Goal: Task Accomplishment & Management: Manage account settings

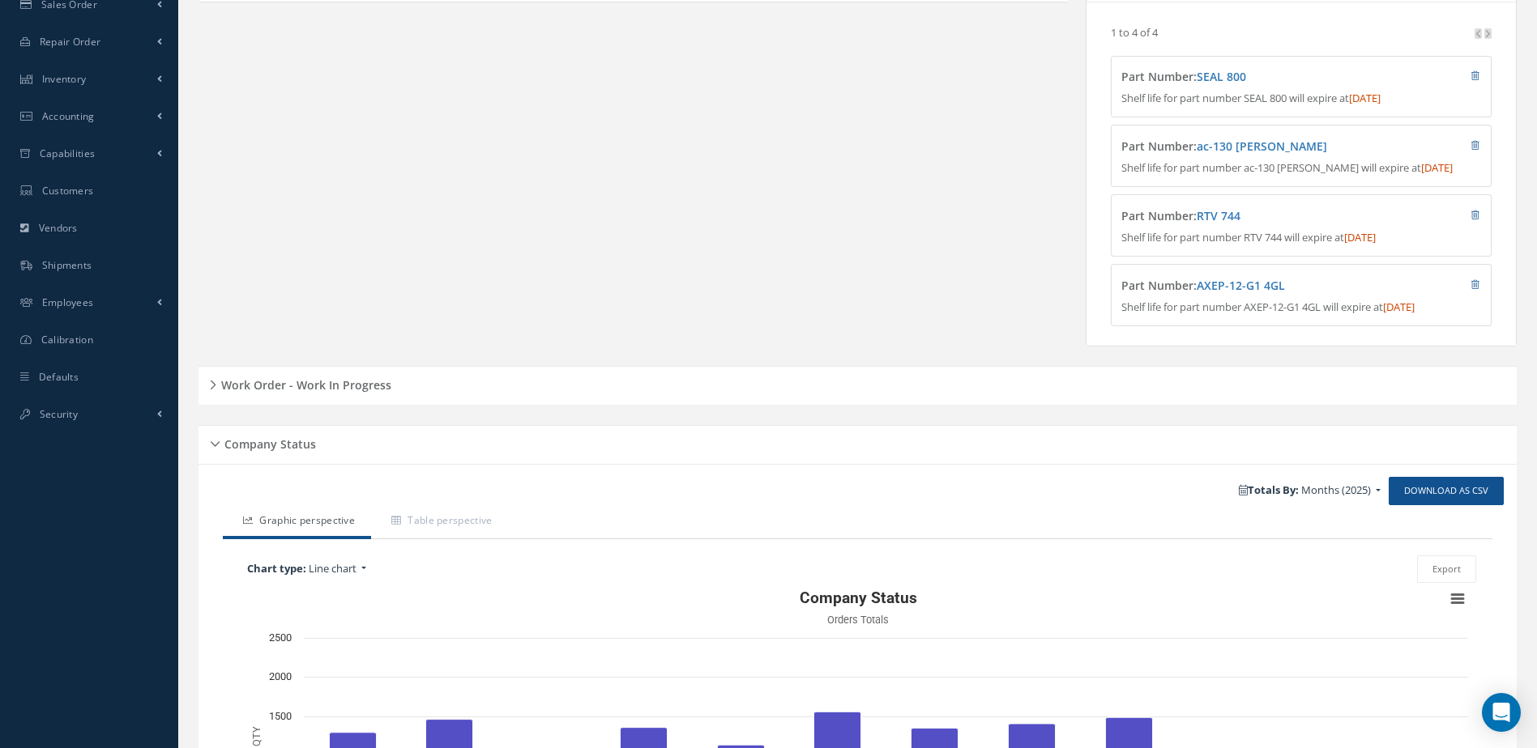
scroll to position [405, 0]
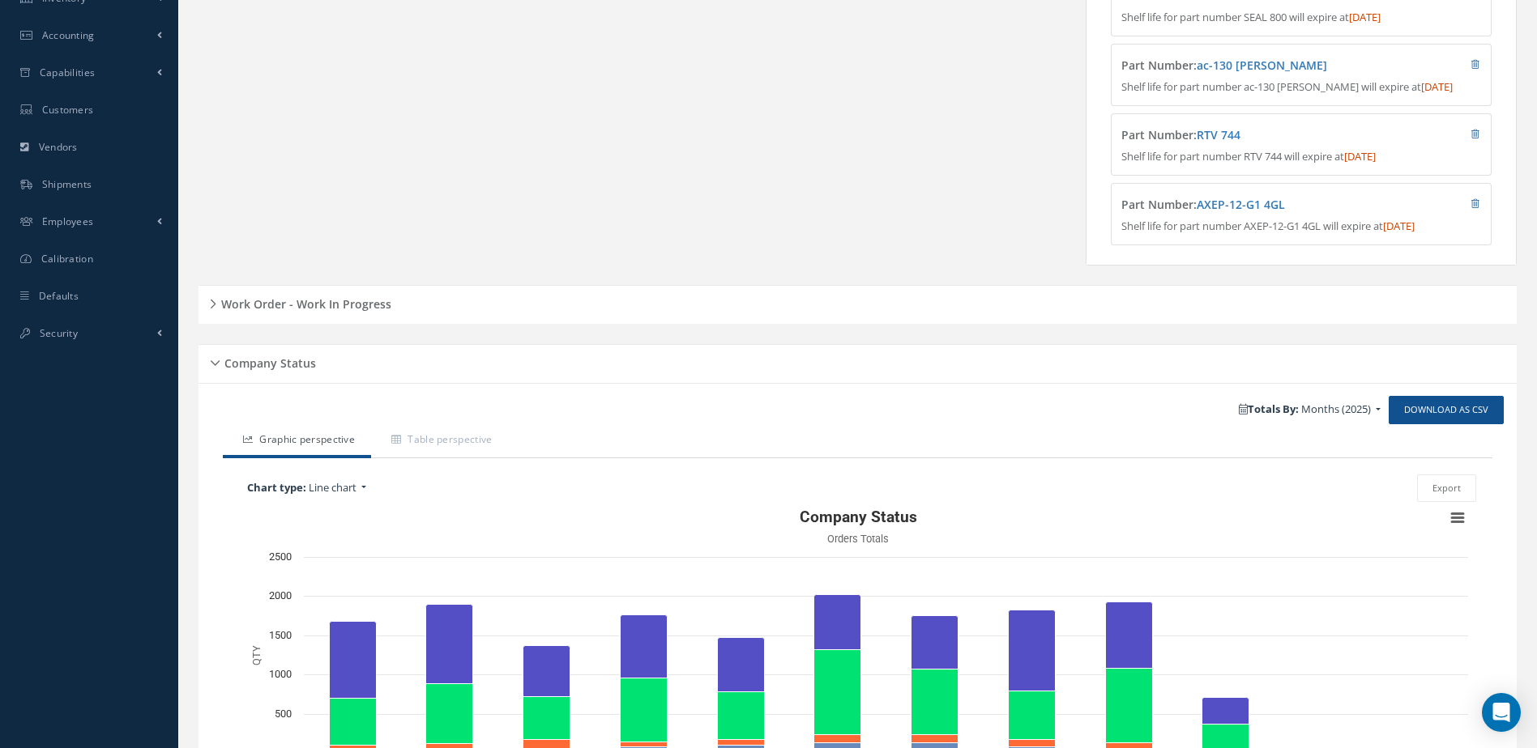
drag, startPoint x: 337, startPoint y: 314, endPoint x: 360, endPoint y: 335, distance: 31.5
click at [337, 312] on h5 "Work Order - Work In Progress" at bounding box center [303, 301] width 175 height 19
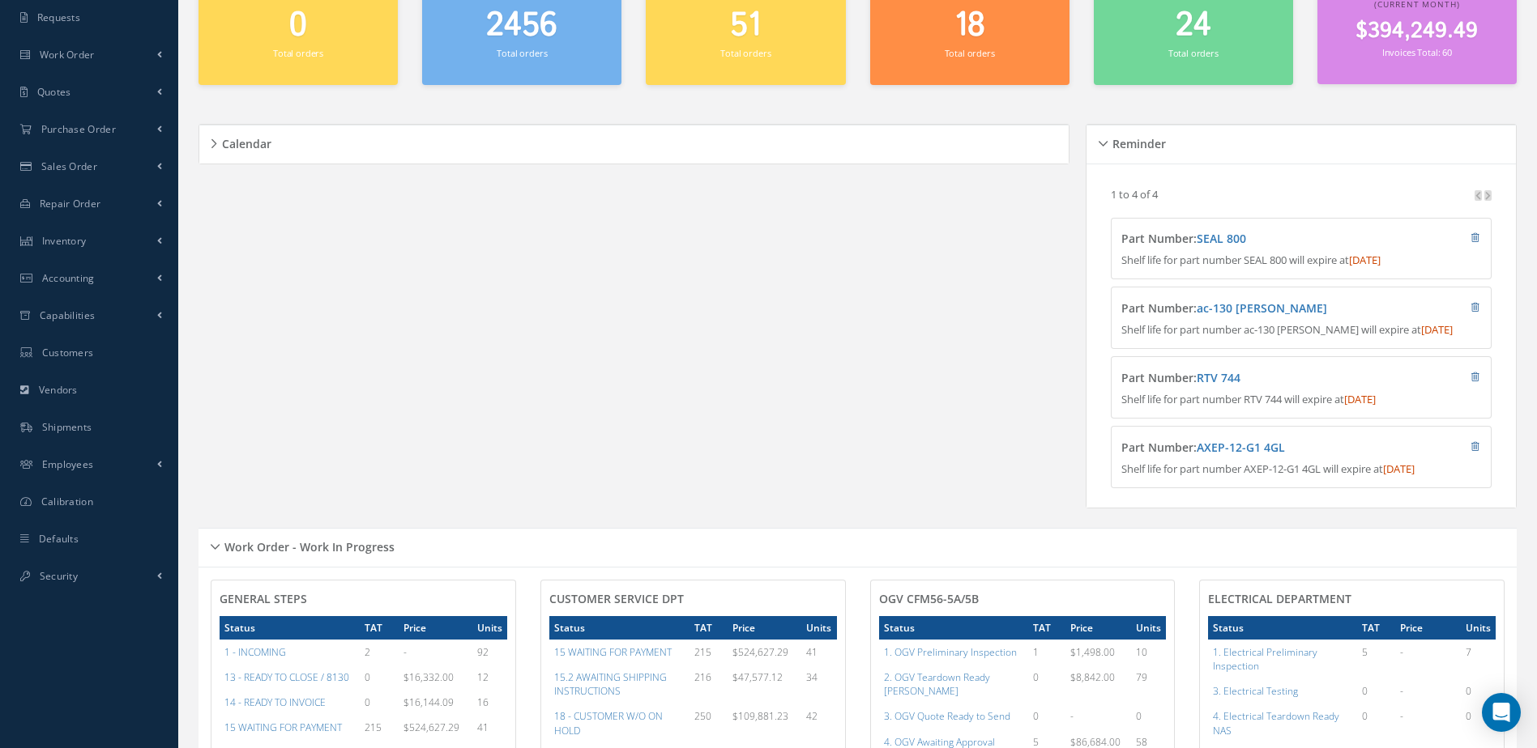
scroll to position [0, 0]
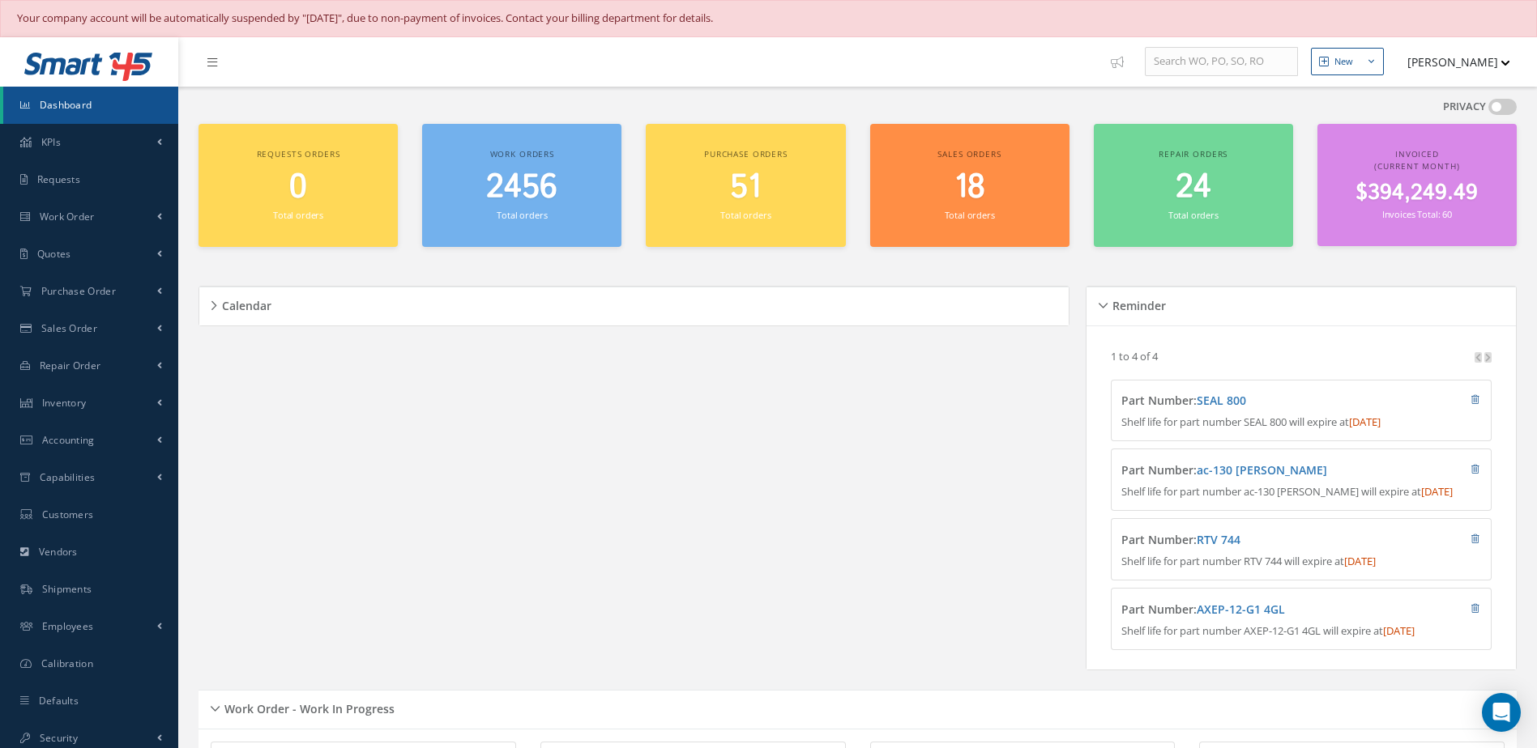
click at [62, 91] on link "Dashboard" at bounding box center [90, 105] width 175 height 37
click at [512, 426] on div "Calendar Loading… [DATE] Month Month Week Day [DATE] No elements found. List is…" at bounding box center [637, 478] width 879 height 424
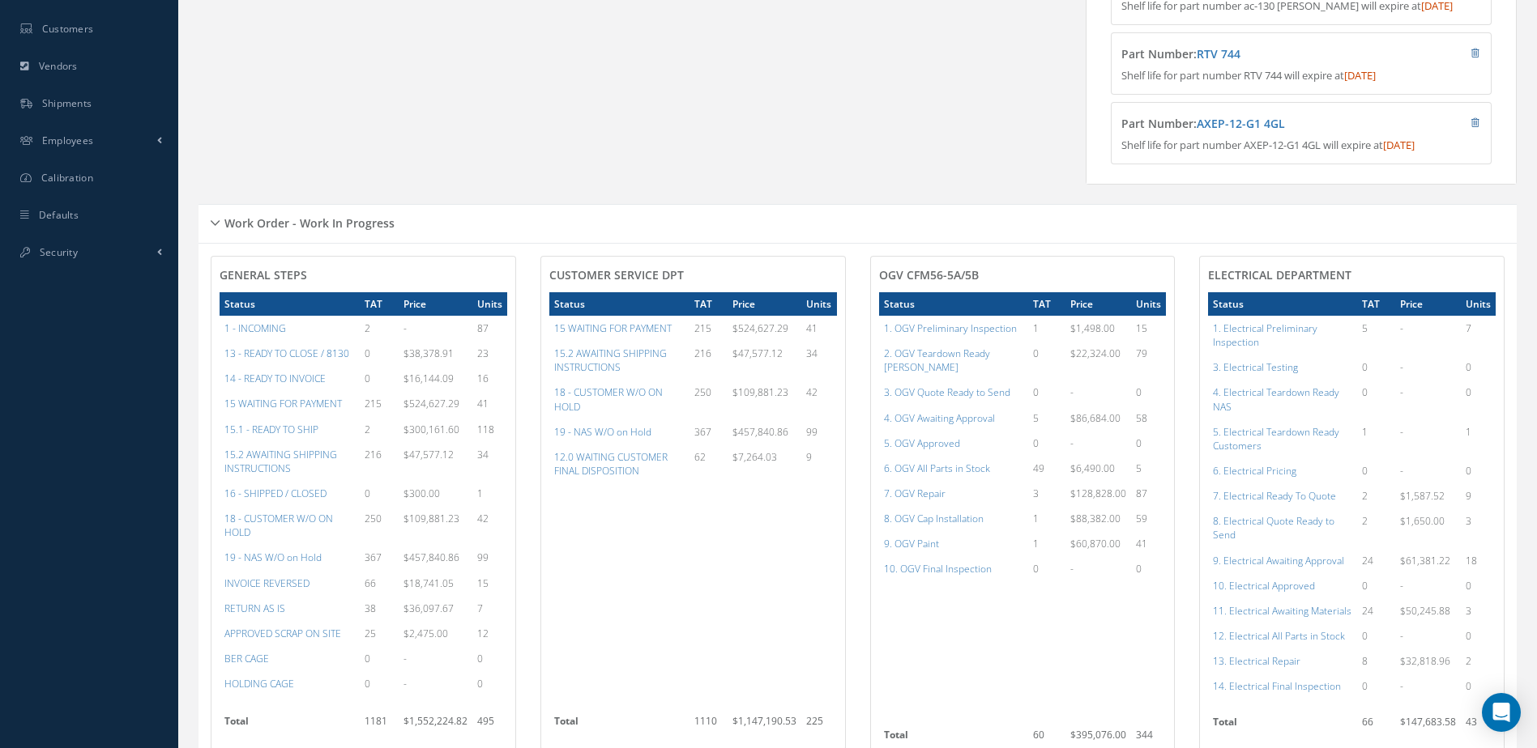
scroll to position [567, 0]
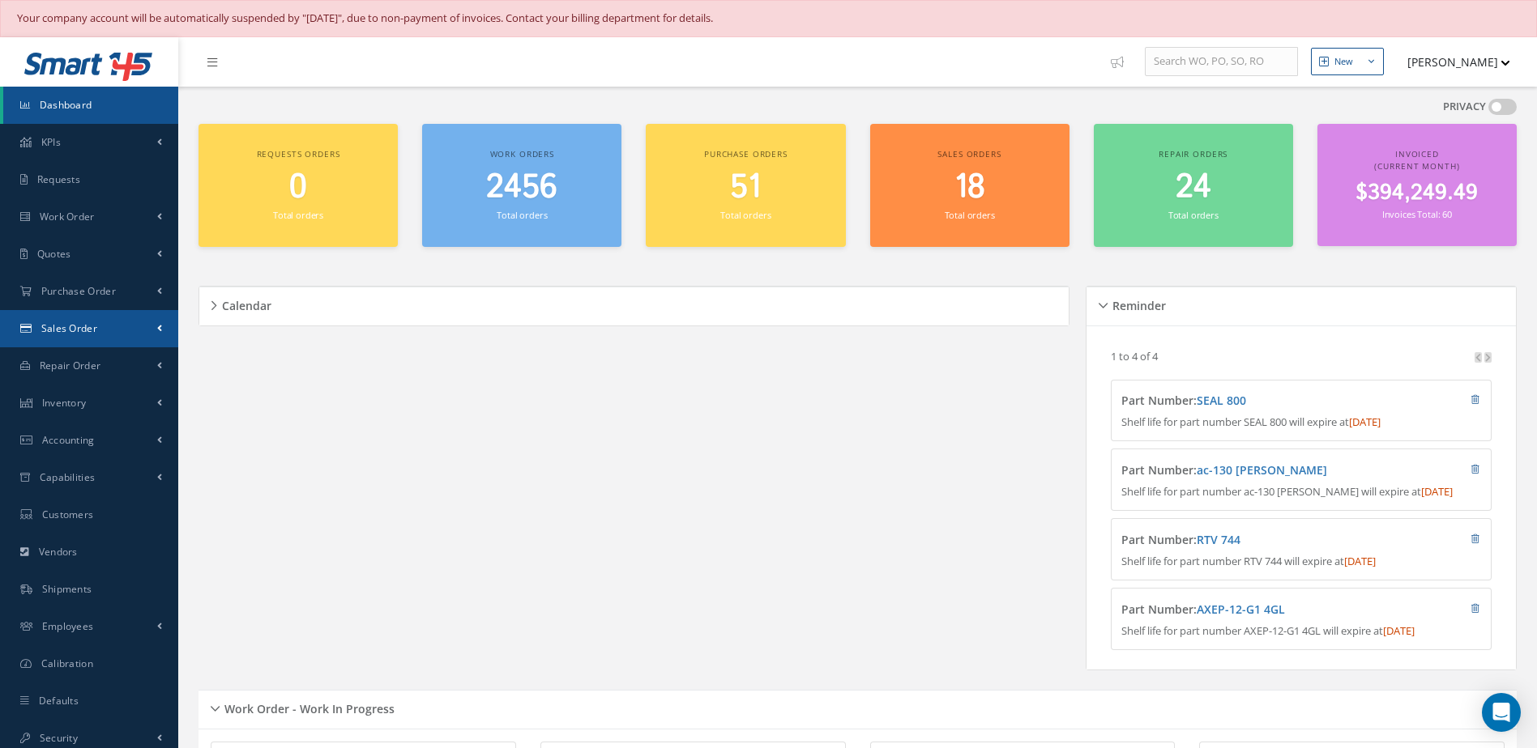
click at [97, 335] on link "Sales Order" at bounding box center [89, 328] width 178 height 37
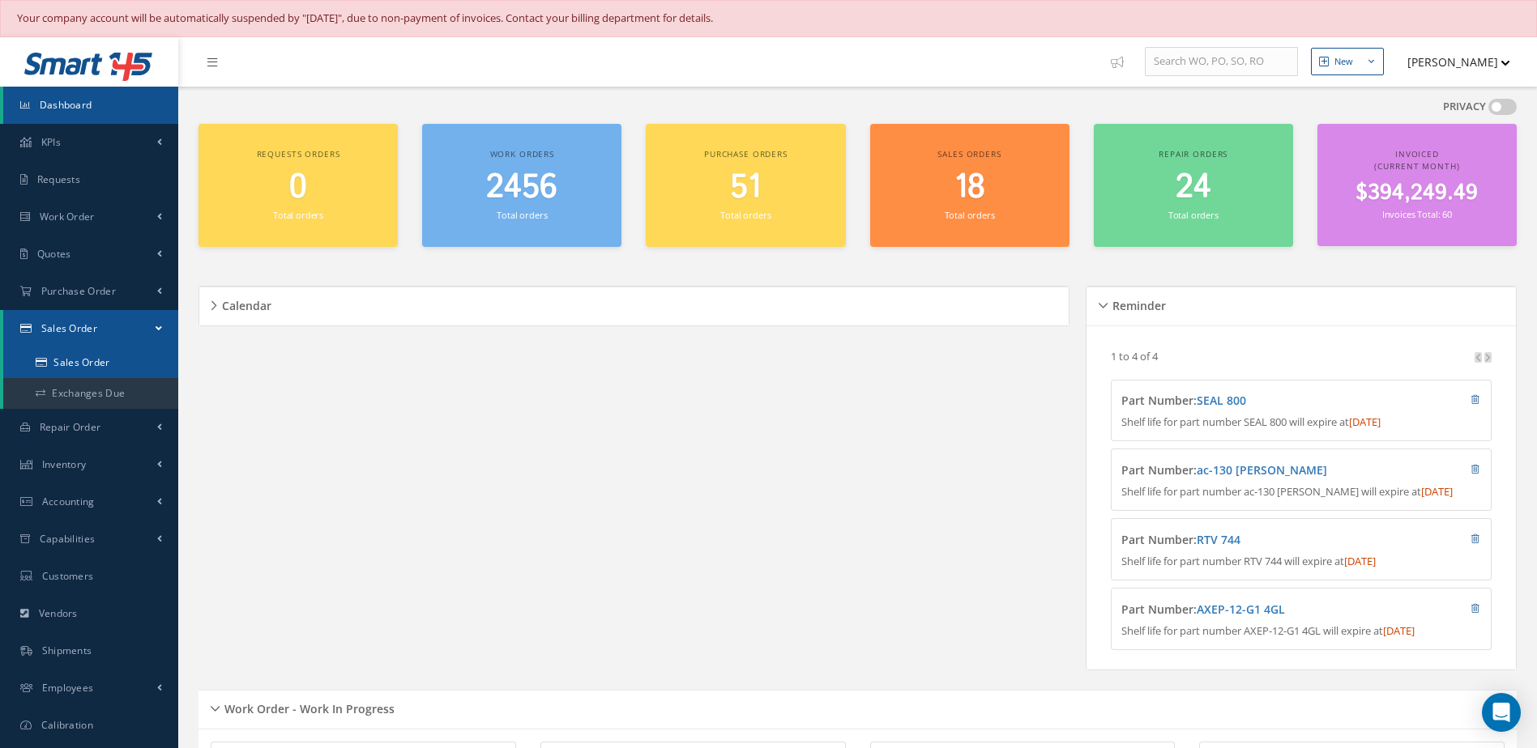
click at [88, 376] on link "Sales Order" at bounding box center [90, 362] width 175 height 31
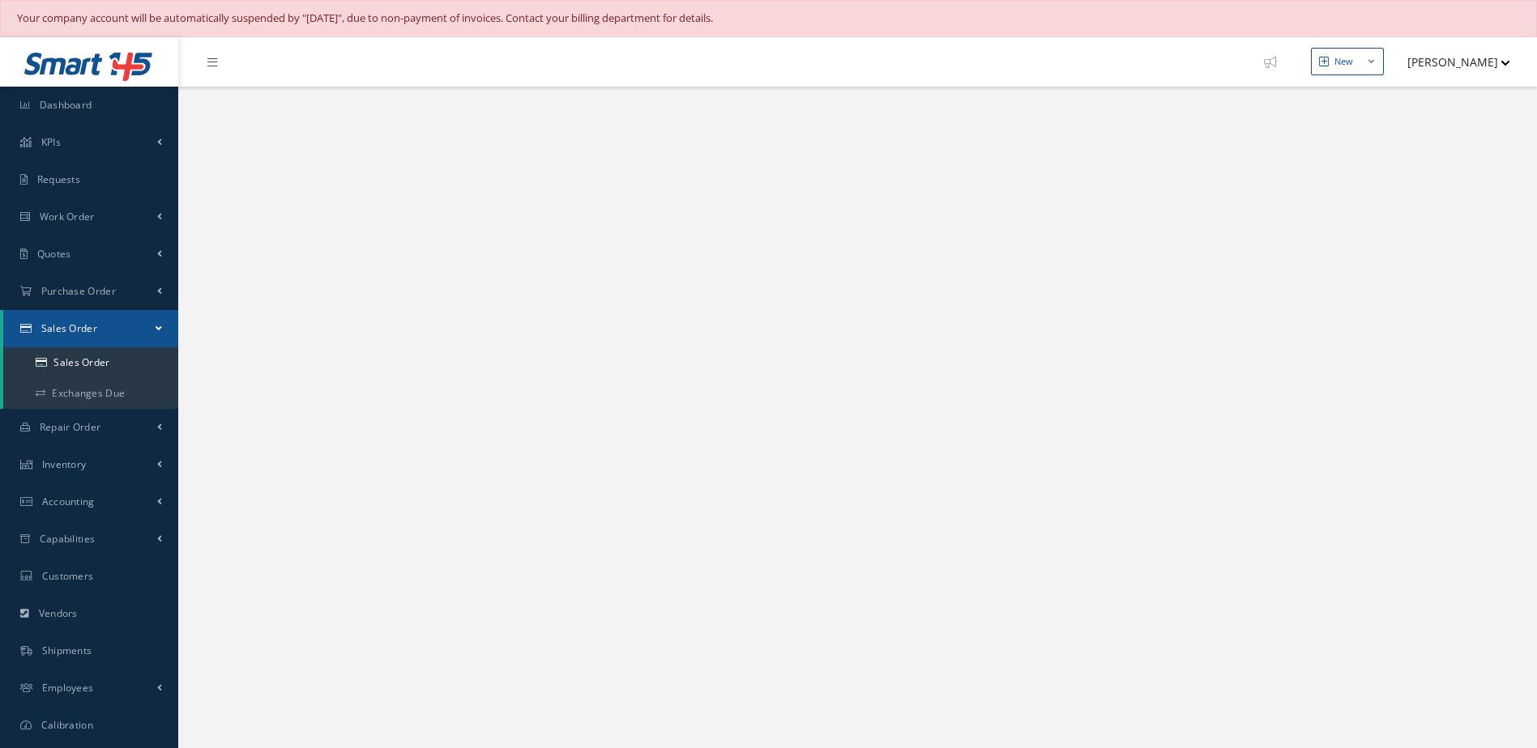
select select "25"
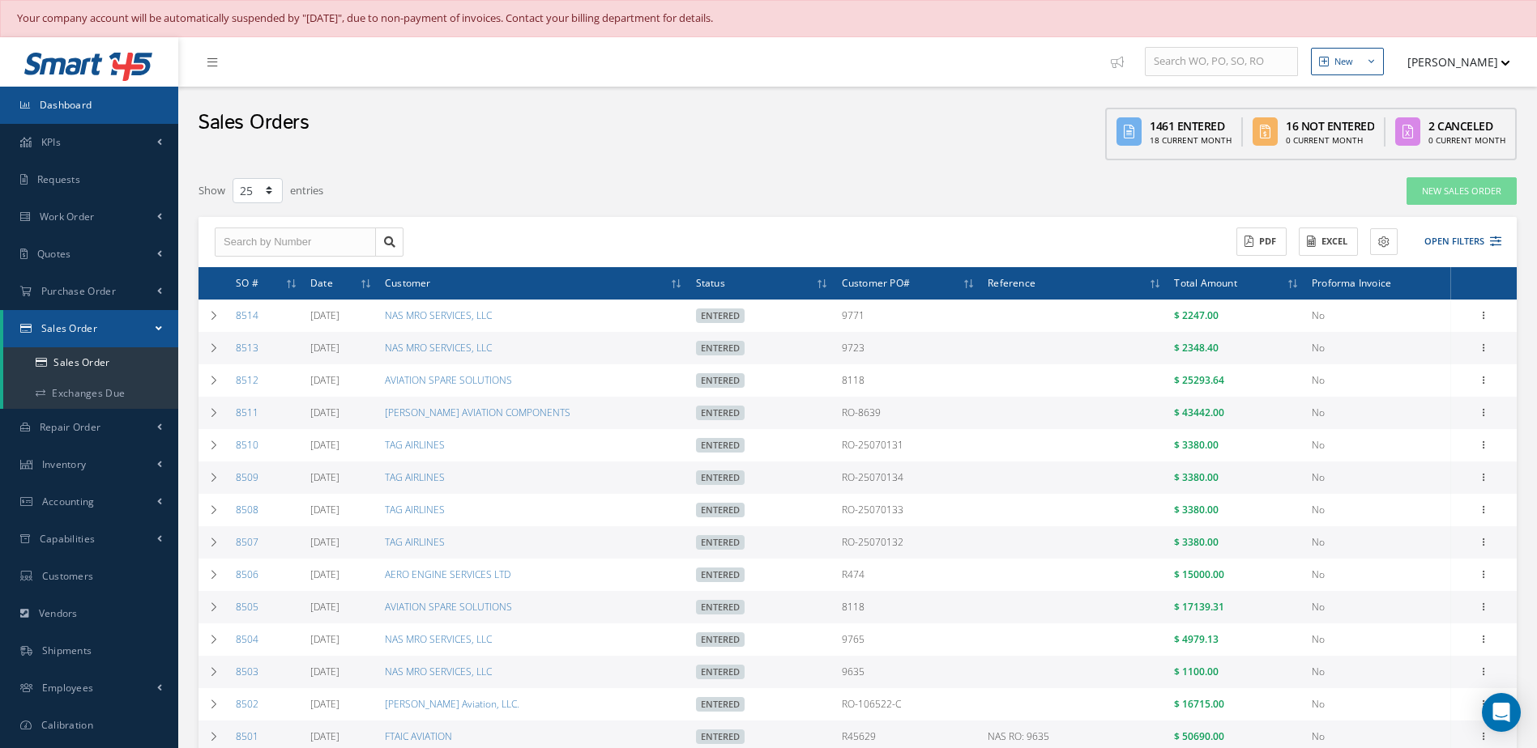
click at [79, 108] on span "Dashboard" at bounding box center [66, 105] width 53 height 14
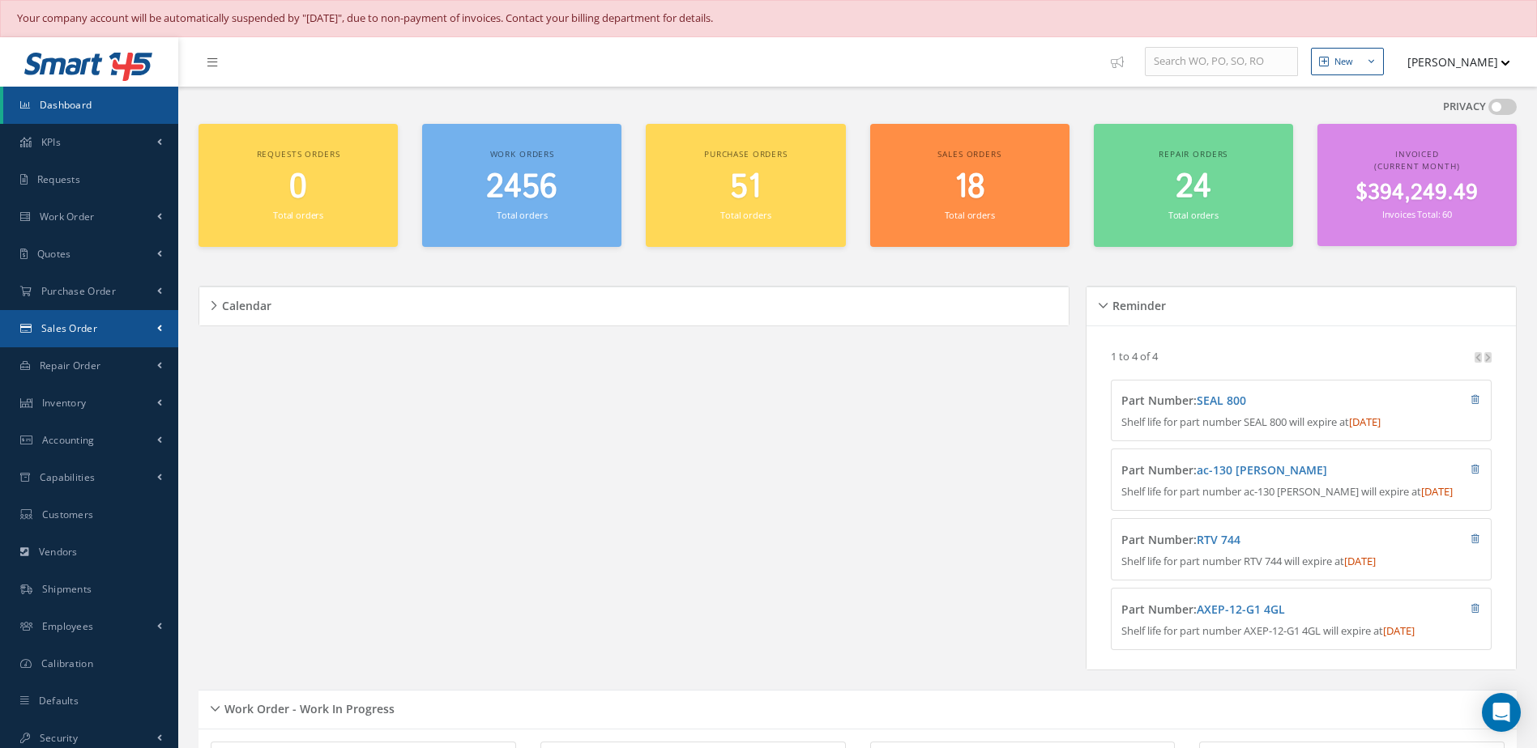
click at [92, 319] on link "Sales Order" at bounding box center [89, 328] width 178 height 37
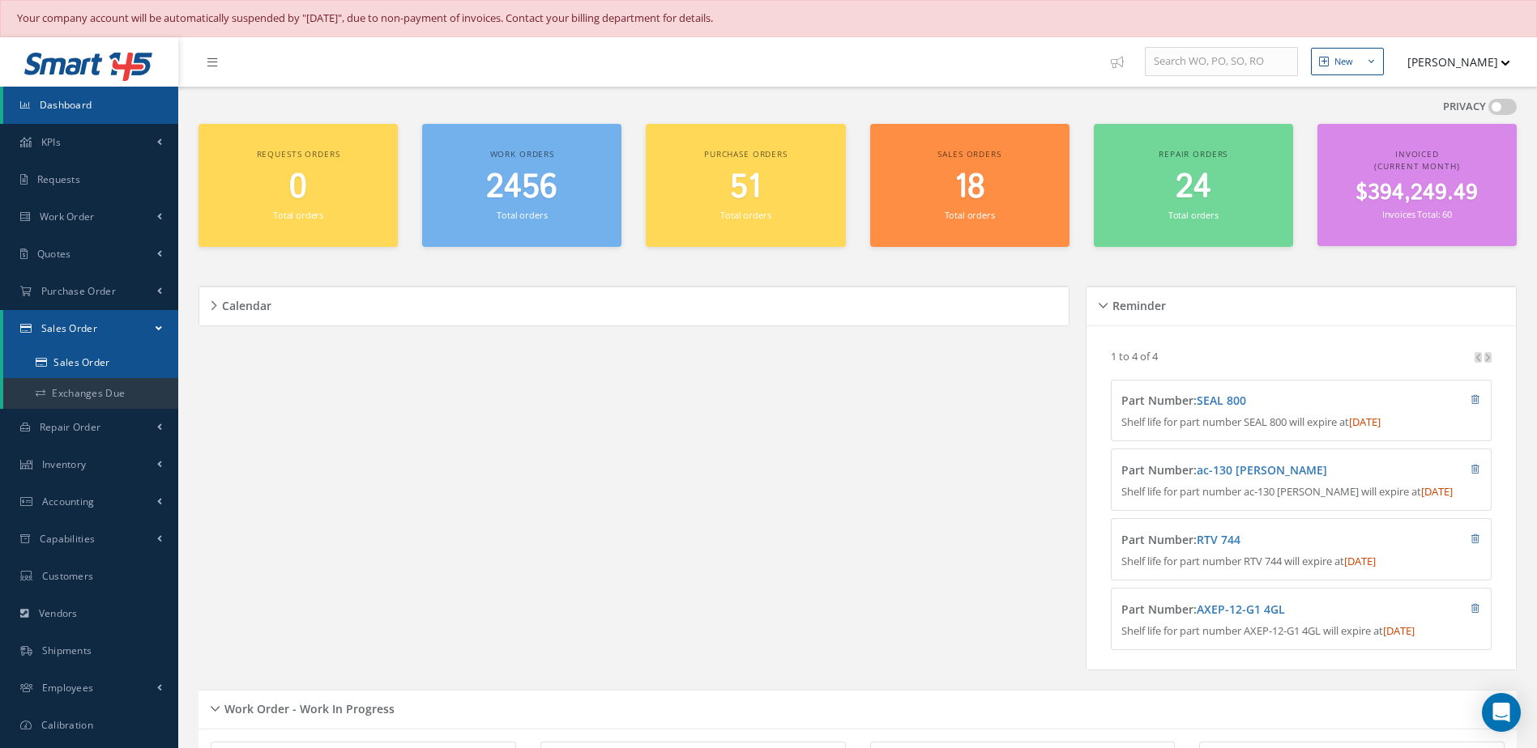
click at [91, 363] on link "Sales Order" at bounding box center [90, 362] width 175 height 31
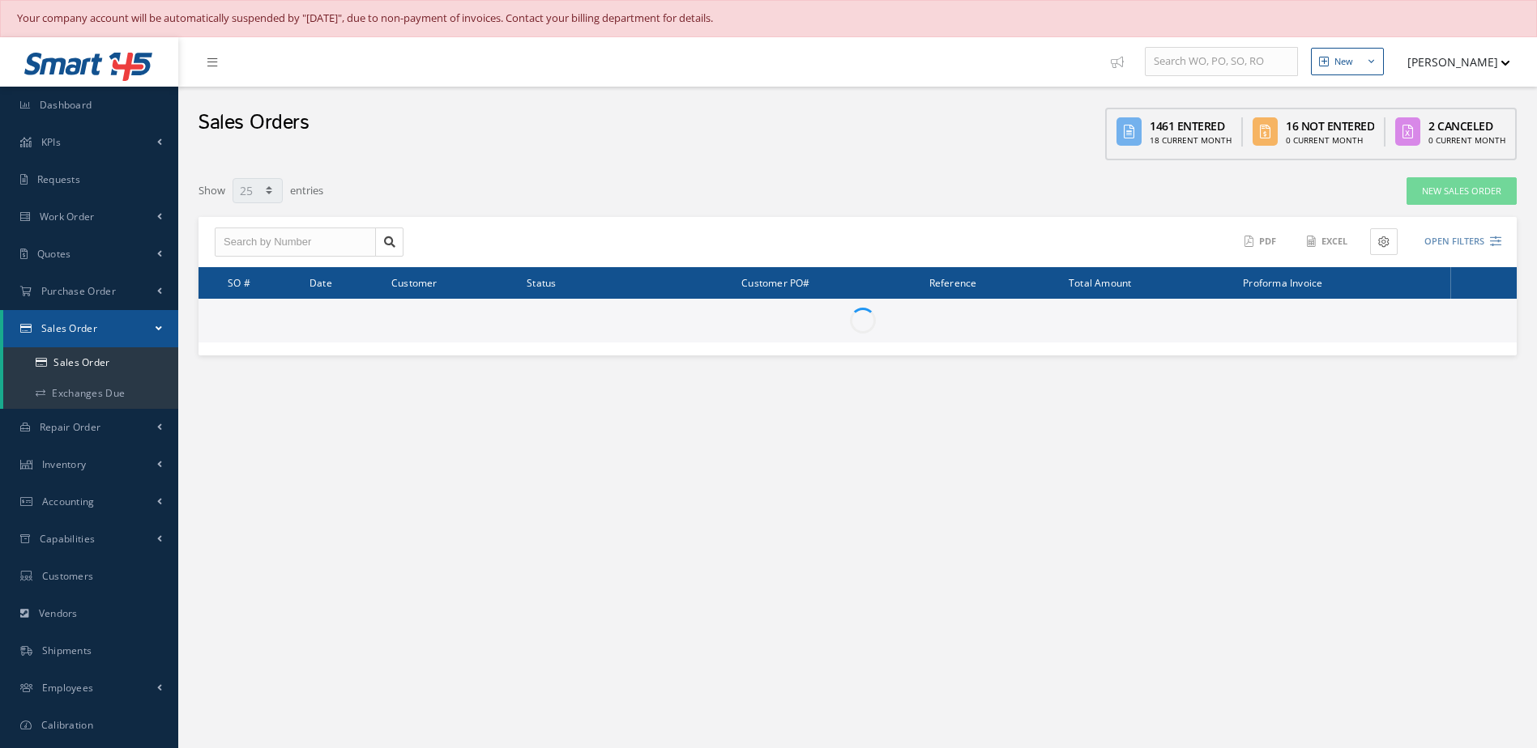
select select "25"
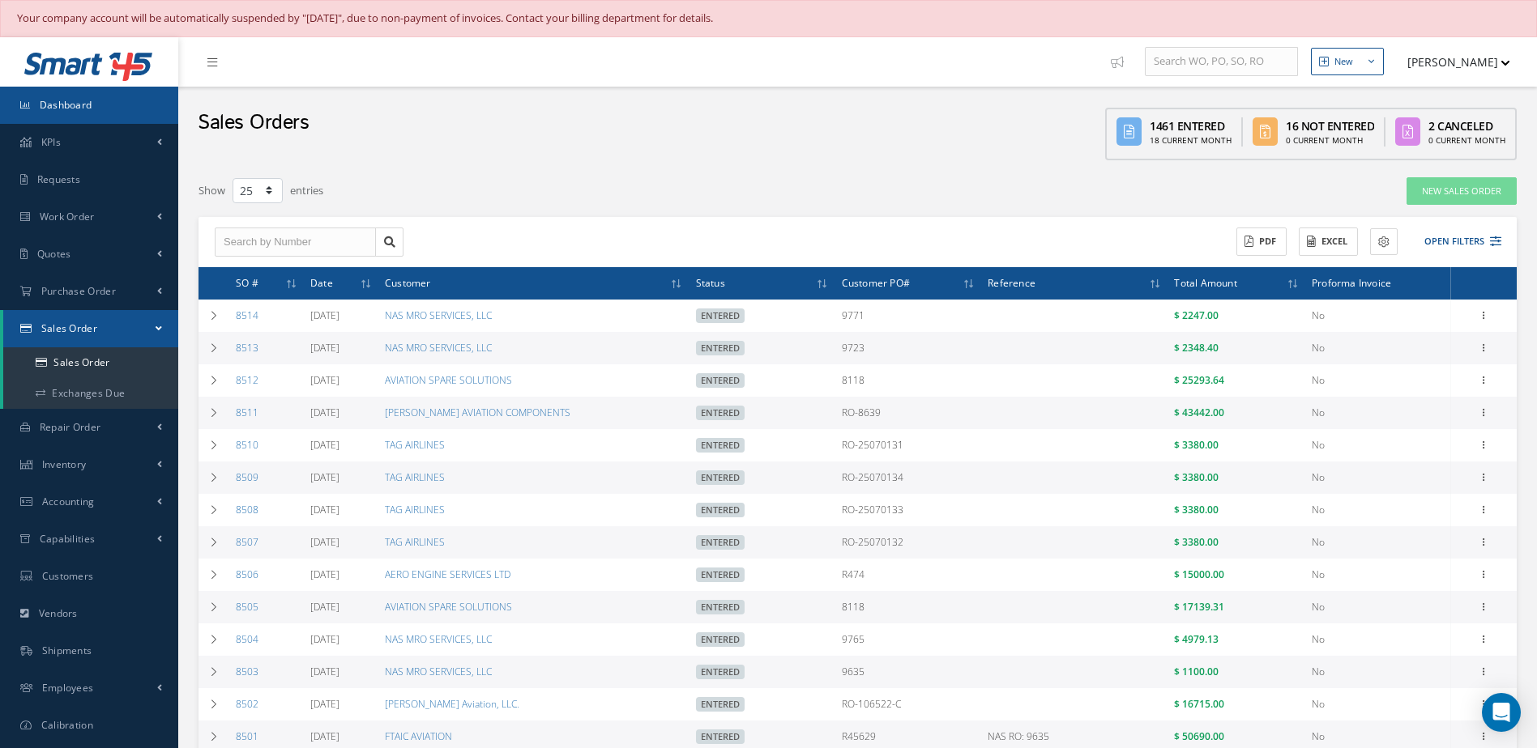
click at [103, 106] on link "Dashboard" at bounding box center [89, 105] width 178 height 37
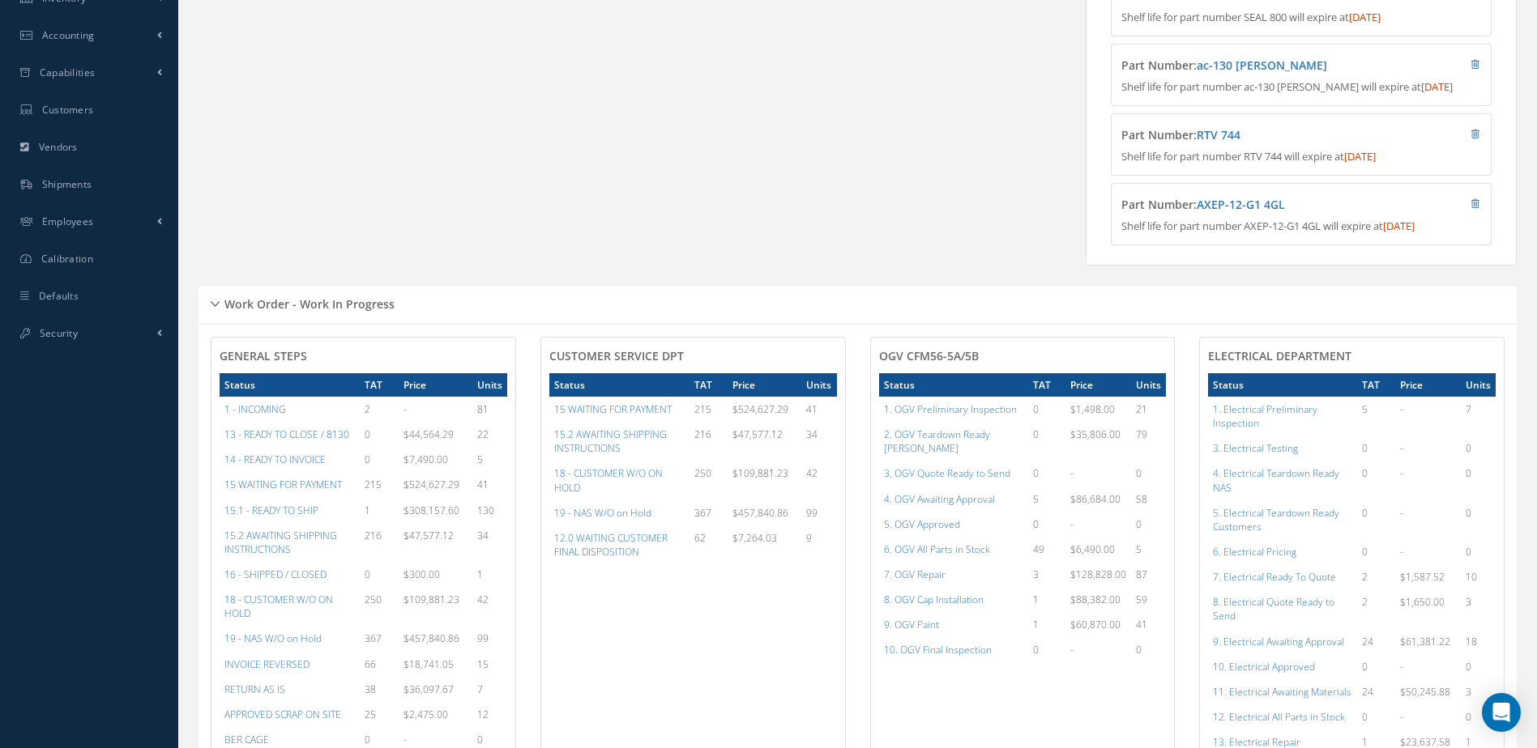
scroll to position [486, 0]
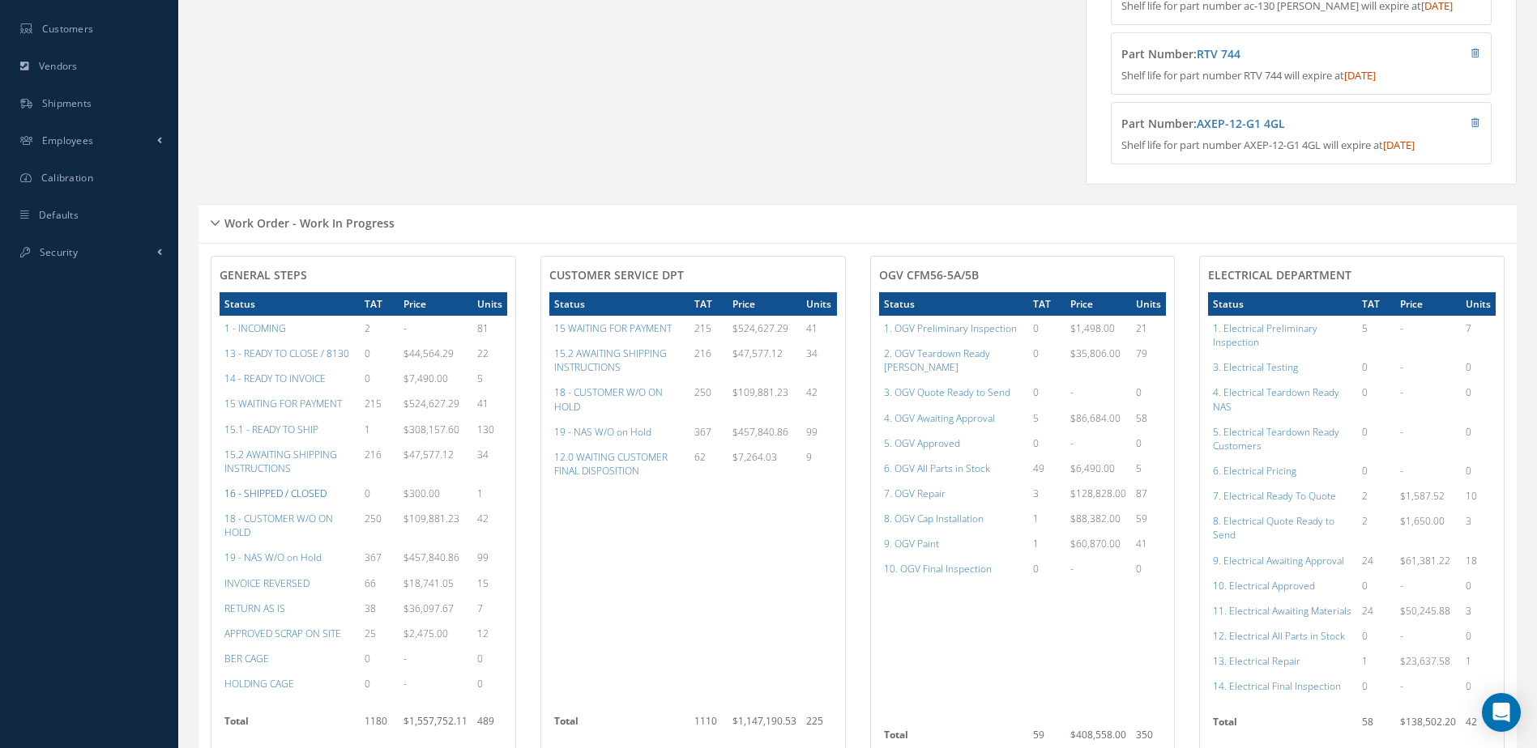
click at [277, 501] on a=22&excludeInternalCustomer=false&excludeInvoicedOrClosed=true&&filtersHidded"] "16 - SHIPPED / CLOSED" at bounding box center [275, 494] width 102 height 14
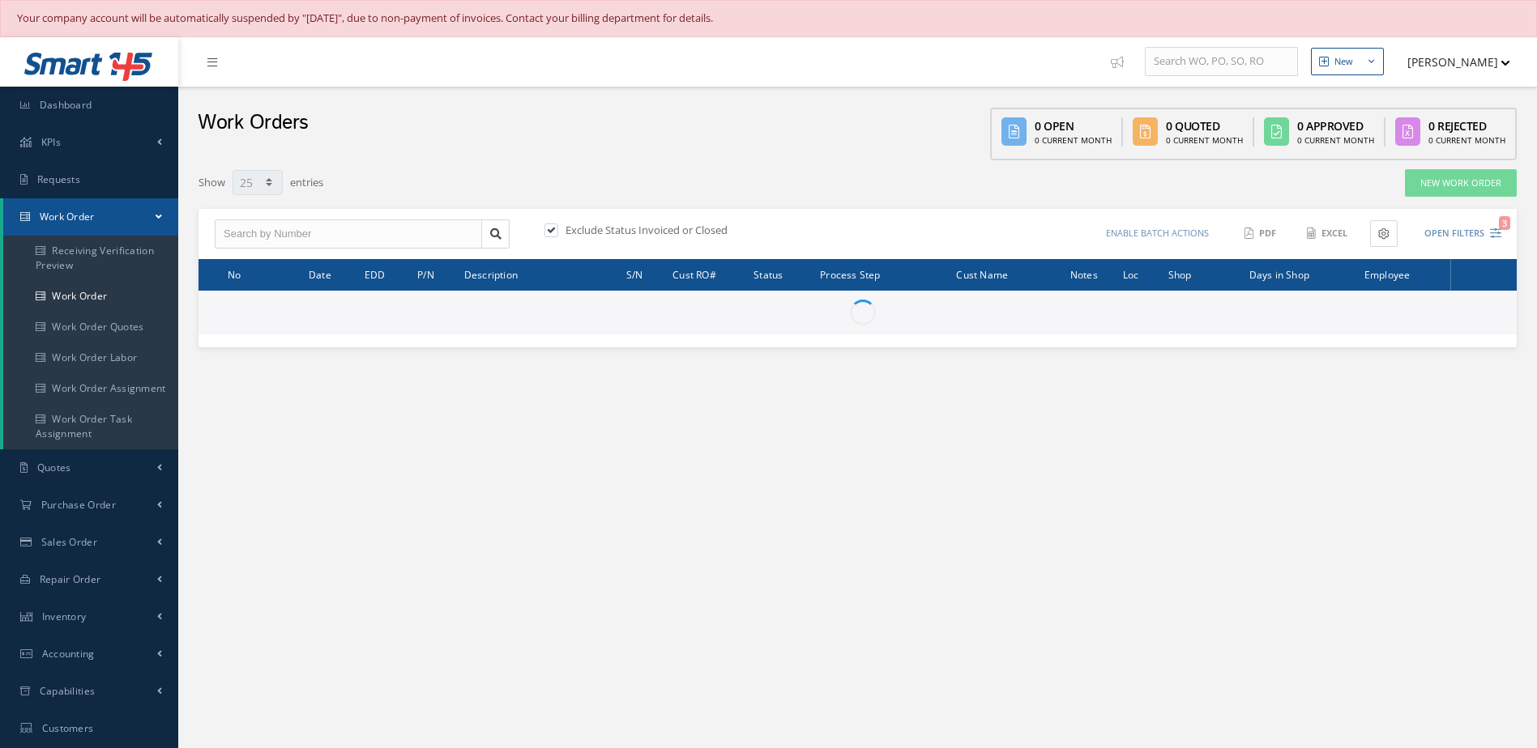
select select "25"
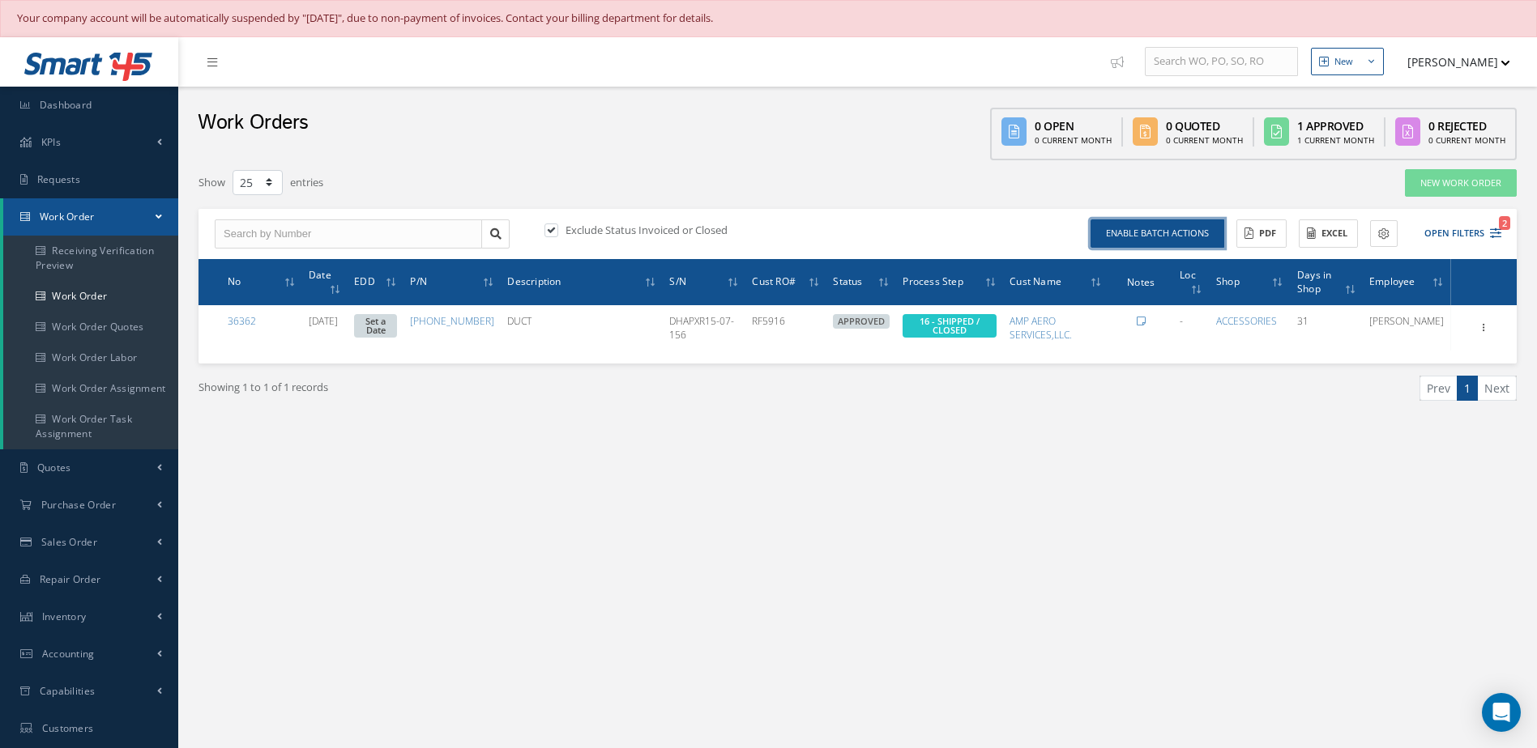
click at [1196, 241] on button "Enable batch actions" at bounding box center [1157, 234] width 134 height 28
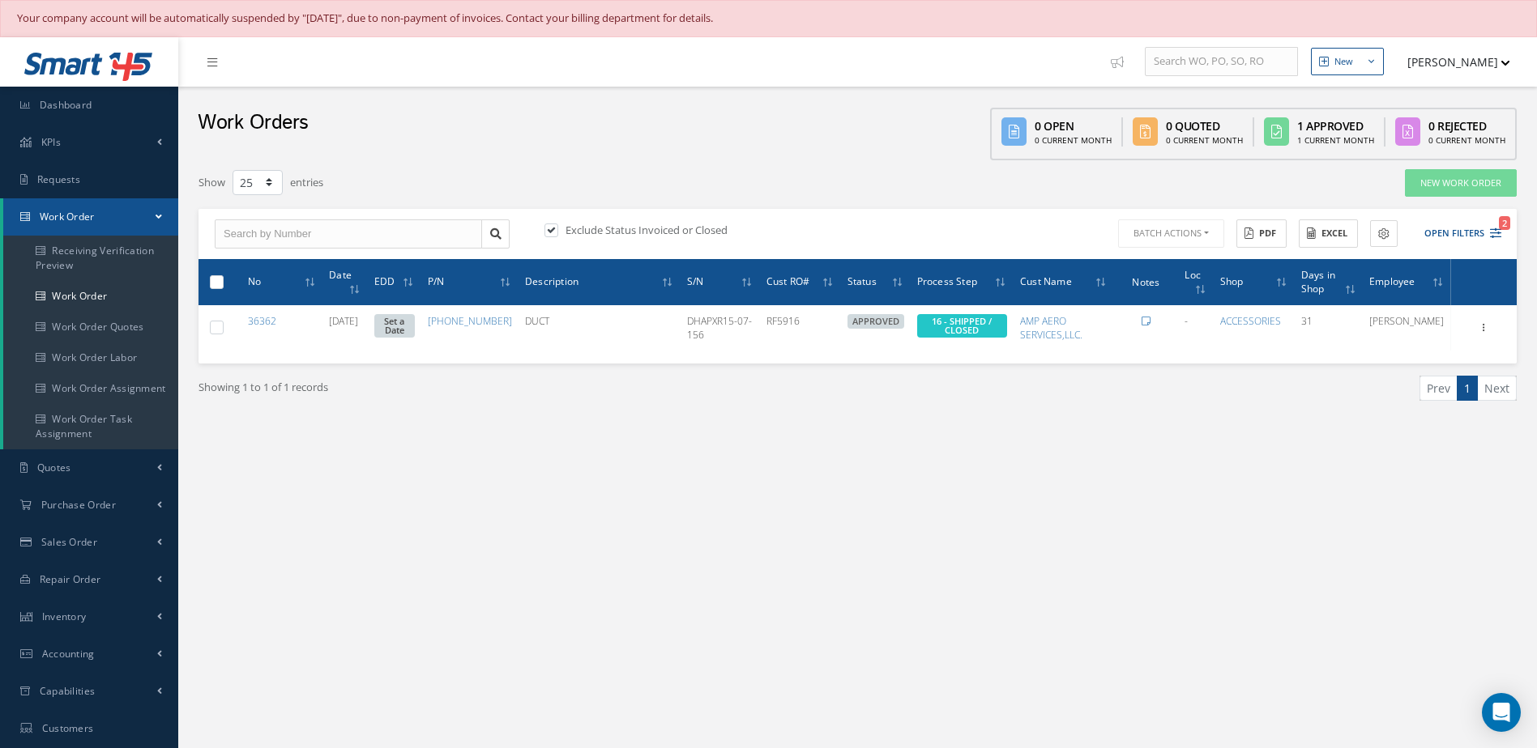
click at [207, 286] on th at bounding box center [213, 282] width 30 height 46
click at [223, 281] on label at bounding box center [223, 282] width 0 height 14
click at [216, 281] on input "checkbox" at bounding box center [217, 283] width 11 height 11
checkbox input "true"
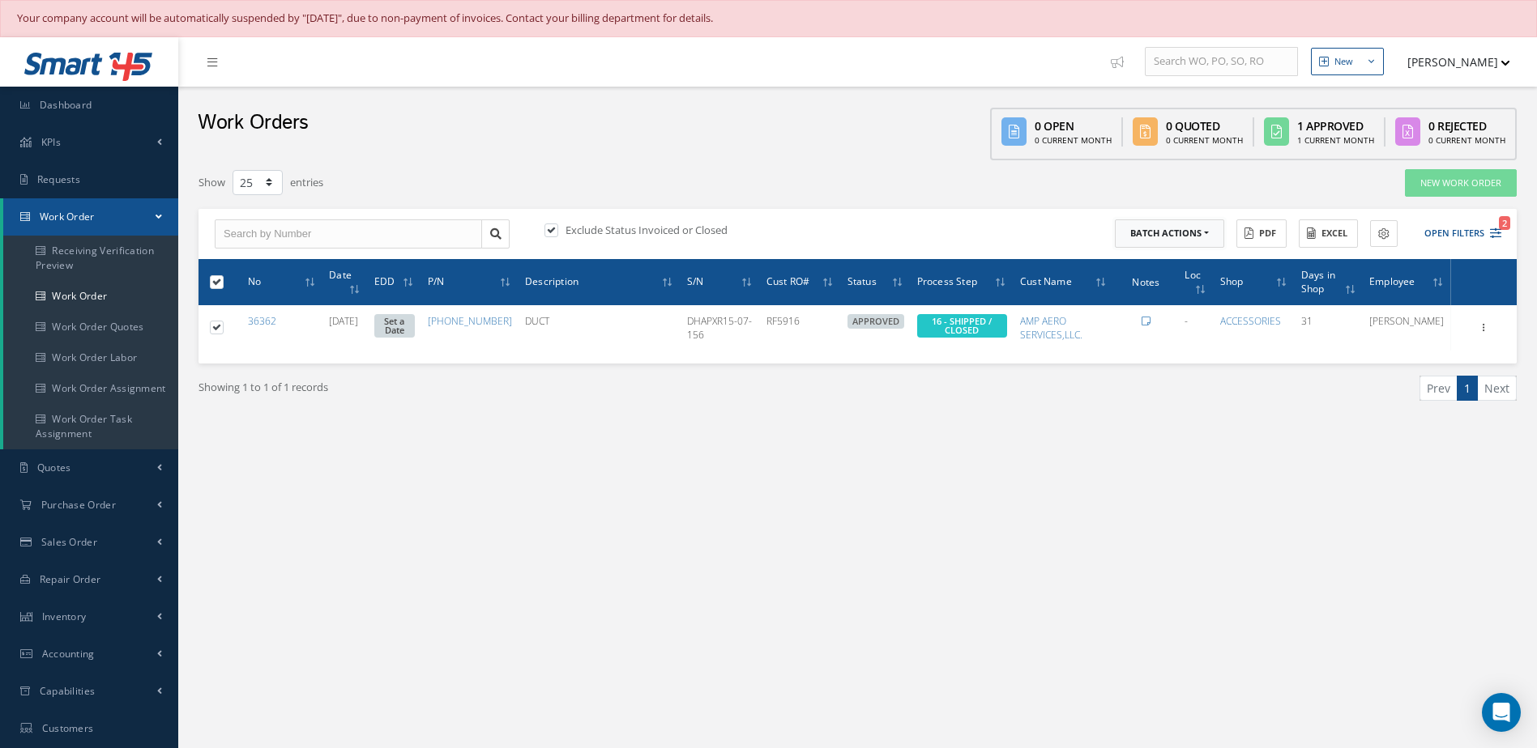
click at [1188, 243] on button "Batch Actions" at bounding box center [1169, 234] width 109 height 28
click at [1174, 277] on link "Close Work Orders" at bounding box center [1180, 282] width 130 height 22
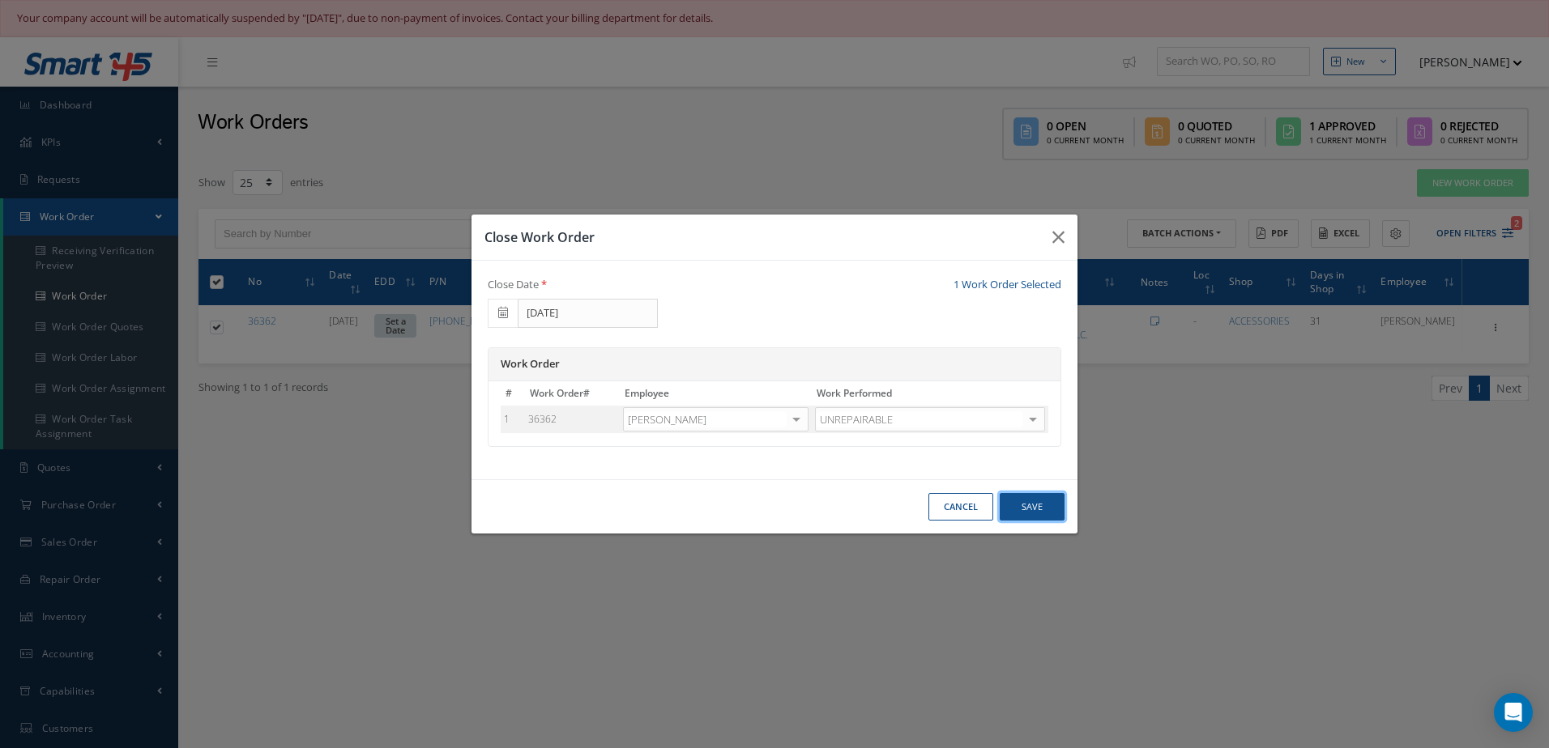
click at [1029, 514] on button "Save" at bounding box center [1031, 507] width 65 height 28
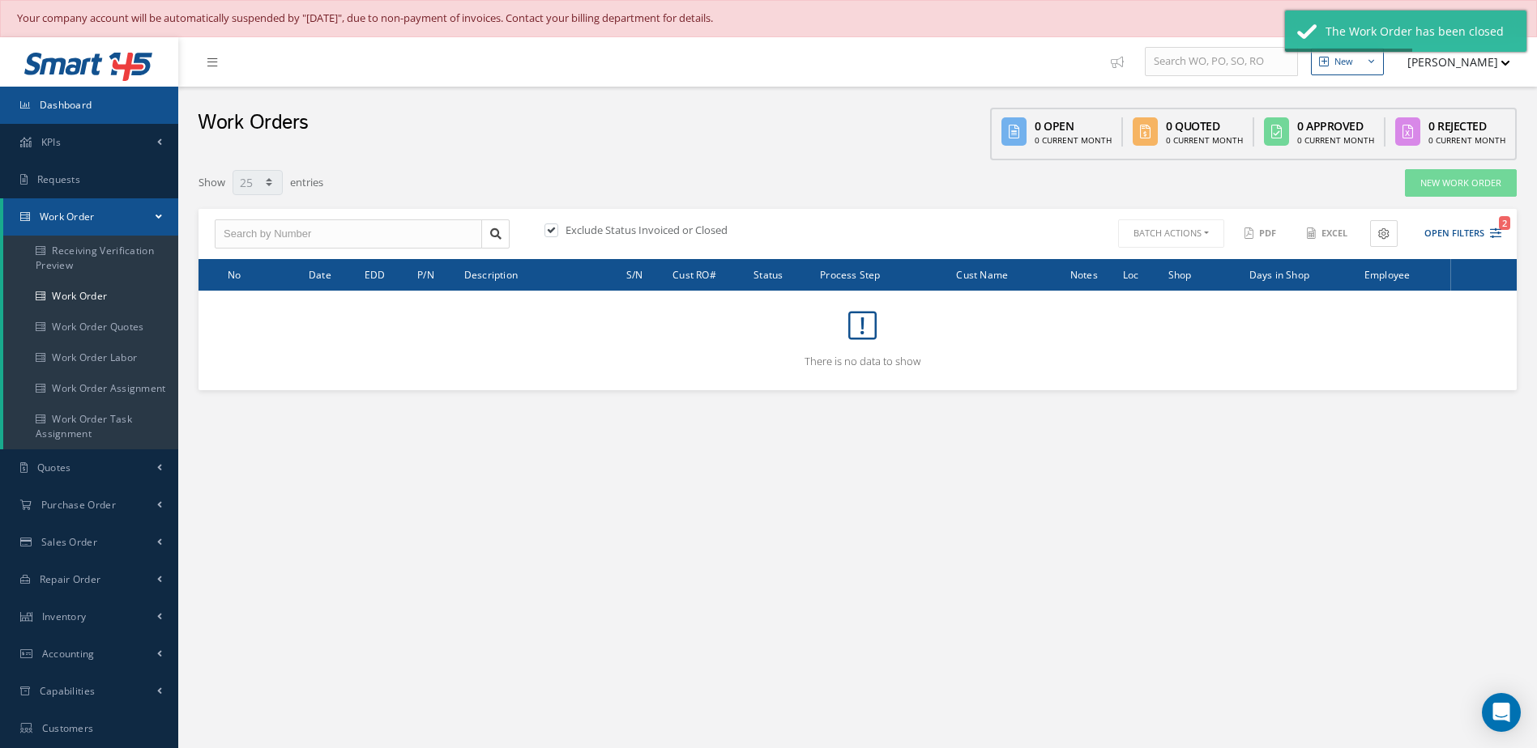
click at [71, 92] on link "Dashboard" at bounding box center [89, 105] width 178 height 37
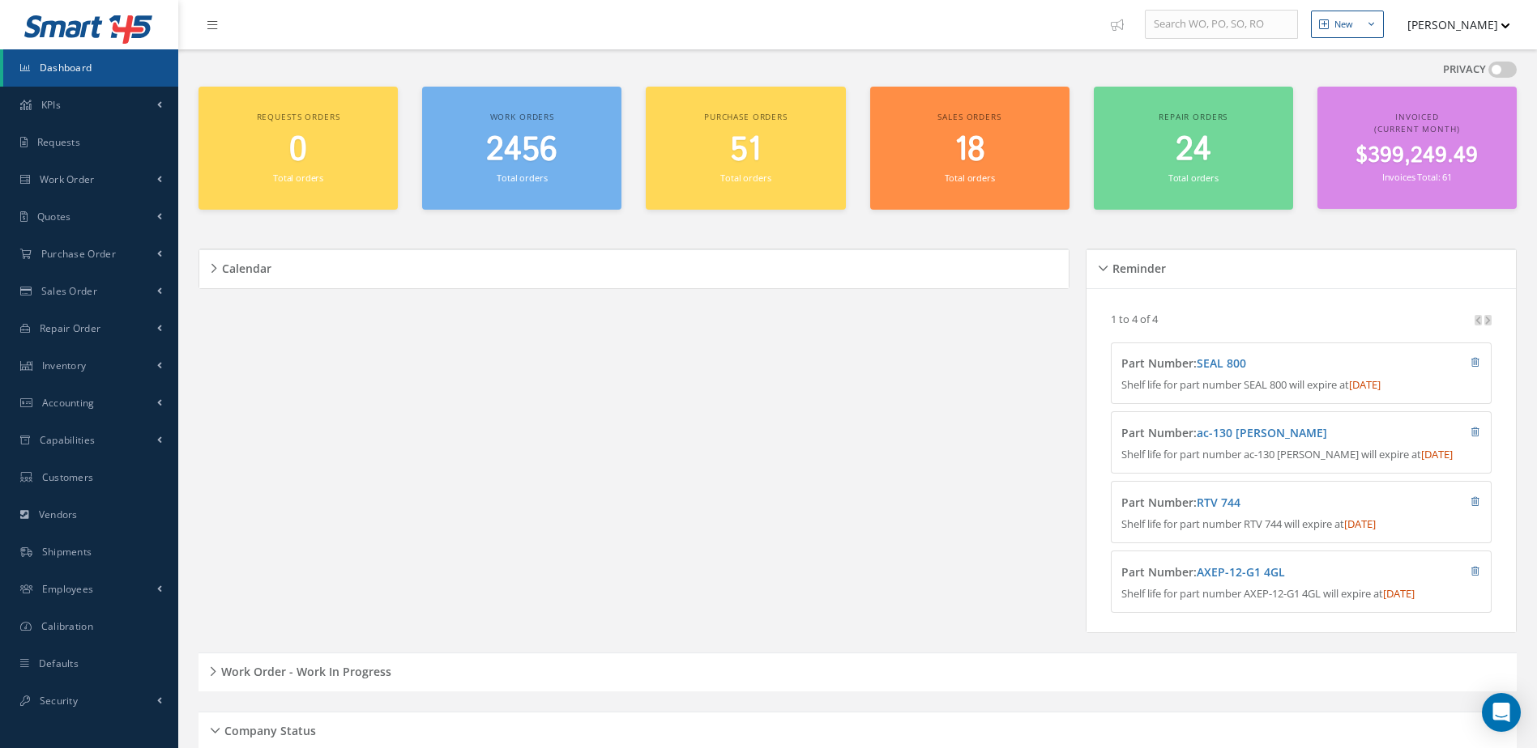
scroll to position [442, 0]
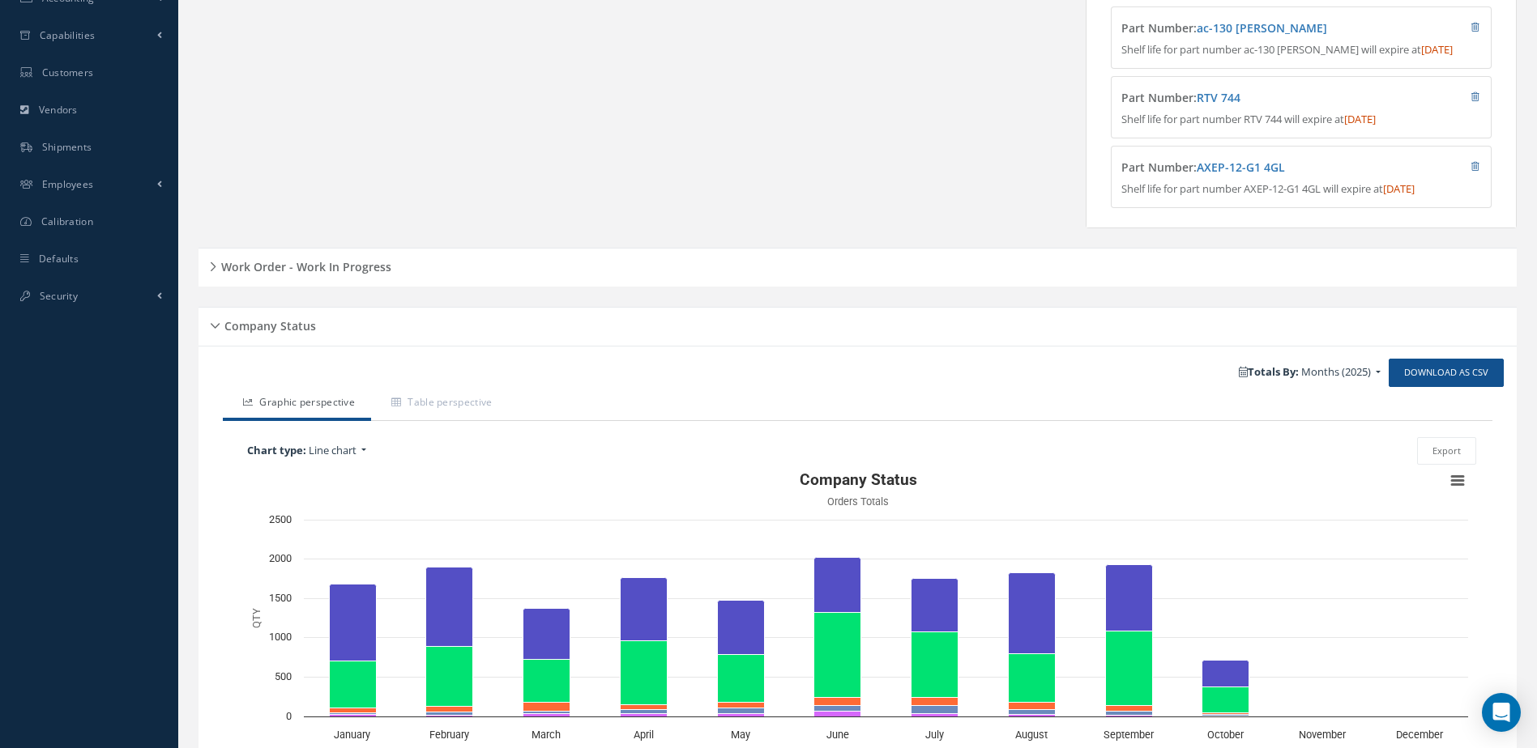
click at [380, 280] on div "Work Order - Work In Progress" at bounding box center [857, 267] width 1318 height 25
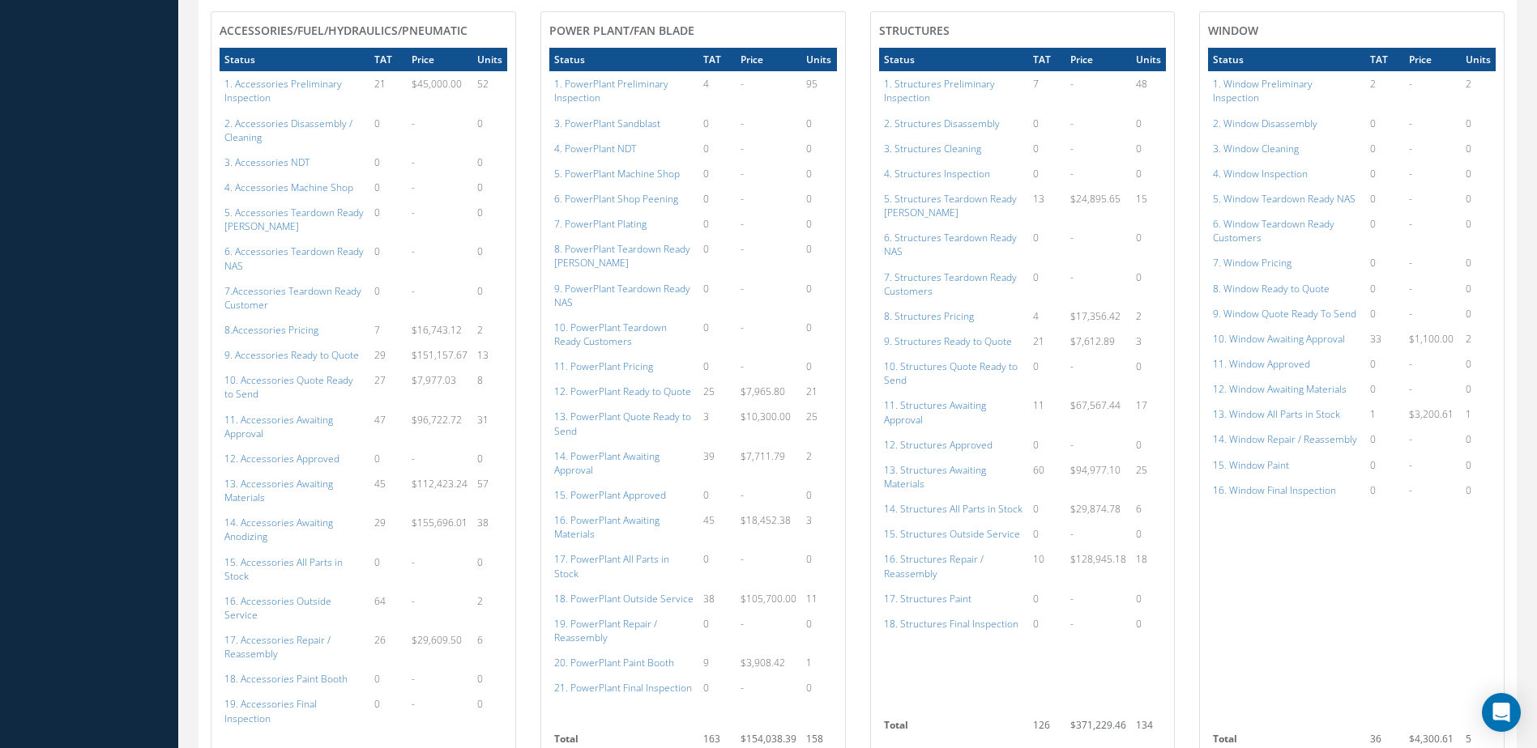
scroll to position [1576, 0]
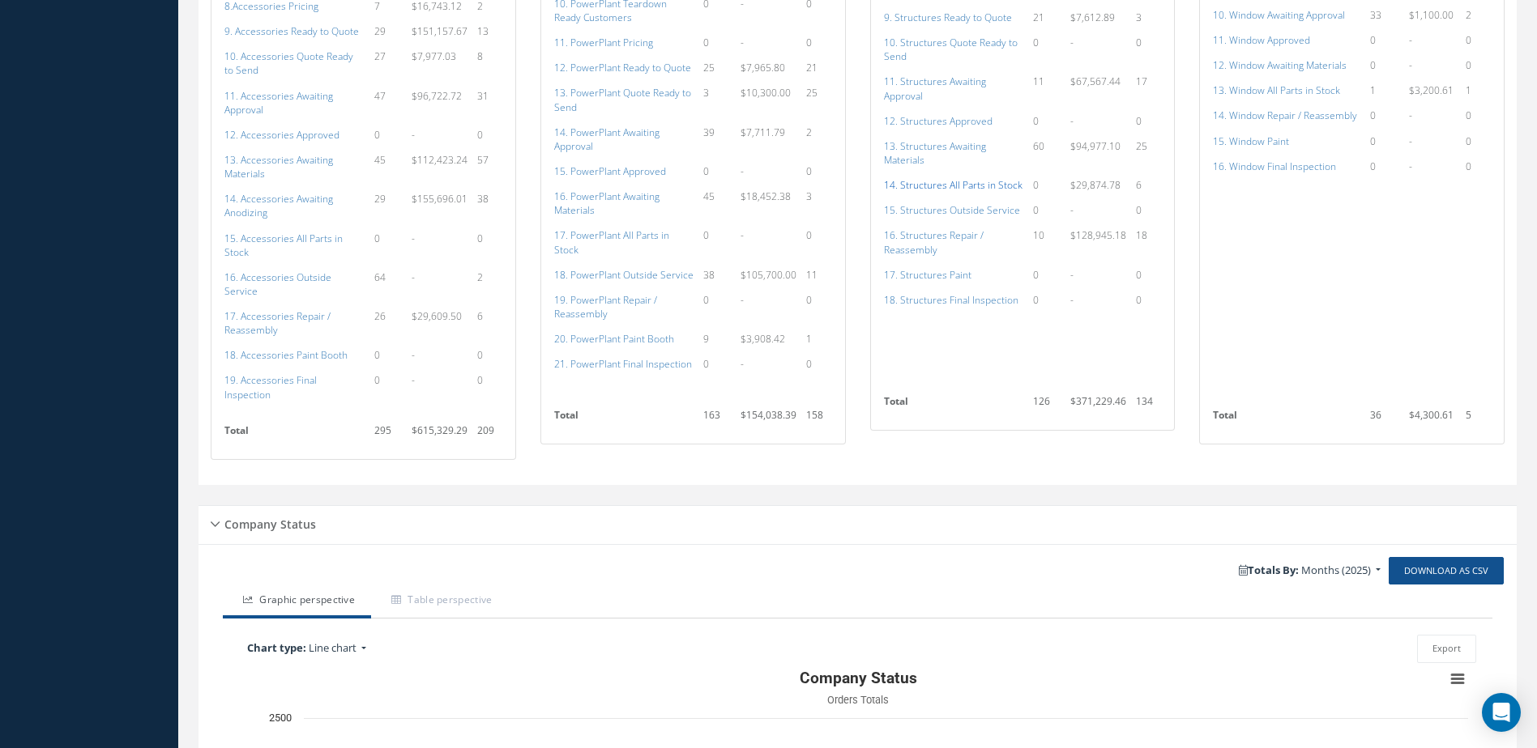
click at [952, 181] on a=154&excludeInternalCustomer=false&excludeInvoicedOrClosed=true&shop_id=3&filtersHidded"] "14. Structures All Parts in Stock" at bounding box center [953, 185] width 139 height 14
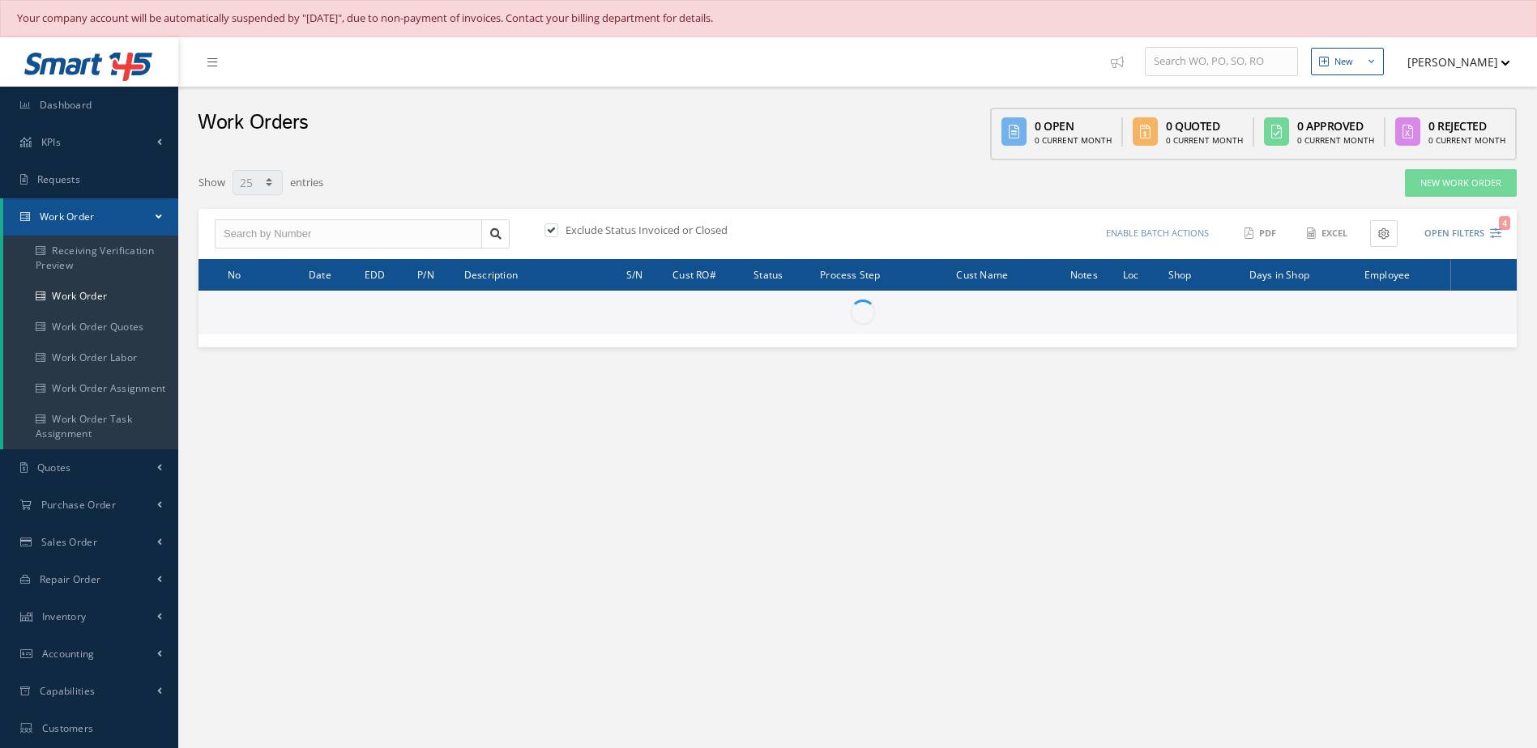
select select "25"
type input "All Work Request"
type input "All Work Performed"
type input "All Status"
type input "WO Part Status"
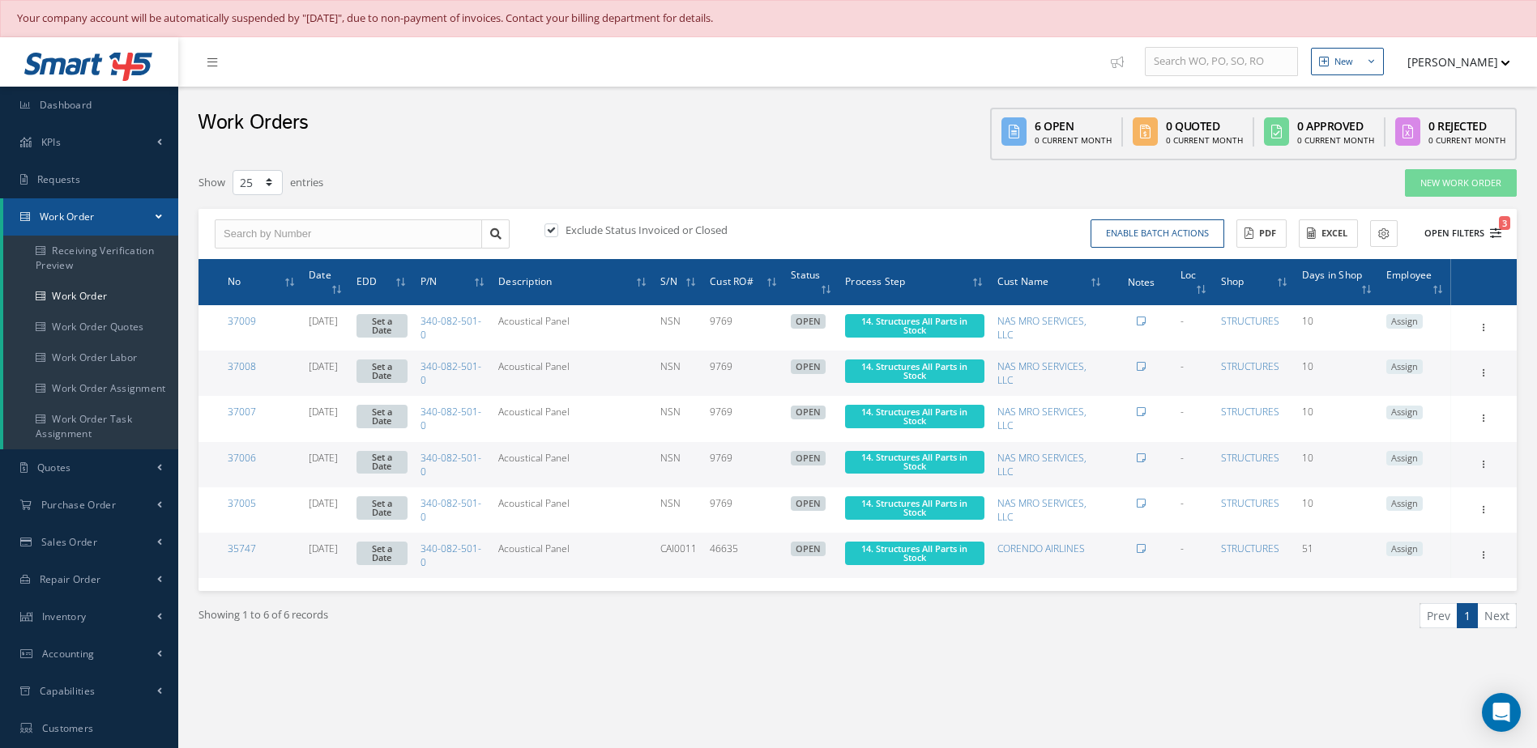
click at [1436, 238] on button "Open Filters 3" at bounding box center [1455, 233] width 92 height 27
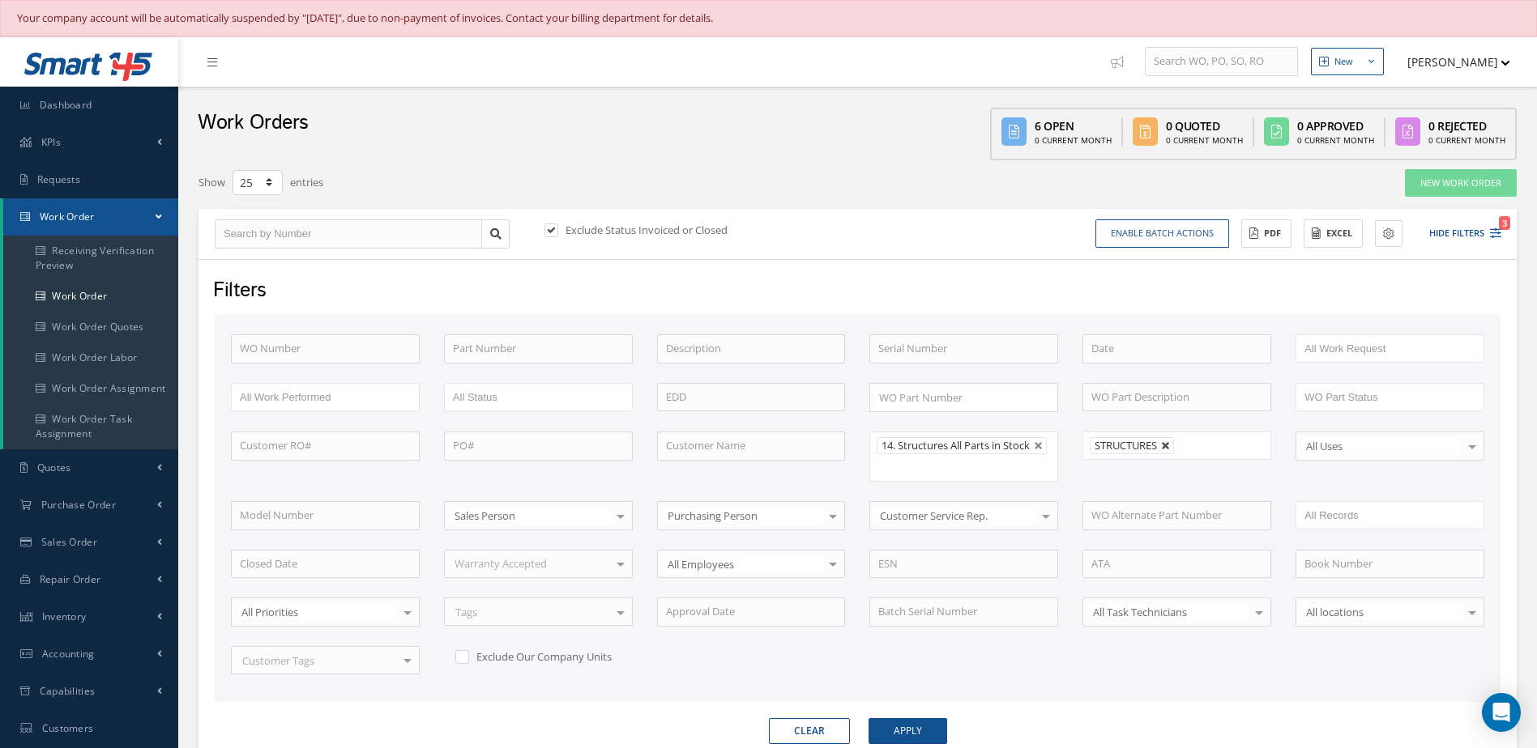
click at [1167, 442] on link at bounding box center [1166, 446] width 10 height 10
type input "All Shops"
click at [898, 734] on button "Apply" at bounding box center [907, 731] width 79 height 26
click at [1169, 243] on button "Enable batch actions" at bounding box center [1162, 234] width 134 height 28
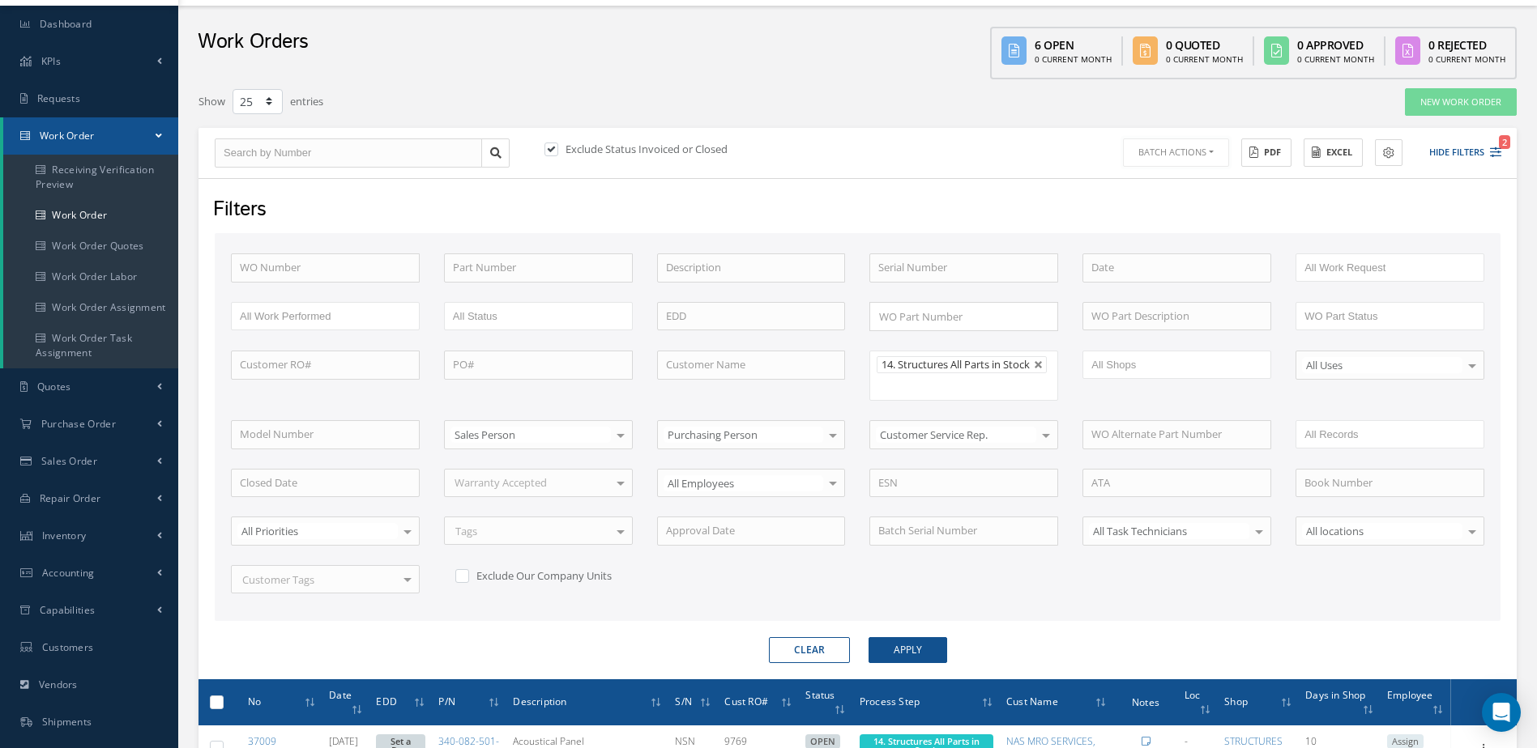
scroll to position [405, 0]
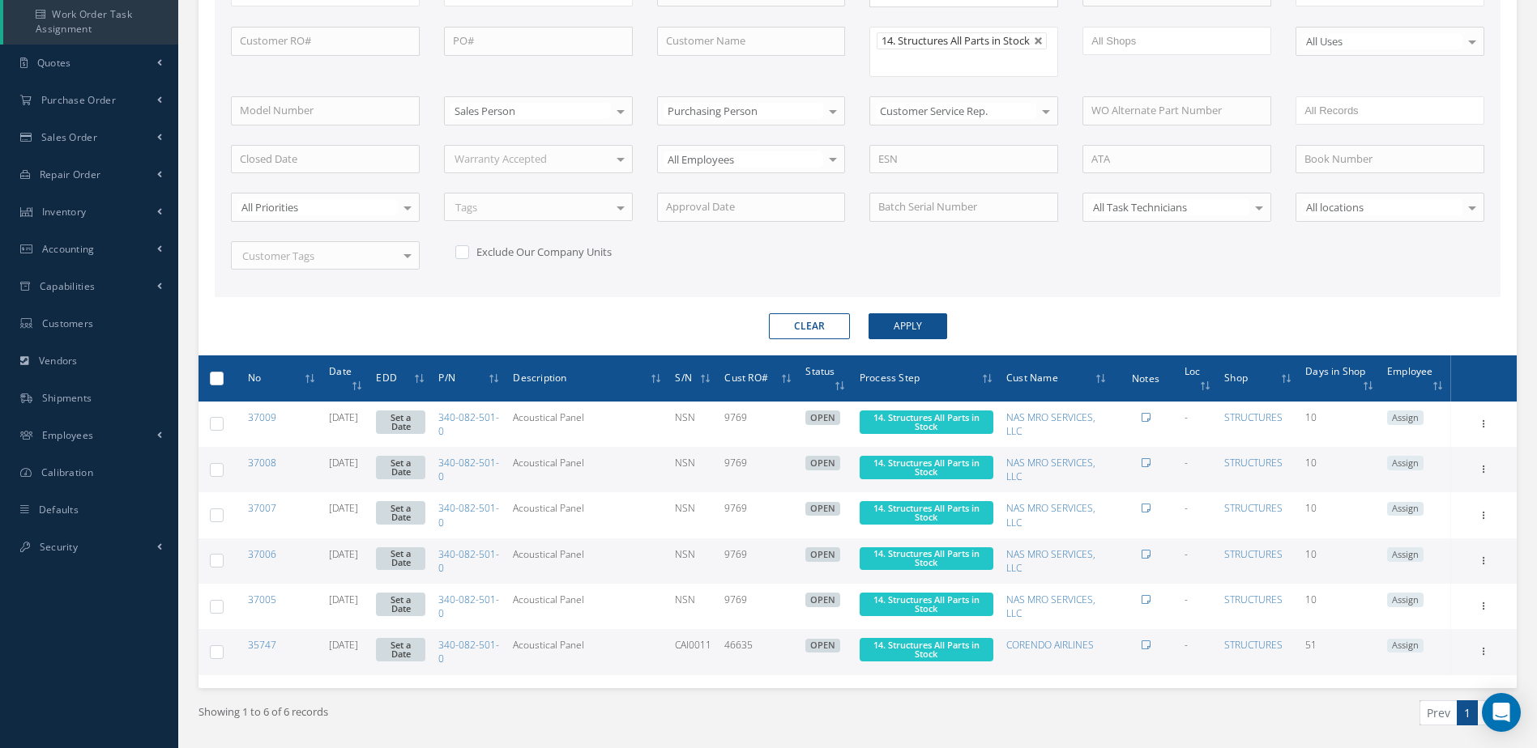
click at [223, 380] on label at bounding box center [223, 378] width 0 height 14
click at [212, 380] on input "checkbox" at bounding box center [217, 380] width 11 height 11
checkbox input "true"
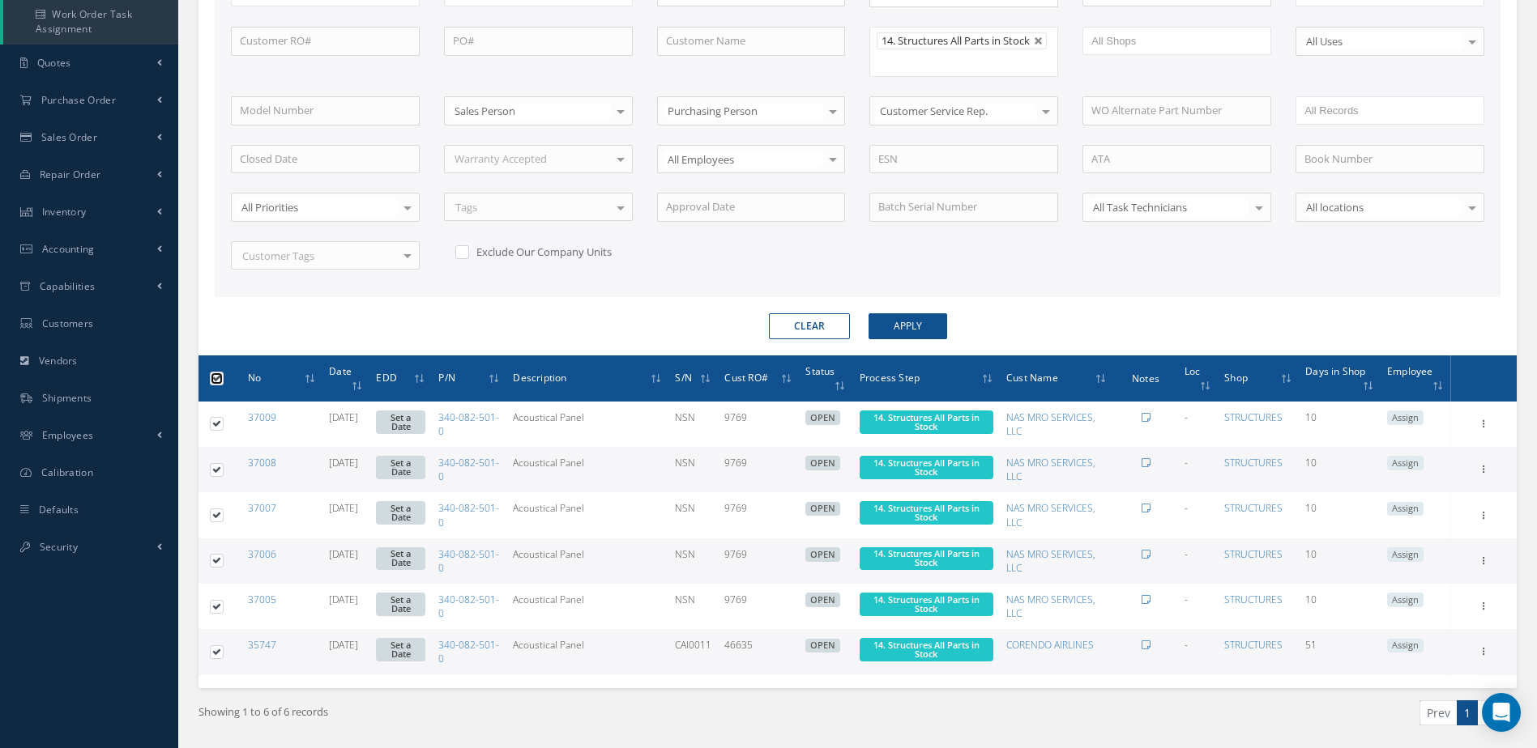
checkbox input "true"
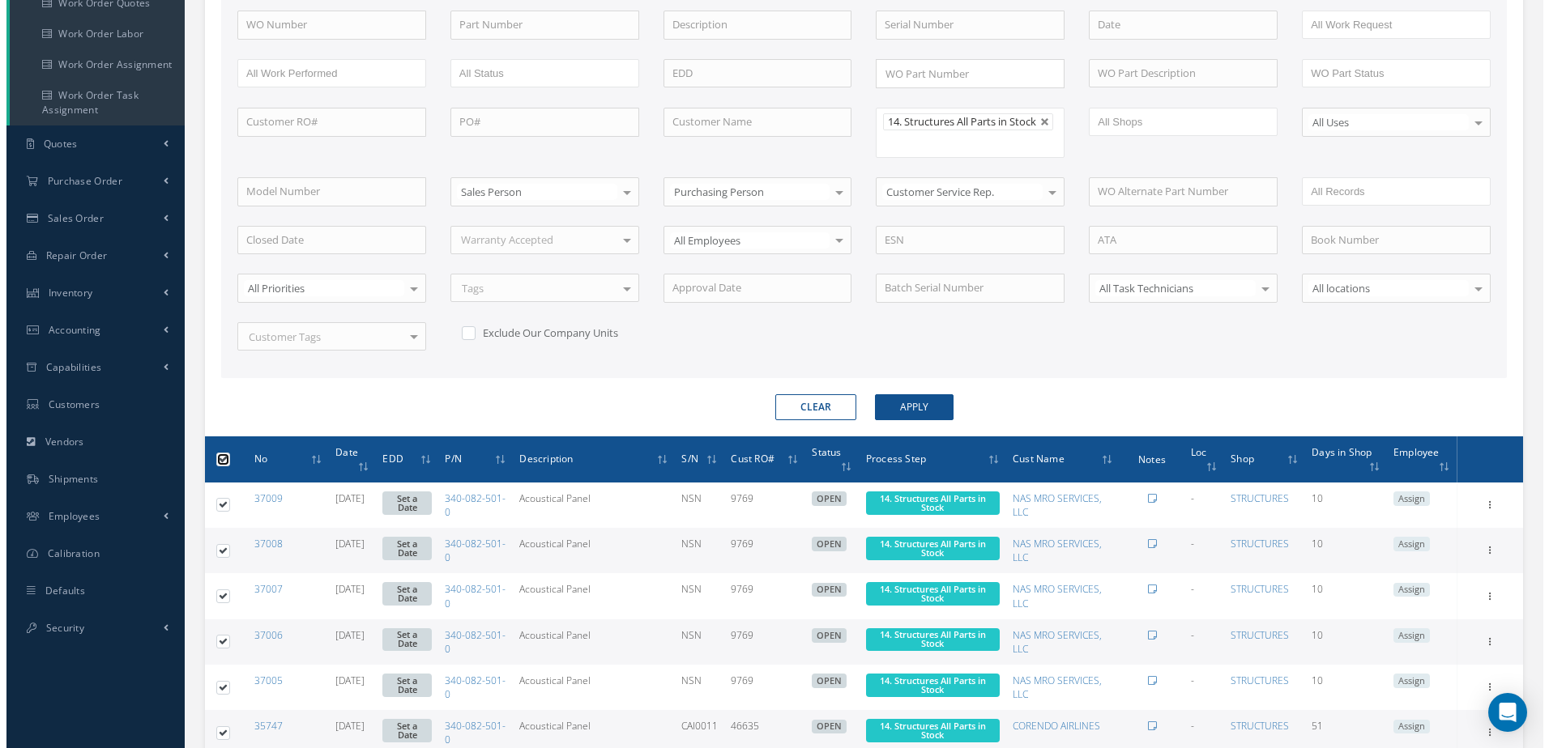
scroll to position [0, 0]
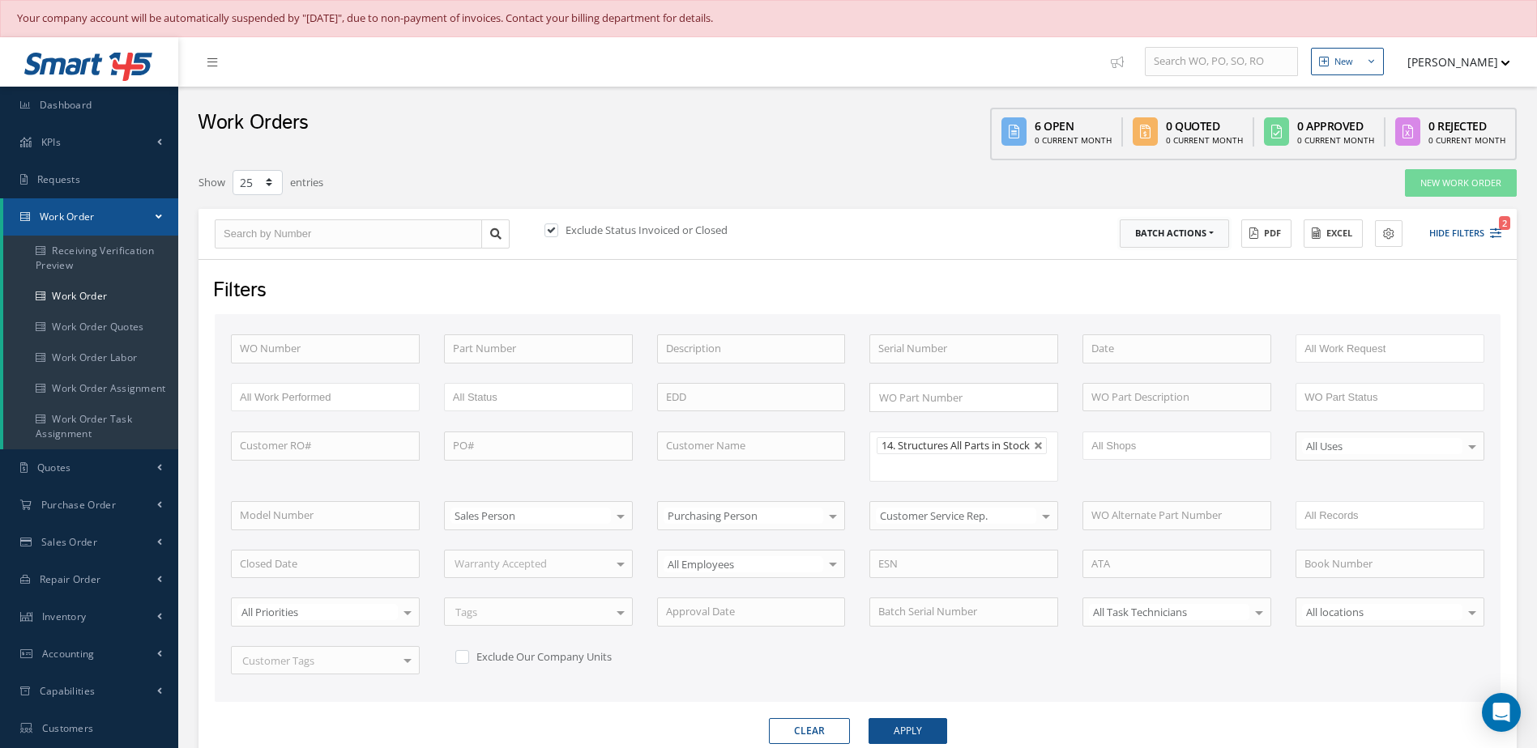
click at [1189, 241] on button "Batch Actions" at bounding box center [1173, 234] width 109 height 28
click at [1176, 281] on link "Close Work Orders" at bounding box center [1184, 282] width 130 height 22
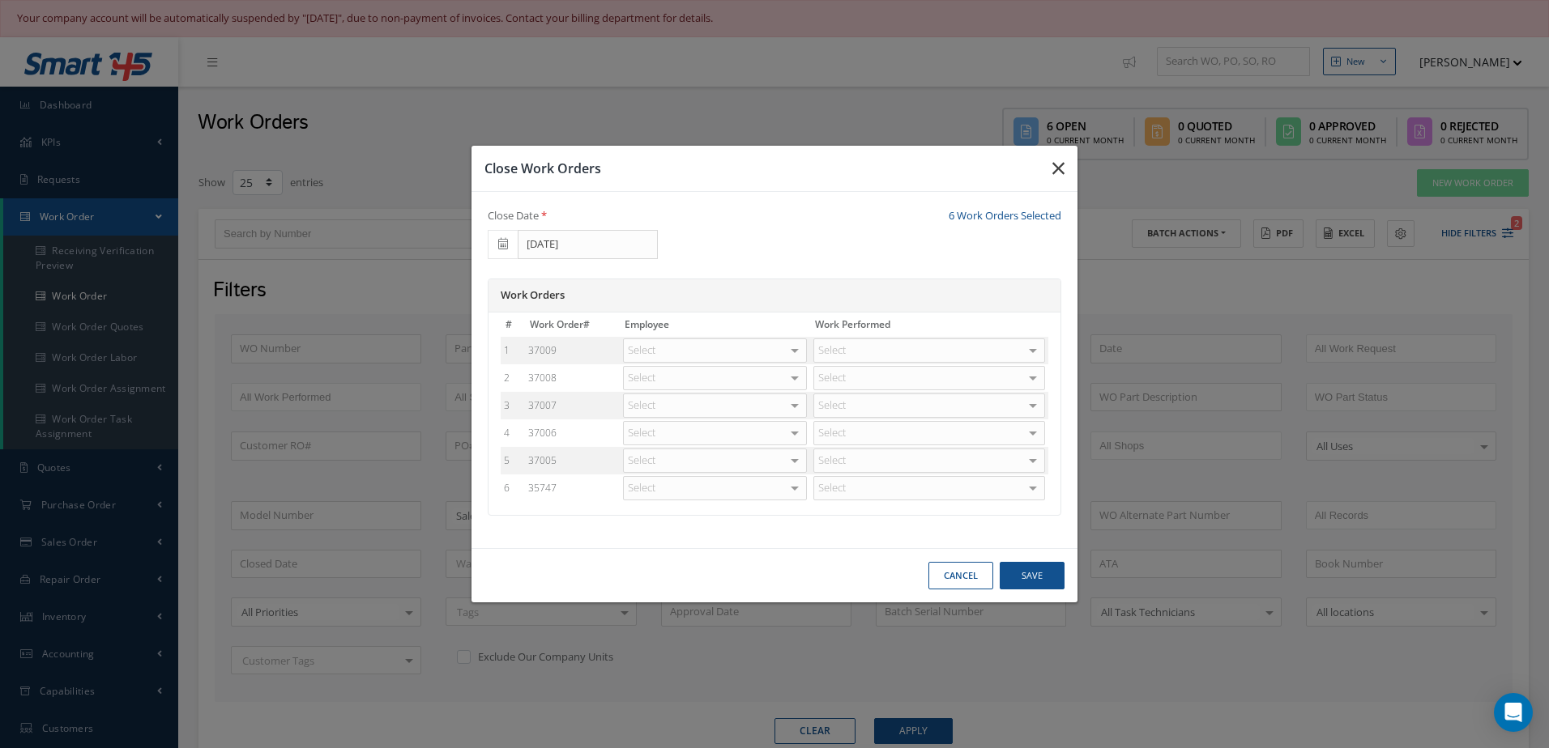
click at [1053, 169] on icon "button" at bounding box center [1058, 168] width 12 height 19
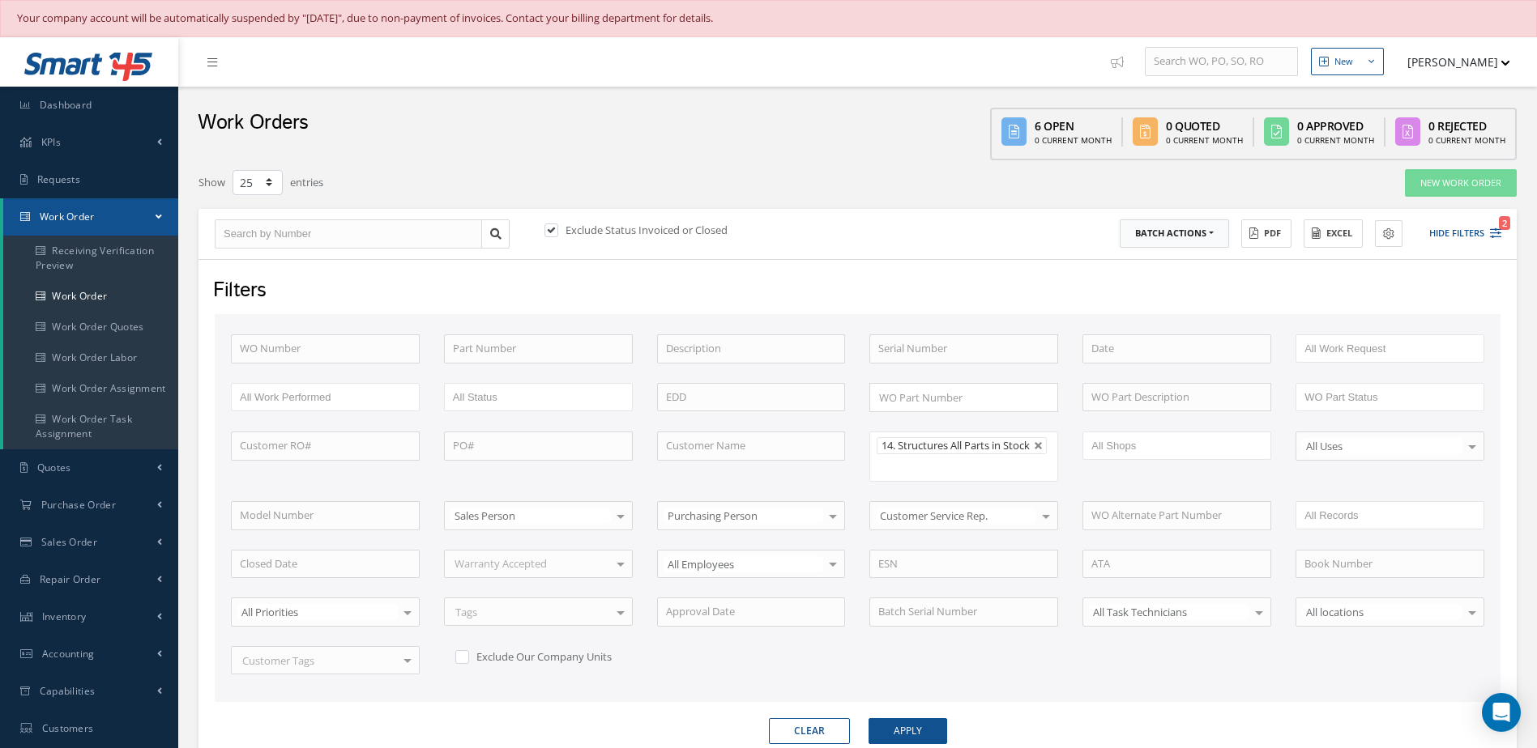
click at [1207, 231] on button "Batch Actions" at bounding box center [1173, 234] width 109 height 28
click at [1188, 261] on link "Update Work Orders" at bounding box center [1184, 260] width 130 height 22
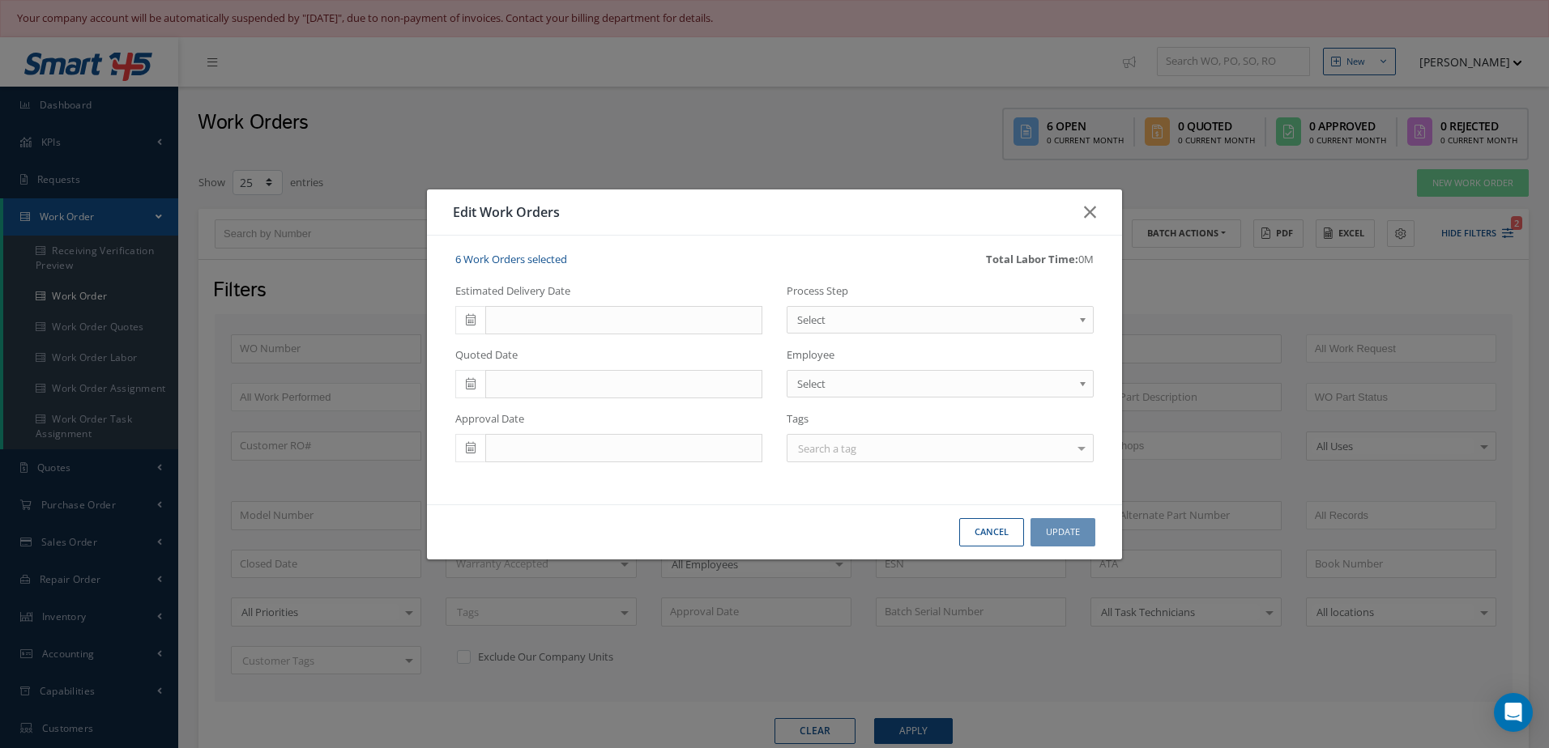
click at [467, 320] on icon at bounding box center [471, 319] width 10 height 11
click at [562, 474] on td "23" at bounding box center [564, 470] width 24 height 24
click at [857, 306] on link "Select" at bounding box center [939, 320] width 307 height 28
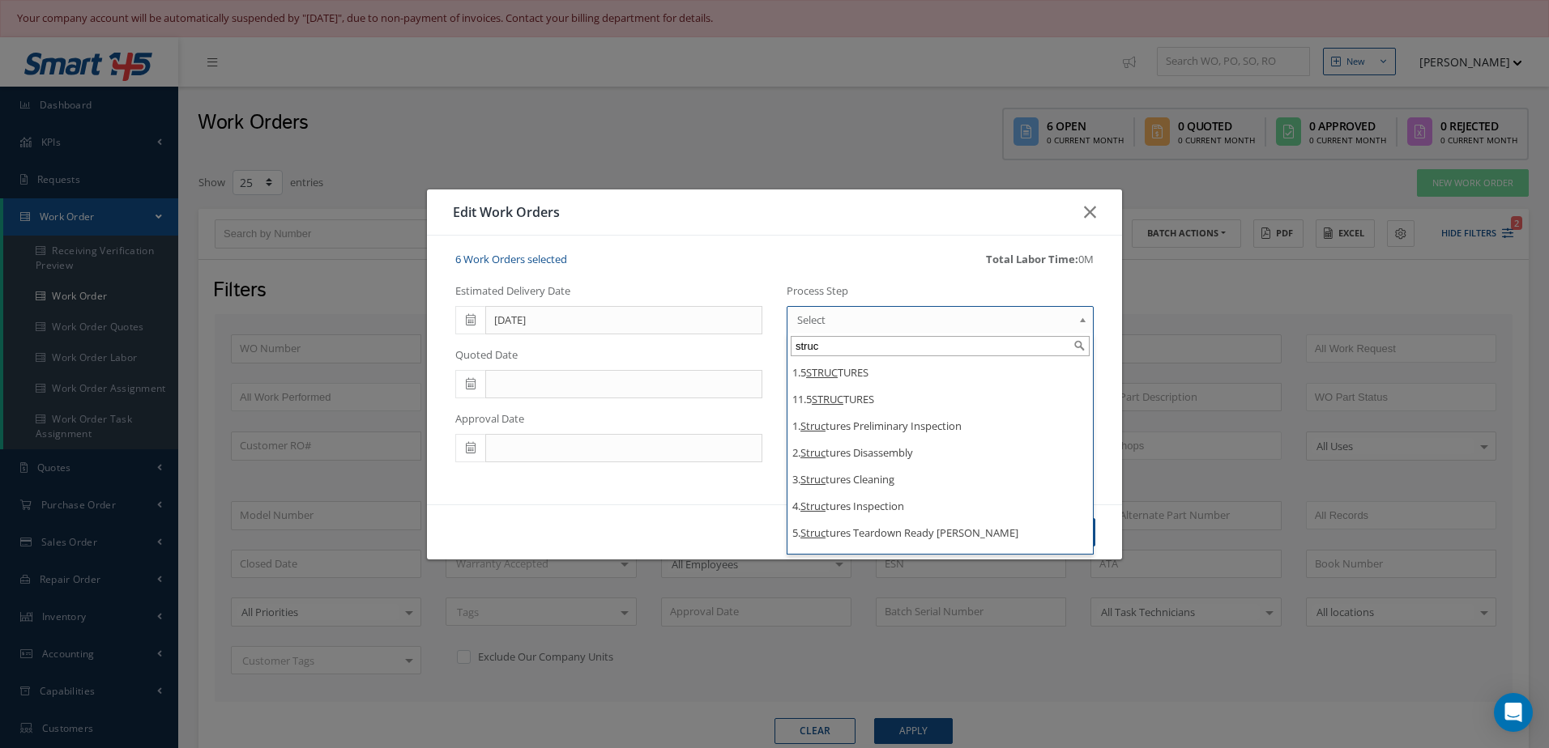
type input "struc"
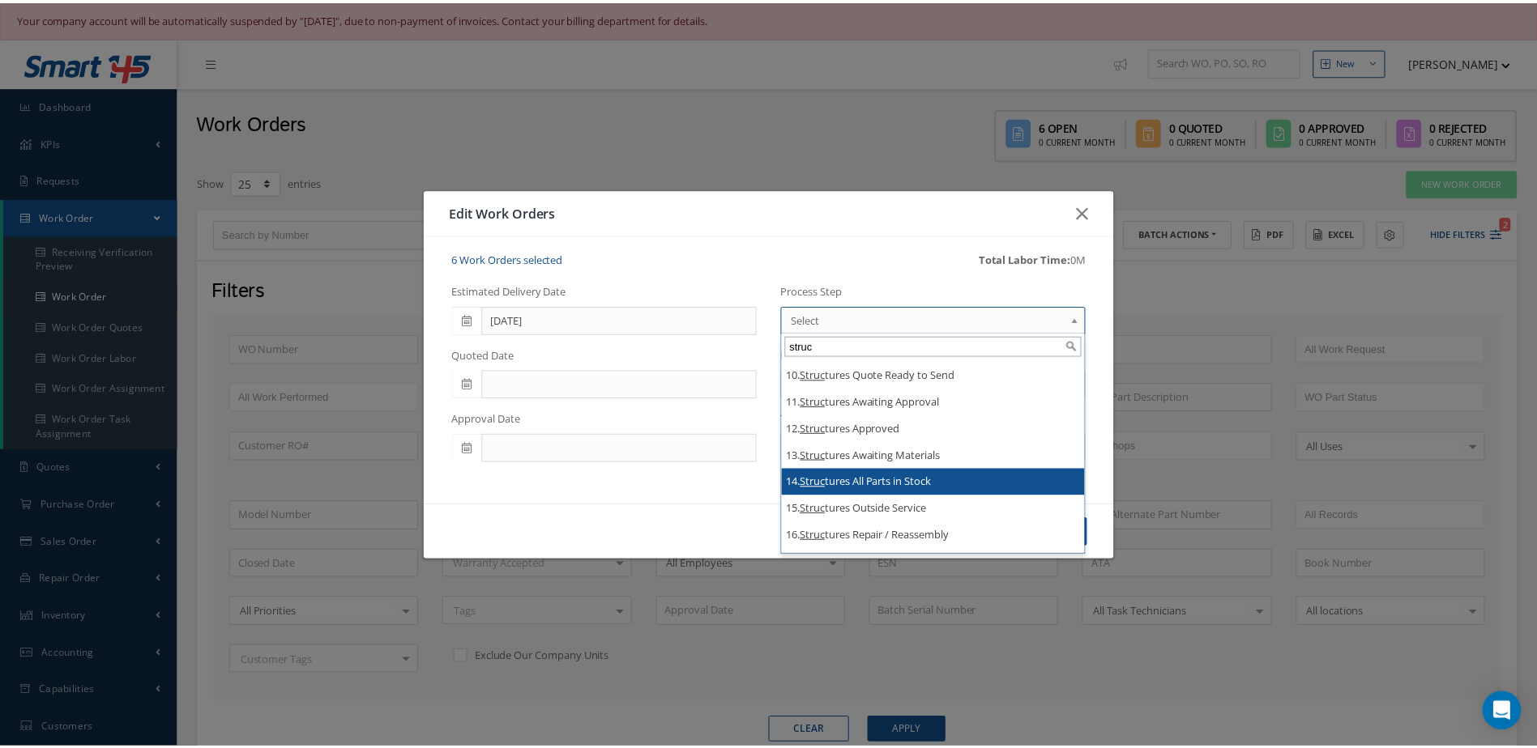
scroll to position [340, 0]
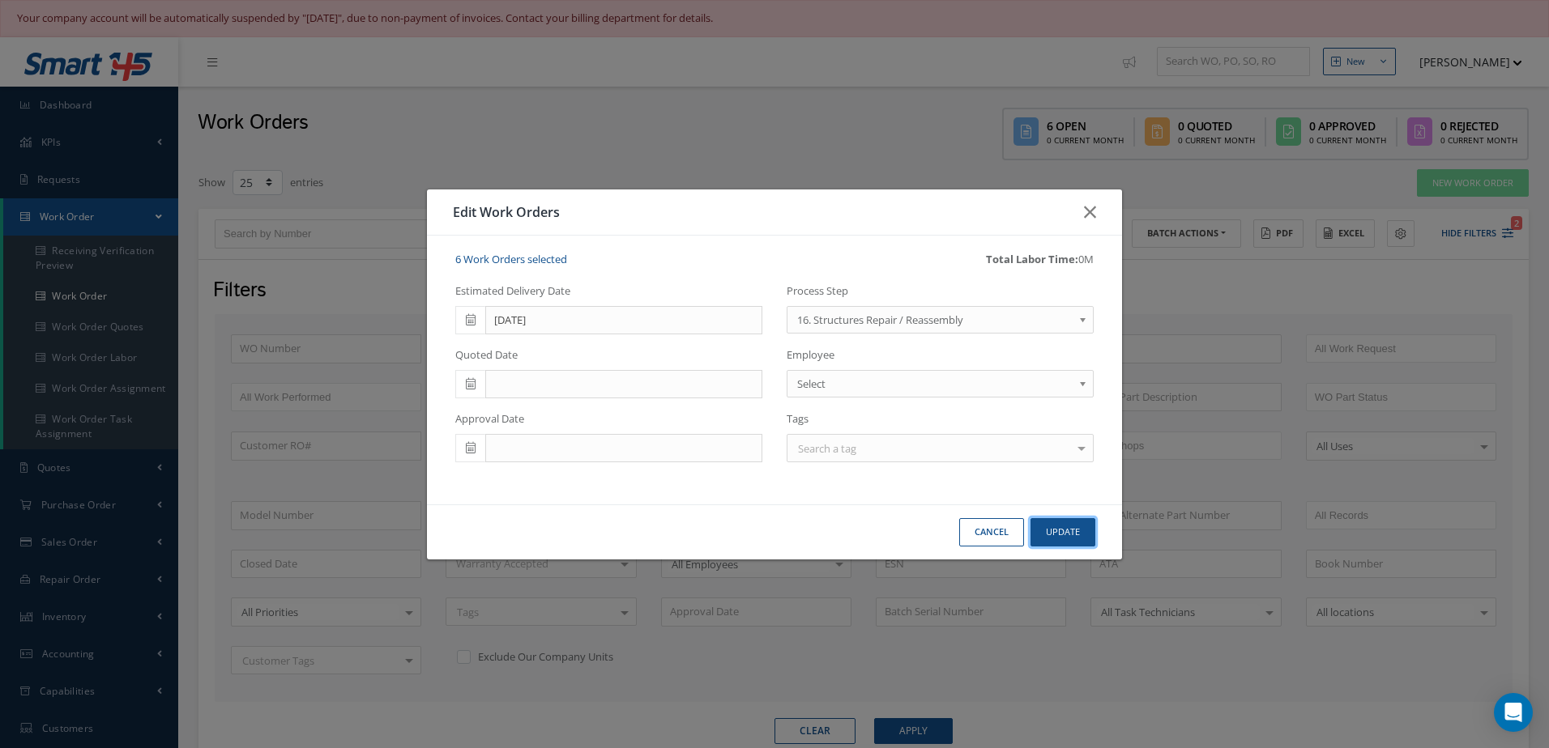
click at [1061, 535] on button "Update" at bounding box center [1062, 532] width 65 height 28
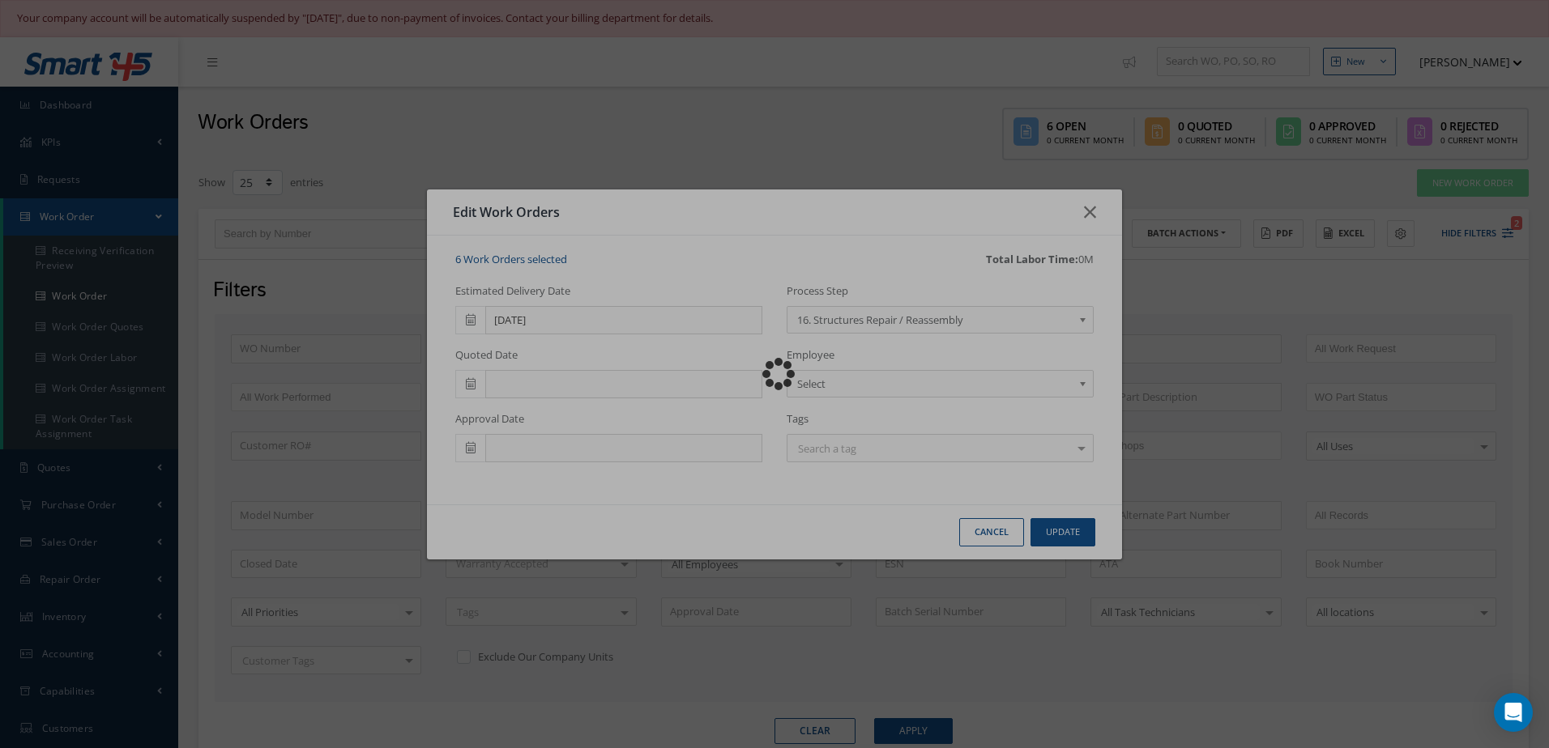
checkbox input "false"
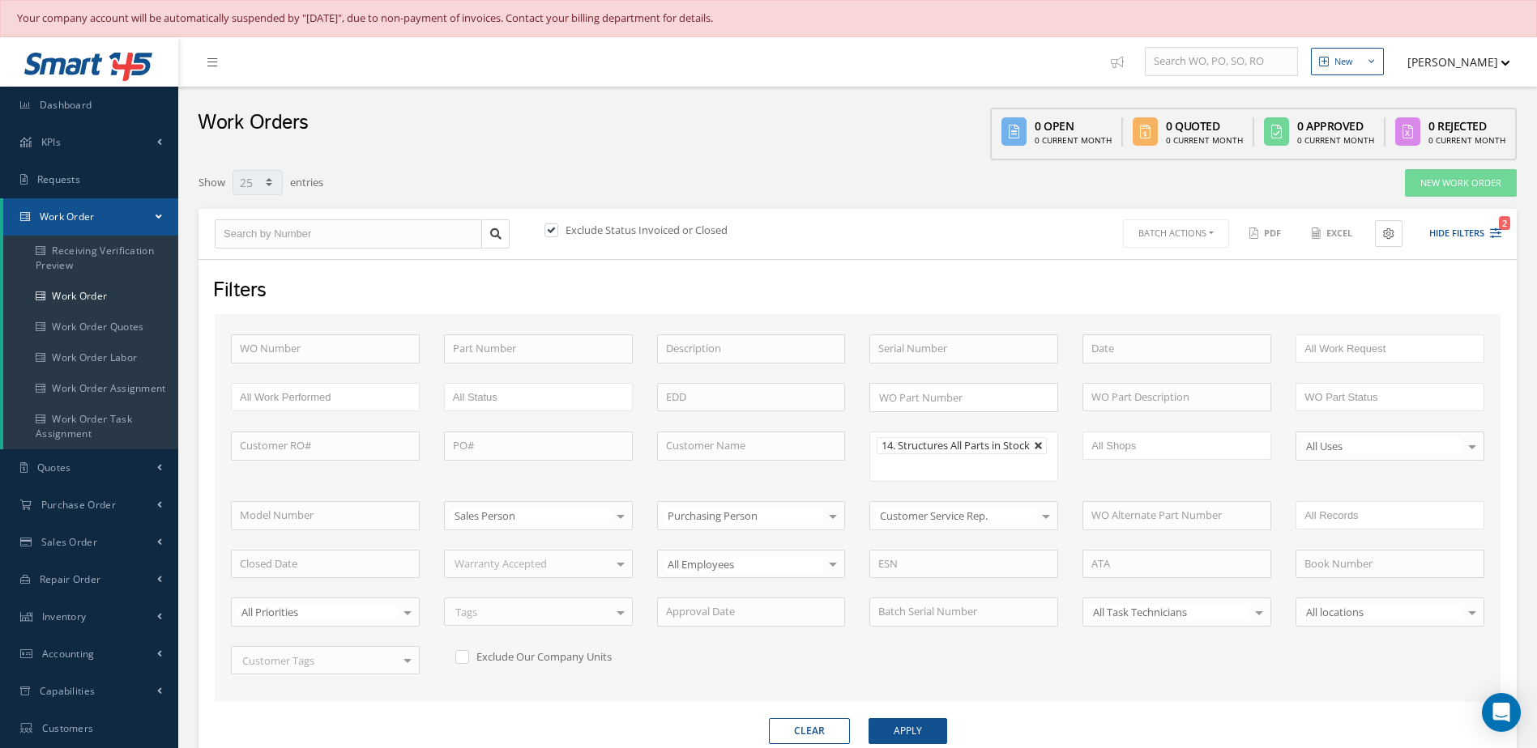
click at [1041, 446] on link at bounding box center [1039, 446] width 10 height 10
type input "All Proccess Step"
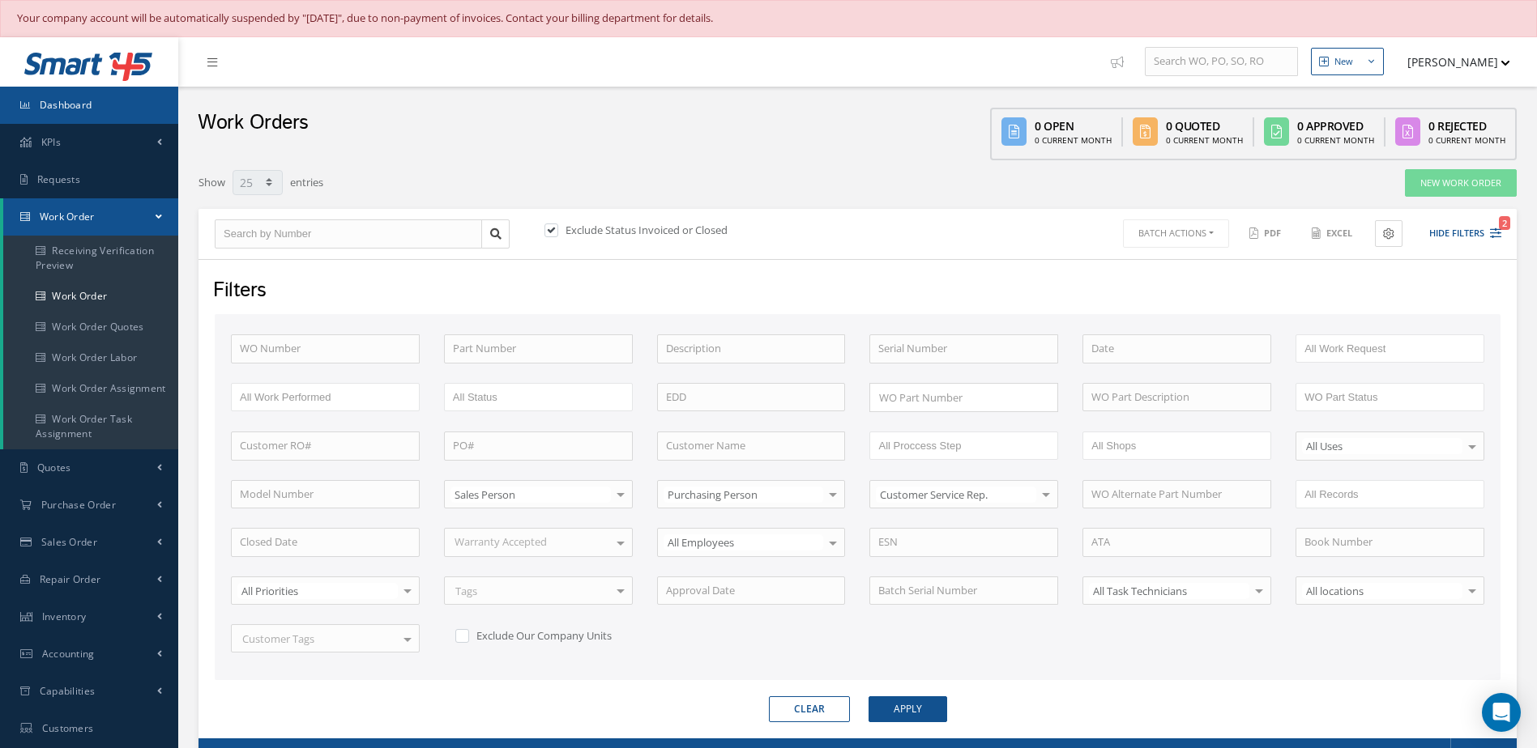
click at [94, 108] on link "Dashboard" at bounding box center [89, 105] width 178 height 37
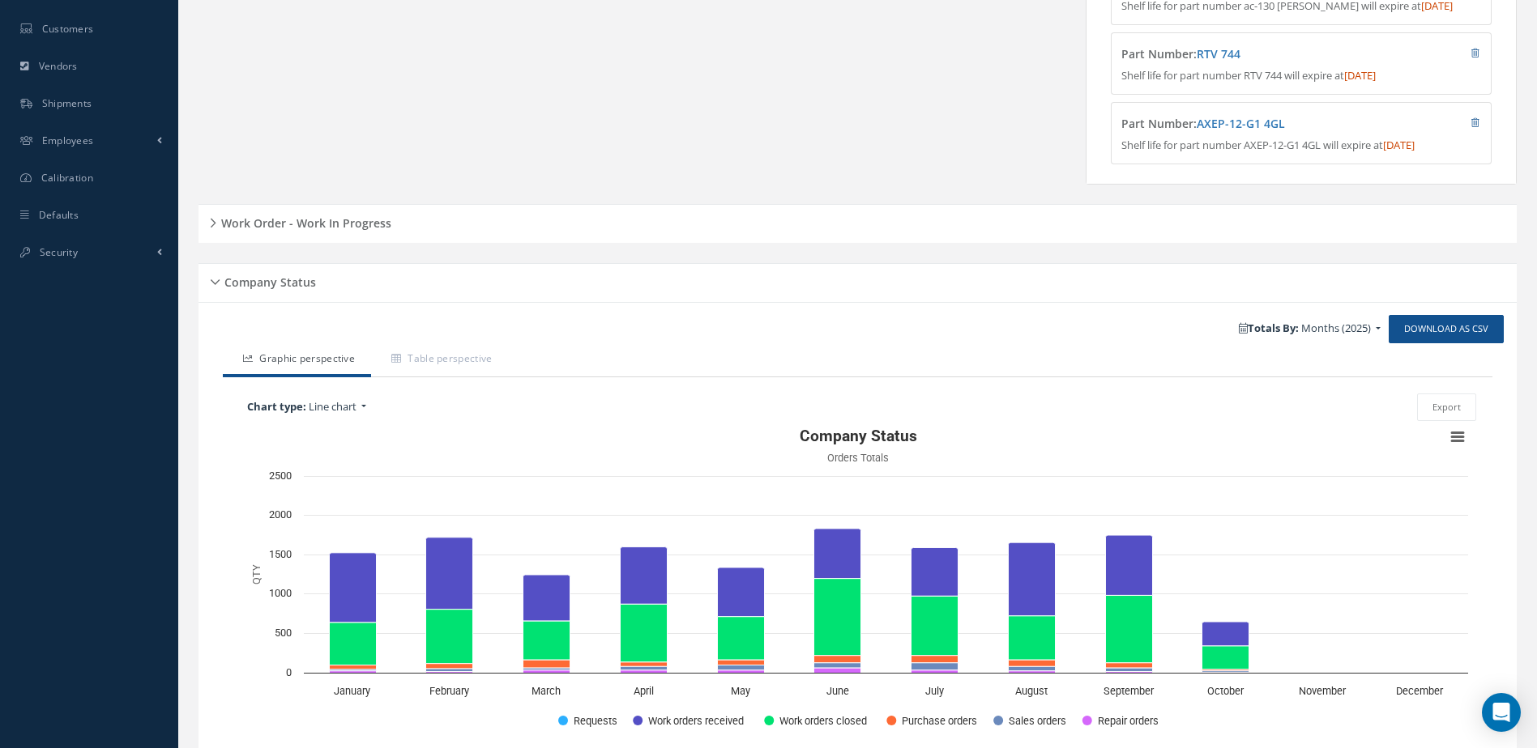
scroll to position [576, 0]
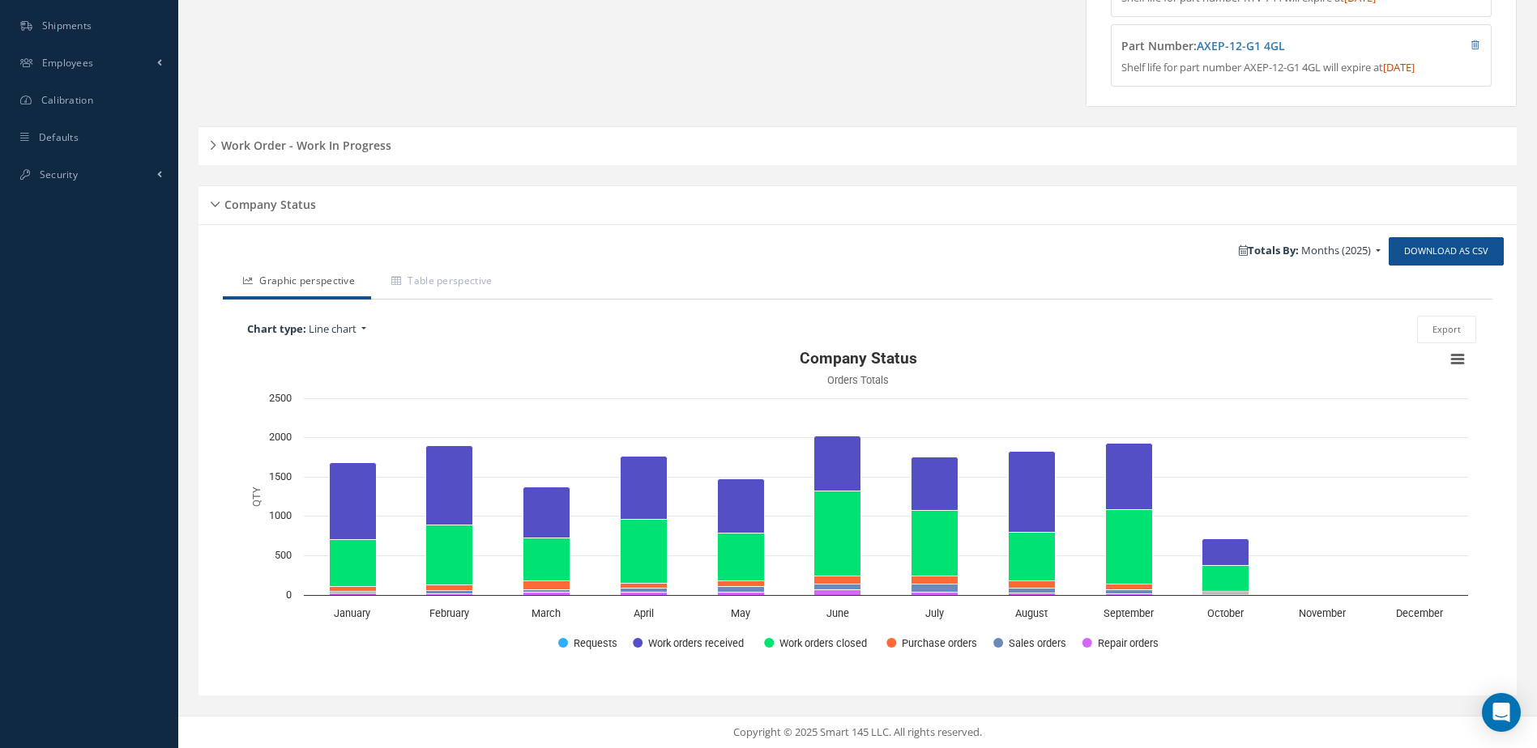
click at [304, 151] on h5 "Work Order - Work In Progress" at bounding box center [303, 143] width 175 height 19
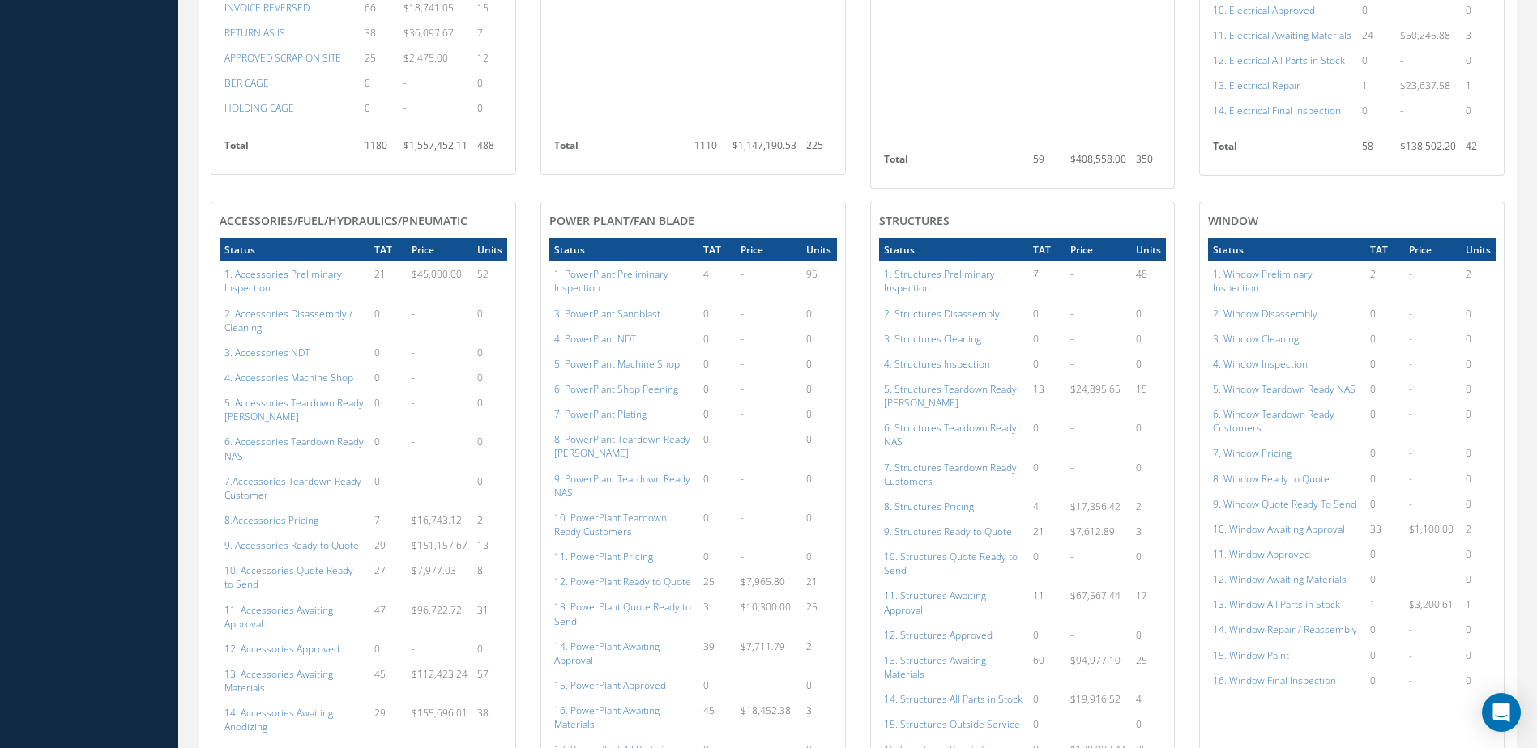
scroll to position [1467, 0]
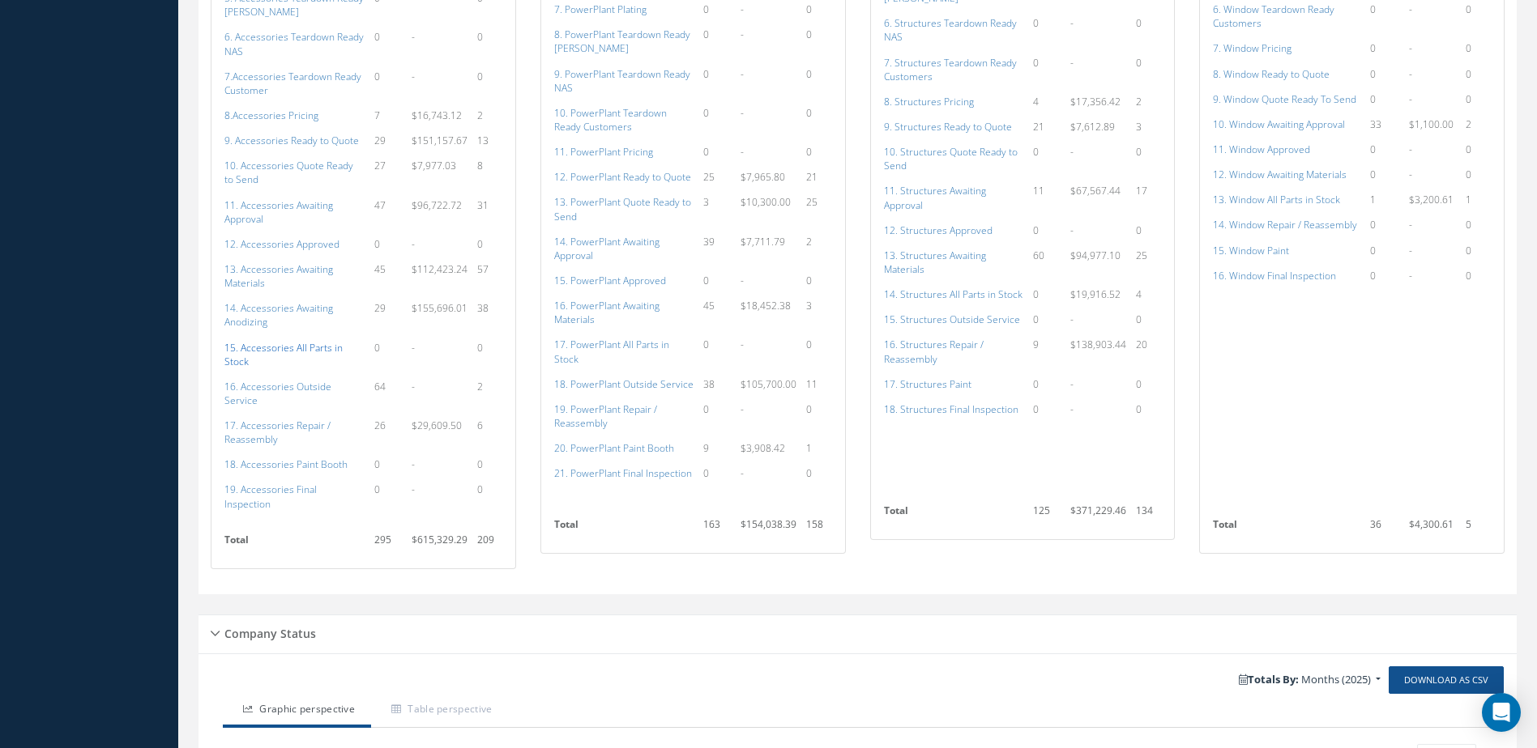
click at [322, 347] on a=115&excludeInternalCustomer=false&excludeInvoicedOrClosed=true&shop_id=14&filtersHidded"] "15. Accessories All Parts in Stock" at bounding box center [283, 355] width 118 height 28
click at [651, 345] on a=136&excludeInternalCustomer=false&excludeInvoicedOrClosed=true&shop_id=15&filtersHidded"] "17. PowerPlant All Parts in Stock" at bounding box center [611, 352] width 115 height 28
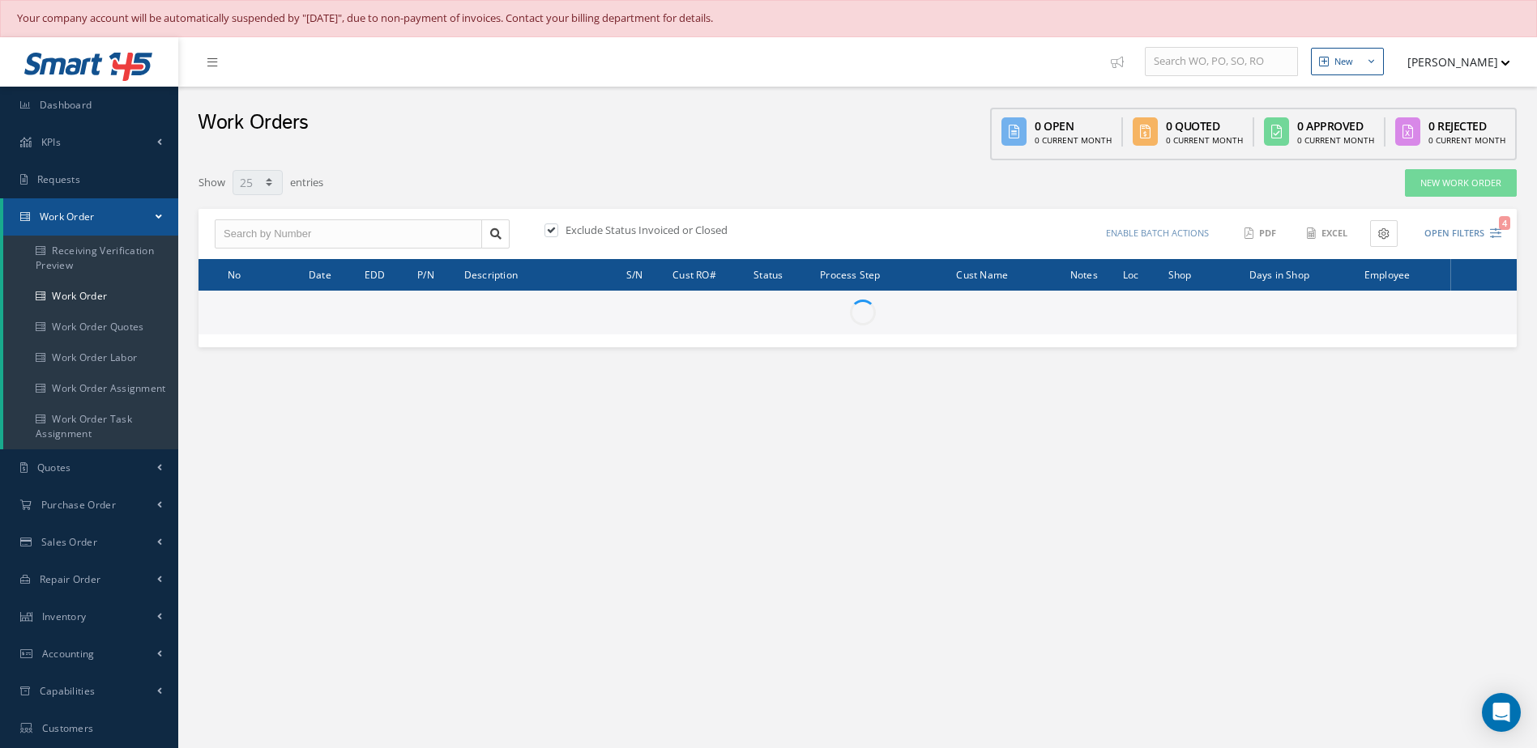
select select "25"
type input "All Work Request"
type input "All Work Performed"
type input "All Status"
type input "WO Part Status"
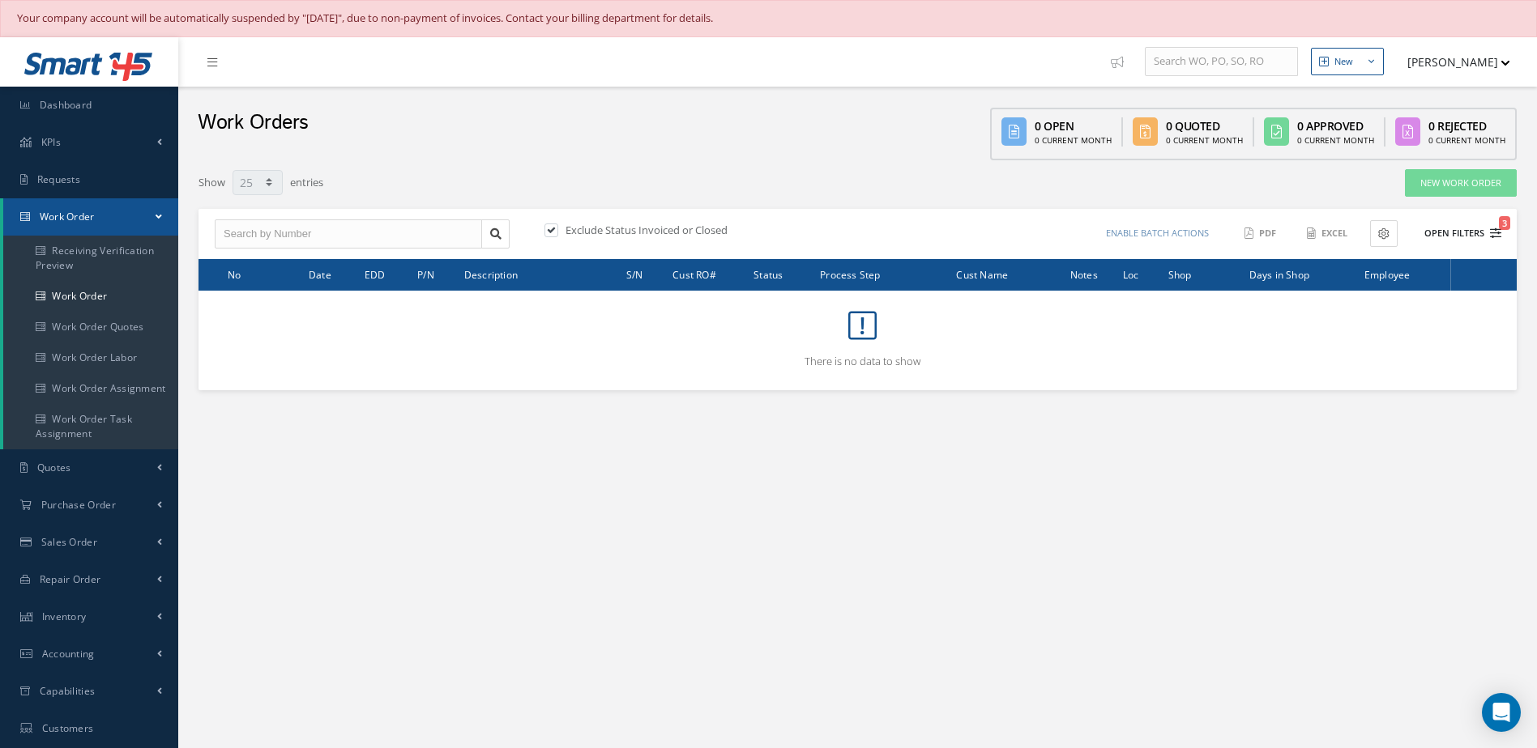
click at [1462, 232] on button "Open Filters 3" at bounding box center [1455, 233] width 92 height 27
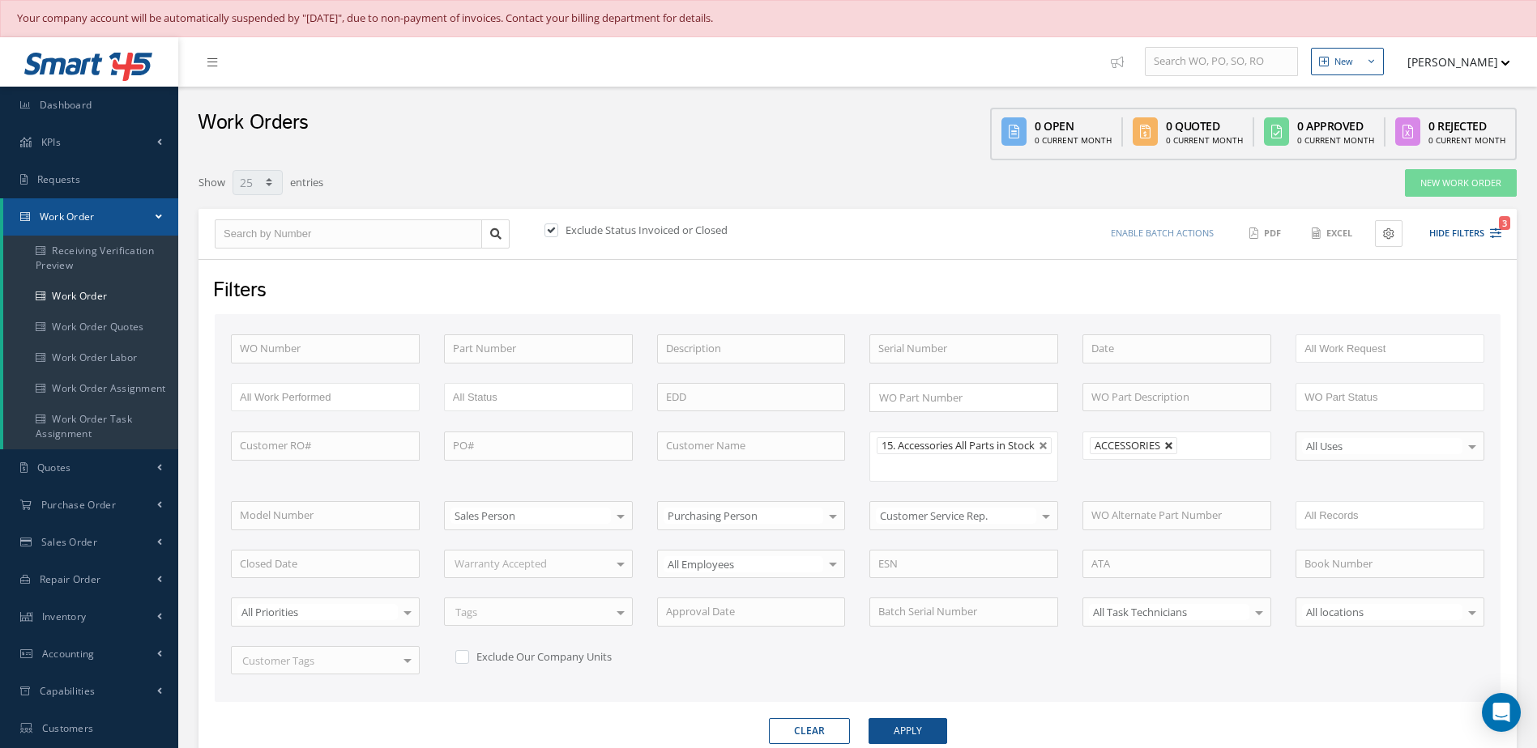
click at [1171, 450] on link at bounding box center [1169, 446] width 10 height 10
type input "All Shops"
click at [897, 731] on button "Apply" at bounding box center [907, 731] width 79 height 26
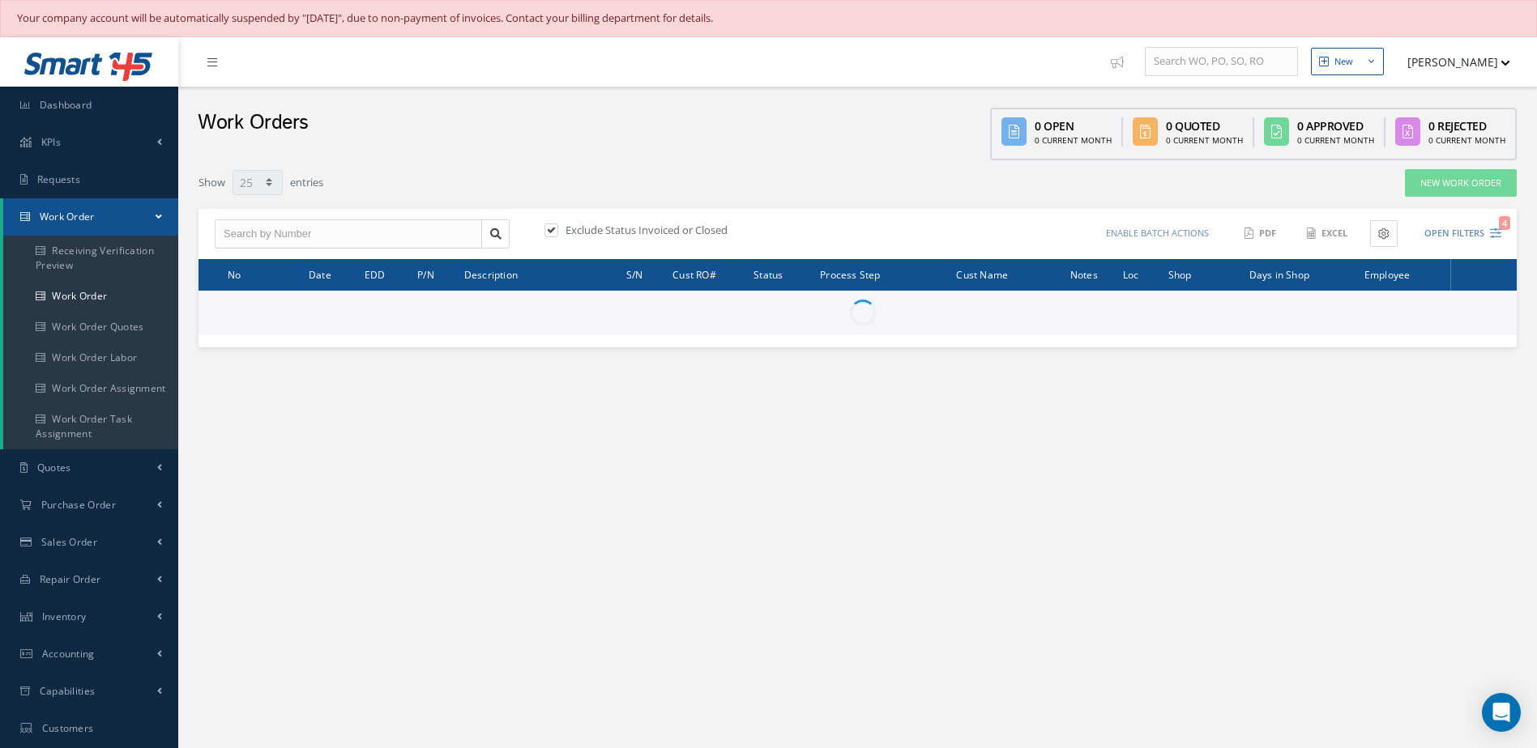
select select "25"
type input "All Work Request"
type input "All Work Performed"
type input "All Status"
type input "WO Part Status"
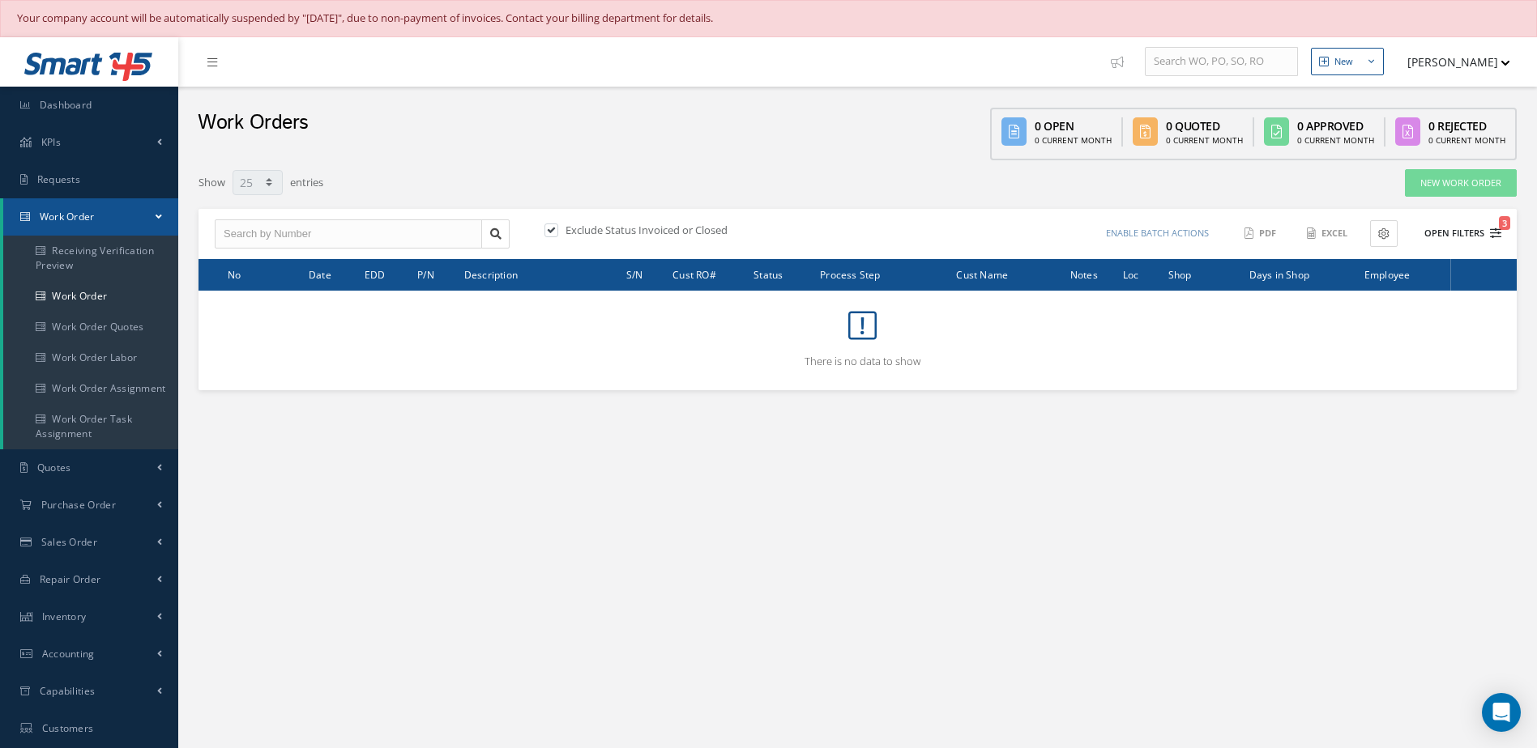
click at [1448, 235] on button "Open Filters 3" at bounding box center [1455, 233] width 92 height 27
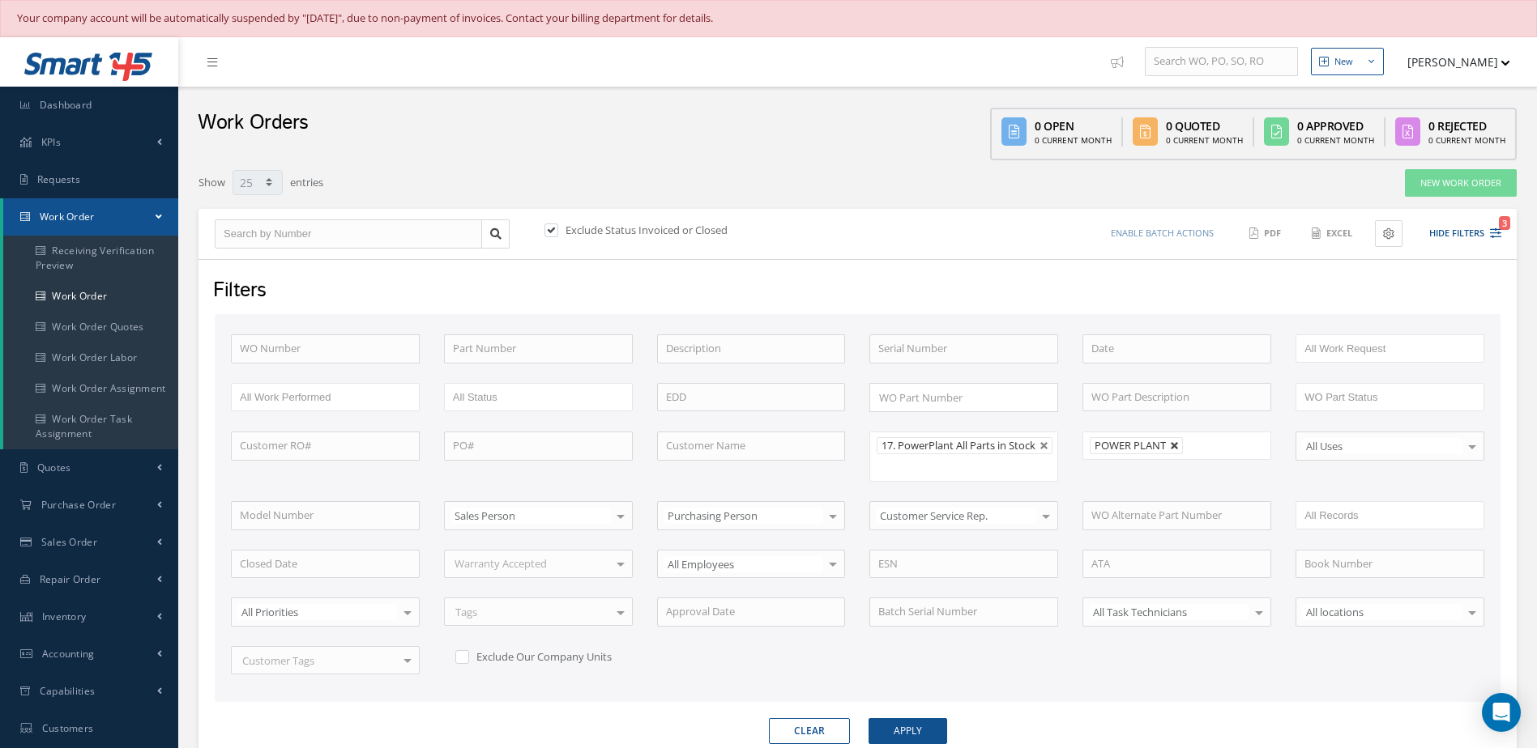
click at [1175, 448] on link at bounding box center [1175, 446] width 10 height 10
type input "All Shops"
click at [922, 734] on button "Apply" at bounding box center [907, 731] width 79 height 26
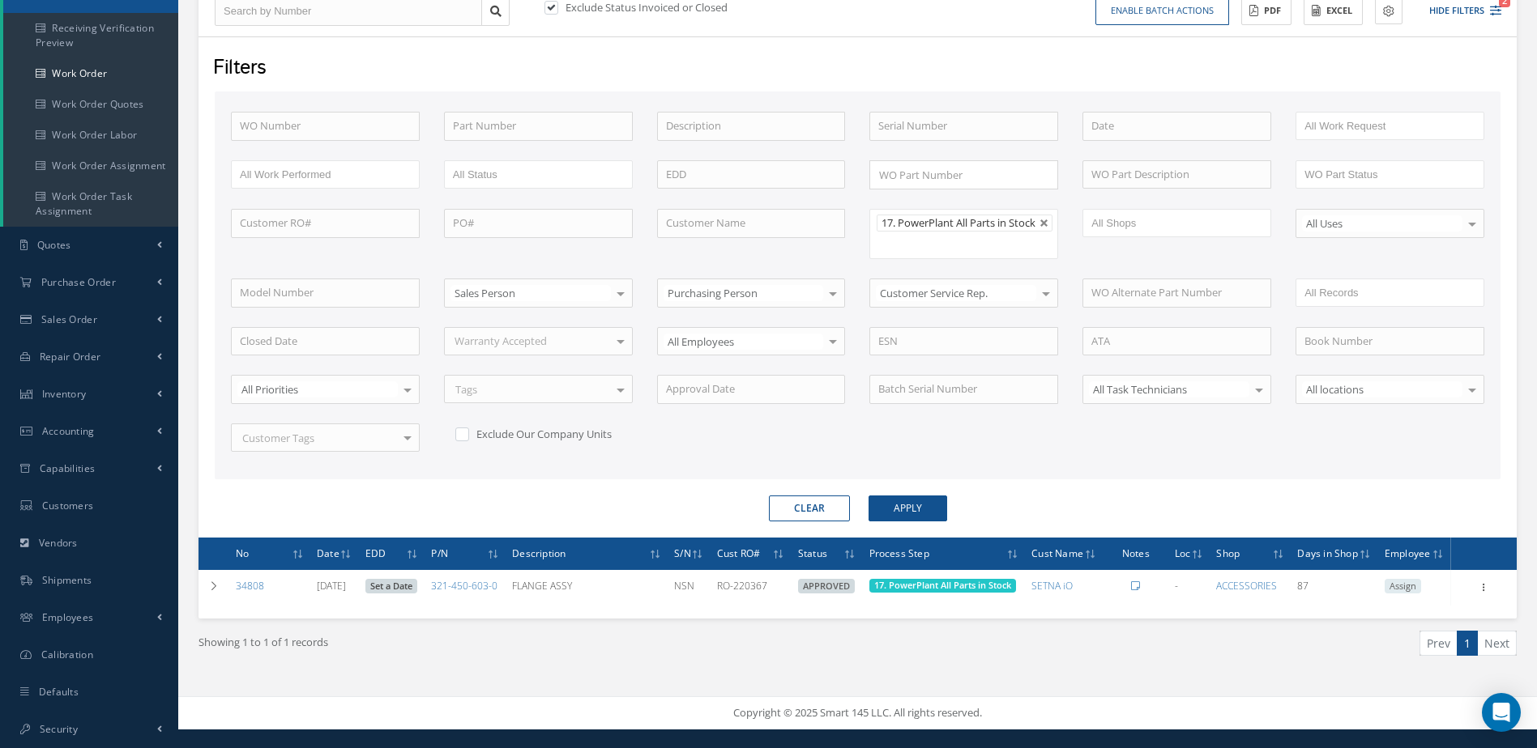
click at [1297, 514] on div "Clear Apply" at bounding box center [857, 509] width 1310 height 26
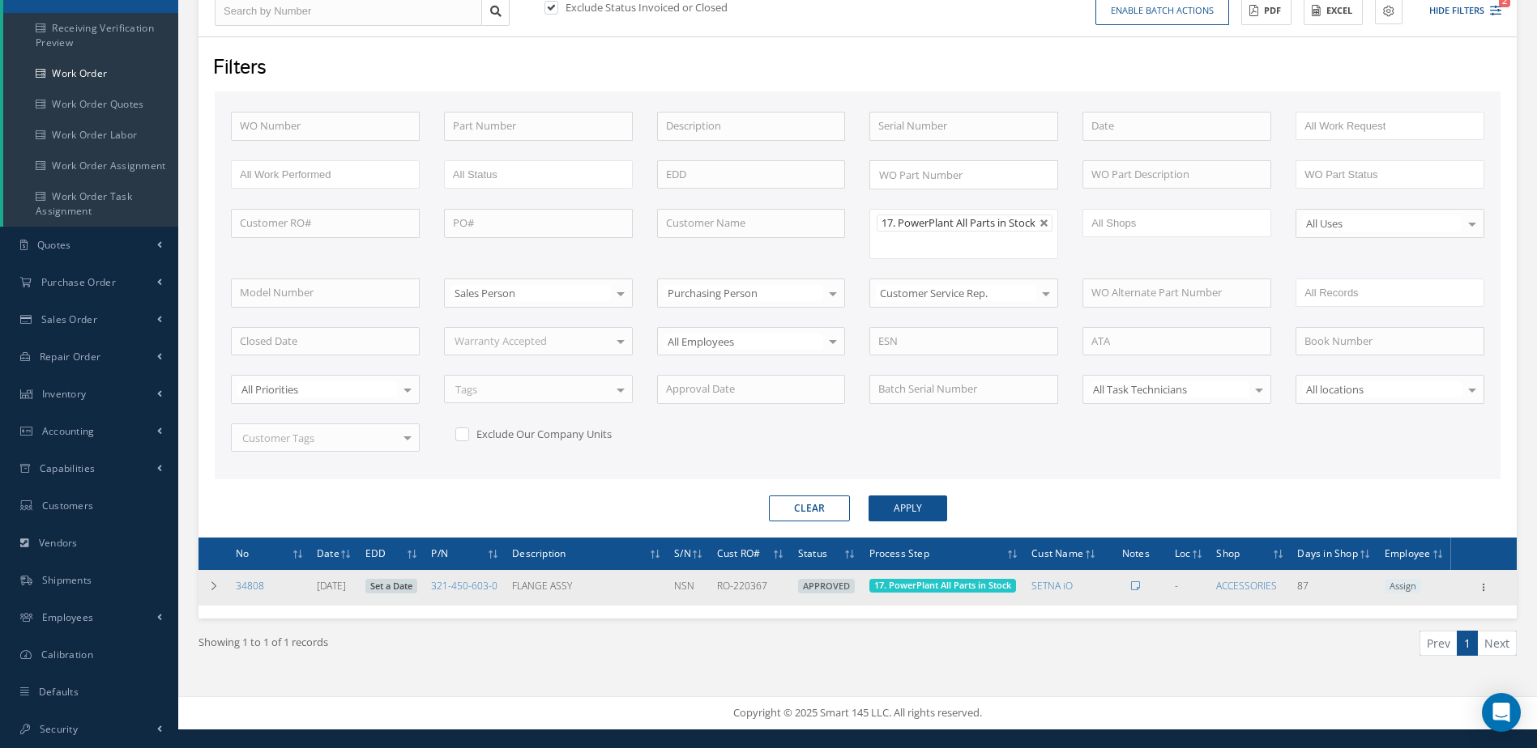
click at [405, 594] on link "Set a Date" at bounding box center [391, 586] width 52 height 15
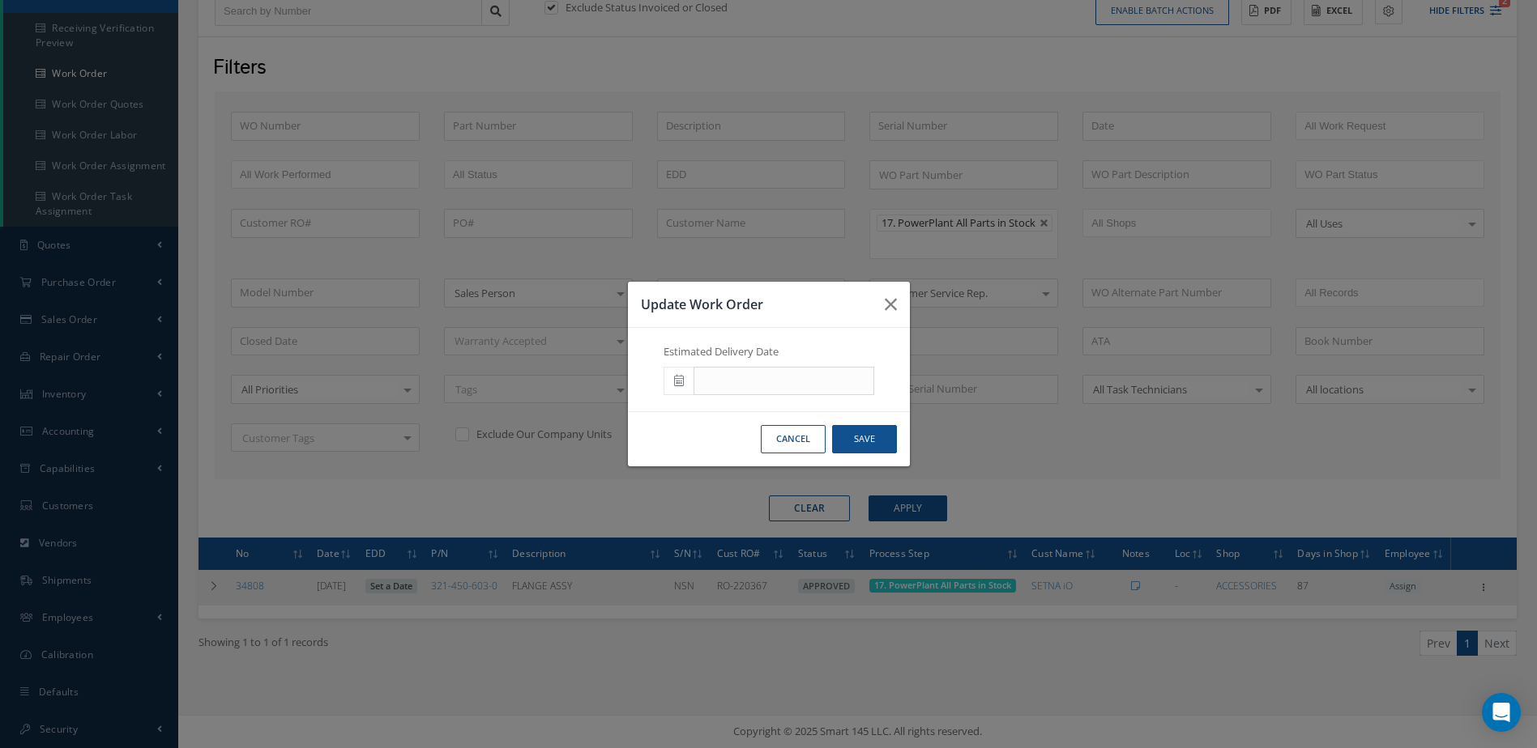
scroll to position [223, 0]
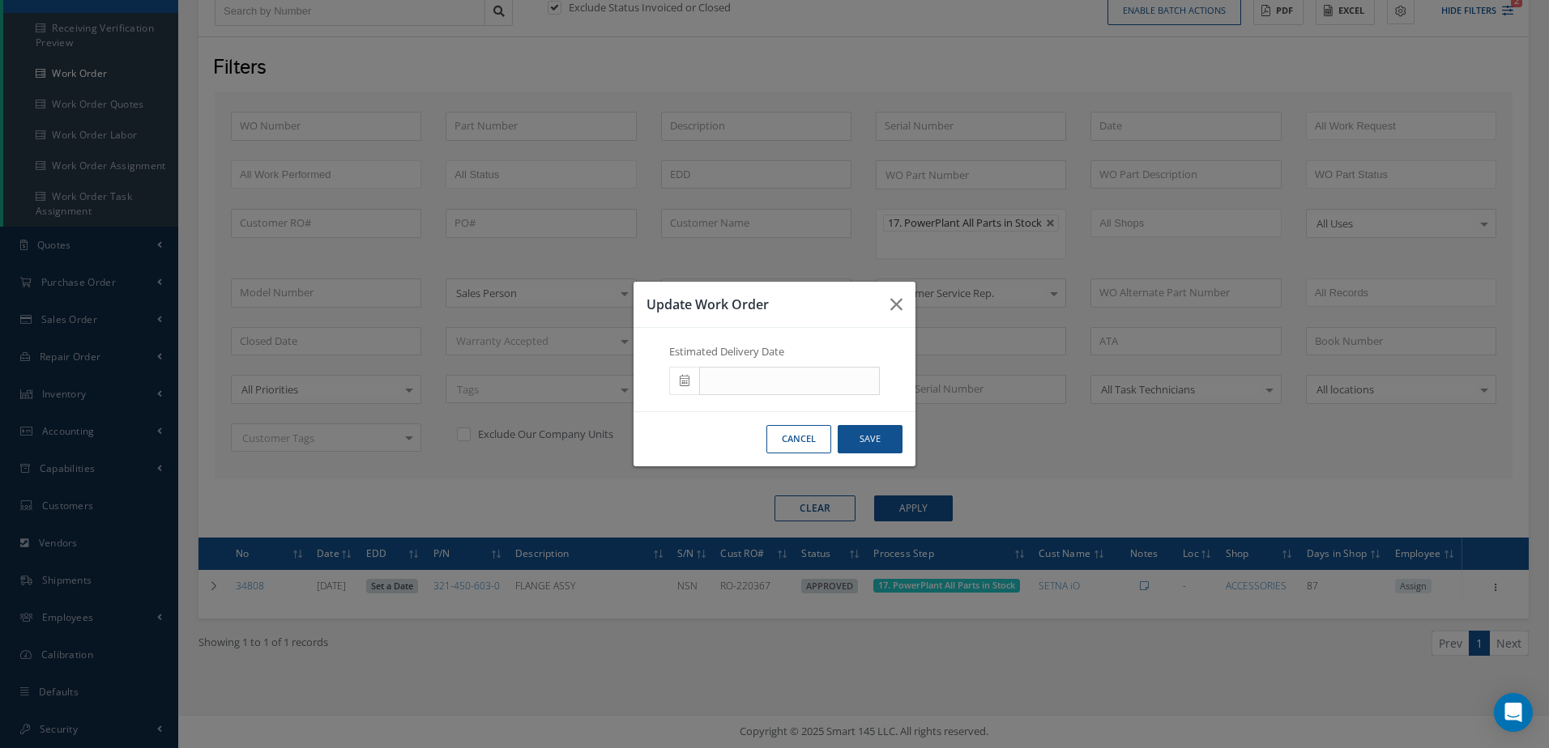
click at [688, 382] on icon at bounding box center [685, 380] width 10 height 11
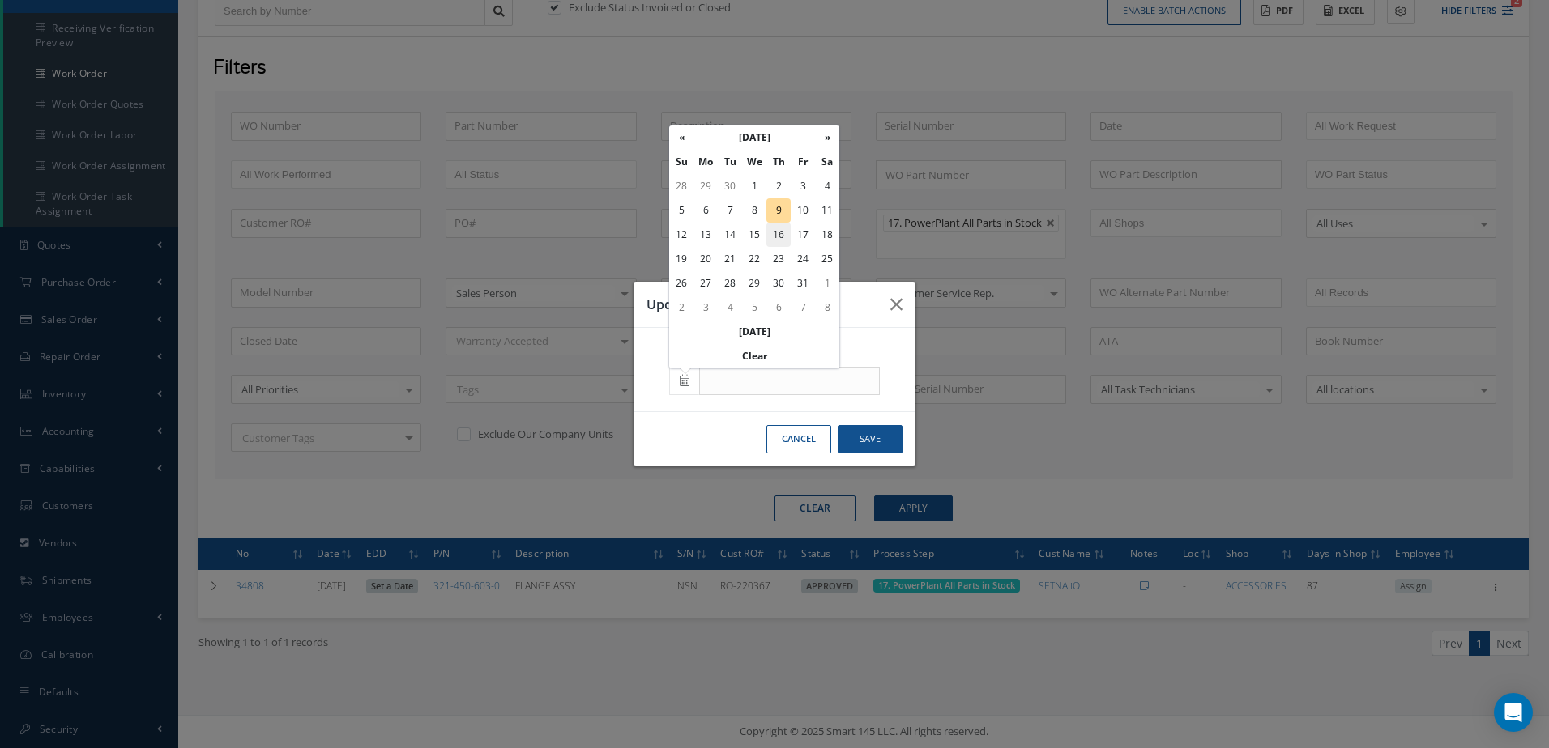
click at [778, 235] on td "16" at bounding box center [778, 235] width 24 height 24
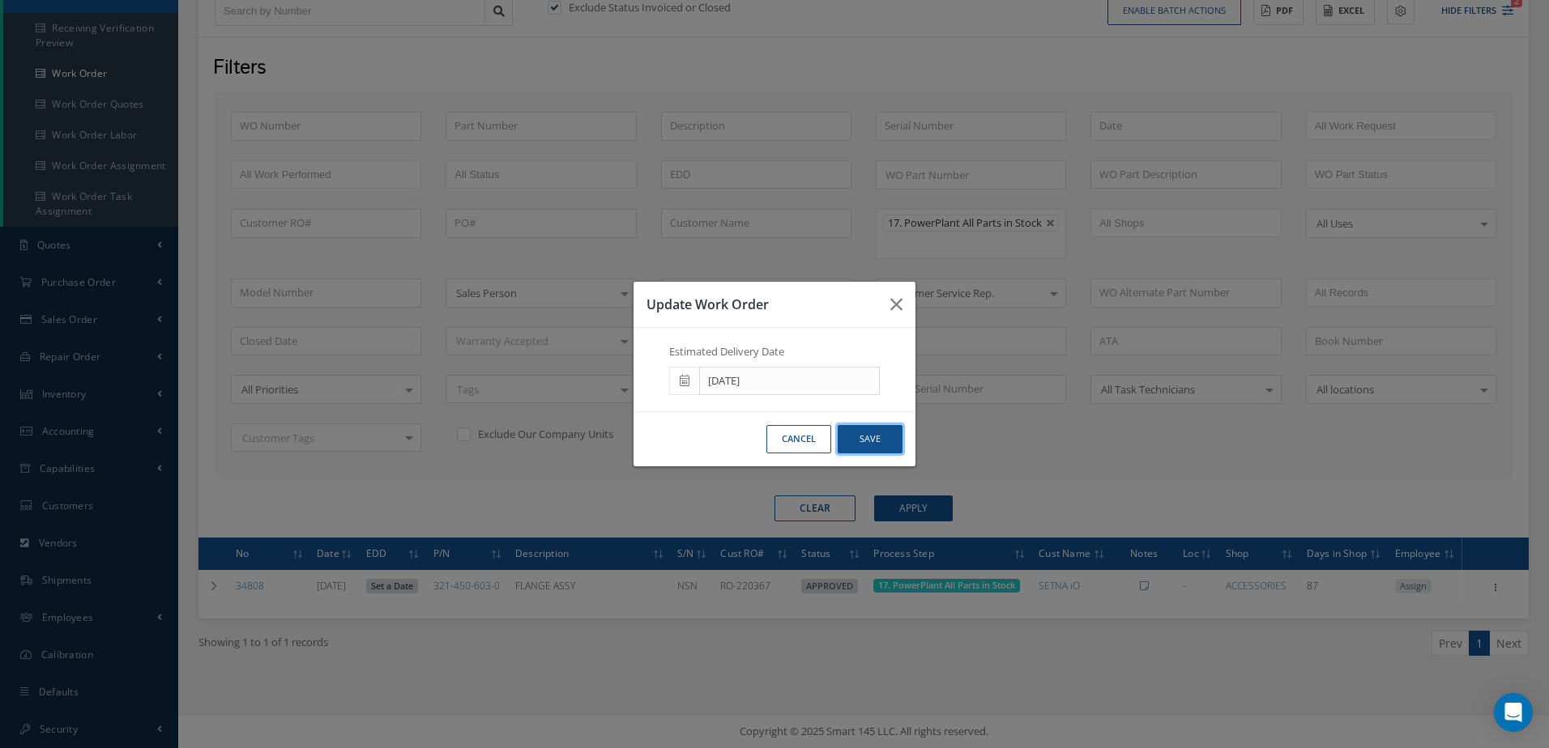
click at [873, 441] on button "Save" at bounding box center [870, 439] width 65 height 28
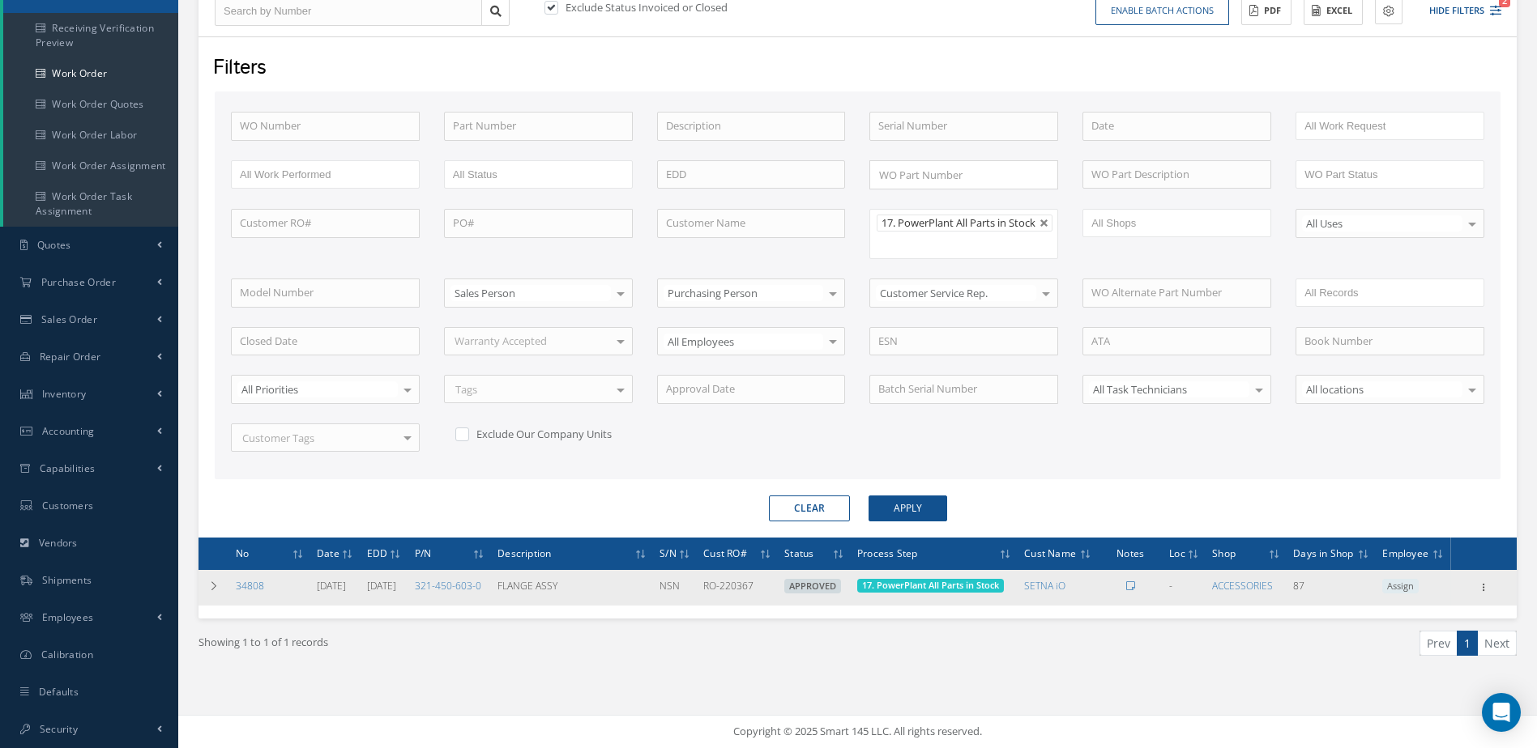
click at [396, 593] on link "10/16/2025" at bounding box center [381, 586] width 29 height 14
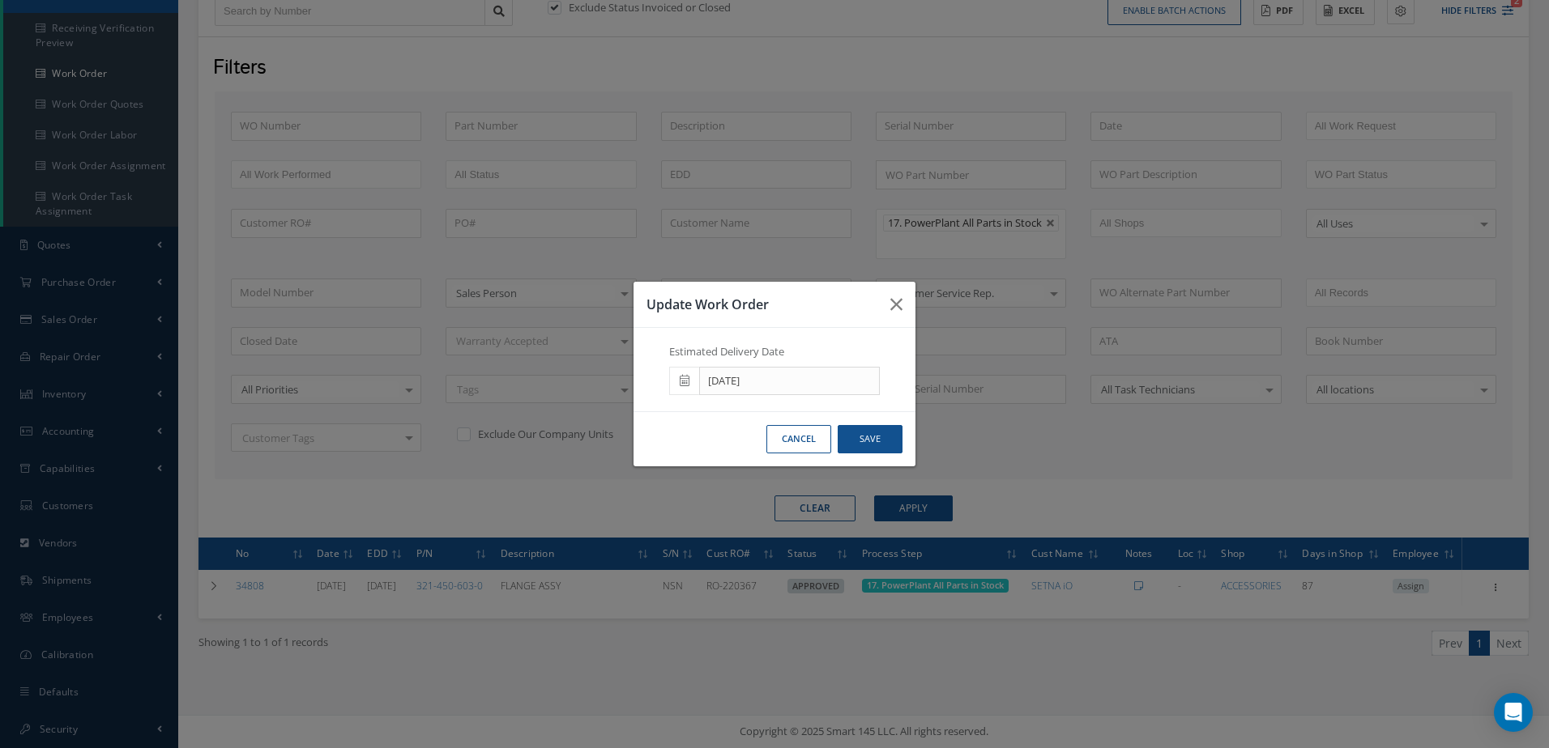
click at [684, 377] on icon at bounding box center [685, 380] width 10 height 11
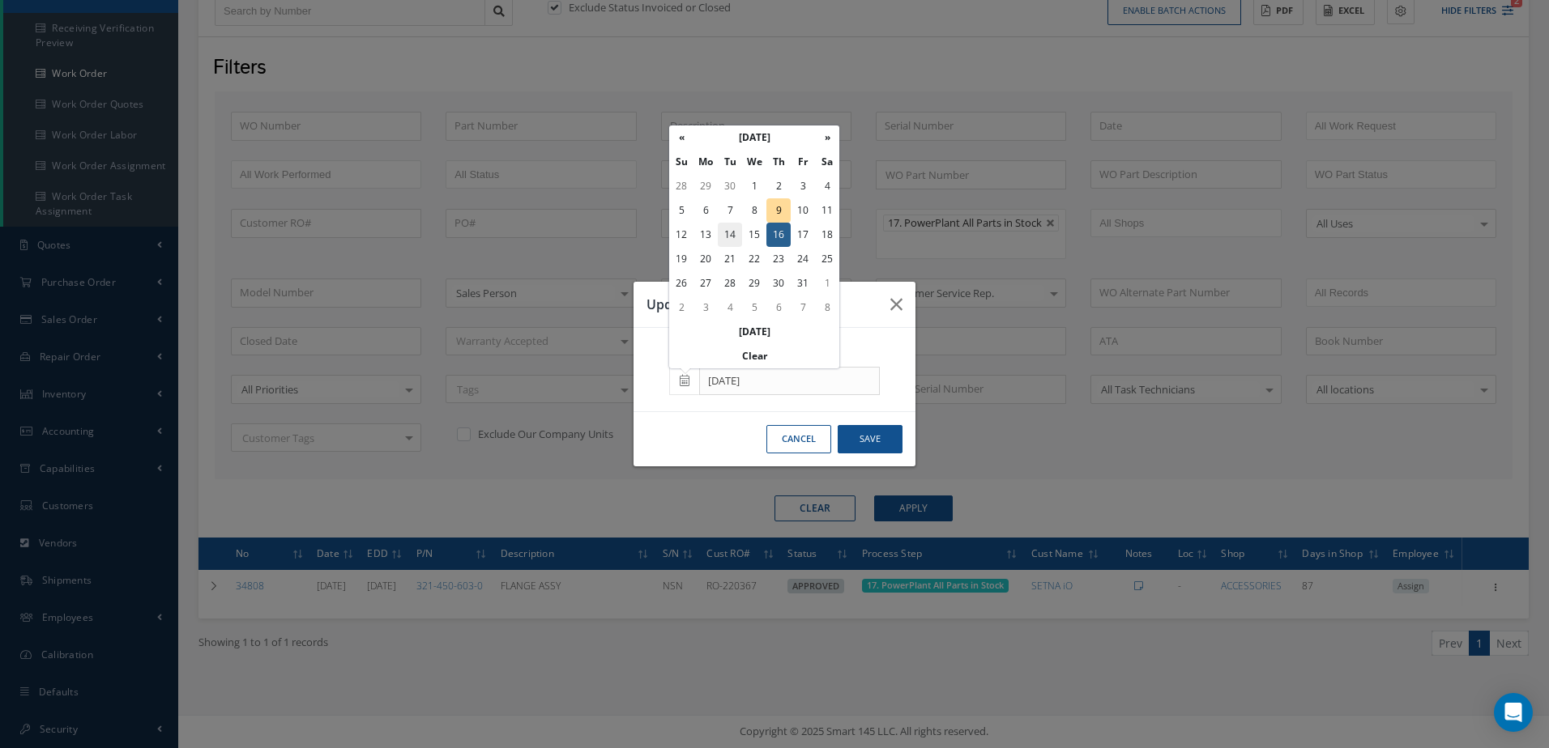
click at [731, 235] on td "14" at bounding box center [730, 235] width 24 height 24
type input "10/14/2025"
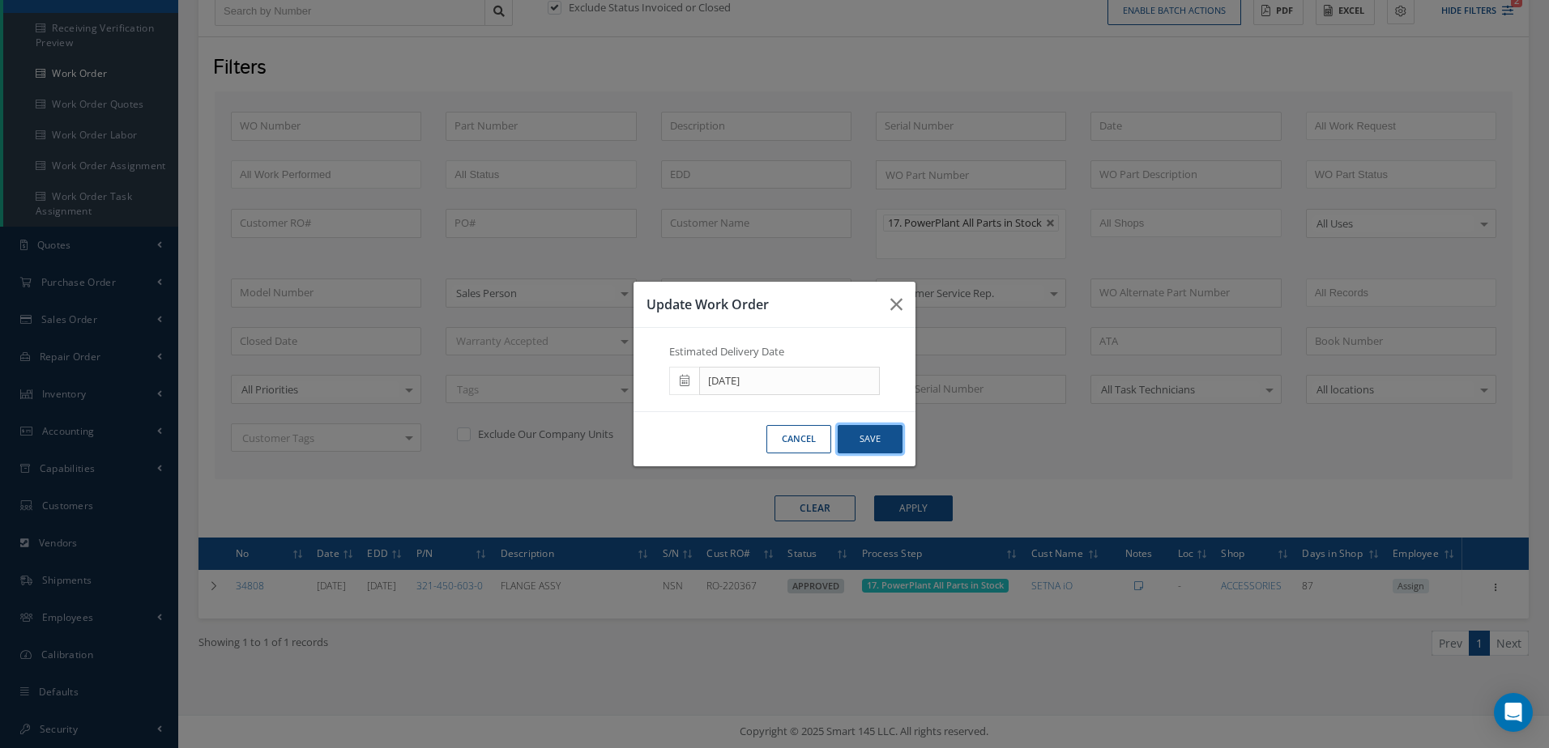
click at [889, 444] on button "Save" at bounding box center [870, 439] width 65 height 28
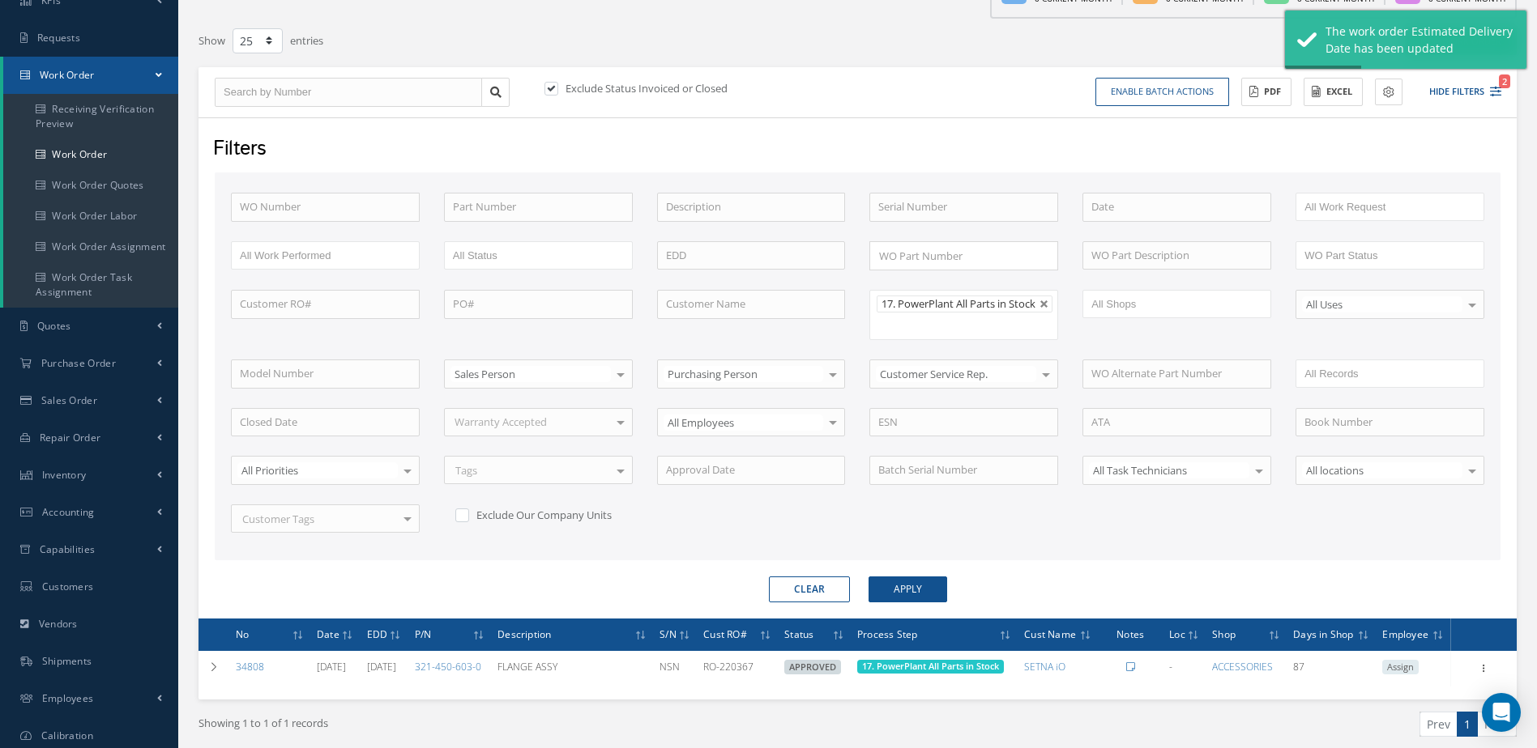
scroll to position [0, 0]
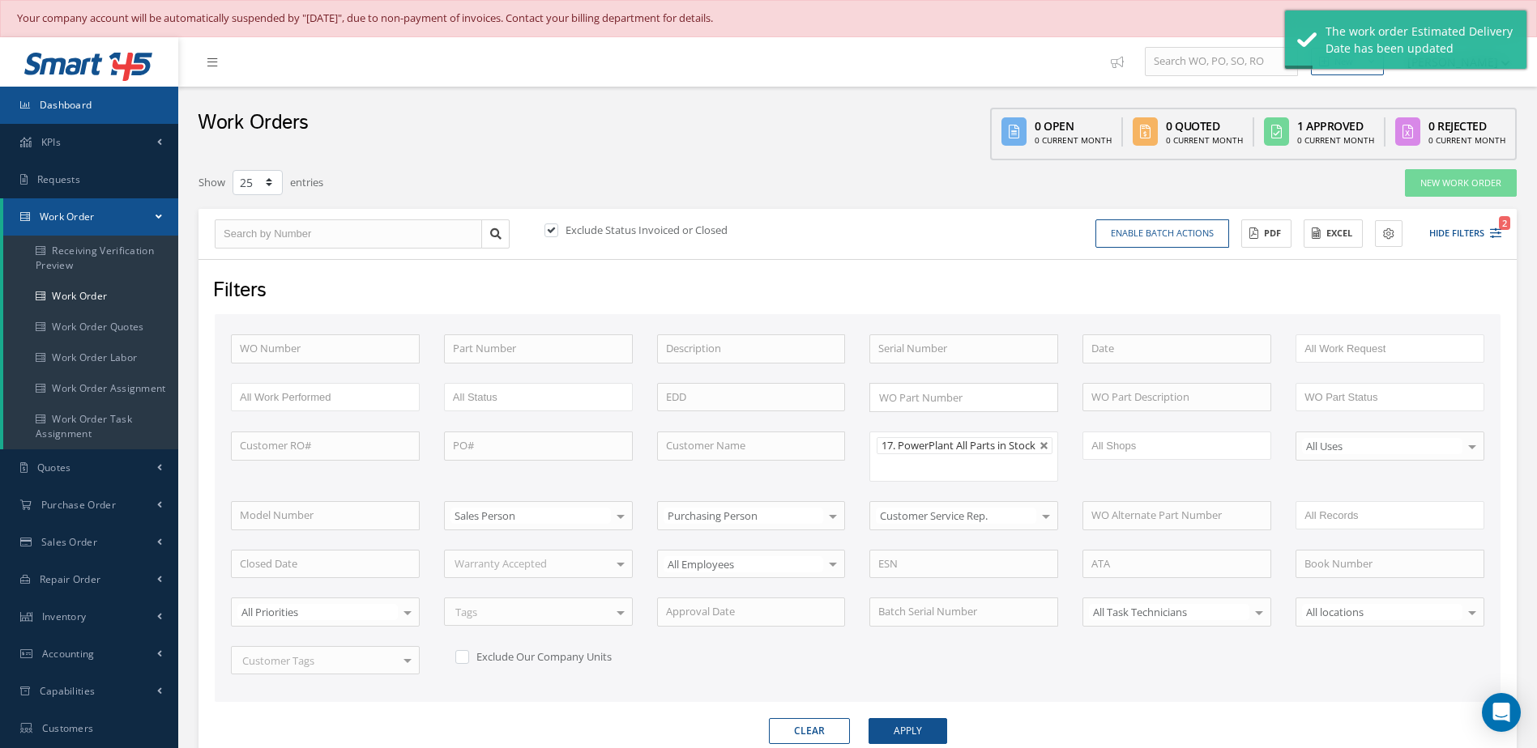
click at [118, 108] on link "Dashboard" at bounding box center [89, 105] width 178 height 37
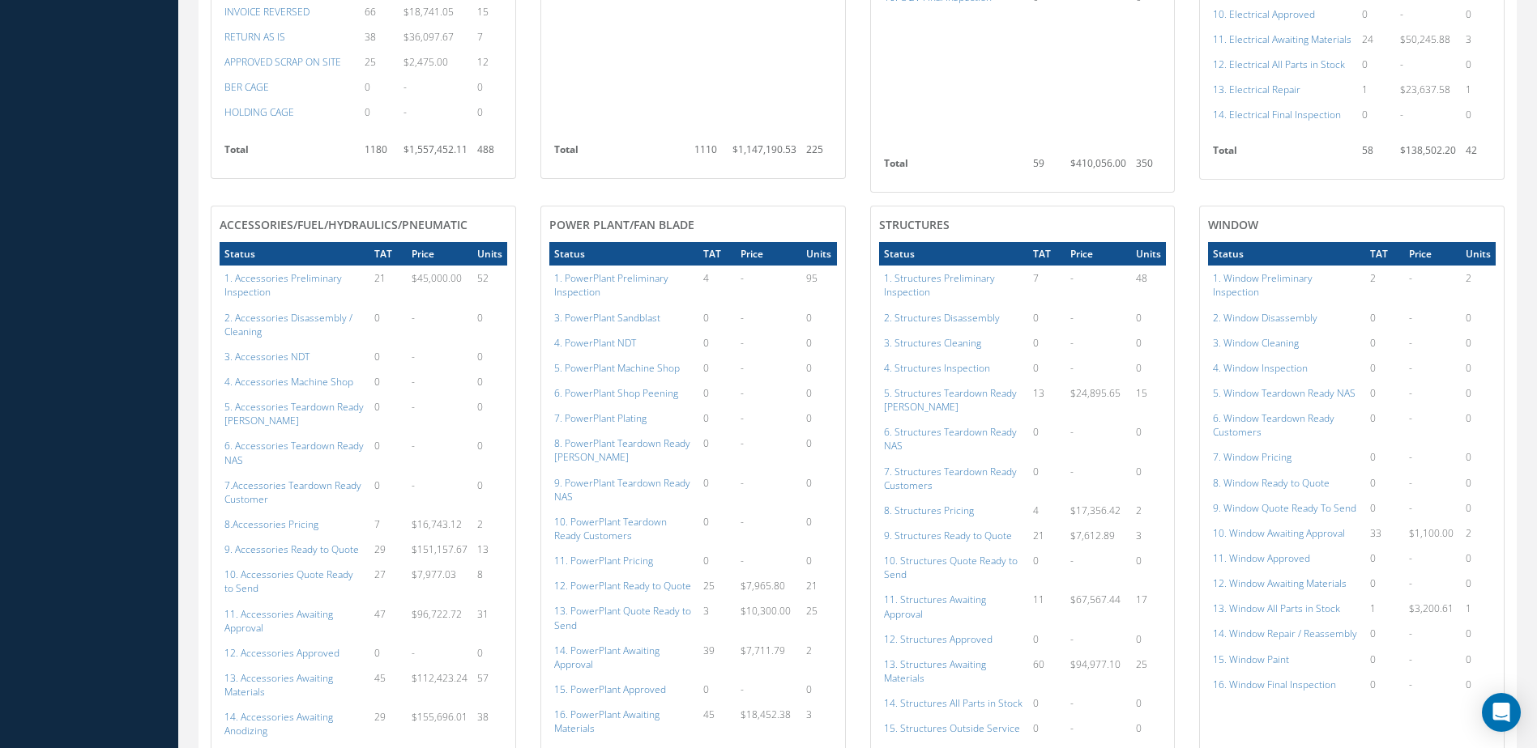
scroll to position [1544, 0]
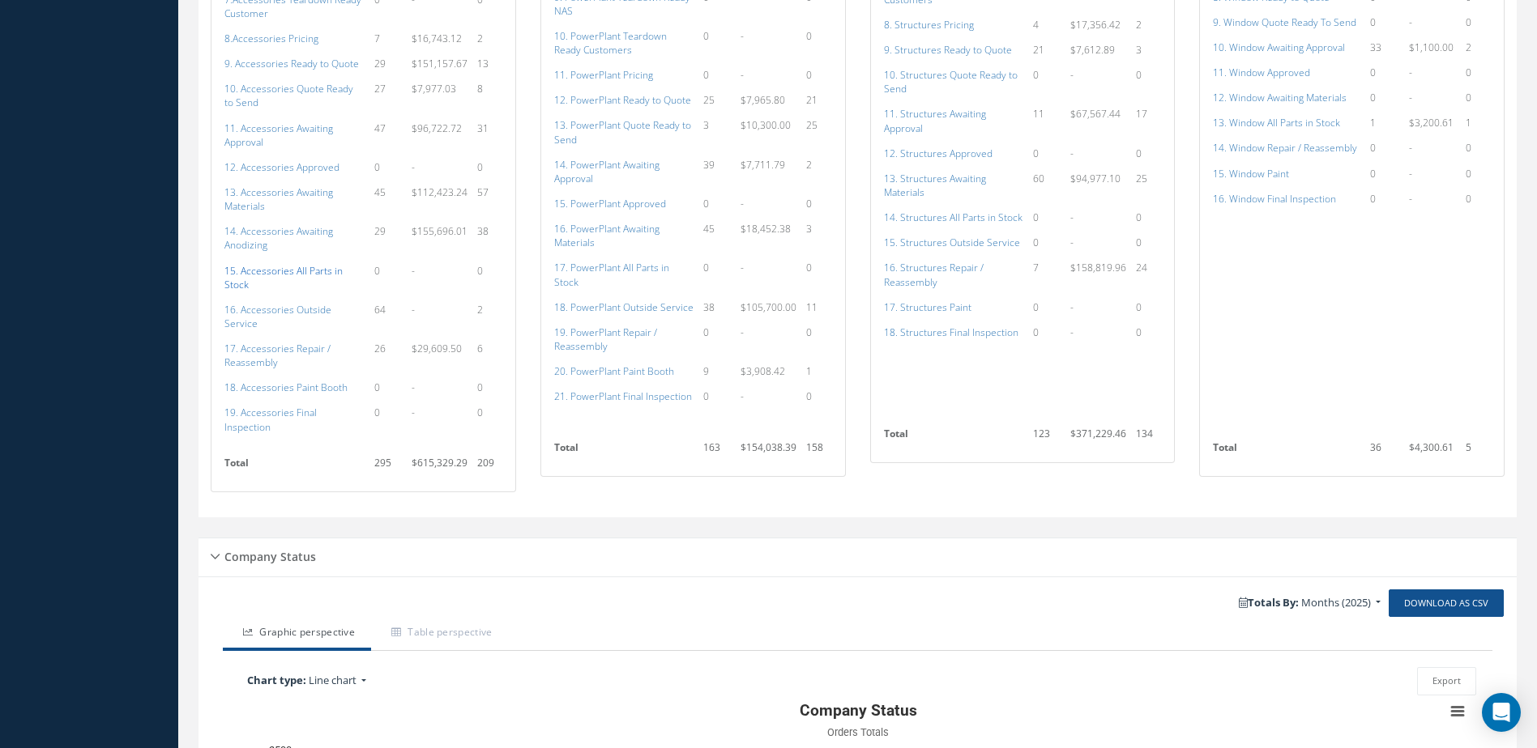
click at [283, 271] on a=115&excludeInternalCustomer=false&excludeInvoicedOrClosed=true&shop_id=14&filtersHidded"] "15. Accessories All Parts in Stock" at bounding box center [283, 278] width 118 height 28
click at [627, 267] on a=136&excludeInternalCustomer=false&excludeInvoicedOrClosed=true&shop_id=15&filtersHidded"] "17. PowerPlant All Parts in Stock" at bounding box center [611, 275] width 115 height 28
click at [650, 266] on a=136&excludeInternalCustomer=false&excludeInvoicedOrClosed=true&shop_id=15&filtersHidded"] "17. PowerPlant All Parts in Stock" at bounding box center [611, 275] width 115 height 28
click at [947, 217] on a=154&excludeInternalCustomer=false&excludeInvoicedOrClosed=true&shop_id=3&filtersHidded"] "14. Structures All Parts in Stock" at bounding box center [953, 218] width 139 height 14
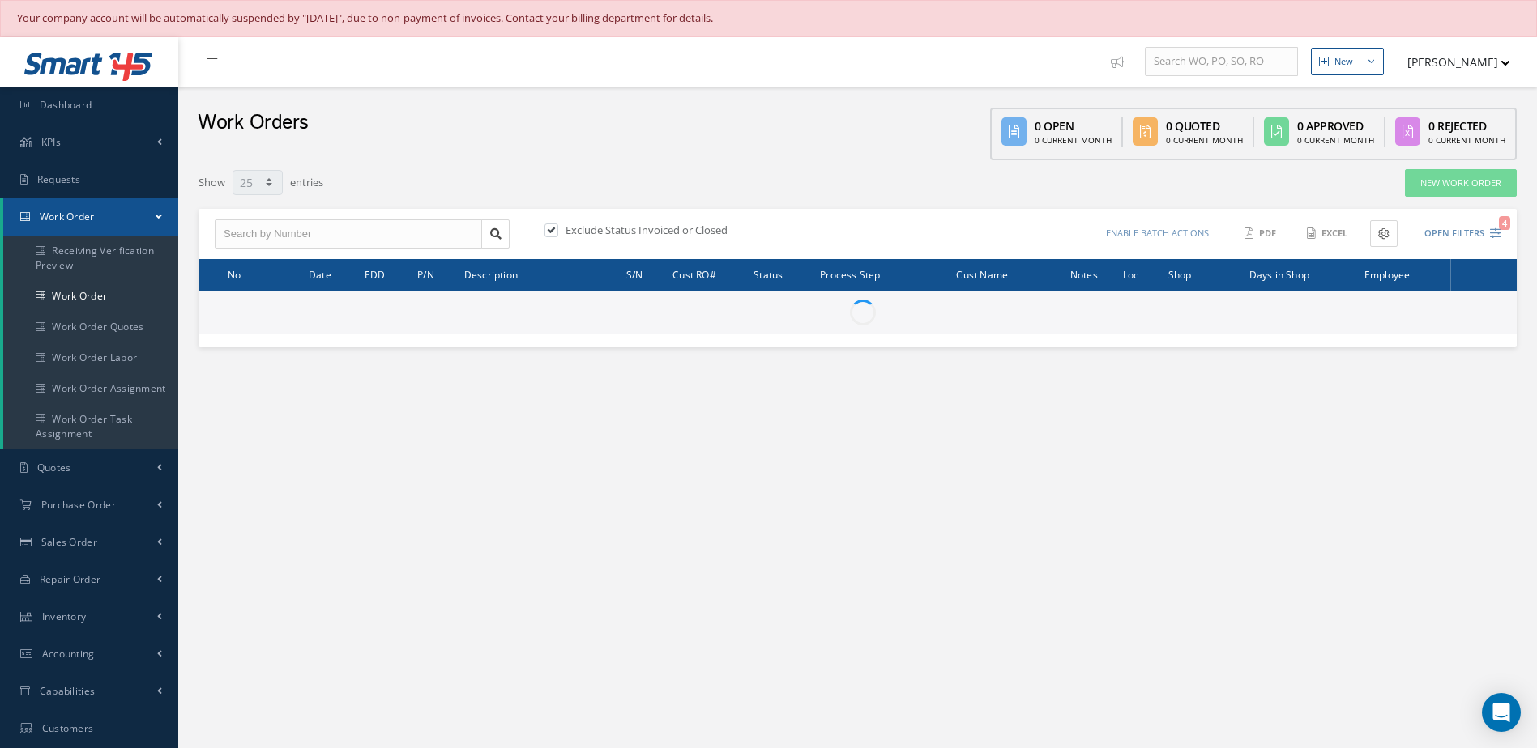
select select "25"
type input "All Work Request"
type input "All Work Performed"
type input "All Status"
type input "WO Part Status"
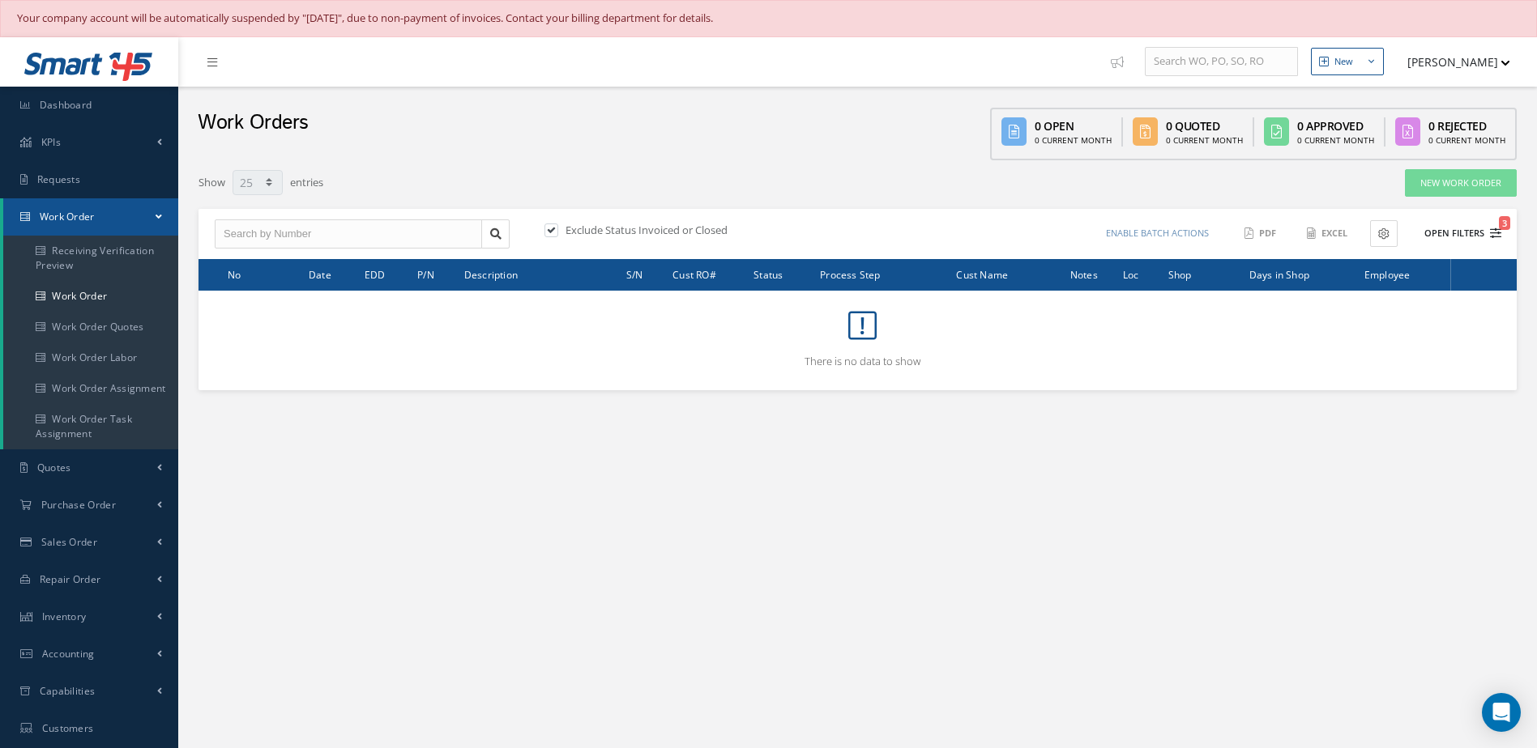
click at [1448, 236] on button "Open Filters 3" at bounding box center [1455, 233] width 92 height 27
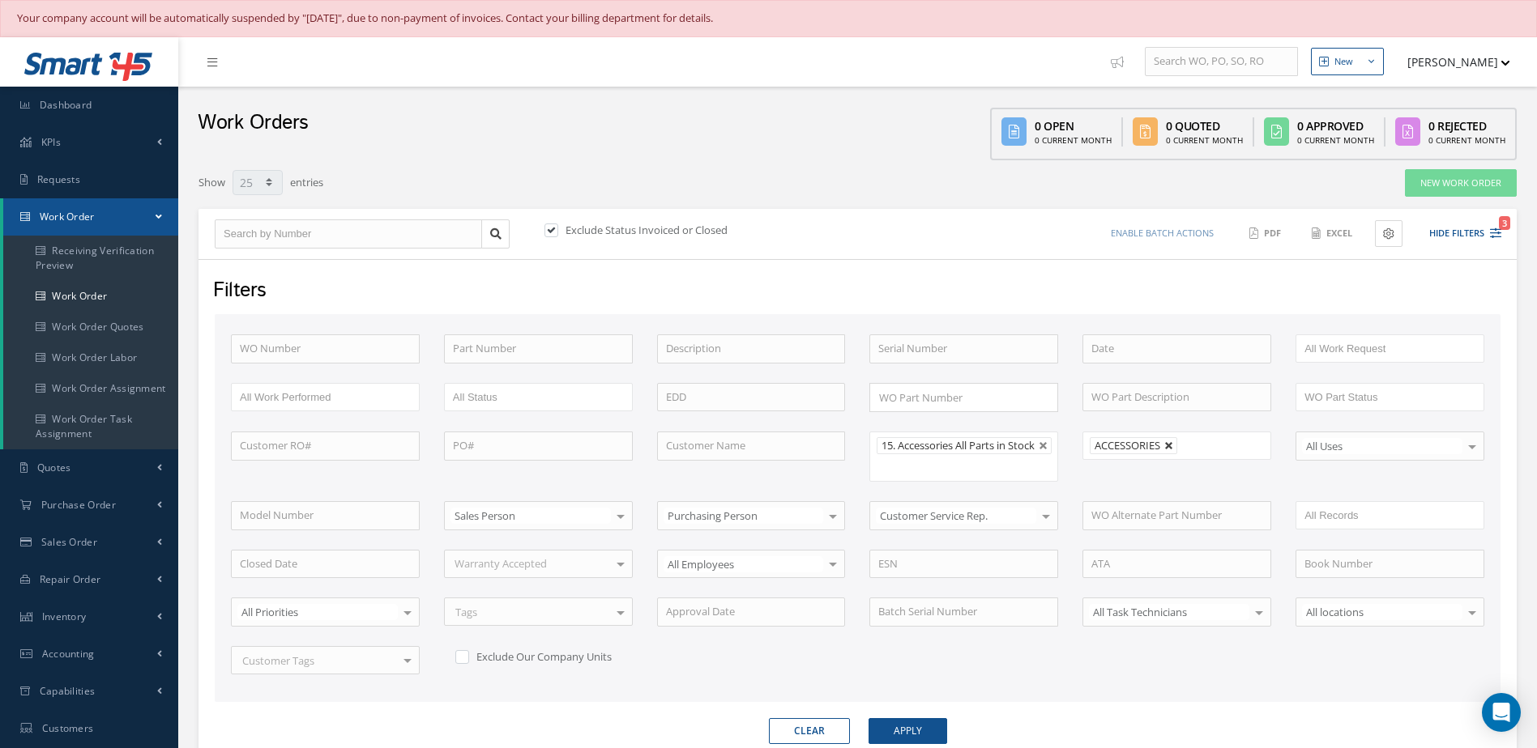
click at [1170, 447] on link at bounding box center [1169, 446] width 10 height 10
type input "All Shops"
click at [923, 737] on button "Apply" at bounding box center [907, 731] width 79 height 26
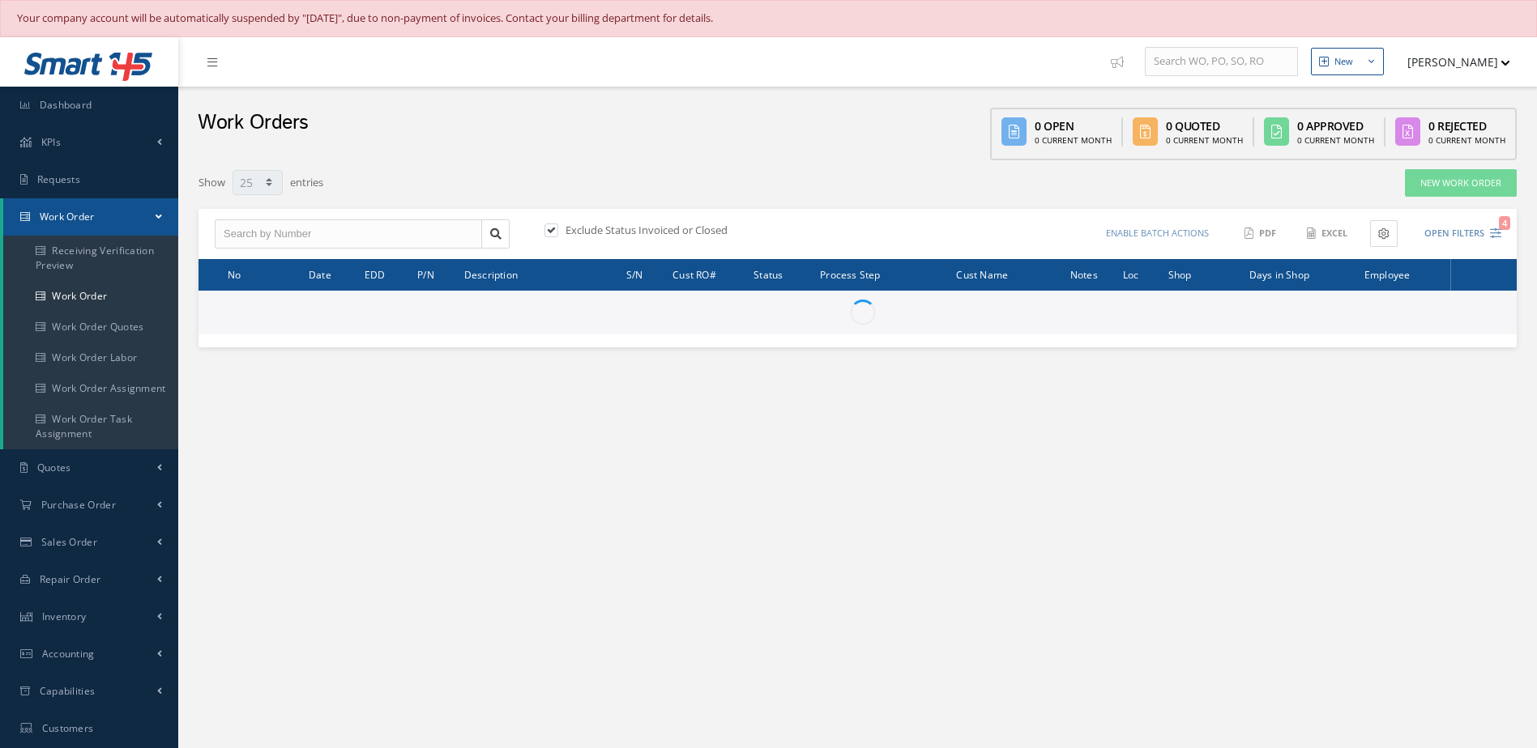
select select "25"
type input "All Work Request"
type input "All Work Performed"
type input "All Status"
type input "WO Part Status"
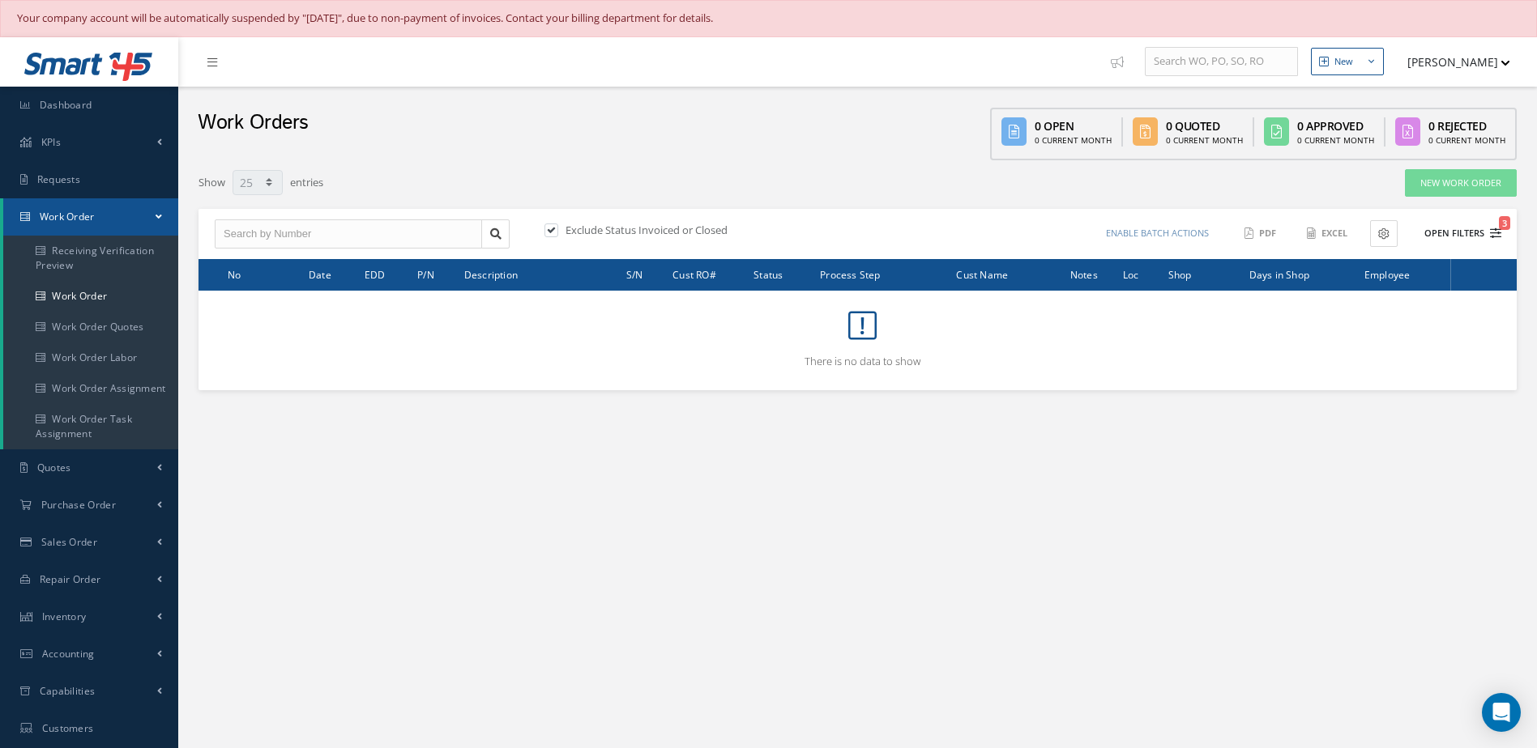
click at [1465, 229] on button "Open Filters 3" at bounding box center [1455, 233] width 92 height 27
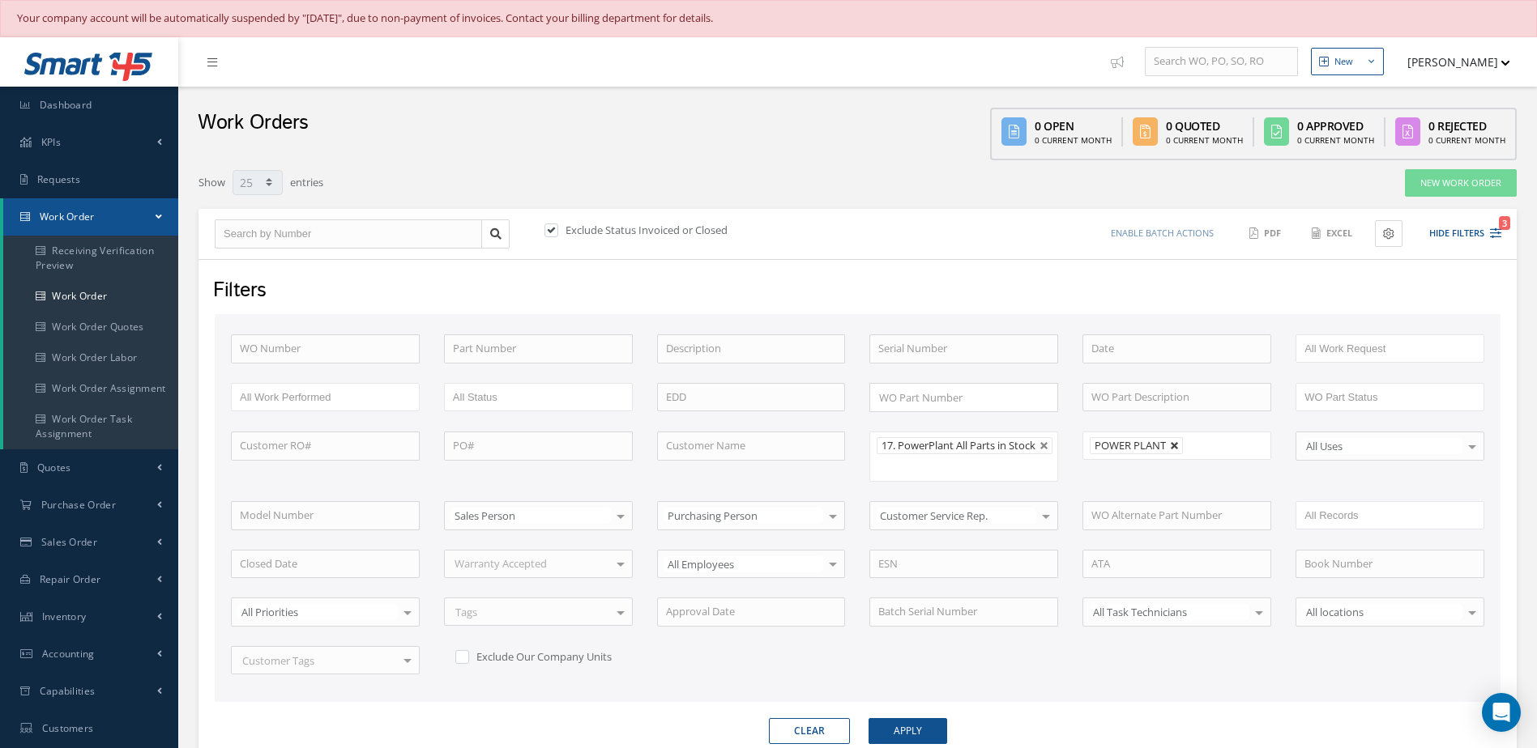
click at [1178, 446] on link at bounding box center [1175, 446] width 10 height 10
type input "All Shops"
click at [935, 740] on button "Apply" at bounding box center [907, 731] width 79 height 26
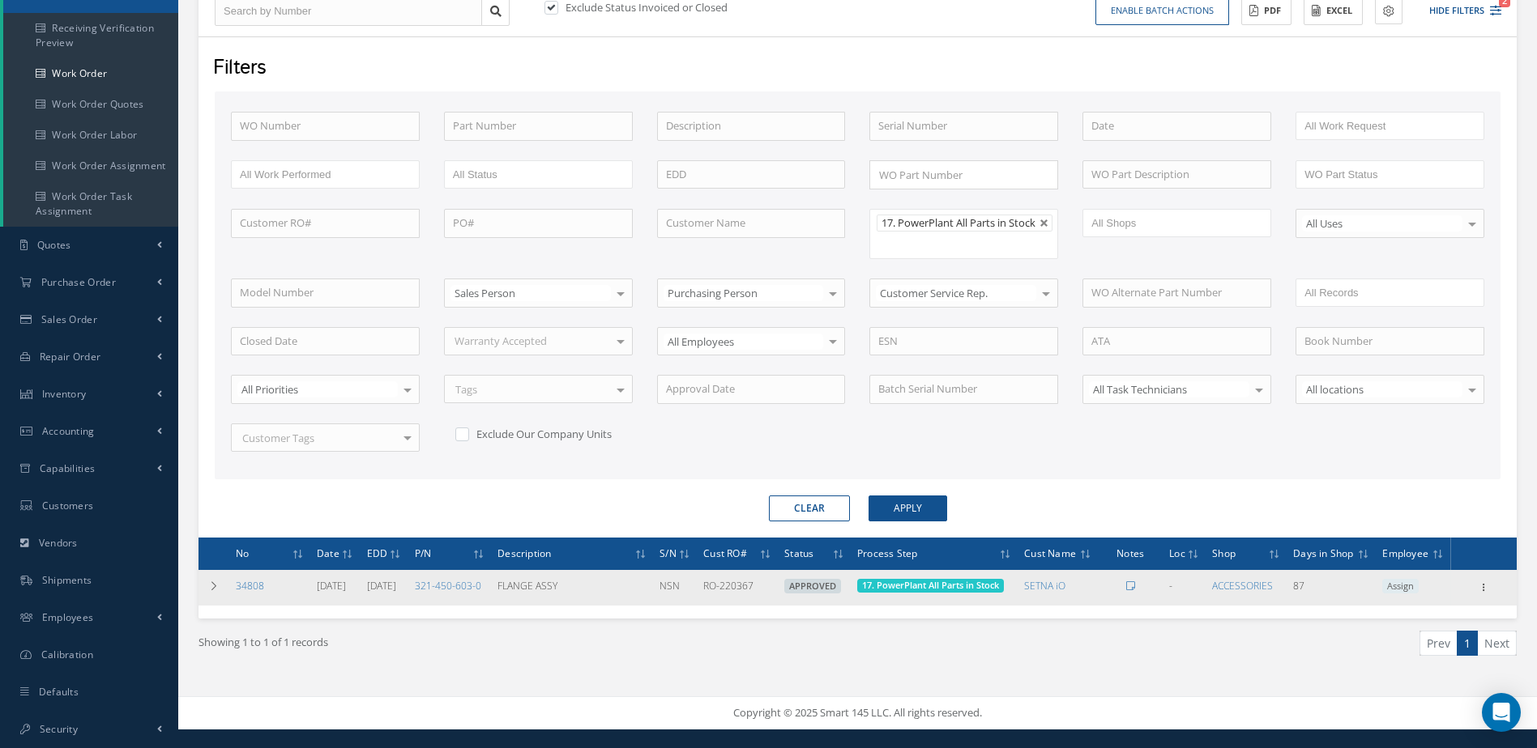
click at [937, 594] on span "Elapsed Time: 3h 9m Attached At: 10/09/2025 Attached By: Annia Camino 17. Power…" at bounding box center [930, 586] width 147 height 15
click at [932, 591] on span "17. PowerPlant All Parts in Stock" at bounding box center [930, 585] width 137 height 12
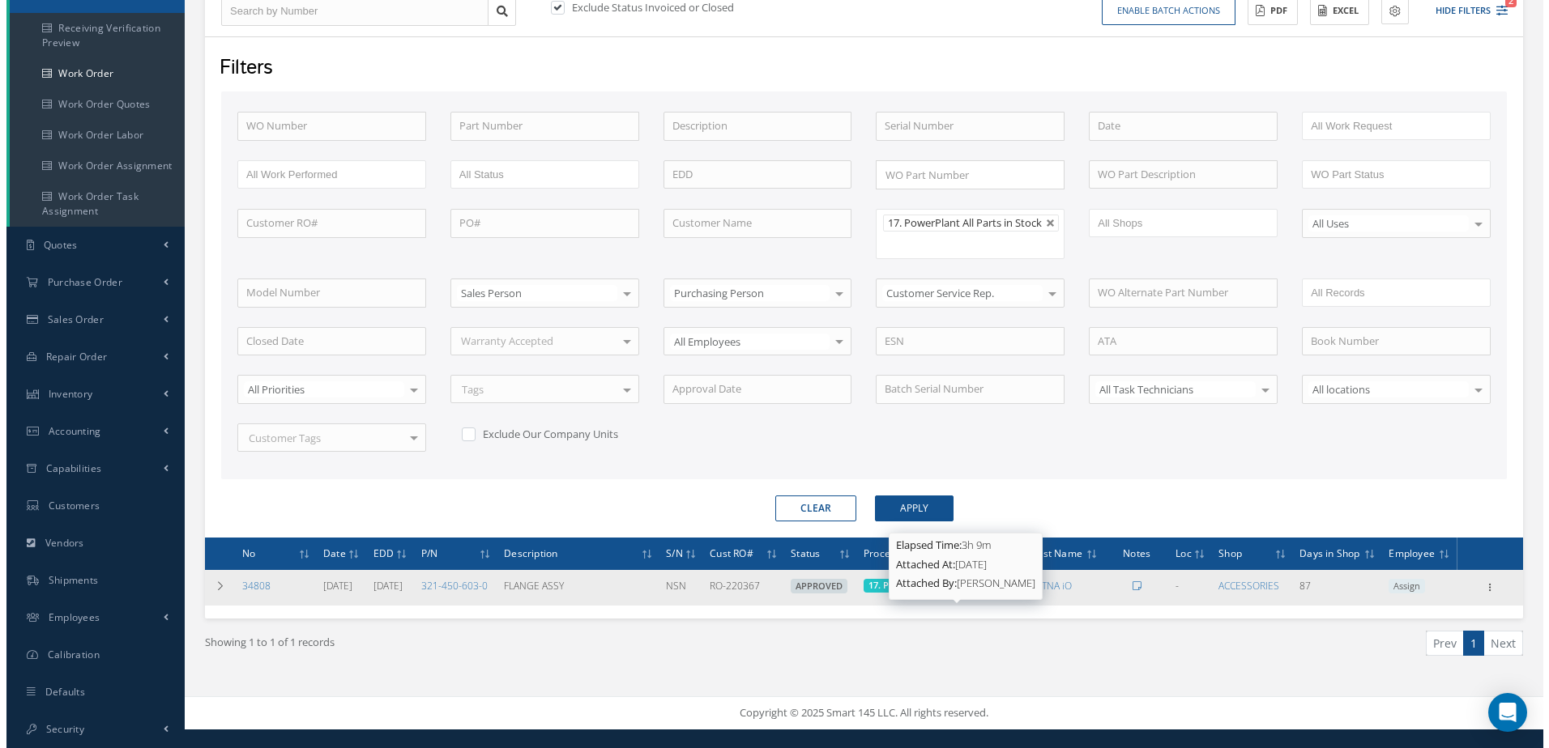
scroll to position [223, 0]
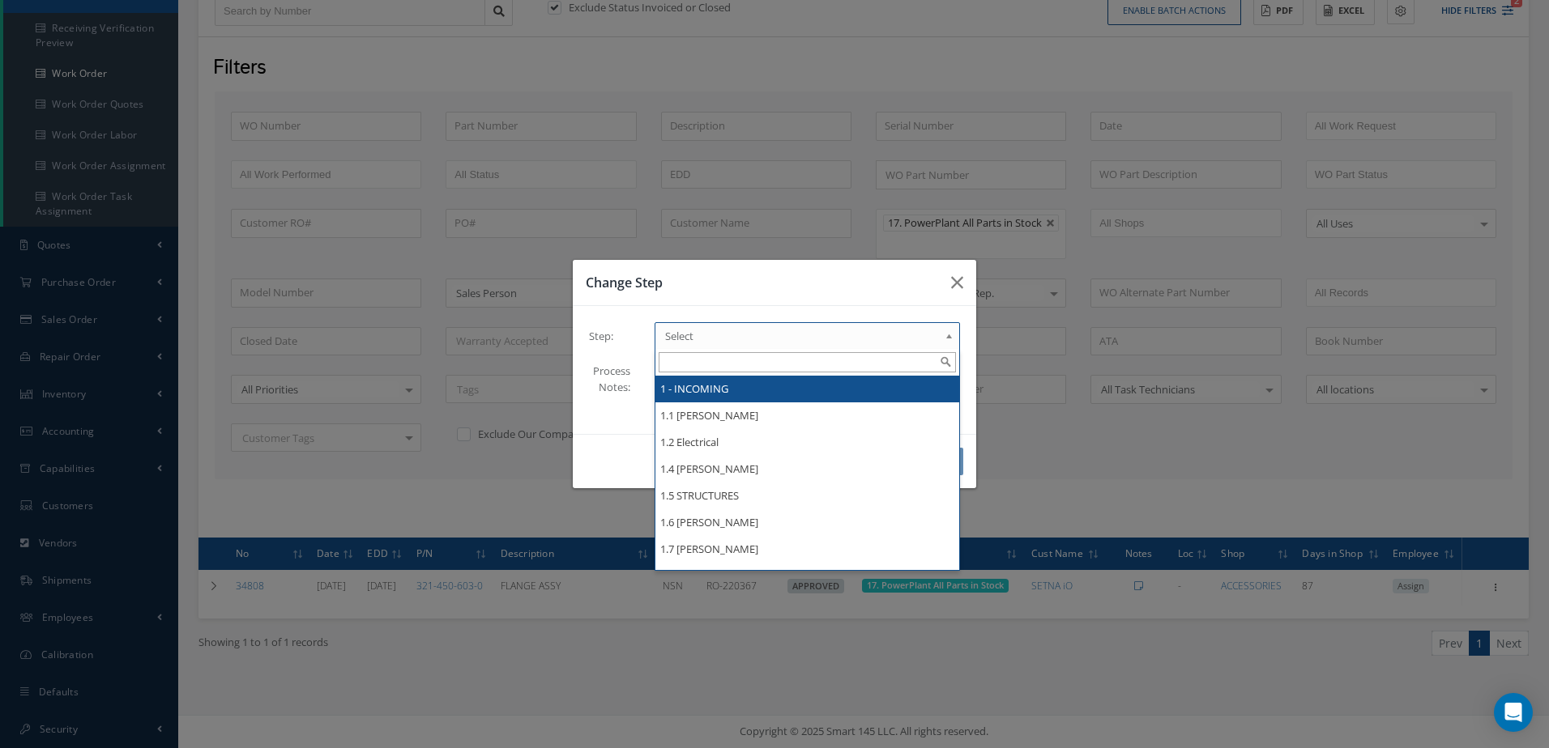
click at [943, 338] on link "Select" at bounding box center [806, 336] width 305 height 28
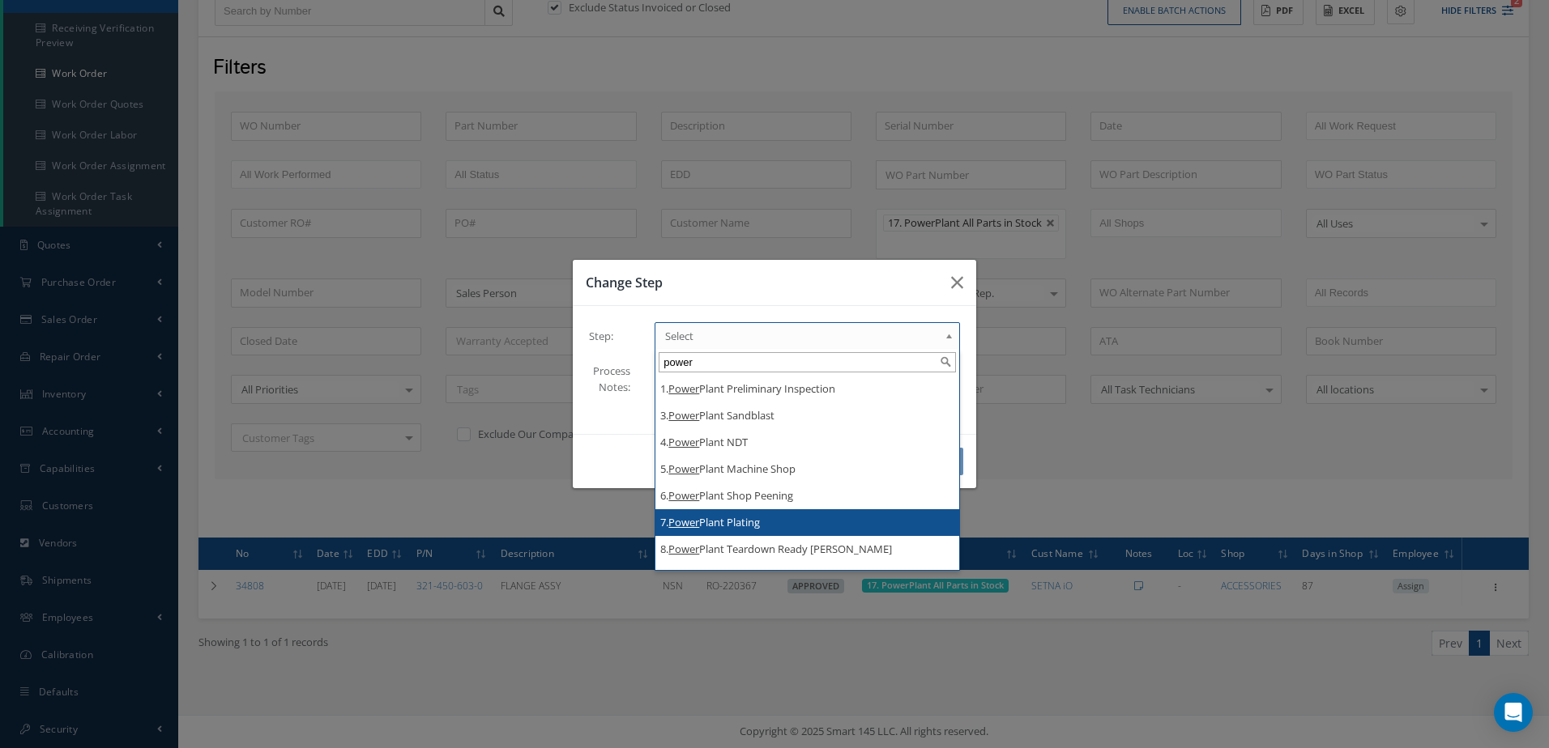
scroll to position [313, 0]
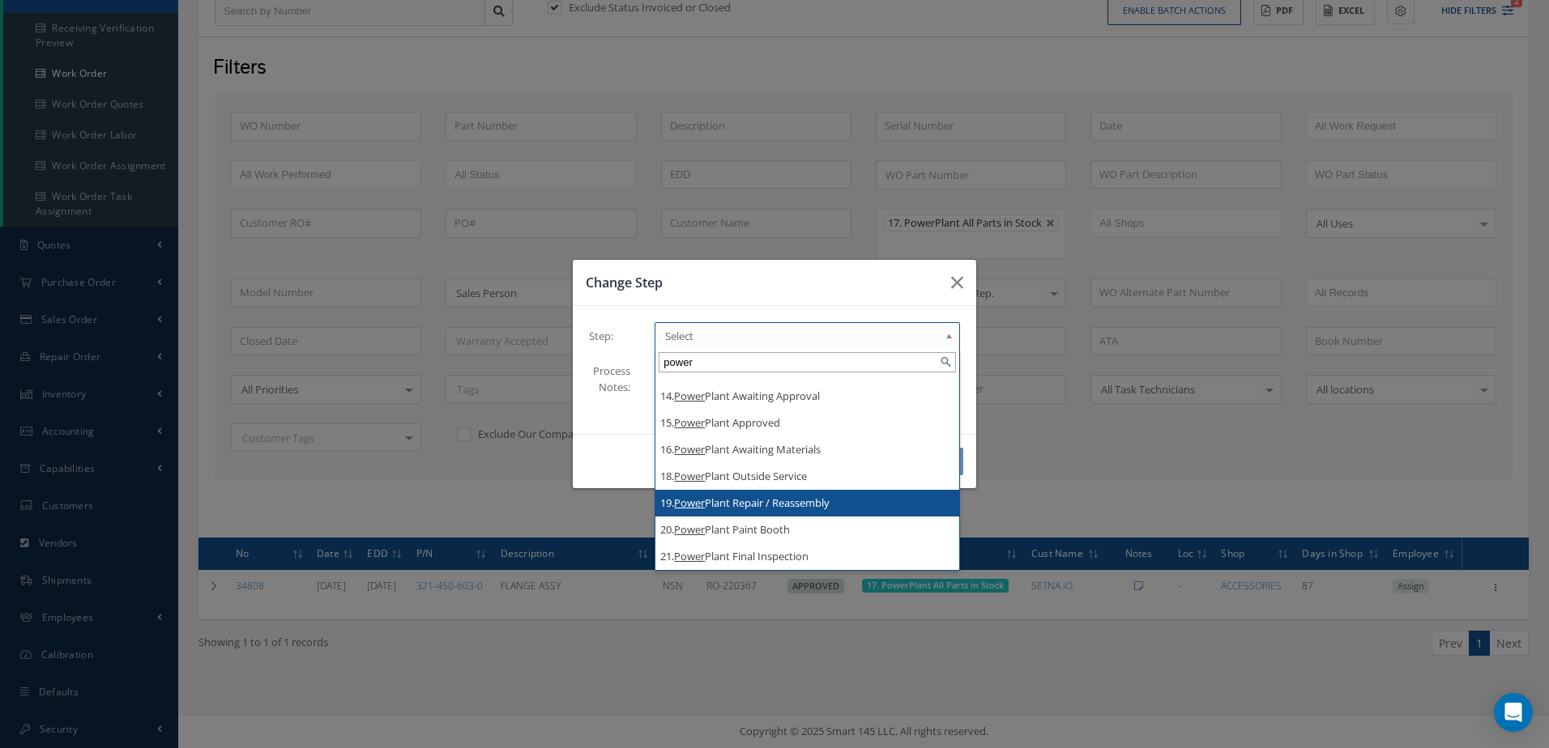
type input "power"
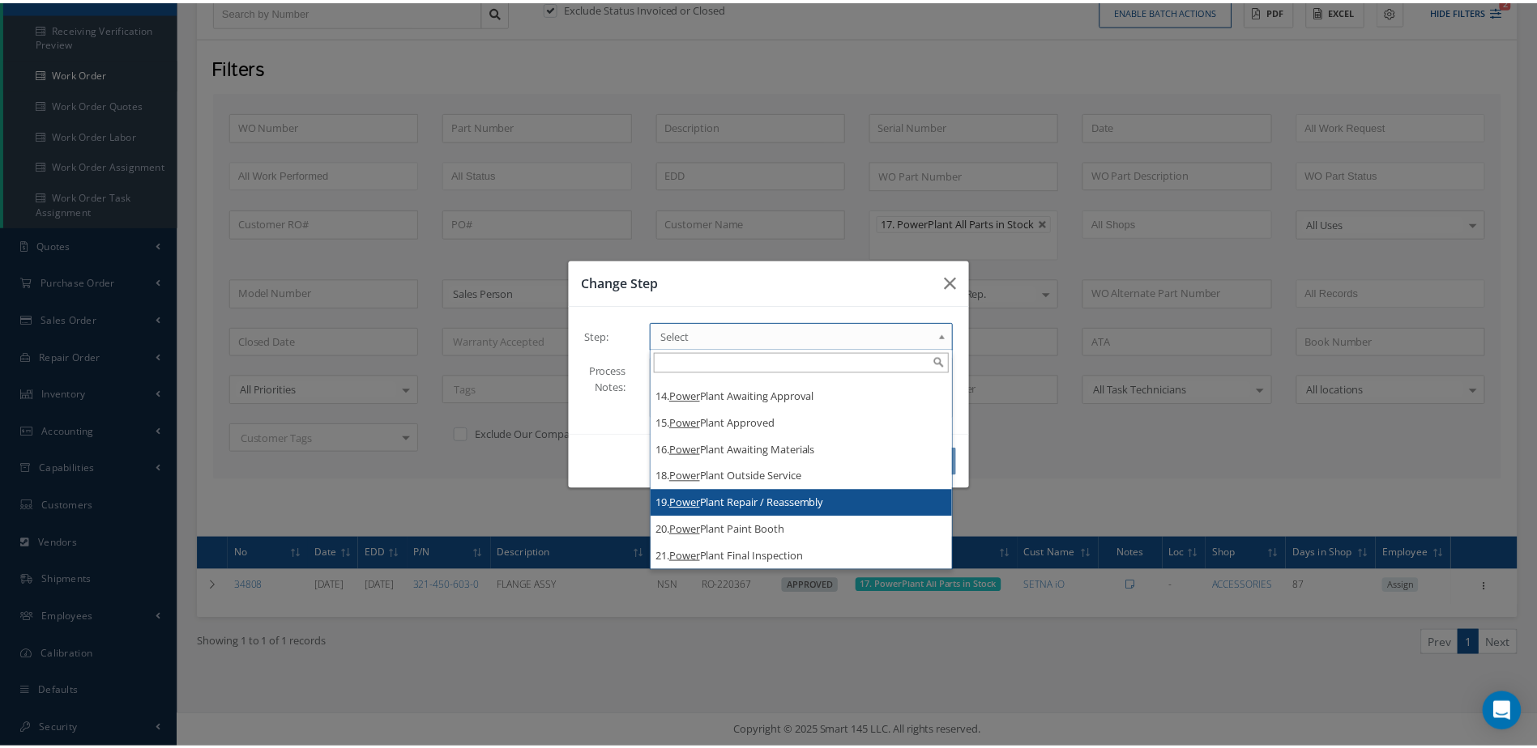
scroll to position [0, 0]
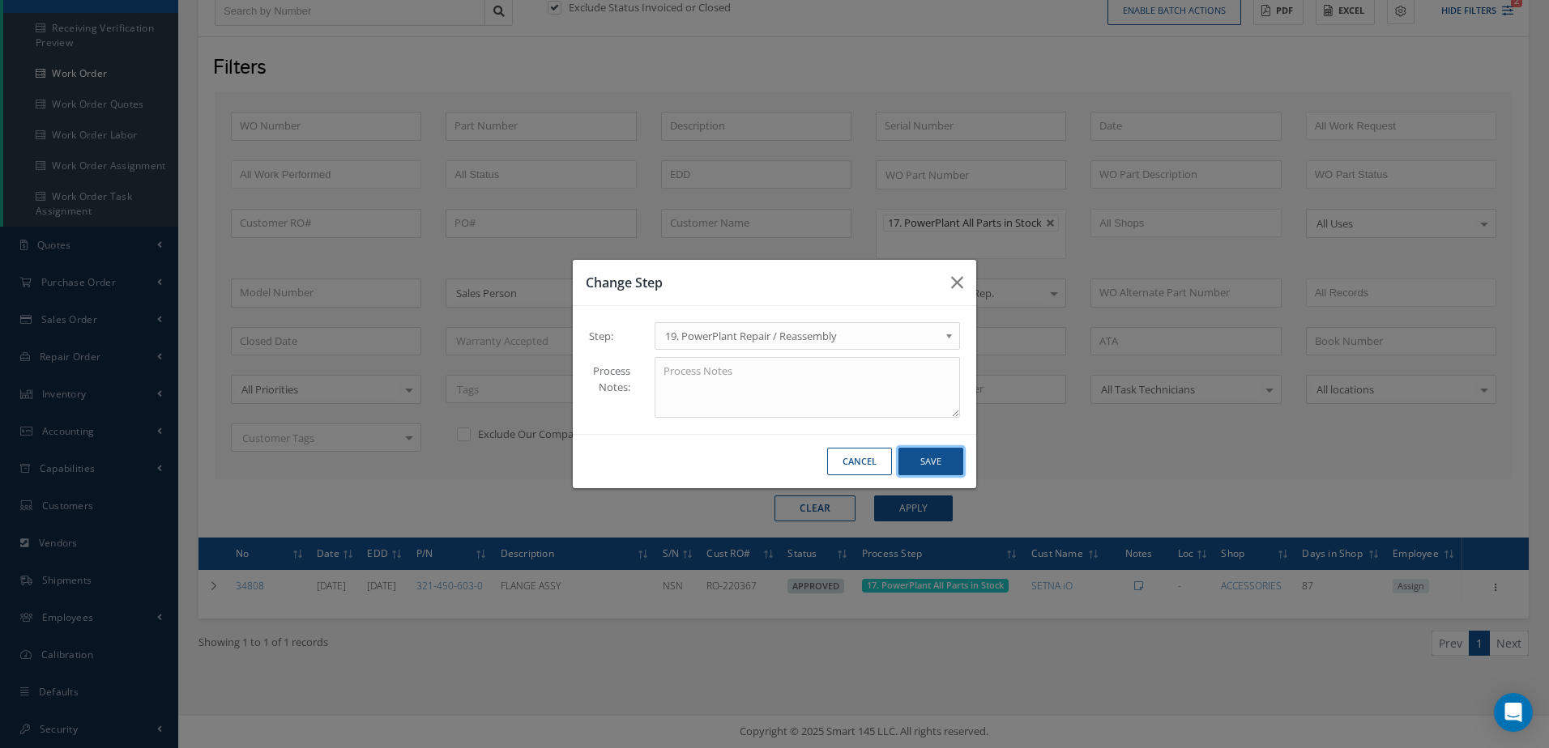
click at [933, 466] on button "Save" at bounding box center [930, 462] width 65 height 28
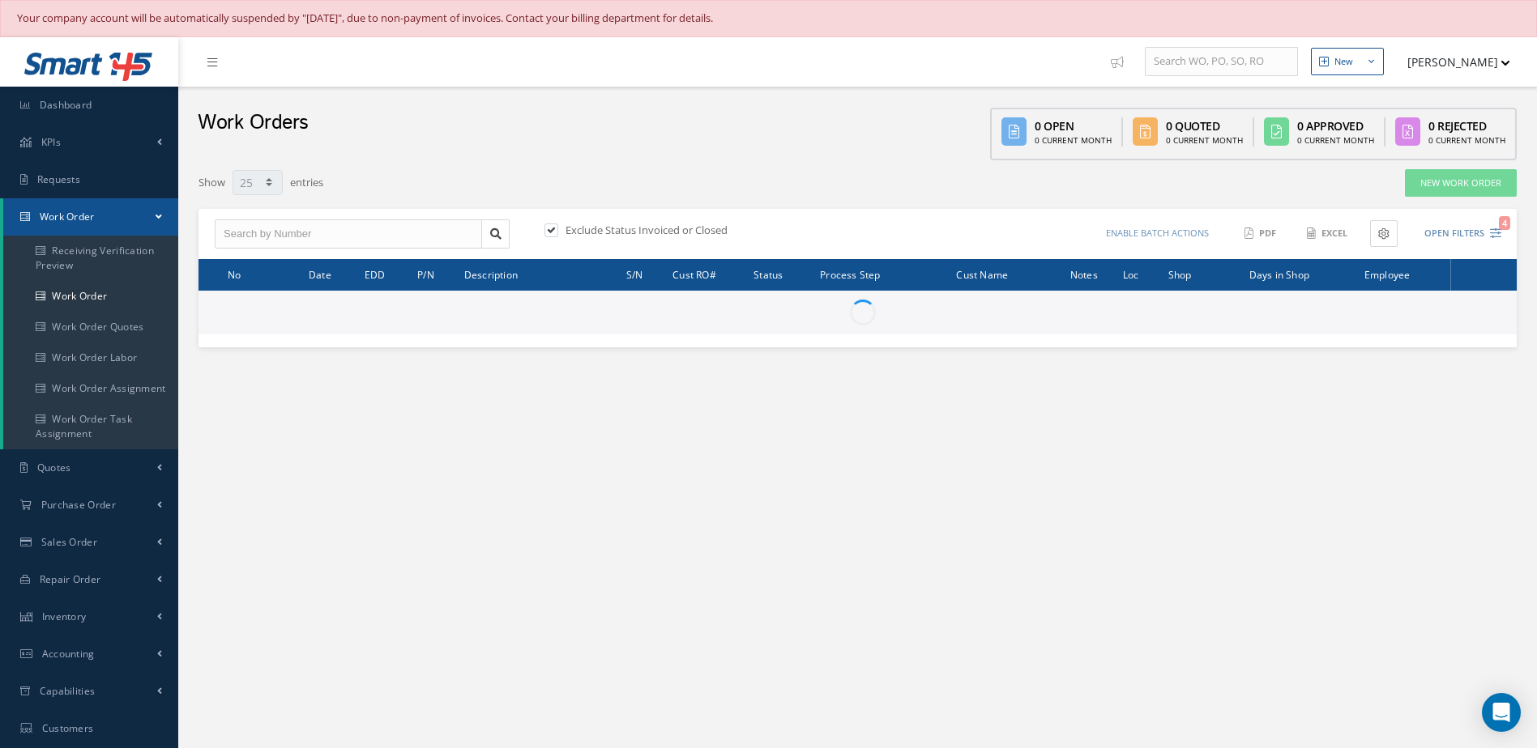
select select "25"
type input "All Work Request"
type input "All Work Performed"
type input "All Status"
type input "WO Part Status"
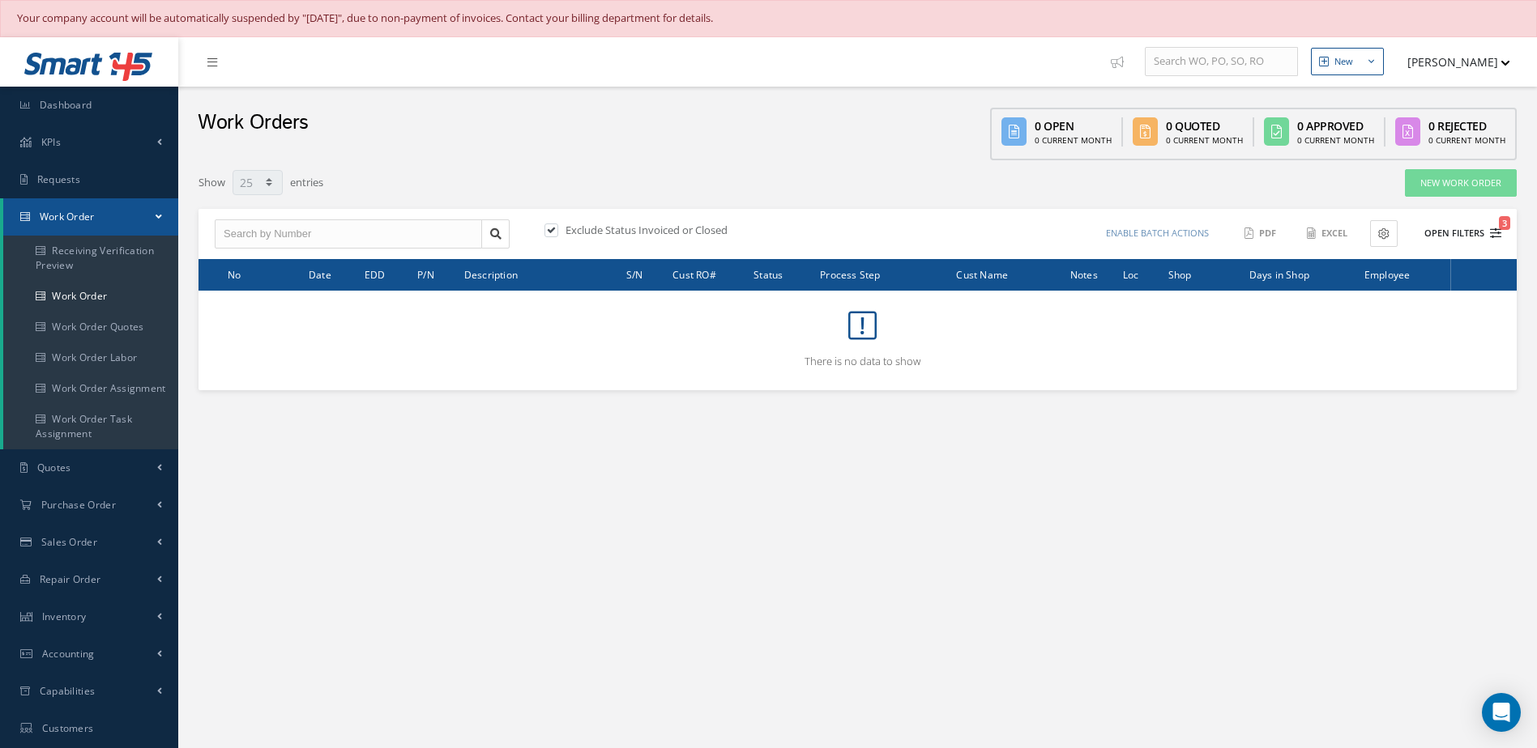
click at [1426, 229] on button "Open Filters 3" at bounding box center [1455, 233] width 92 height 27
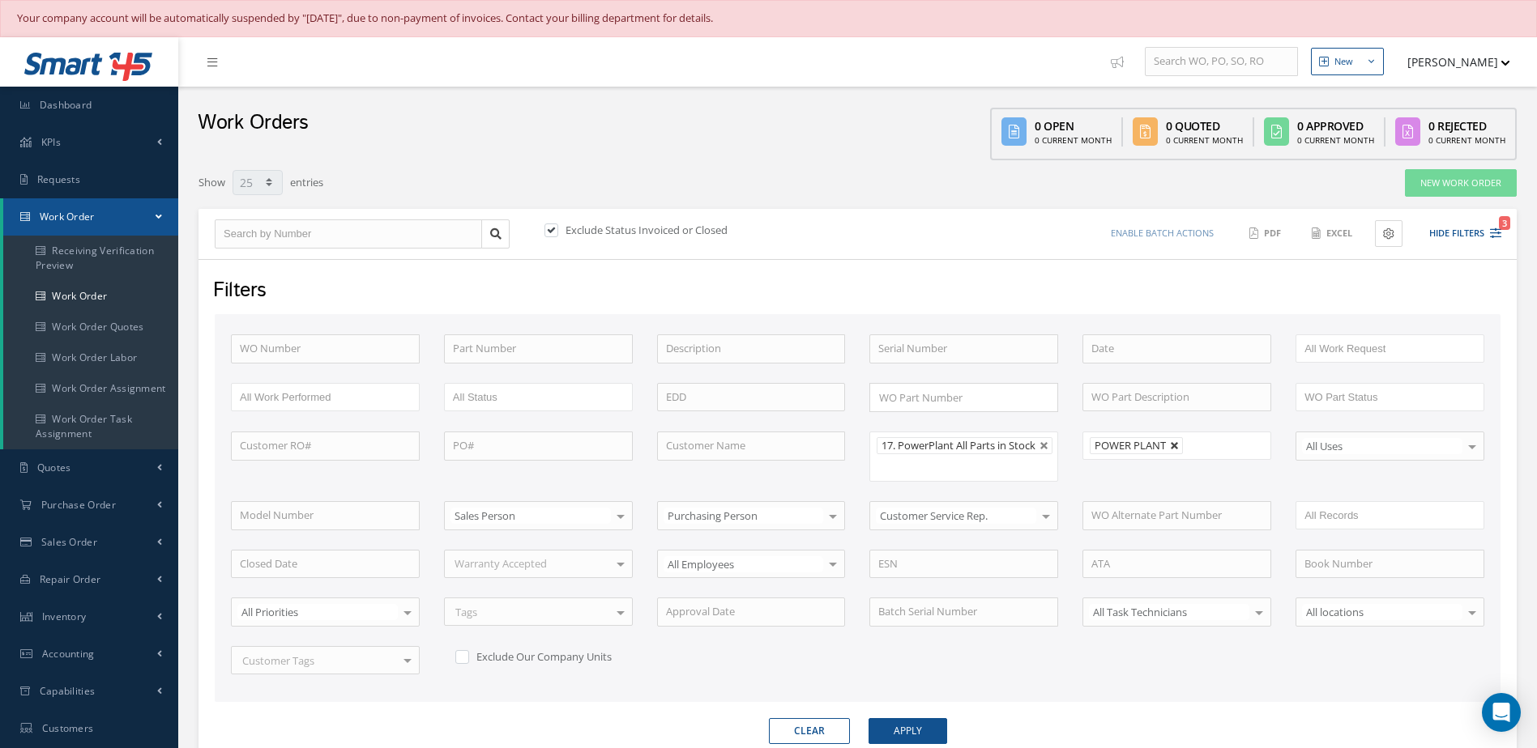
click at [1178, 445] on link at bounding box center [1175, 446] width 10 height 10
type input "All Shops"
click at [893, 736] on button "Apply" at bounding box center [907, 731] width 79 height 26
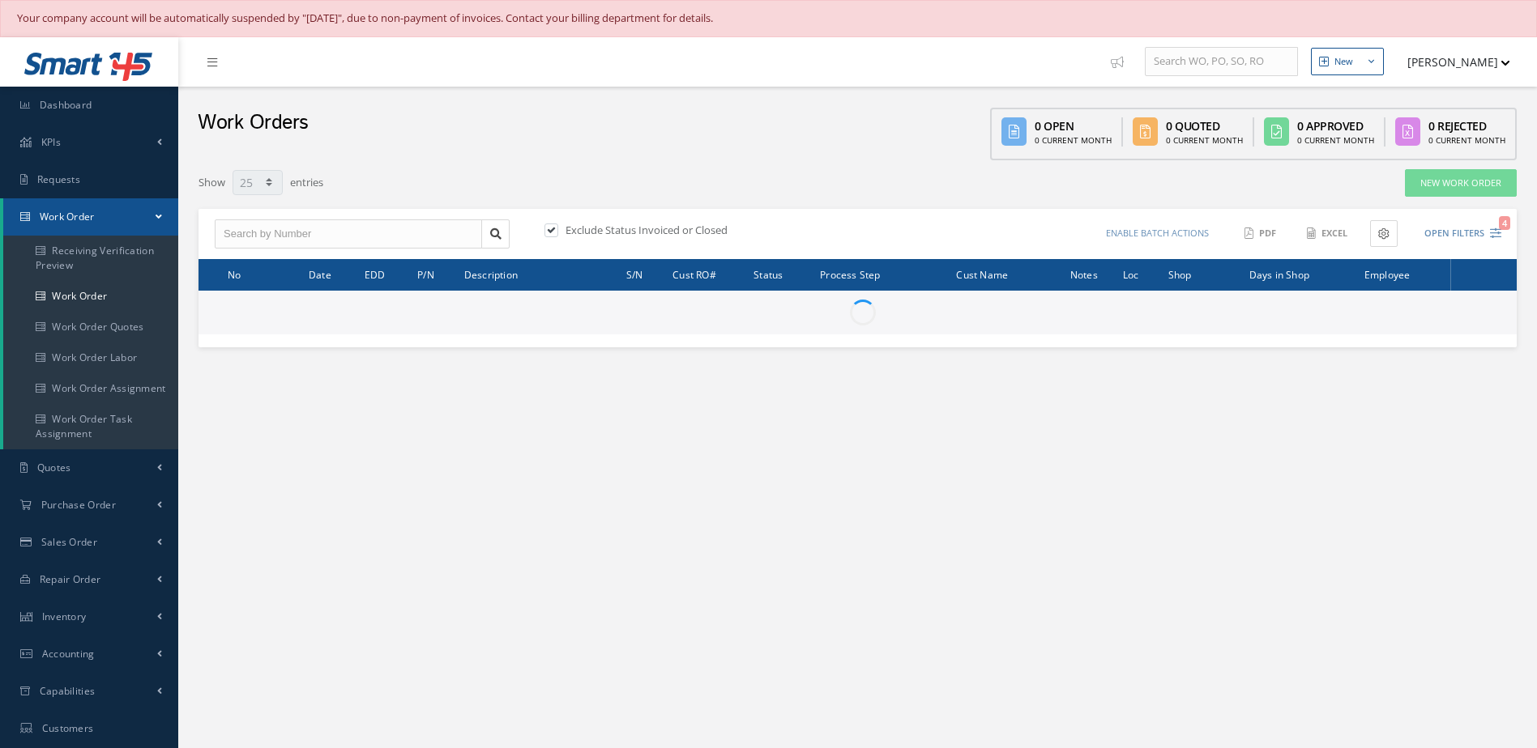
select select "25"
type input "All Work Request"
type input "All Work Performed"
type input "All Status"
type input "WO Part Status"
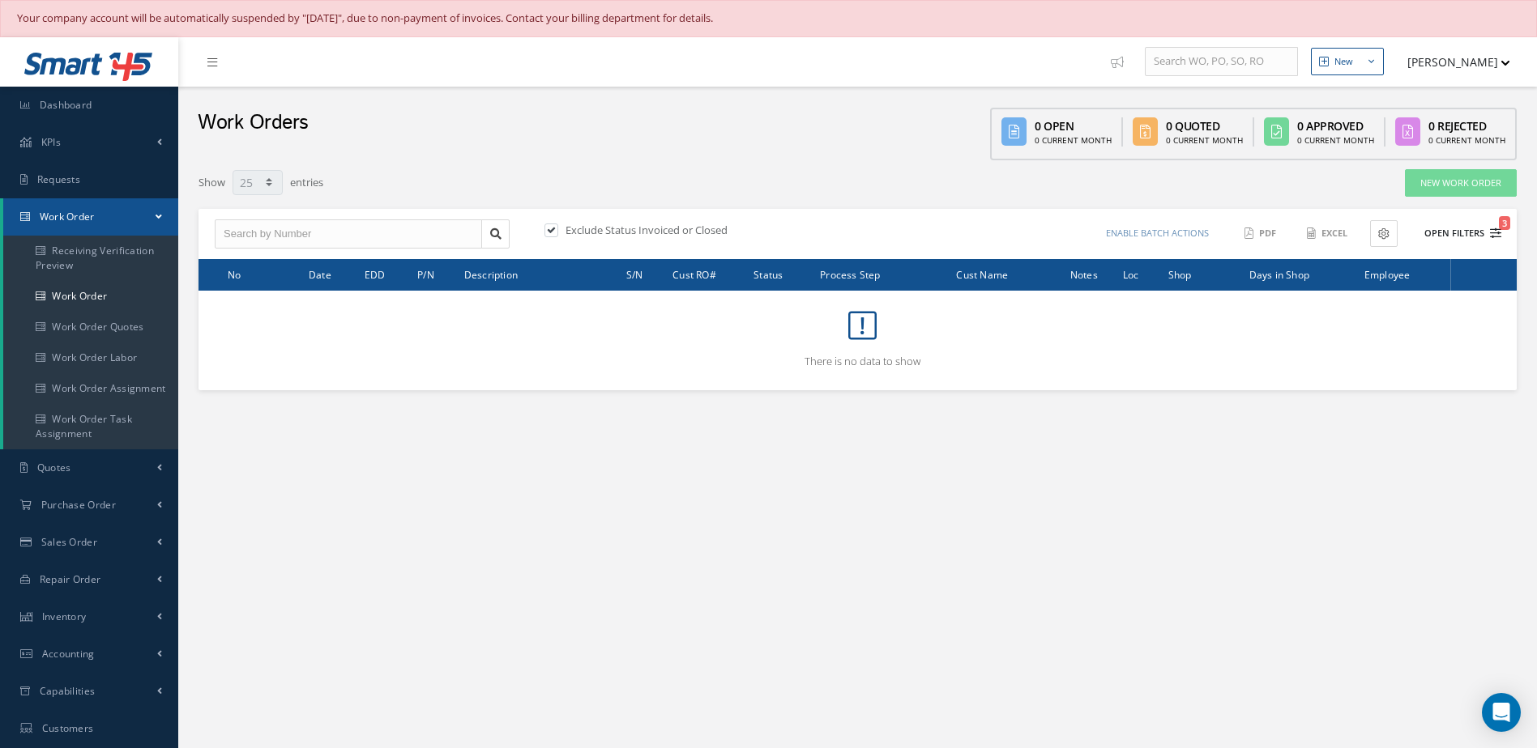
drag, startPoint x: 1469, startPoint y: 231, endPoint x: 1453, endPoint y: 234, distance: 16.5
click at [1469, 231] on button "Open Filters 3" at bounding box center [1455, 233] width 92 height 27
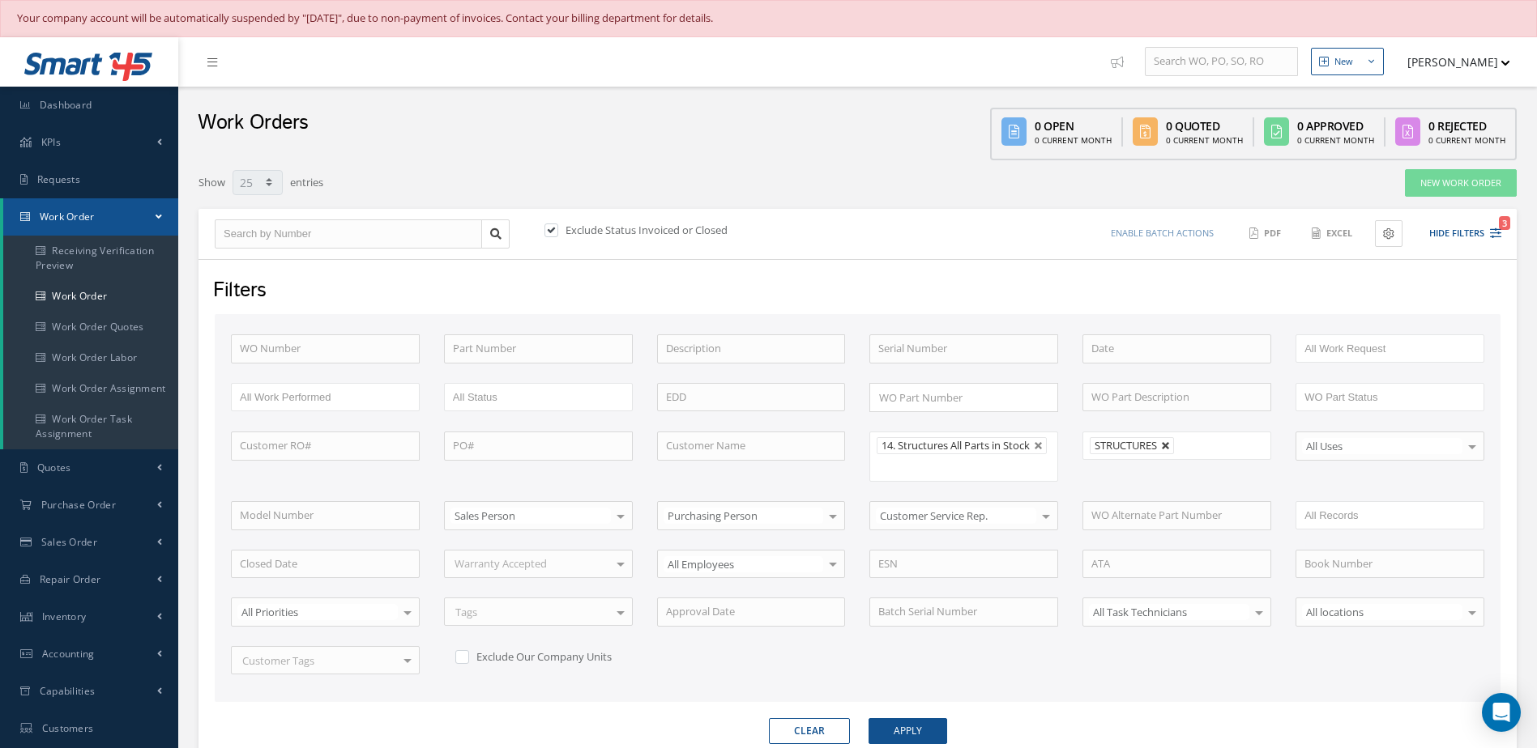
click at [1169, 442] on link at bounding box center [1166, 446] width 10 height 10
type input "All Shops"
click at [890, 736] on button "Apply" at bounding box center [907, 731] width 79 height 26
click at [92, 114] on link "Dashboard" at bounding box center [89, 105] width 178 height 37
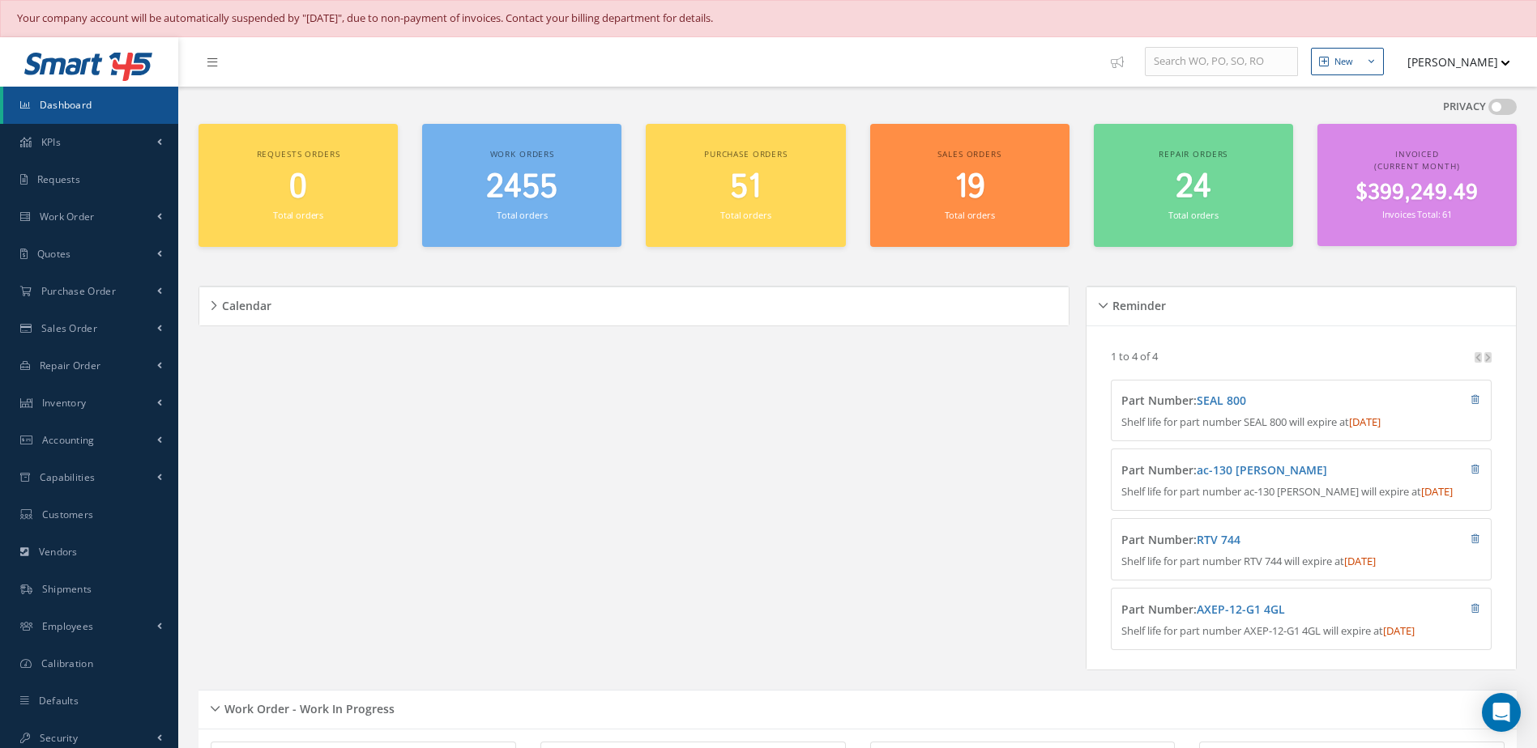
scroll to position [405, 0]
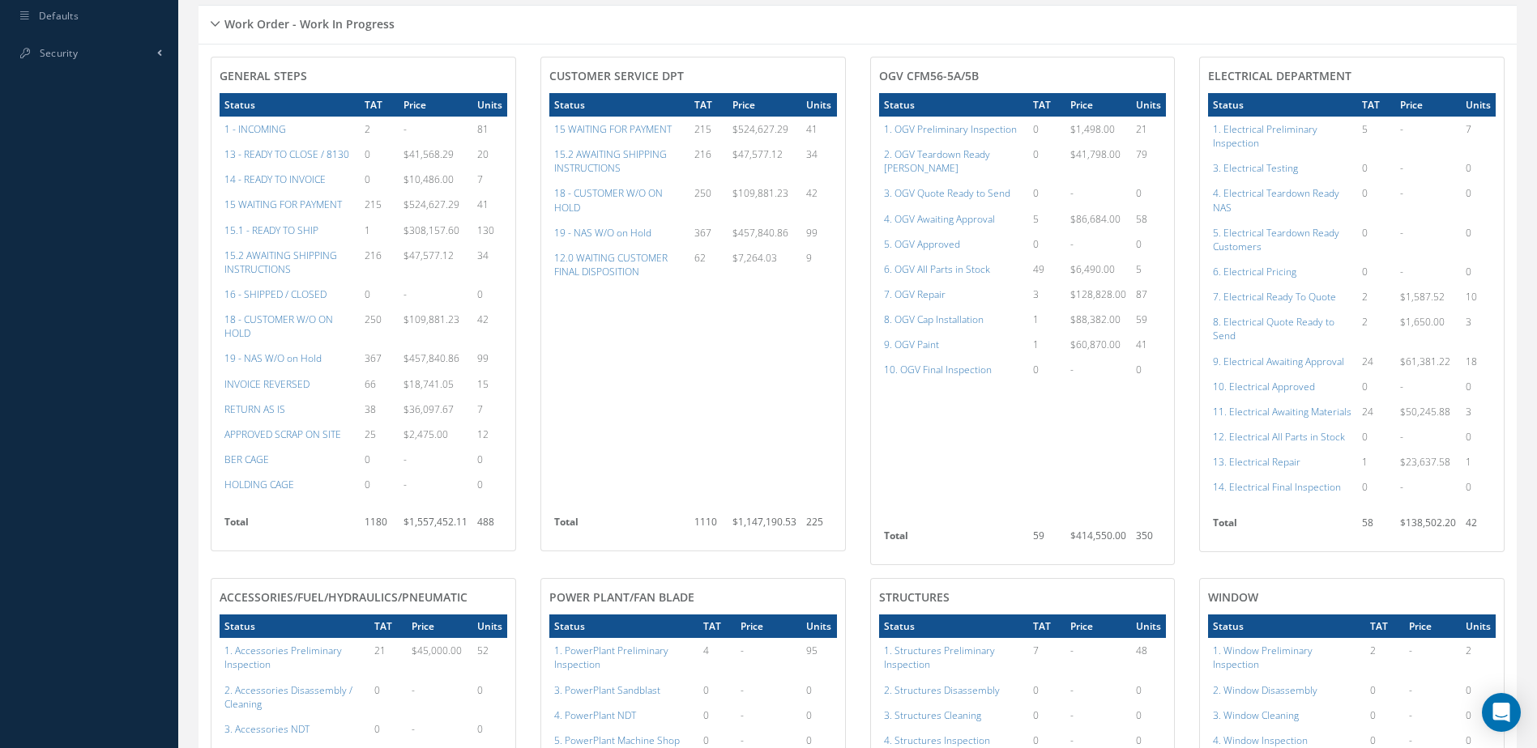
scroll to position [604, 0]
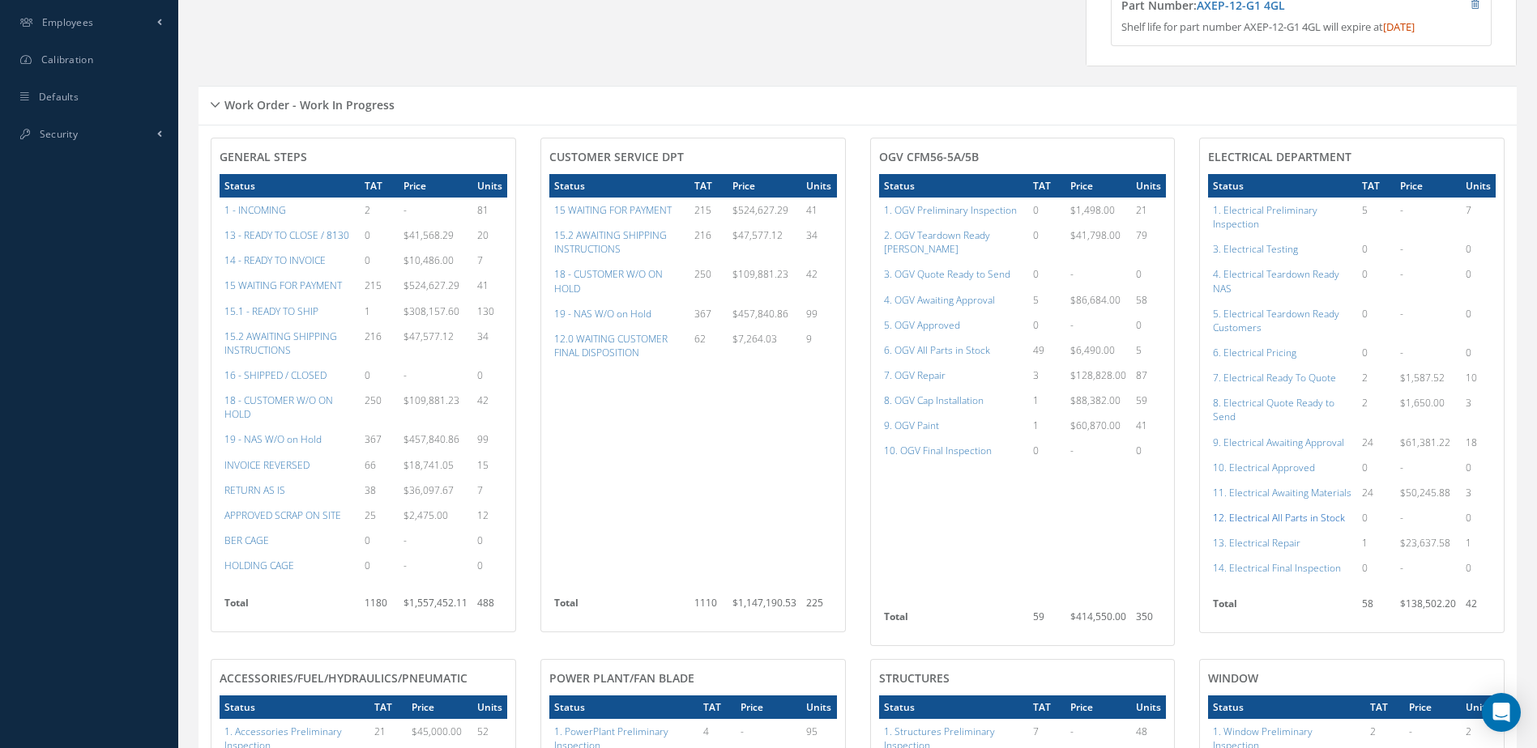
click at [1321, 524] on a=98&excludeInternalCustomer=false&excludeInvoicedOrClosed=true&shop_id=13&filtersHidded"] "12. Electrical All Parts in Stock" at bounding box center [1279, 518] width 132 height 14
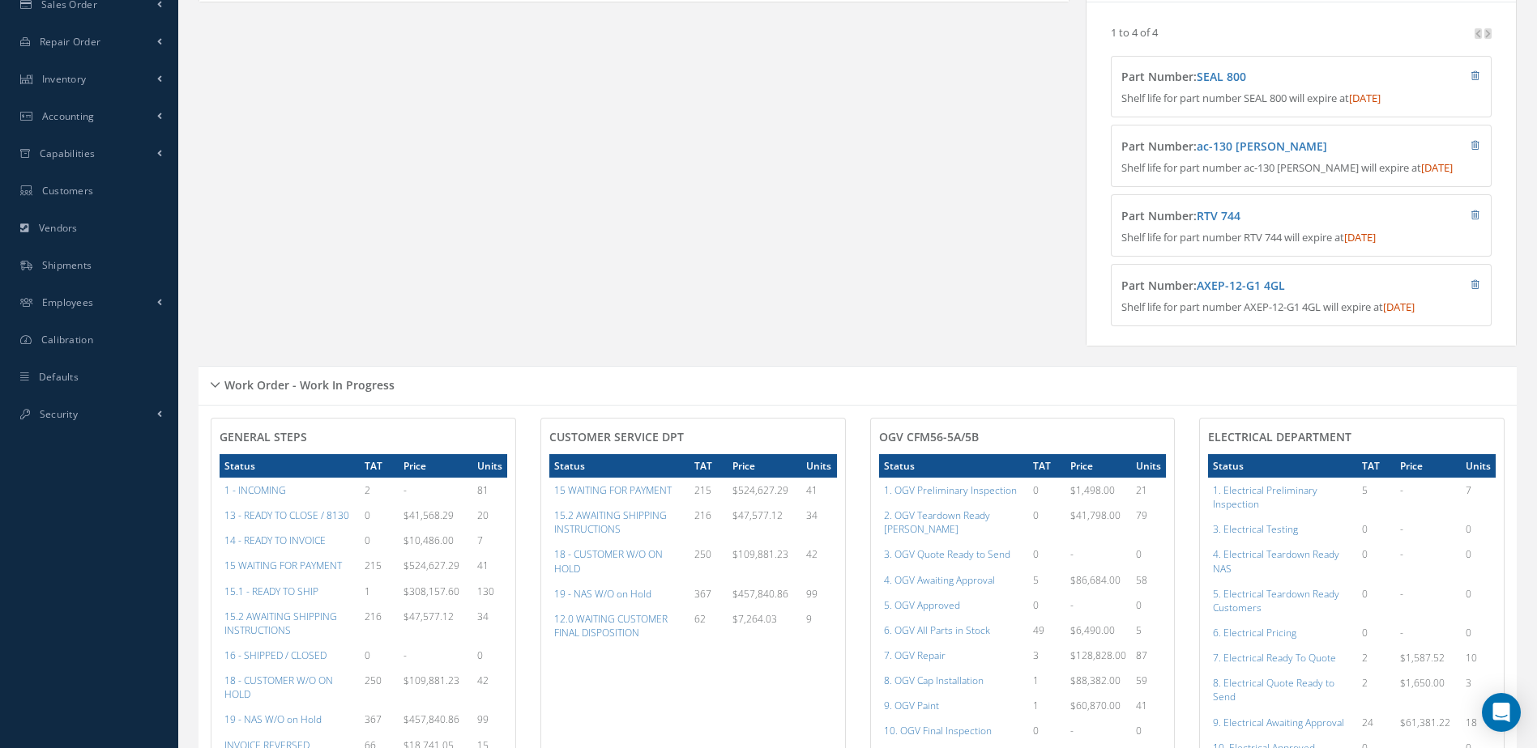
scroll to position [0, 0]
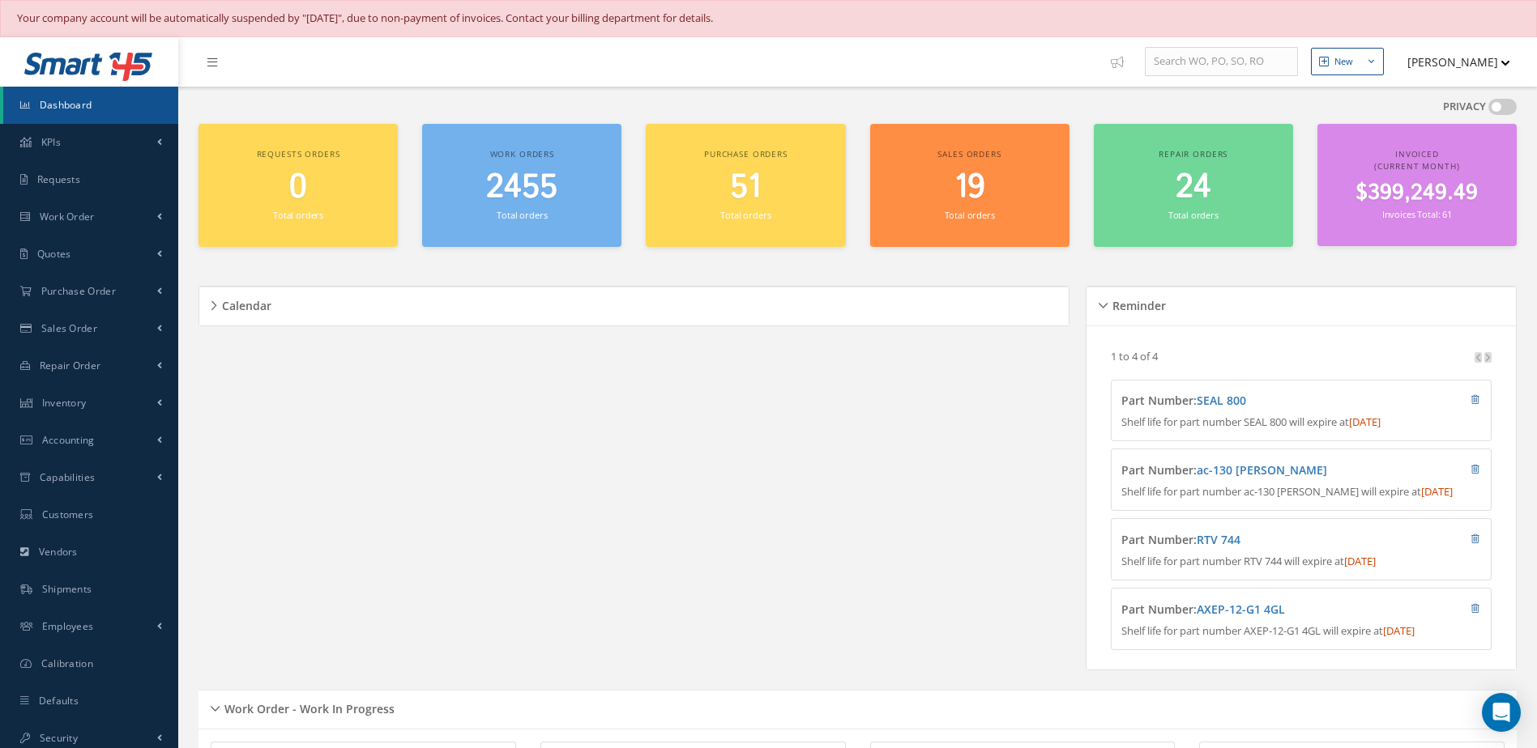
click at [100, 113] on link "Dashboard" at bounding box center [90, 105] width 175 height 37
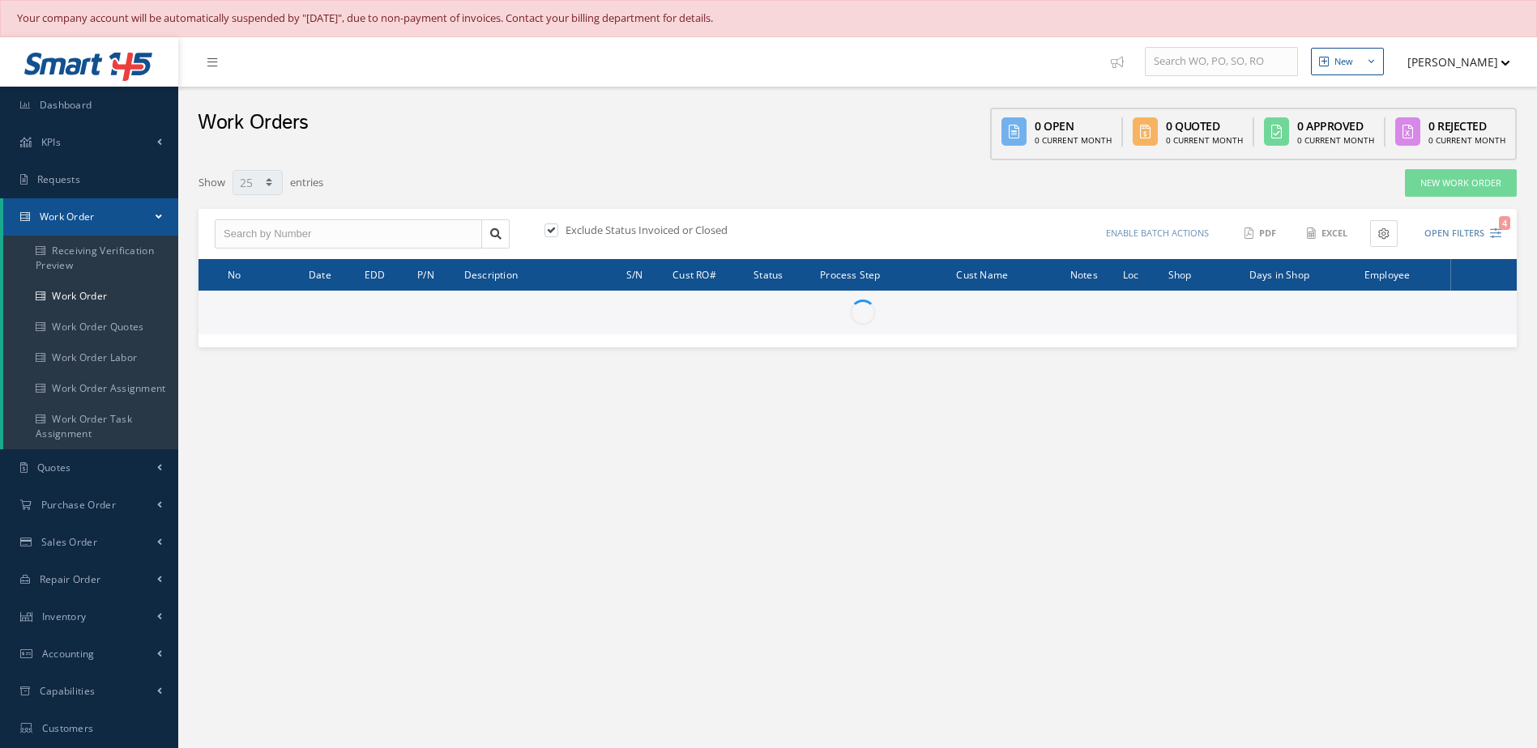
select select "25"
type input "All Work Request"
type input "All Work Performed"
type input "All Status"
type input "WO Part Status"
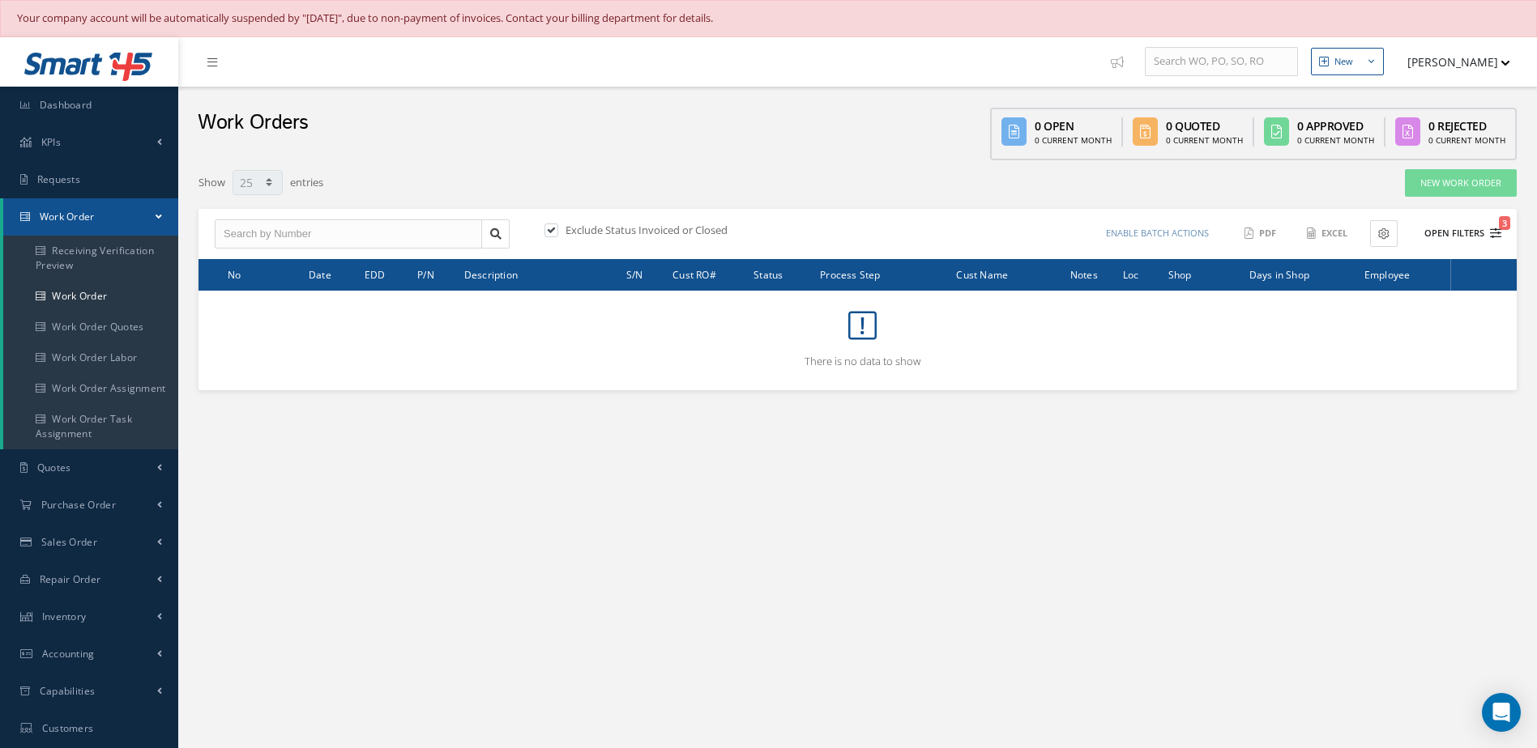
click at [1462, 233] on button "Open Filters 3" at bounding box center [1455, 233] width 92 height 27
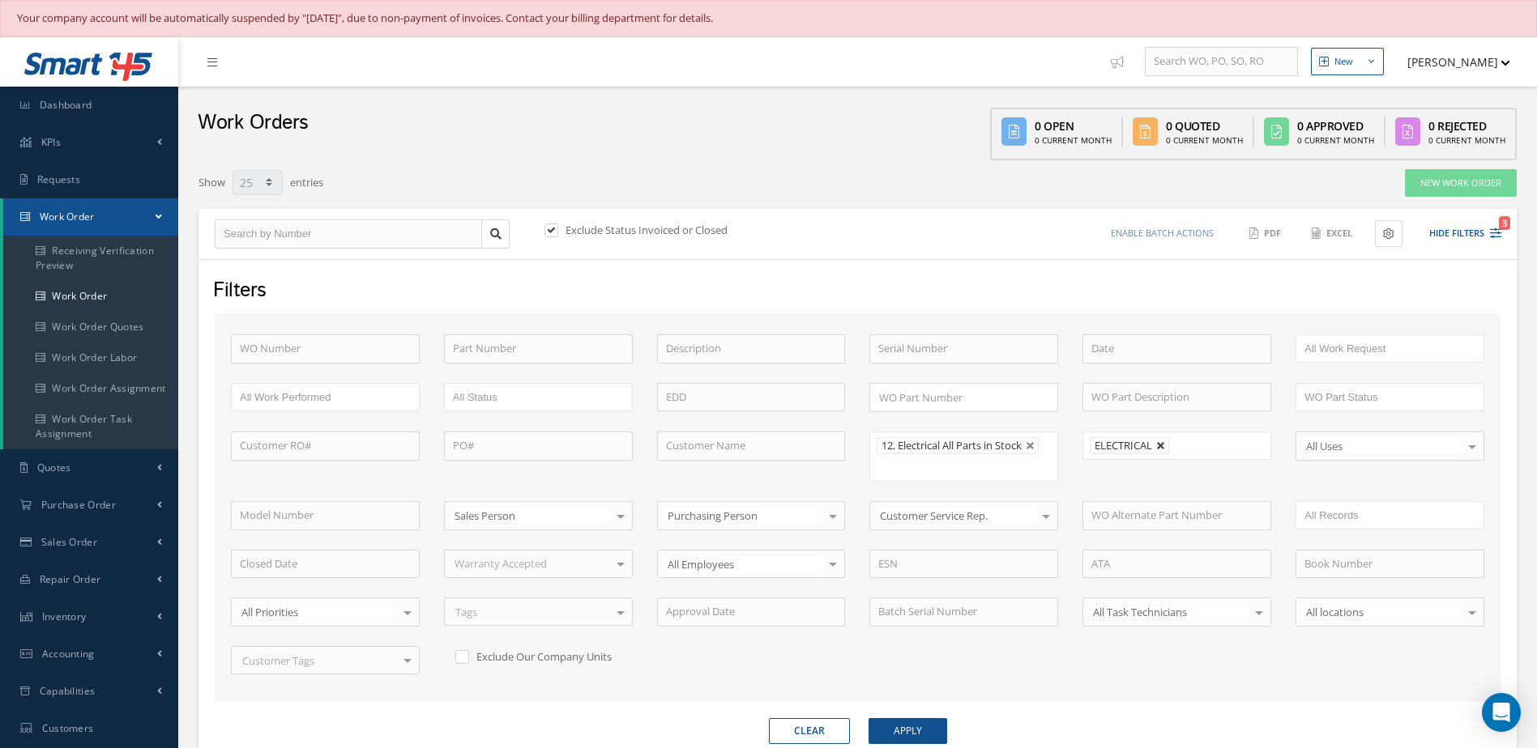
click at [1160, 448] on link at bounding box center [1161, 446] width 10 height 10
type input "All Shops"
click at [934, 737] on button "Apply" at bounding box center [907, 731] width 79 height 26
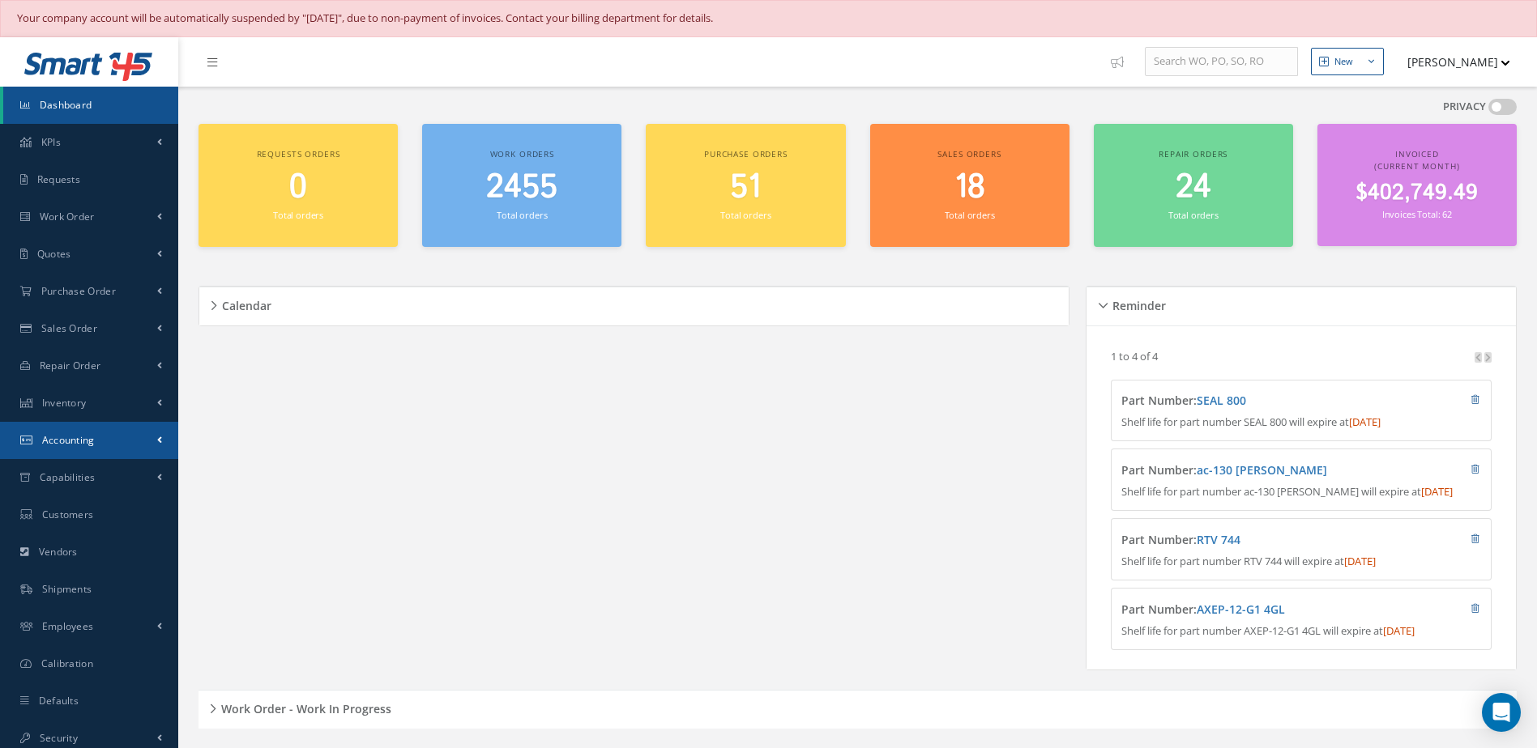
click at [49, 433] on span "Accounting" at bounding box center [68, 440] width 53 height 14
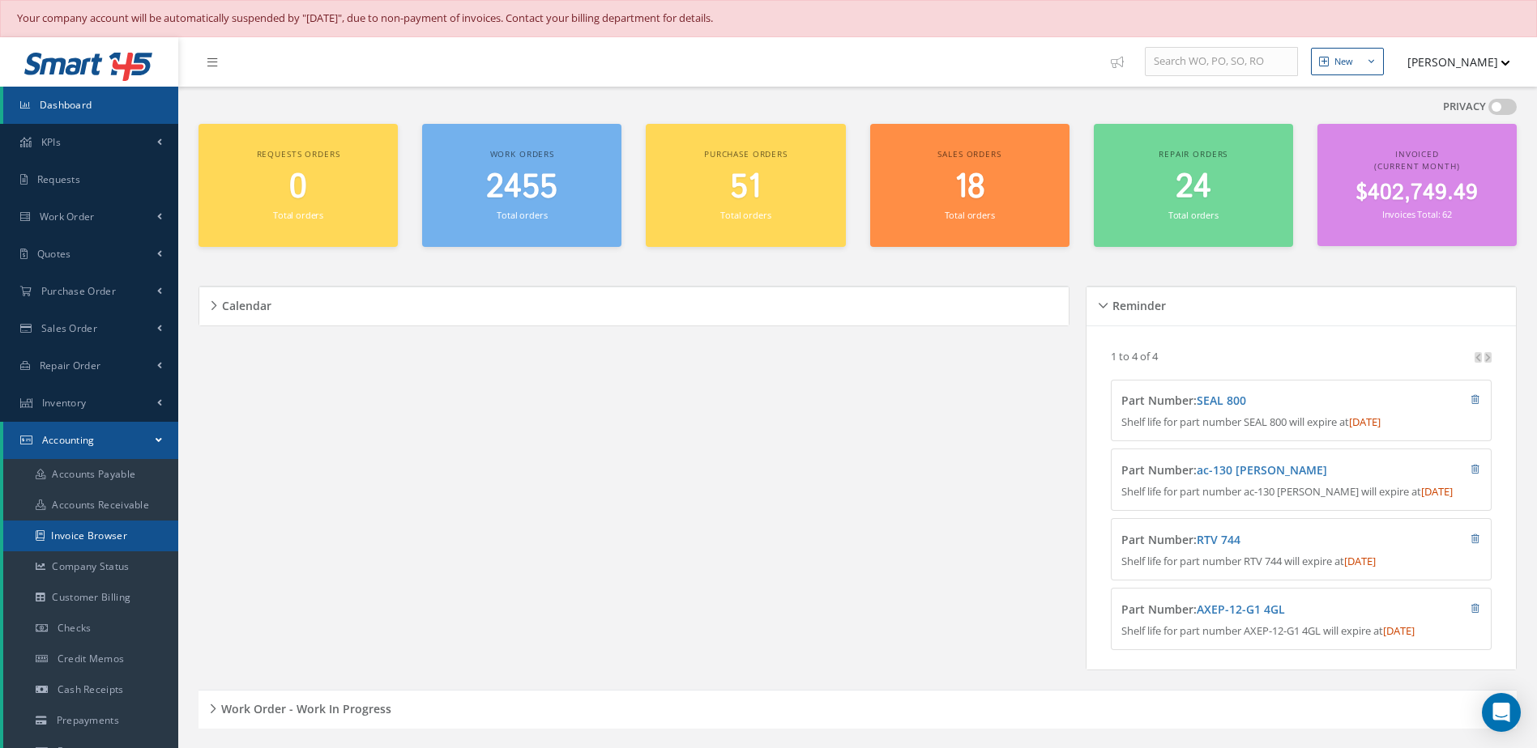
click at [76, 531] on link "Invoice Browser" at bounding box center [90, 536] width 175 height 31
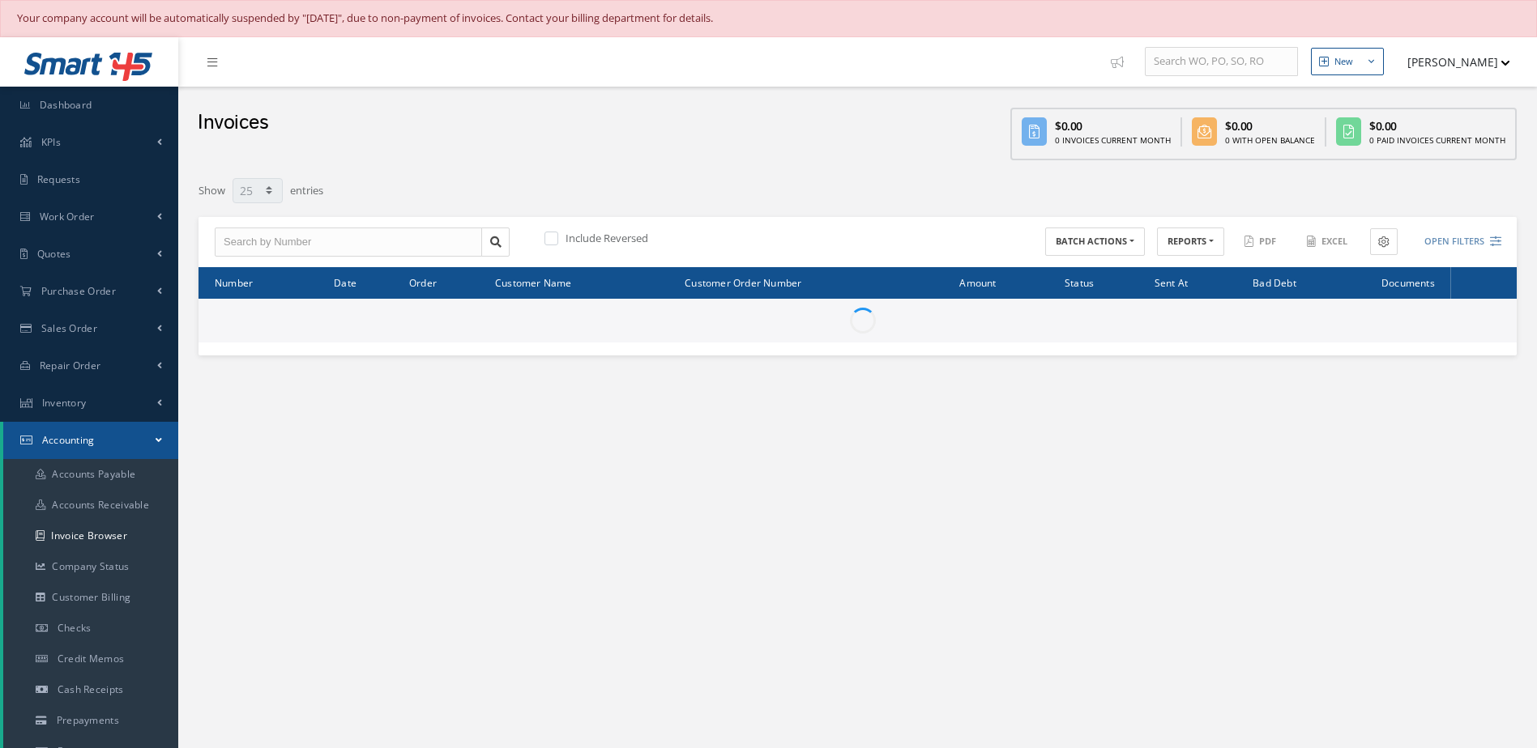
select select "25"
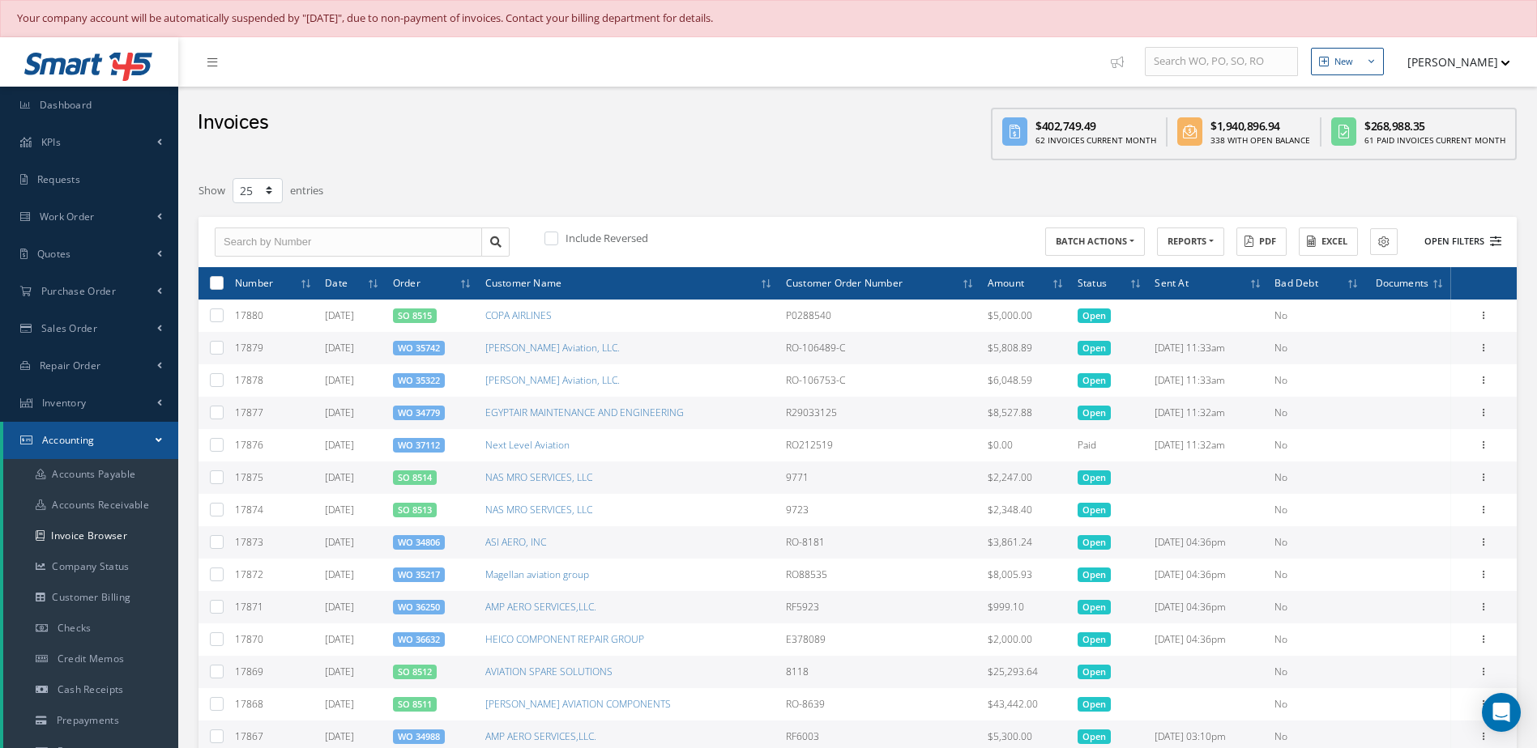
click at [1460, 242] on button "Open Filters" at bounding box center [1455, 241] width 92 height 27
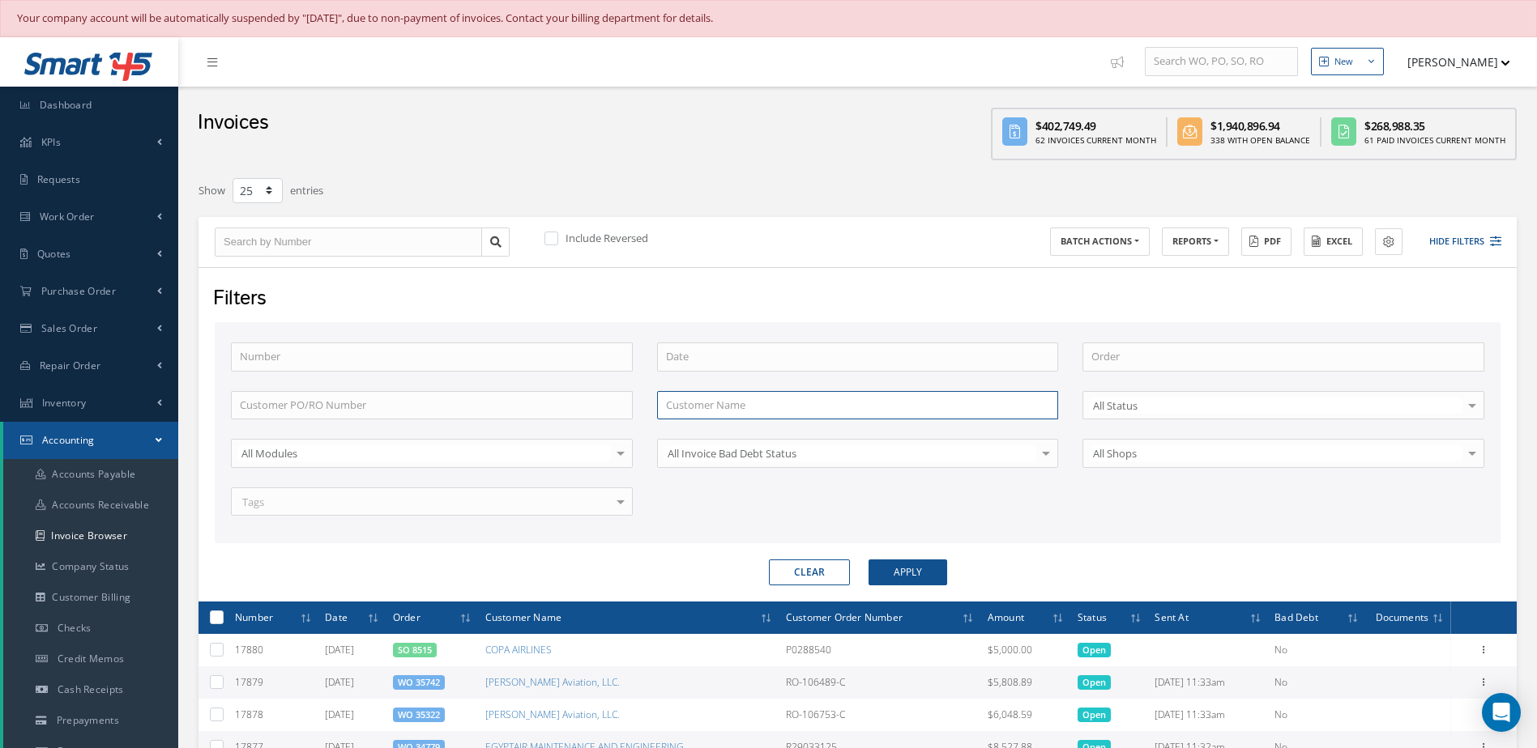
click at [752, 402] on input "text" at bounding box center [858, 405] width 402 height 29
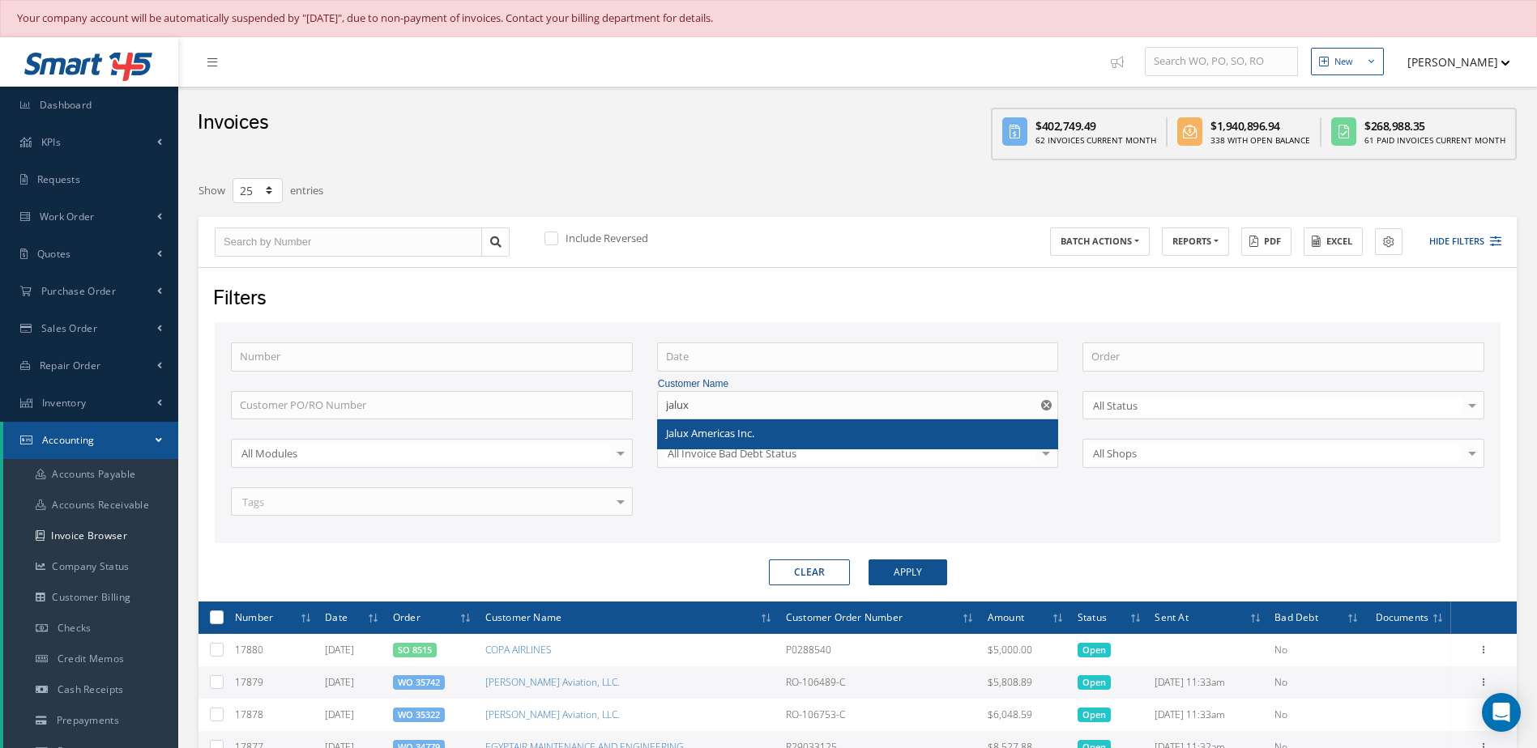
click at [728, 433] on span "Jalux Americas Inc." at bounding box center [710, 433] width 88 height 15
type input "Jalux Americas Inc."
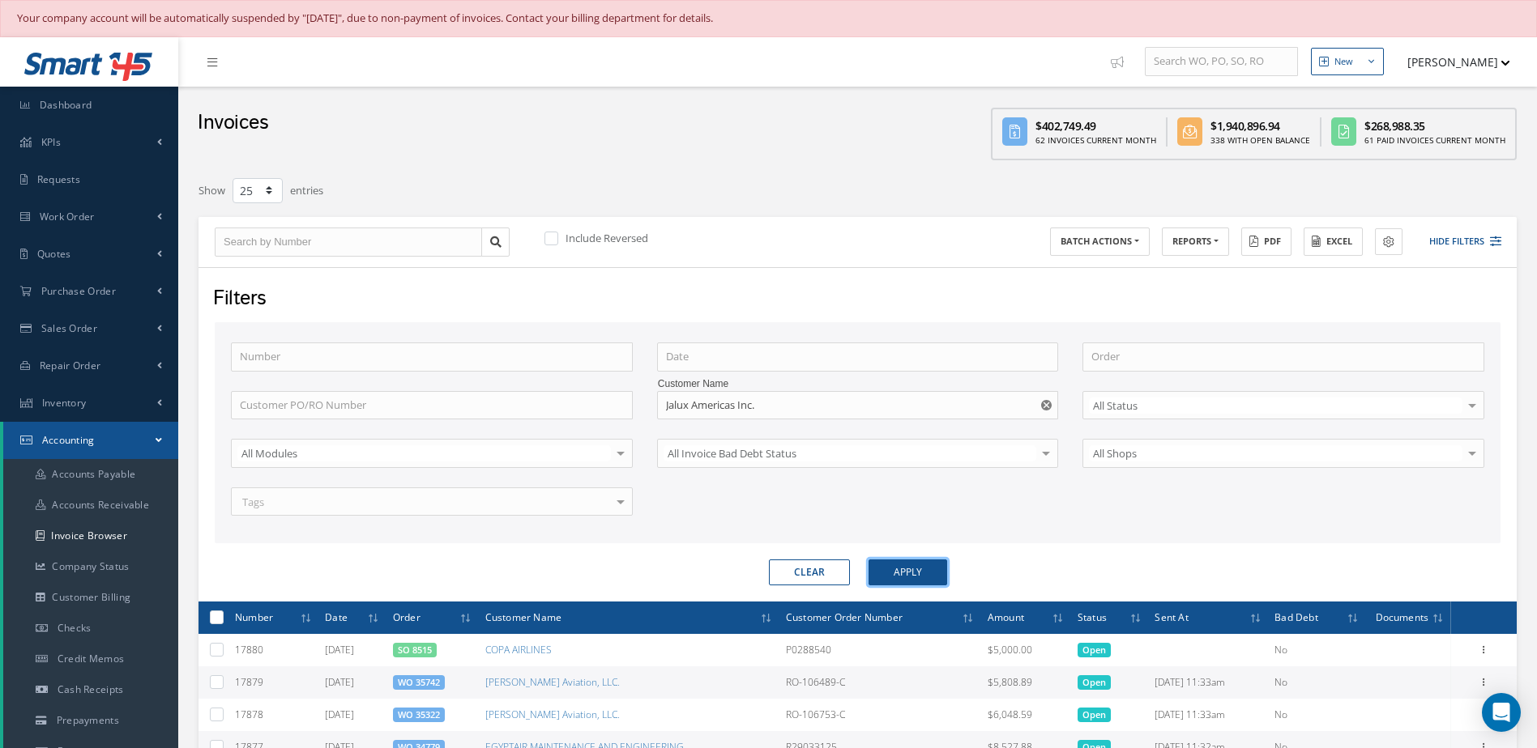
click at [896, 576] on button "Apply" at bounding box center [907, 573] width 79 height 26
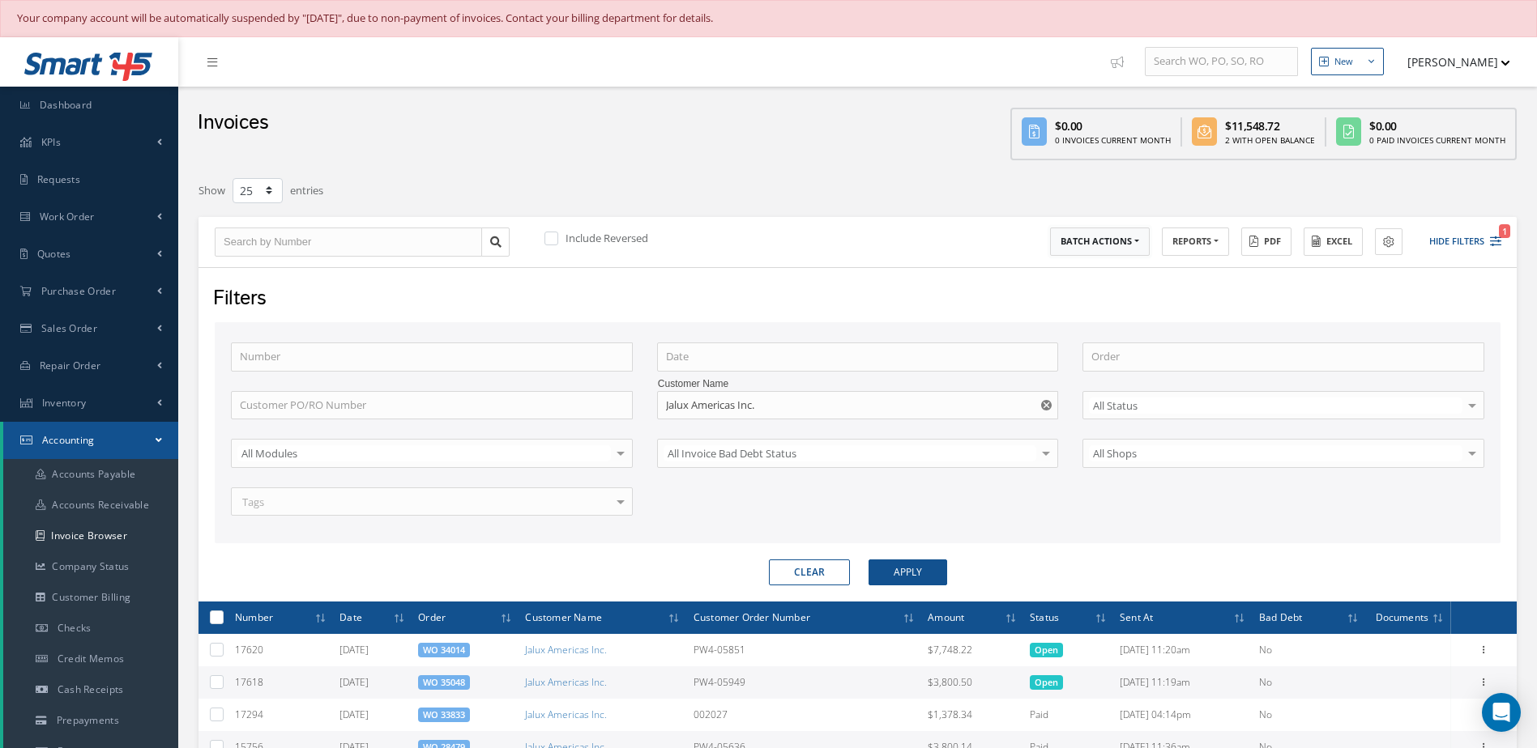
click at [1126, 241] on button "BATCH ACTIONS" at bounding box center [1100, 242] width 100 height 28
click at [1221, 279] on div "Filters Number Order Customer PO/RO Number Customer Name Jalux Americas Inc. Ja…" at bounding box center [857, 434] width 1318 height 335
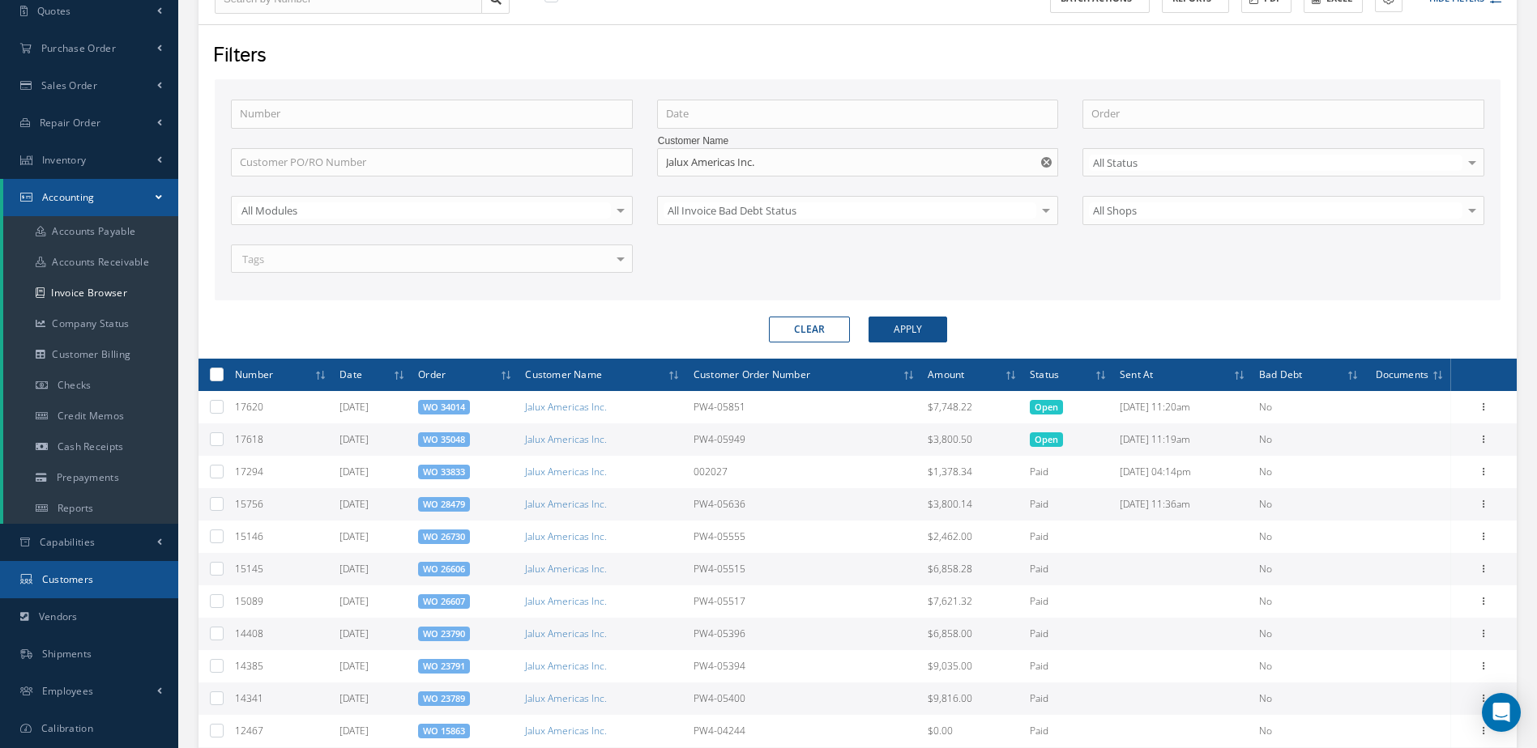
click at [106, 576] on link "Customers" at bounding box center [89, 579] width 178 height 37
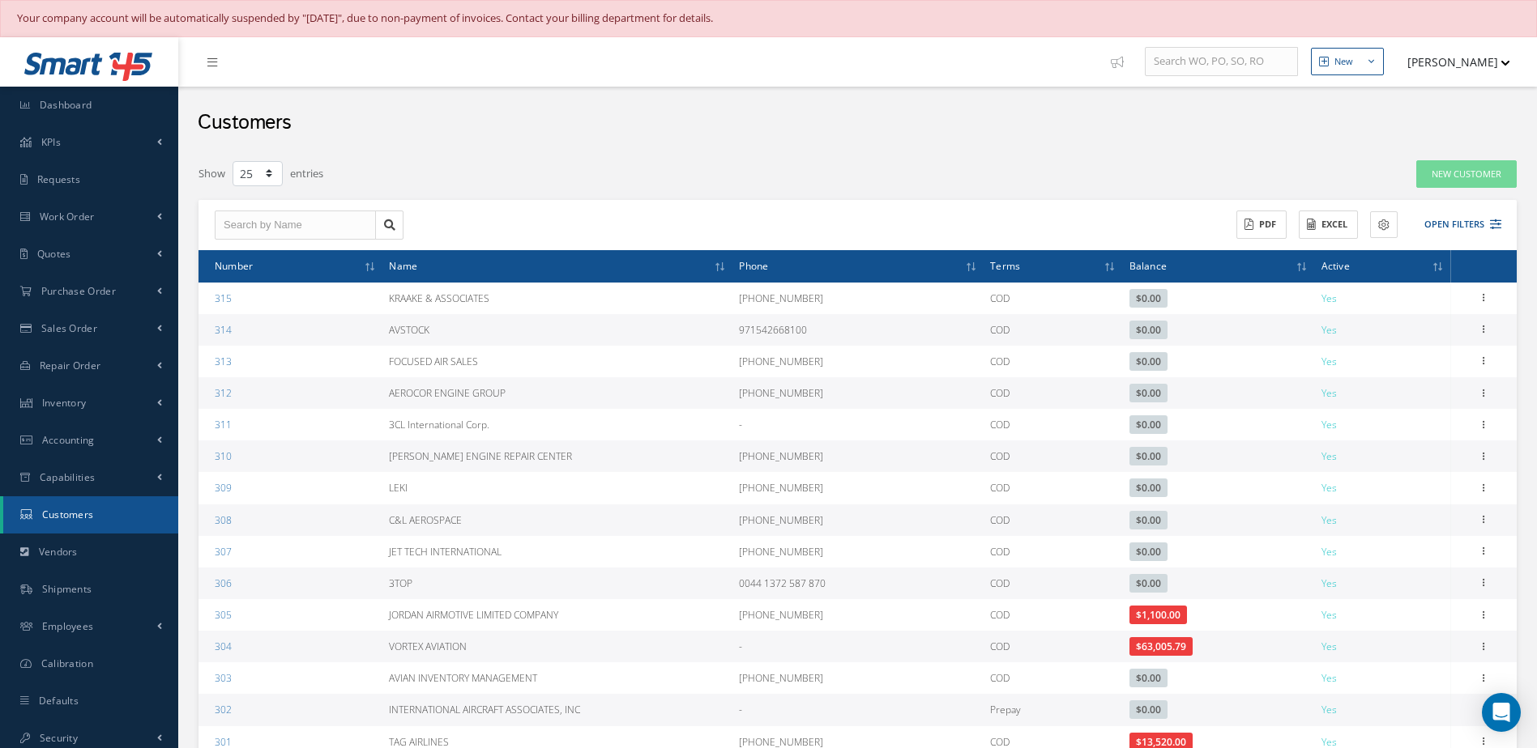
select select "25"
click at [1433, 224] on button "Open Filters" at bounding box center [1455, 224] width 92 height 27
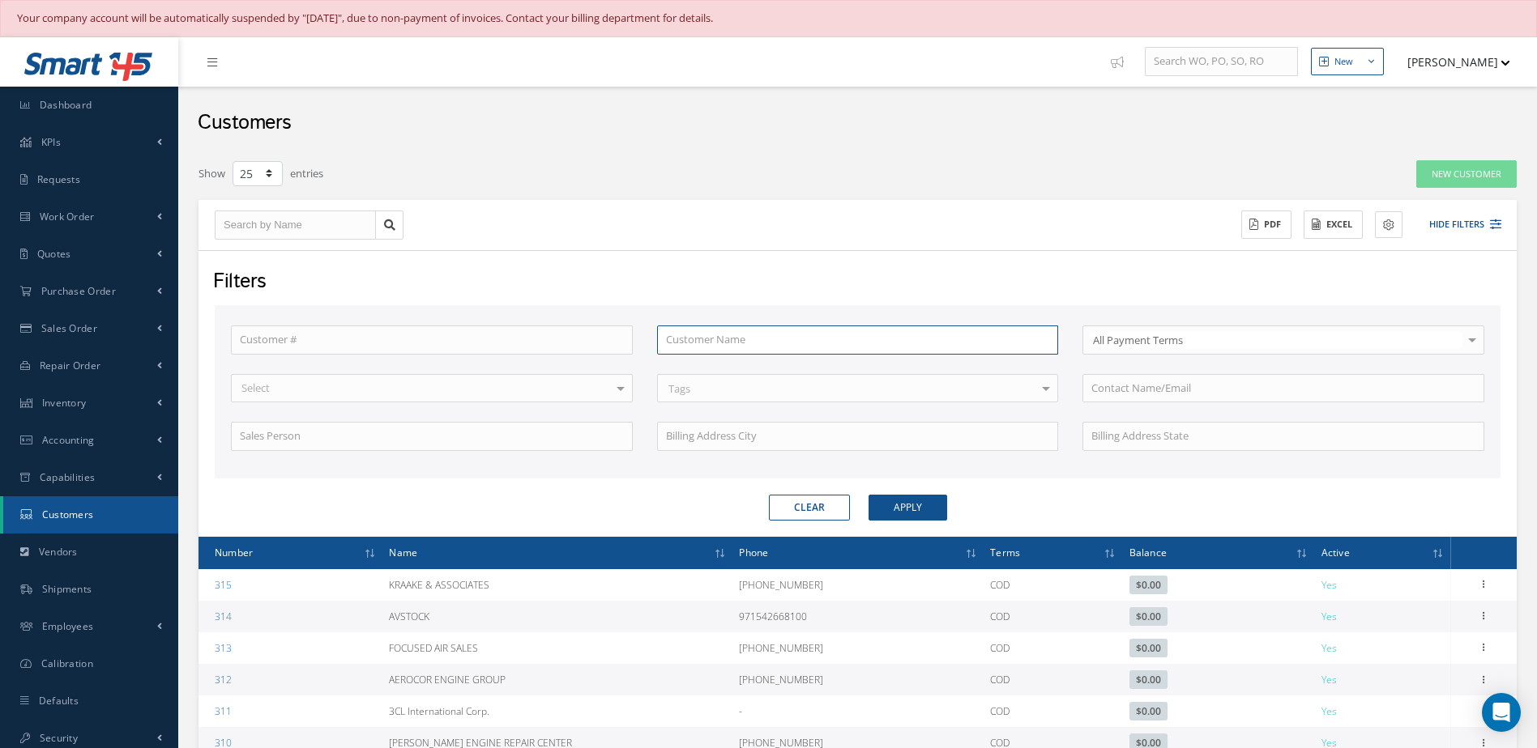
click at [684, 345] on input "text" at bounding box center [858, 340] width 402 height 29
type input "j"
type input "ja"
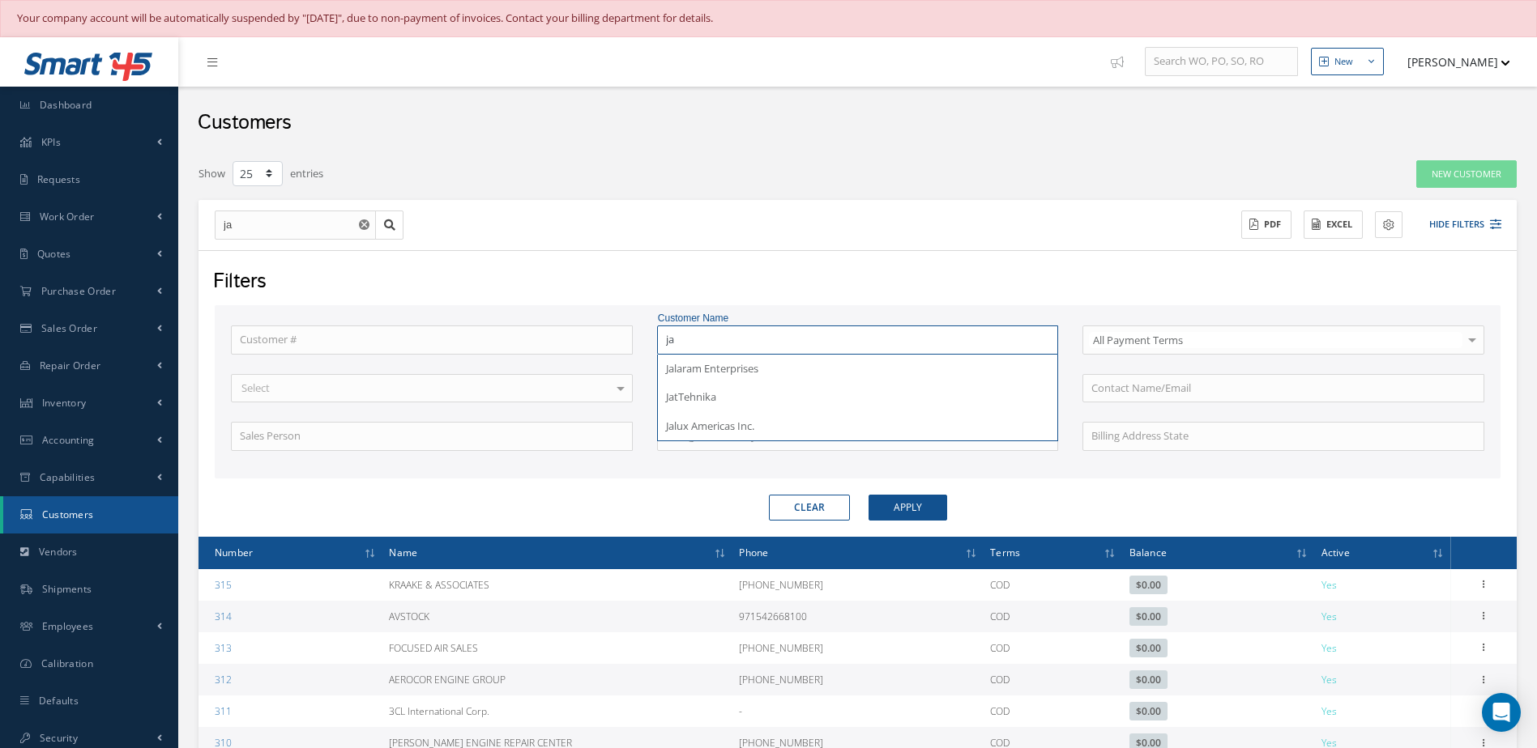
type input "jal"
type input "jalu"
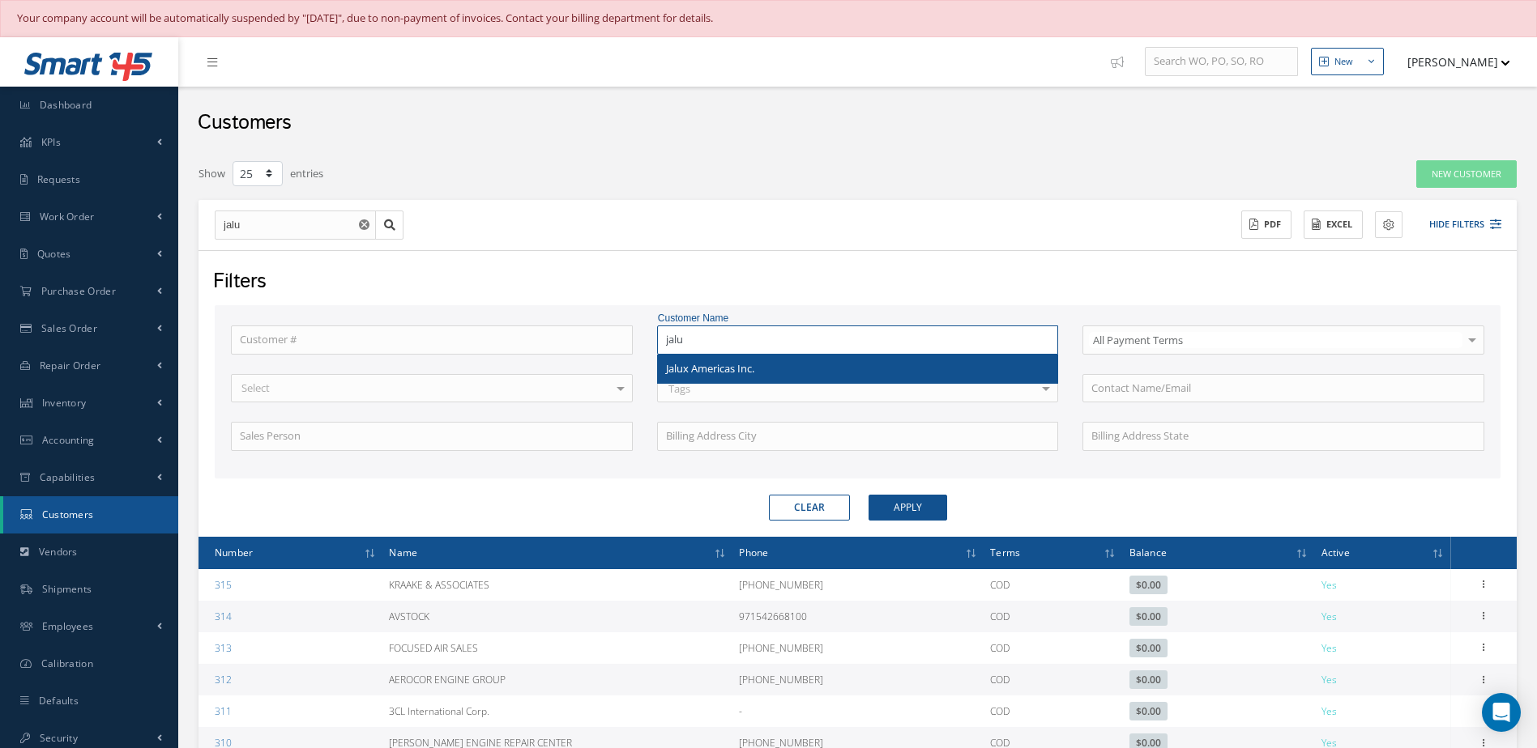
type input "jalu"
click at [677, 366] on span "Jalux Americas Inc." at bounding box center [710, 368] width 88 height 15
type input "Jalux Americas Inc."
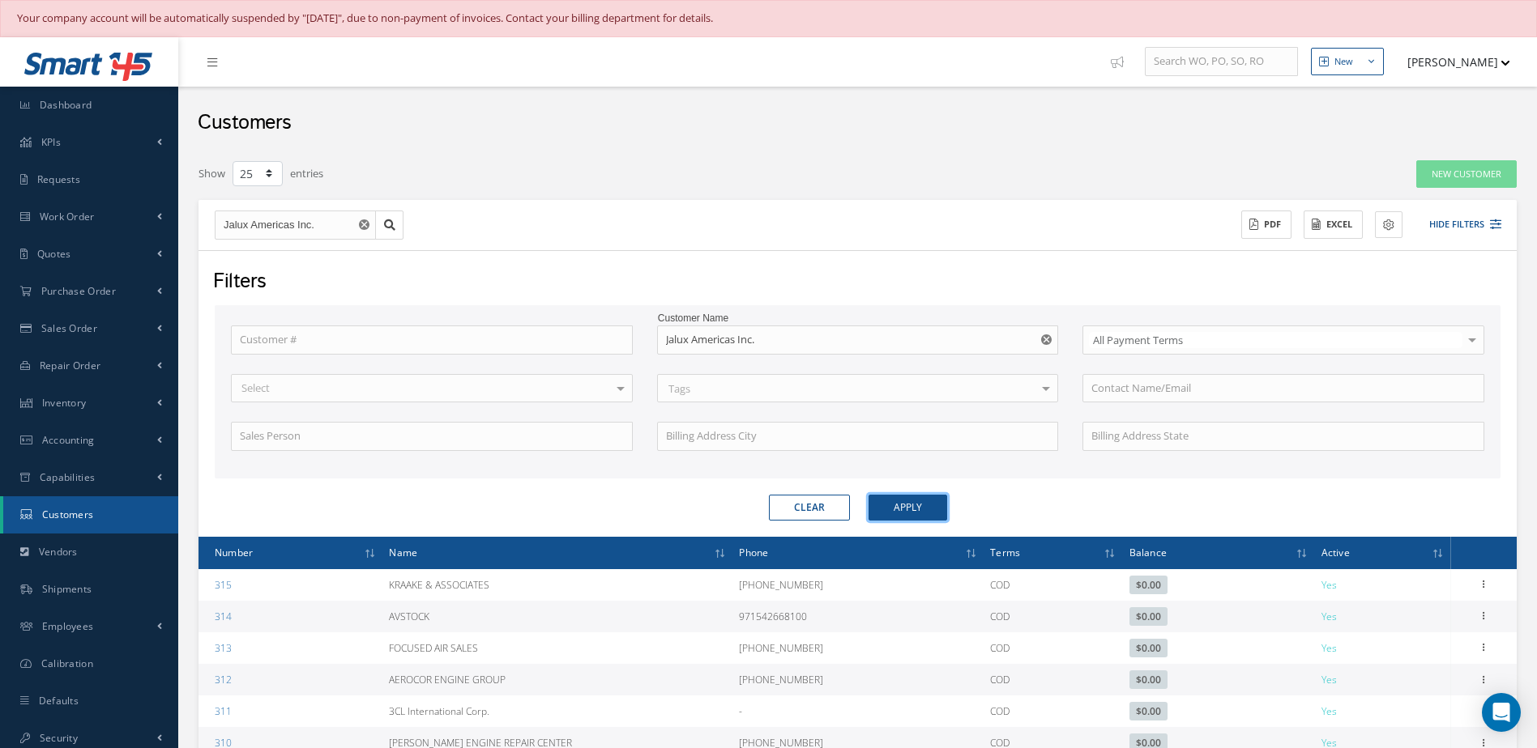
click at [927, 505] on button "Apply" at bounding box center [907, 508] width 79 height 26
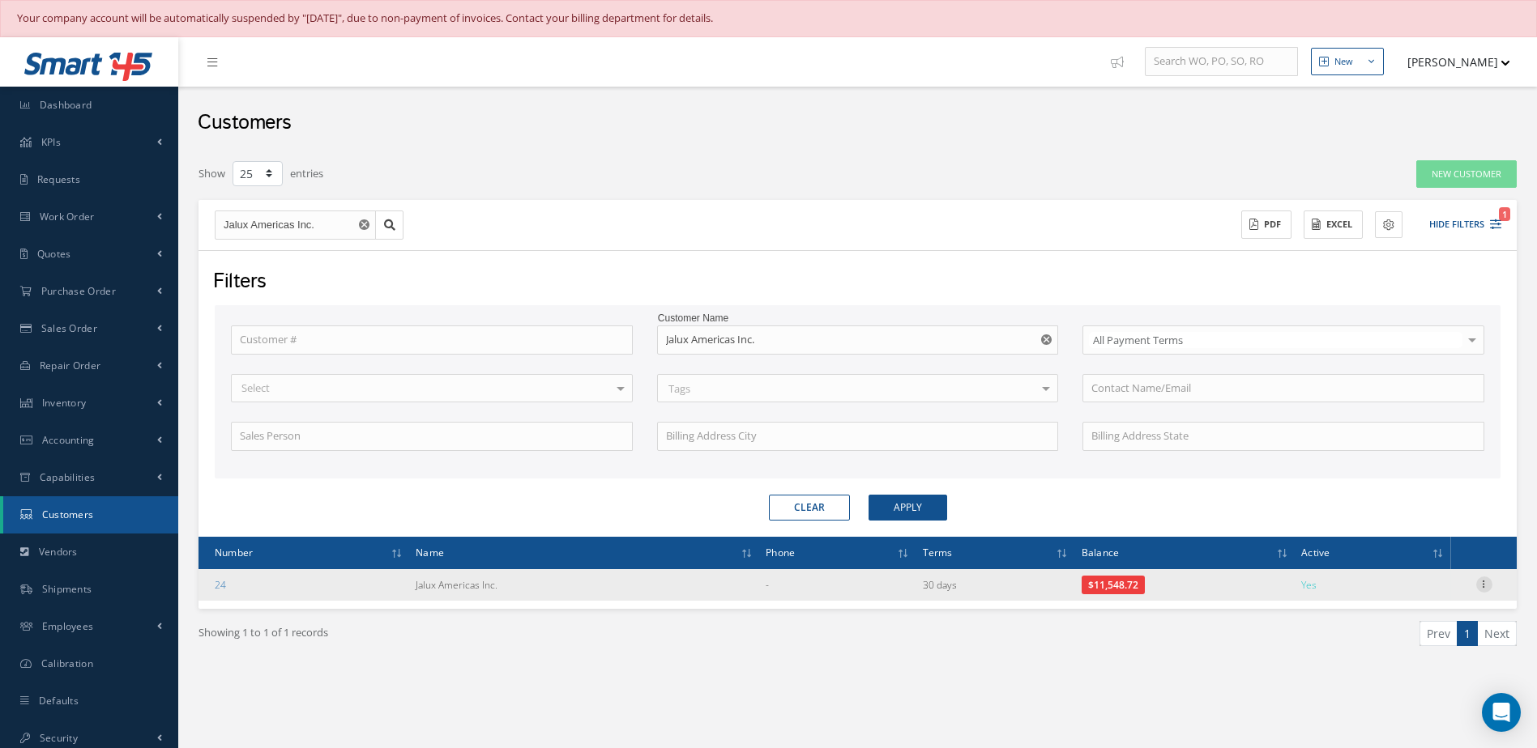
click at [1487, 583] on icon at bounding box center [1484, 583] width 16 height 13
click at [1396, 649] on link "Send By Email" at bounding box center [1409, 657] width 128 height 21
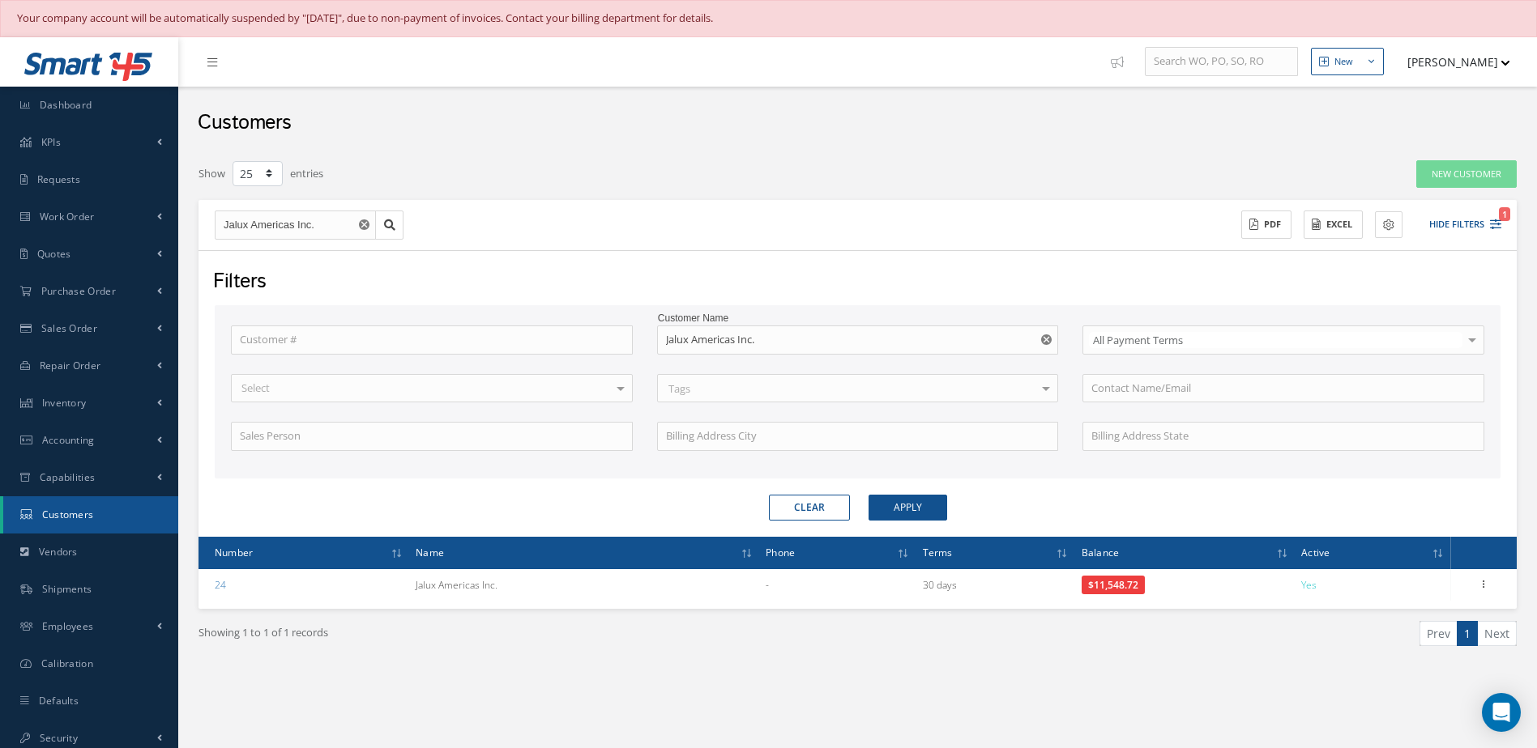
type input "Reports from Customer 24"
type textarea "Dear, Please find attached your Statement Reports of Customer 24. Please feel f…"
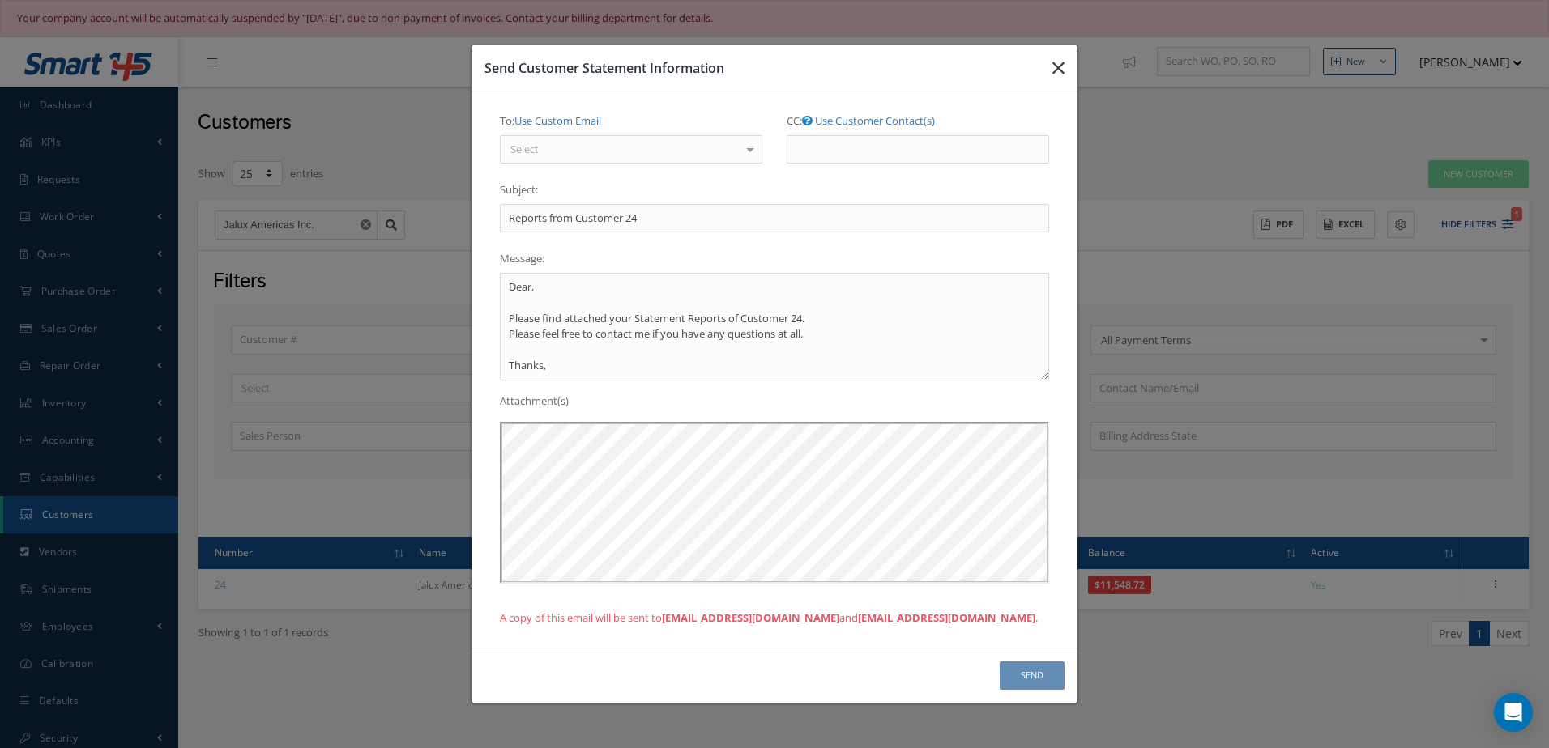
click at [1072, 68] on button "button" at bounding box center [1058, 67] width 38 height 45
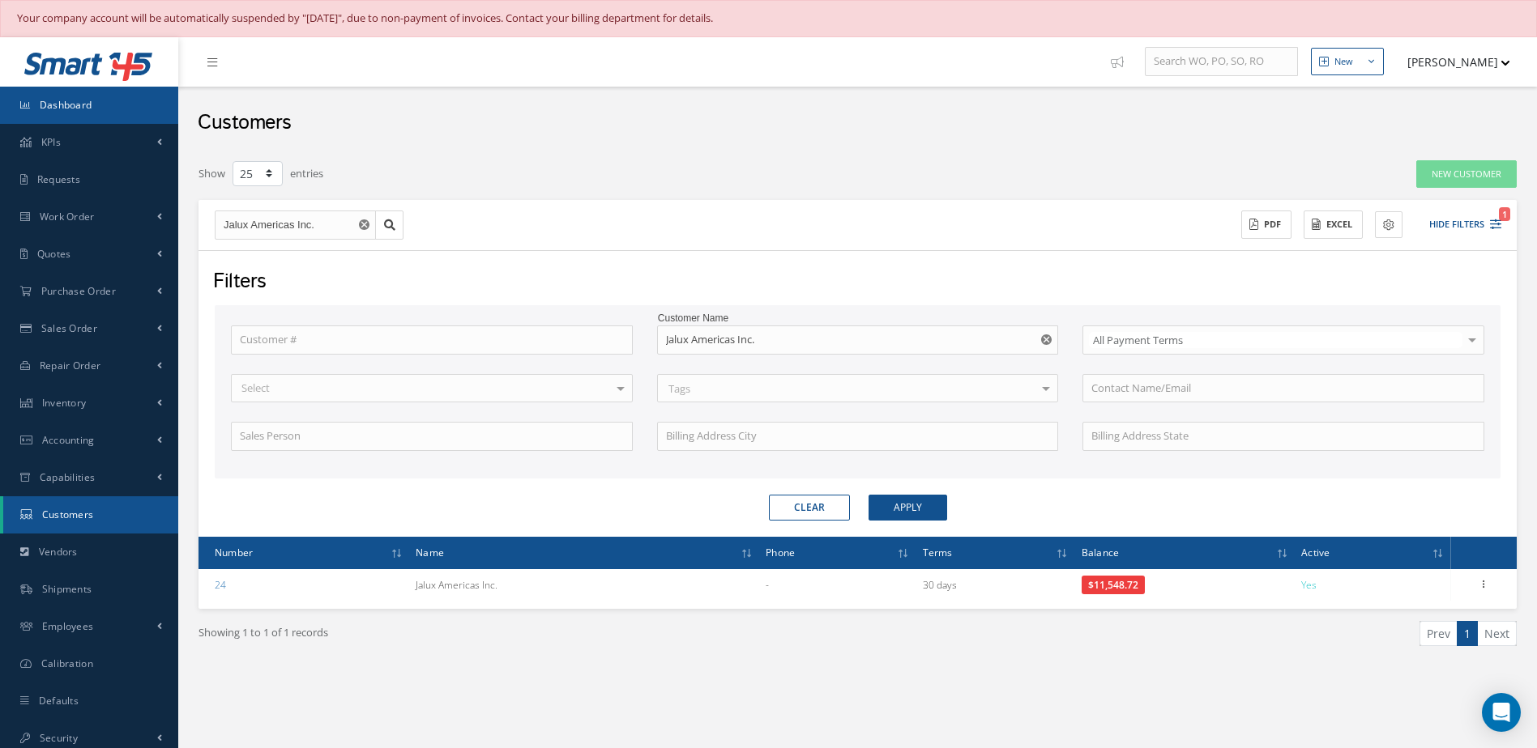
click at [72, 106] on span "Dashboard" at bounding box center [66, 105] width 53 height 14
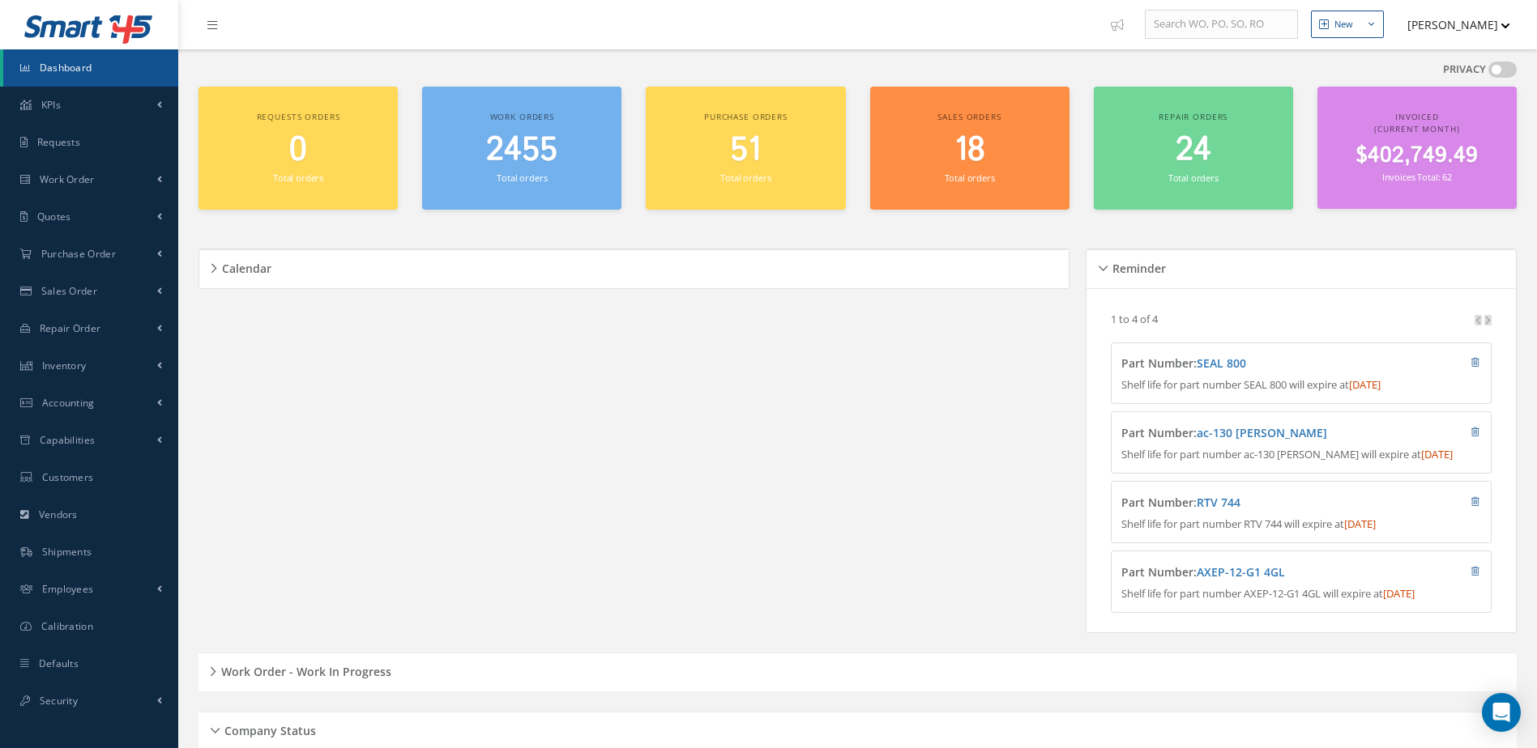
scroll to position [280, 0]
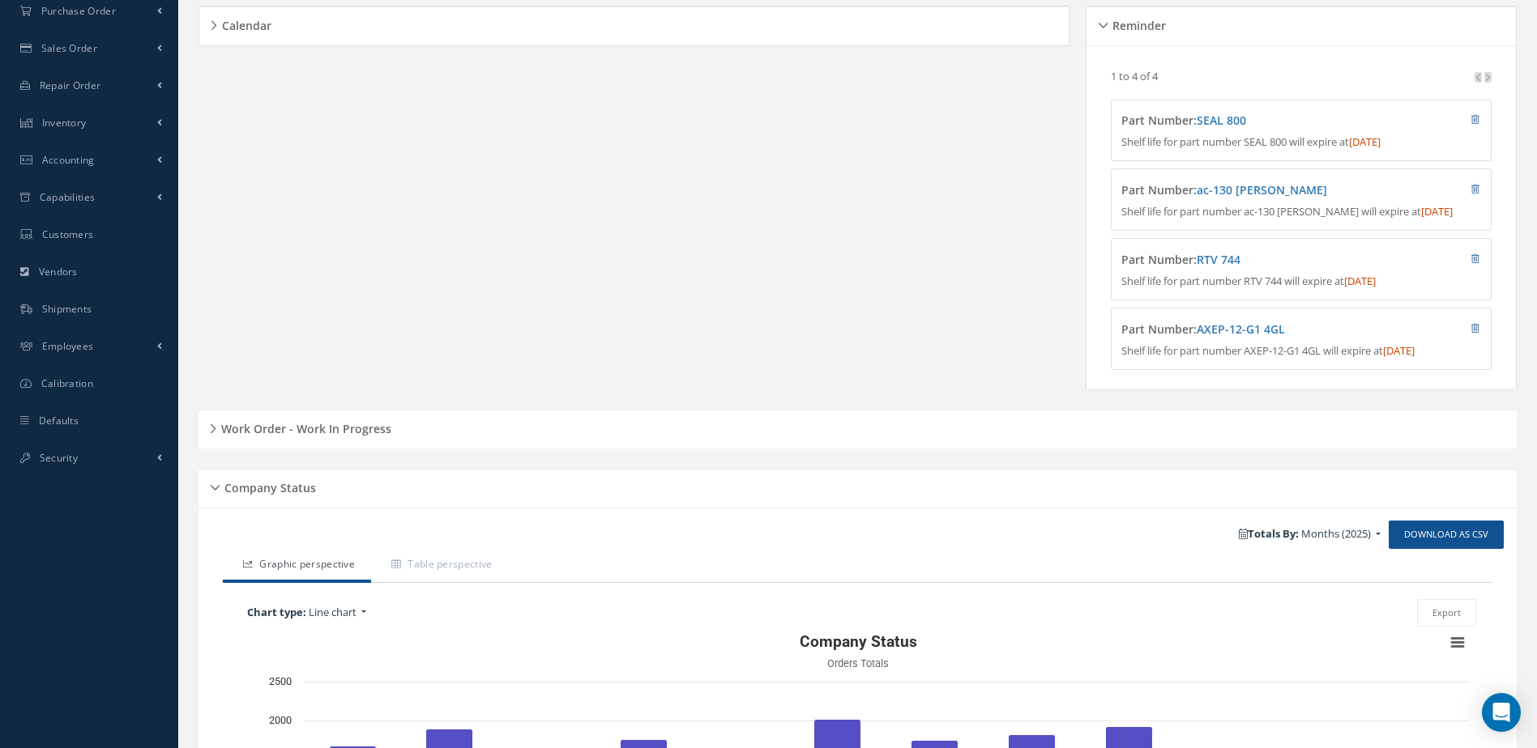
click at [342, 437] on h5 "Work Order - Work In Progress" at bounding box center [303, 426] width 175 height 19
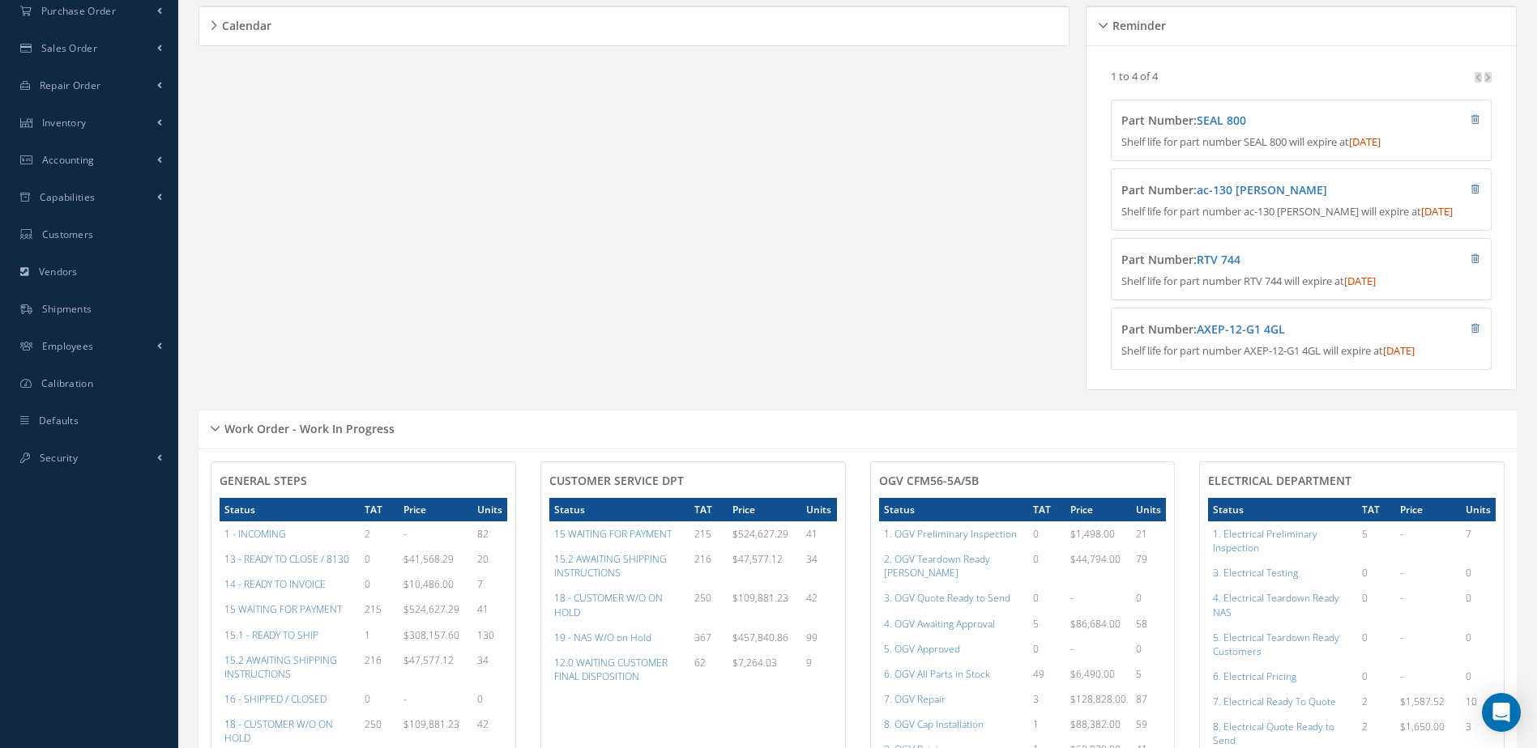
scroll to position [0, 0]
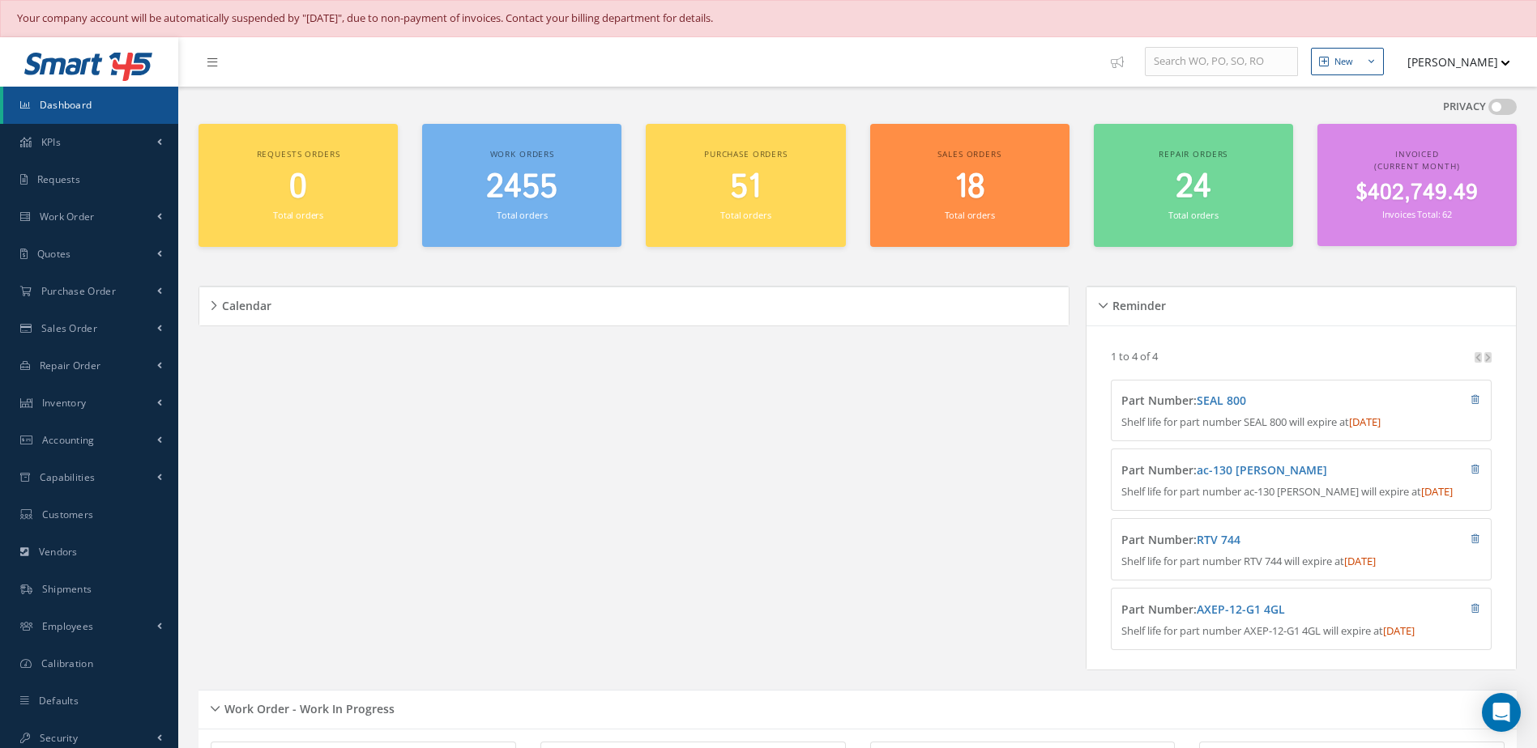
click at [528, 198] on span "2455" at bounding box center [521, 187] width 71 height 46
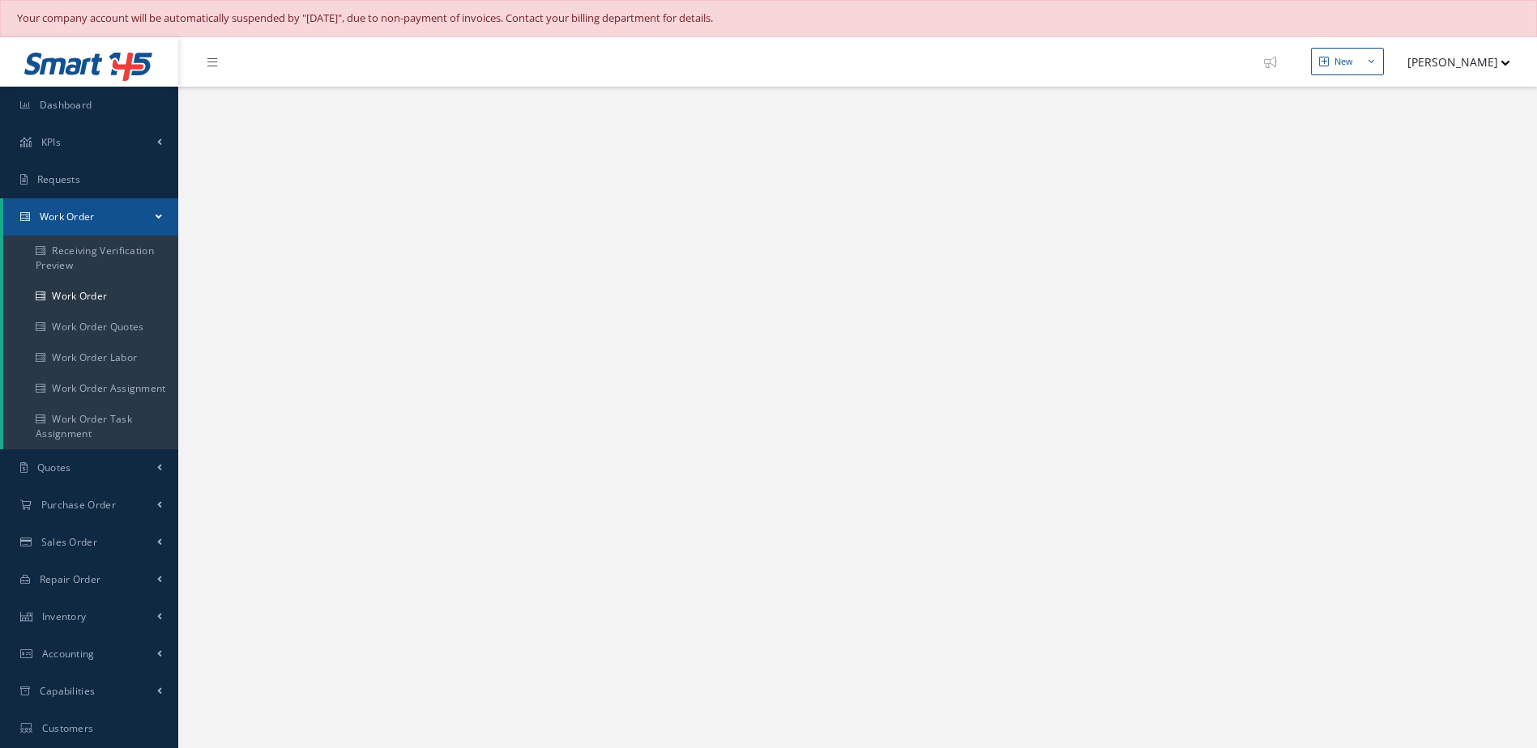
select select "25"
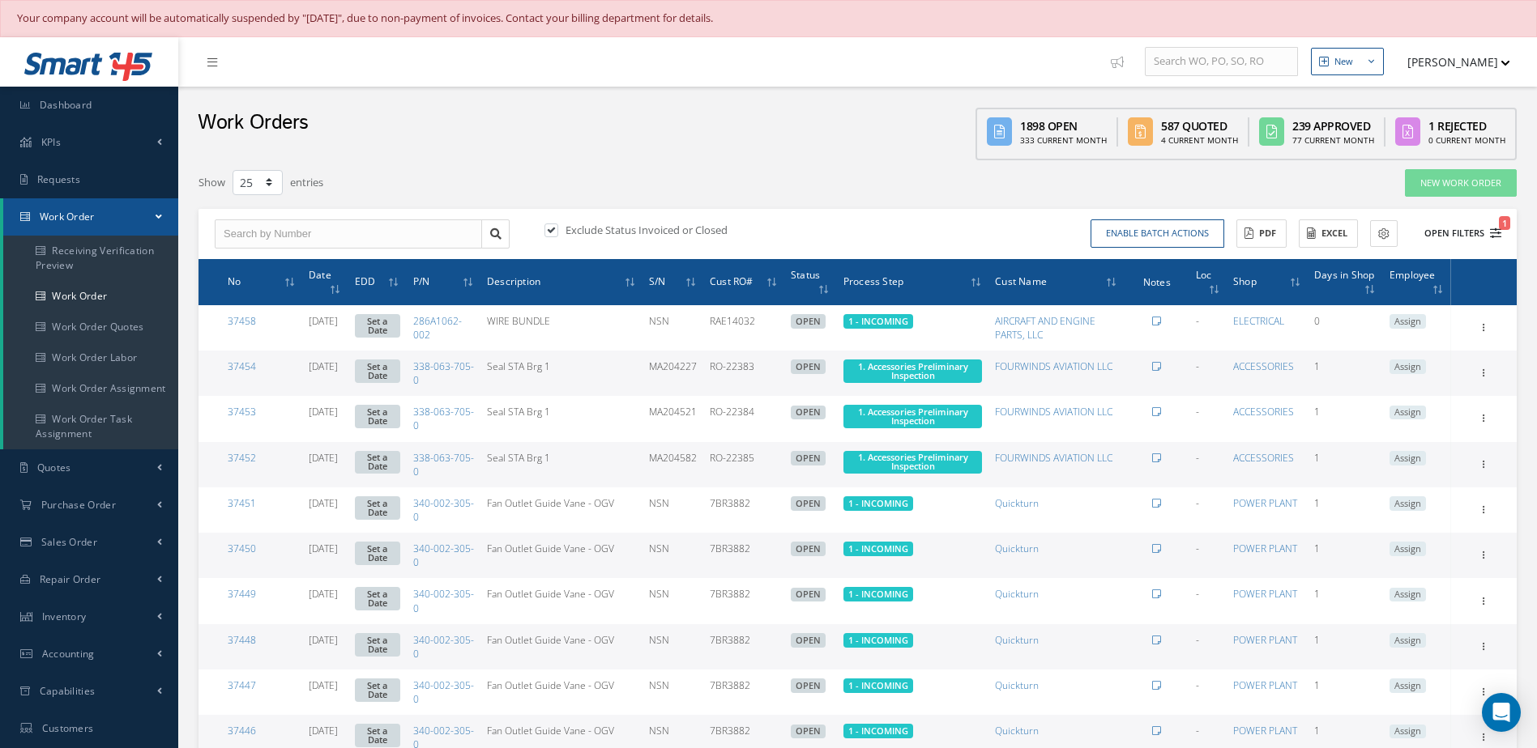
type input "All Work Request"
type input "All Work Performed"
type input "All Status"
type input "WO Part Status"
click at [1451, 232] on button "Open Filters 1" at bounding box center [1455, 233] width 92 height 27
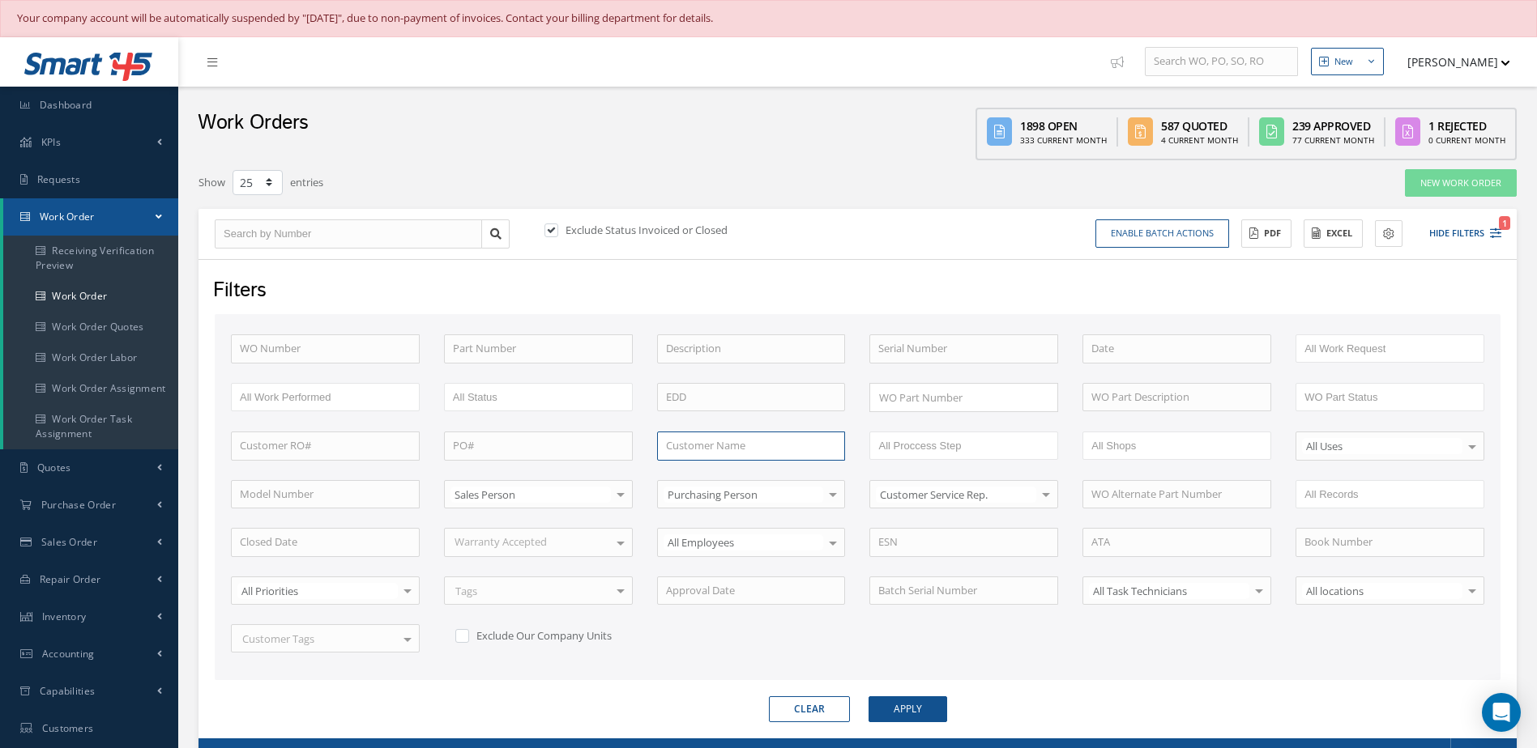
click at [693, 441] on input "text" at bounding box center [751, 446] width 189 height 29
type input "aviation"
click at [557, 229] on label at bounding box center [559, 230] width 4 height 15
click at [550, 229] on input "checkbox" at bounding box center [549, 232] width 11 height 11
checkbox input "false"
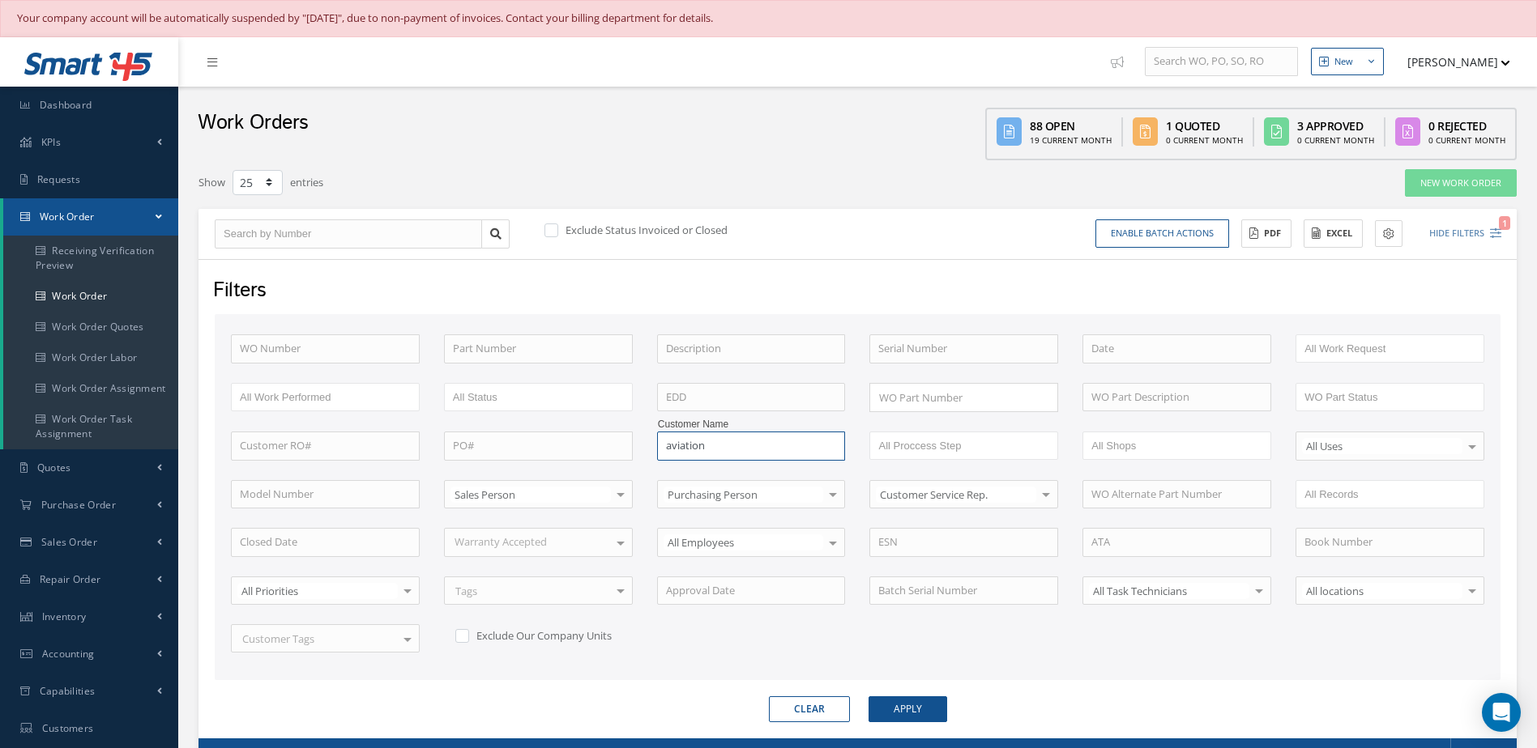
click at [731, 454] on input "aviation" at bounding box center [751, 446] width 189 height 29
type input "a"
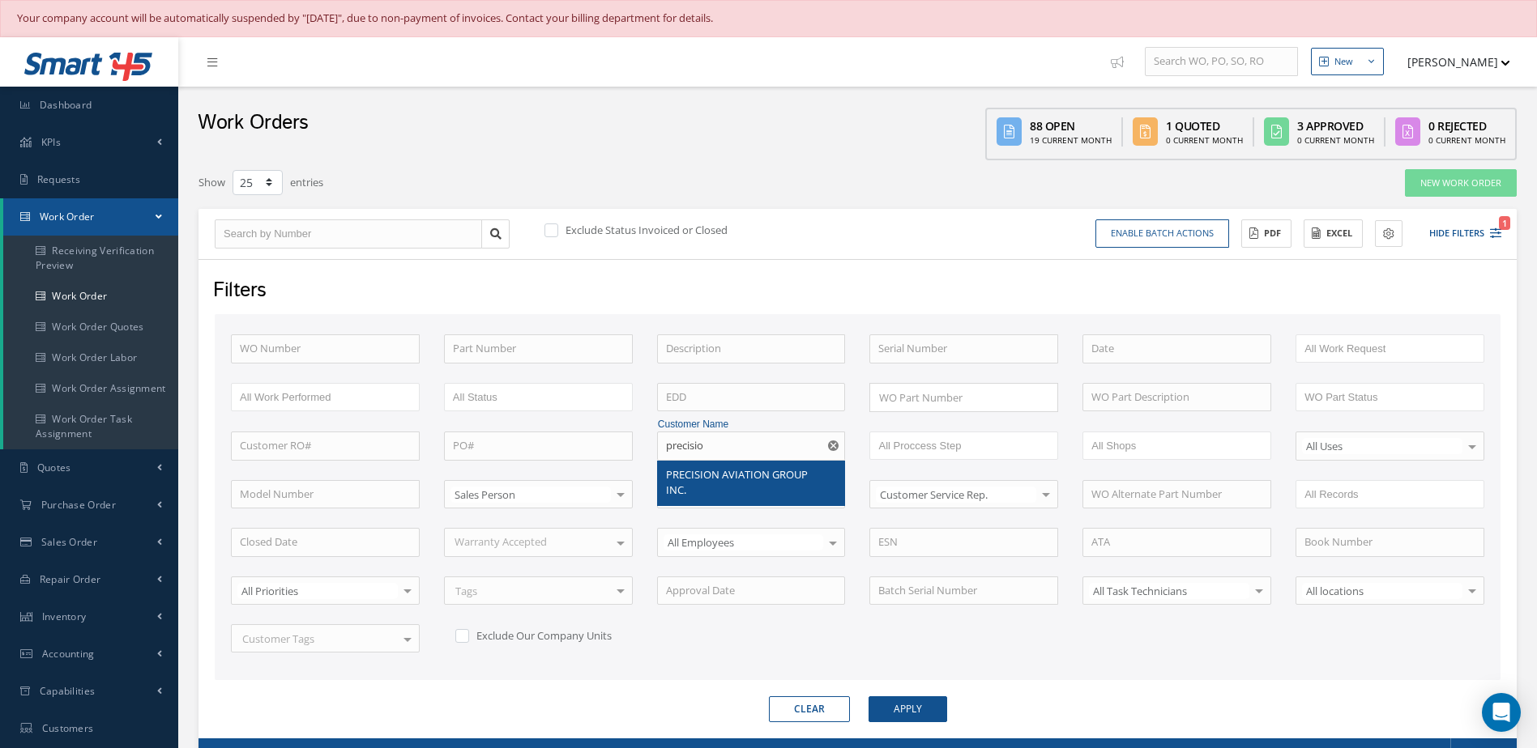
click at [723, 475] on span "PRECISION AVIATION GROUP INC." at bounding box center [737, 482] width 142 height 31
type input "PRECISION AVIATION GROUP INC."
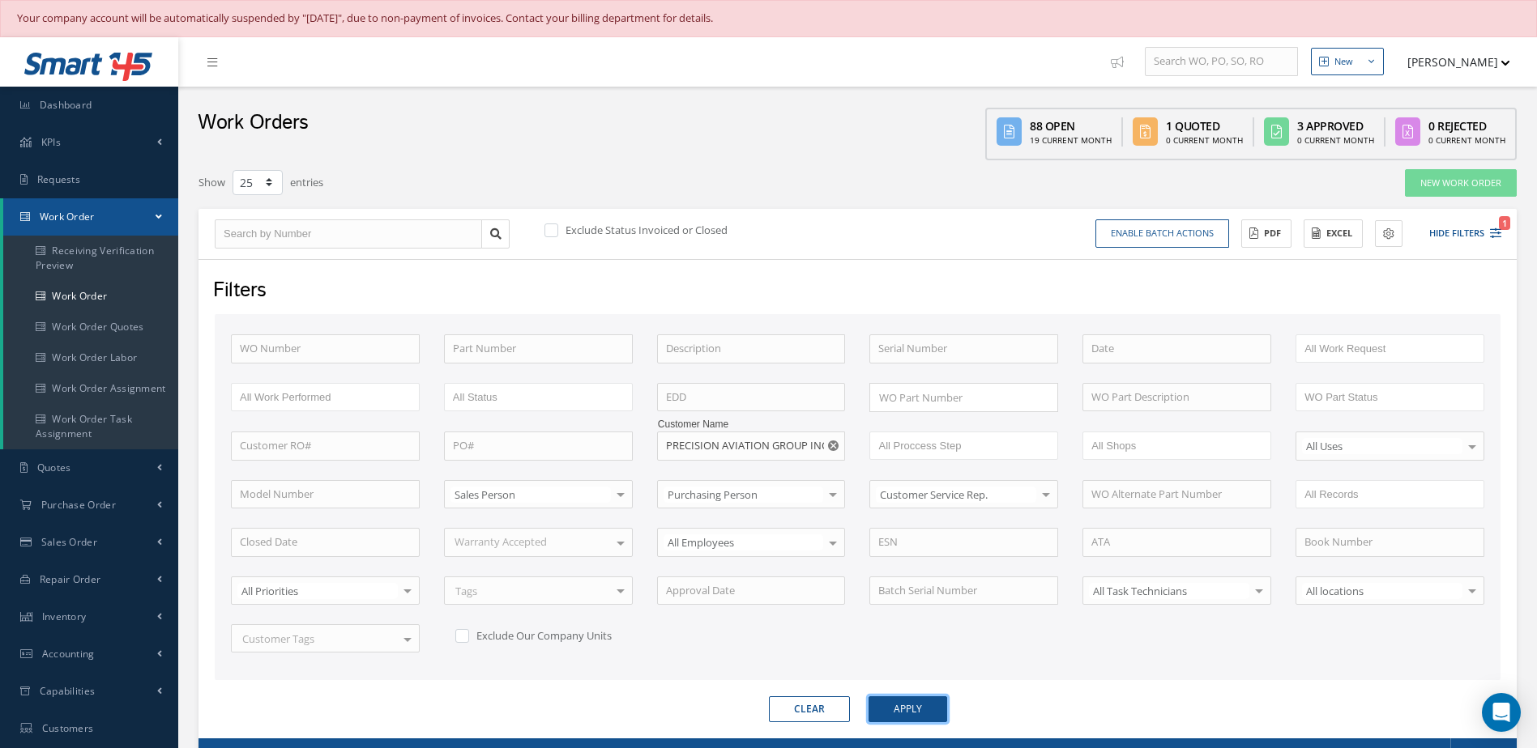
click at [926, 705] on button "Apply" at bounding box center [907, 710] width 79 height 26
click at [96, 262] on link "Receiving Verification Preview" at bounding box center [90, 258] width 175 height 45
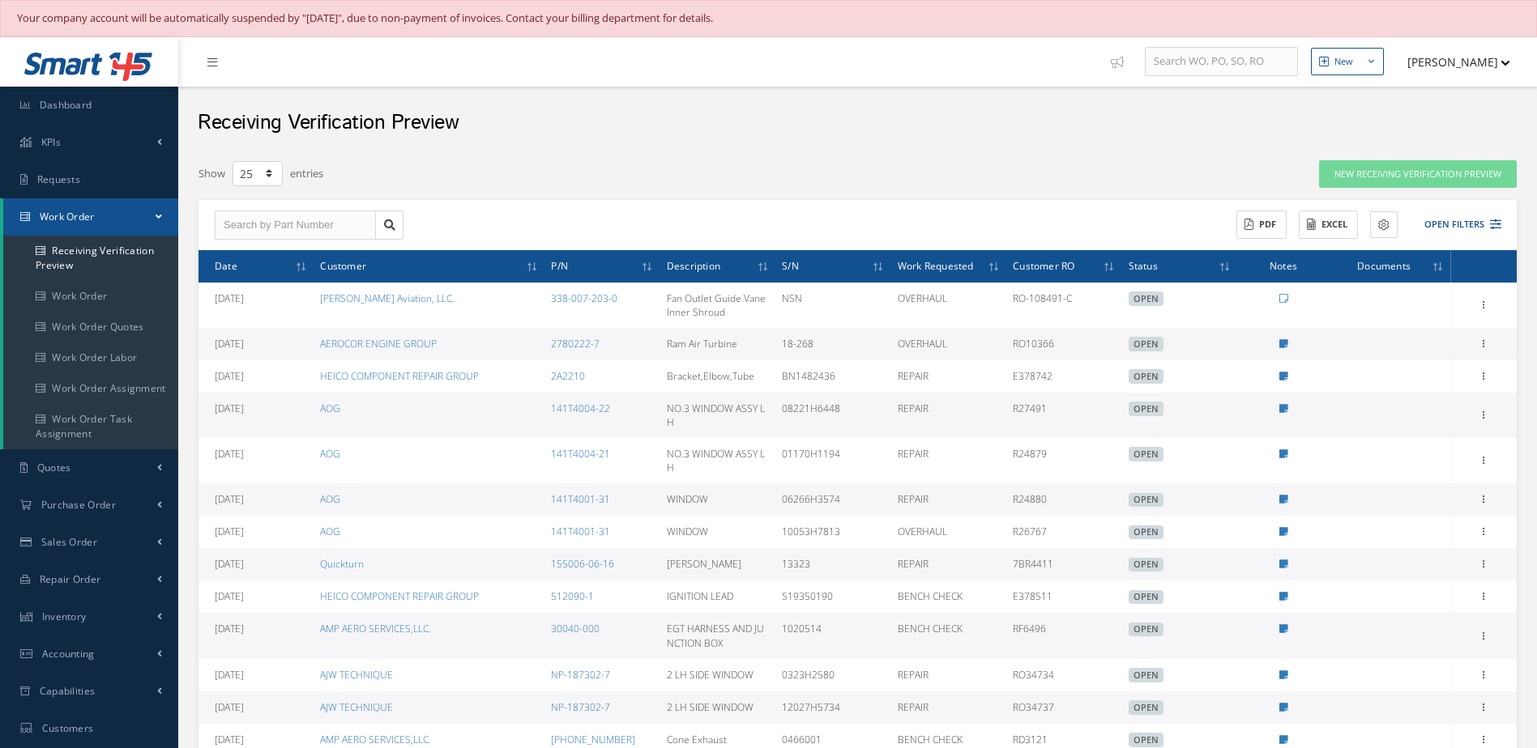
select select "25"
click at [76, 109] on span "Dashboard" at bounding box center [66, 105] width 53 height 14
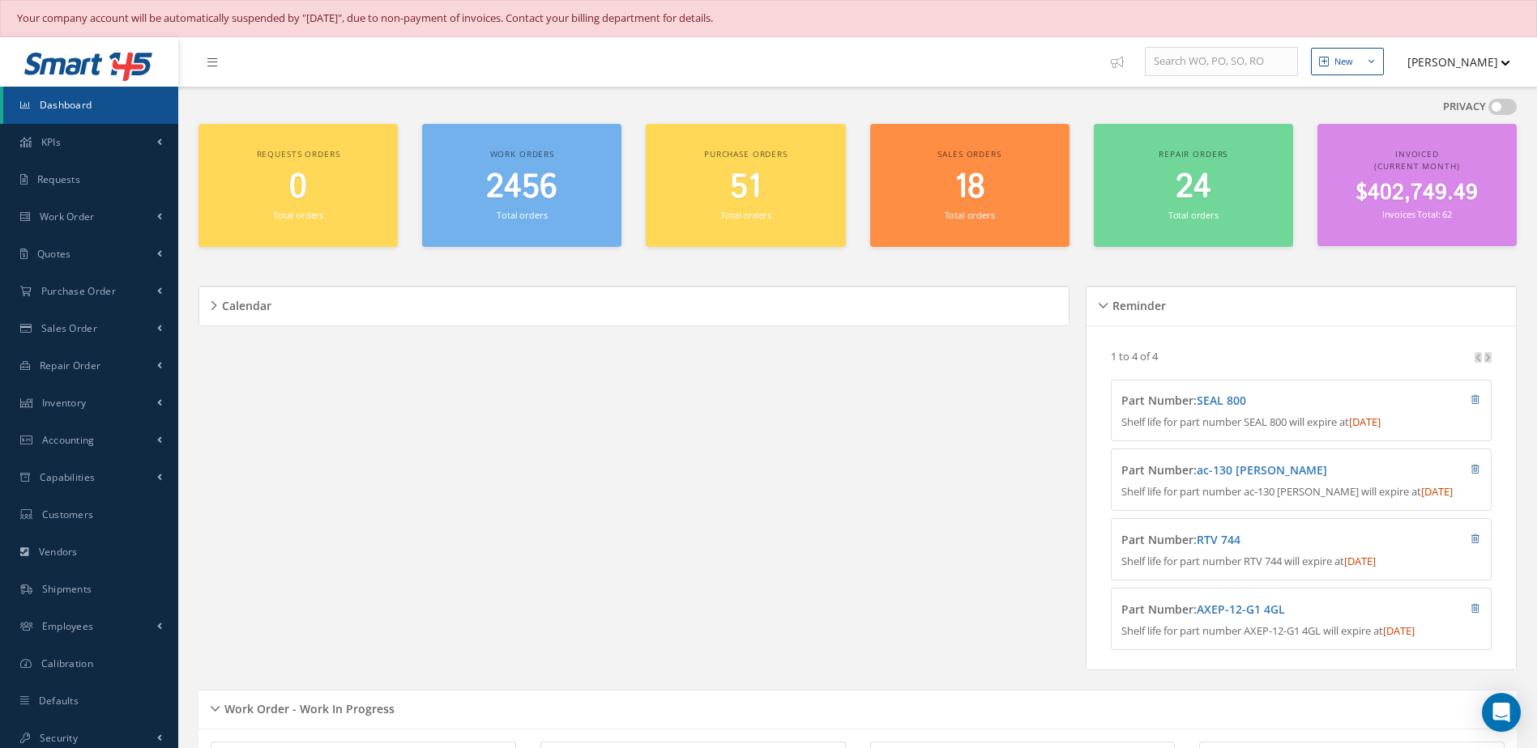
click at [61, 96] on link "Dashboard" at bounding box center [90, 105] width 175 height 37
click at [70, 437] on span "Accounting" at bounding box center [68, 440] width 53 height 14
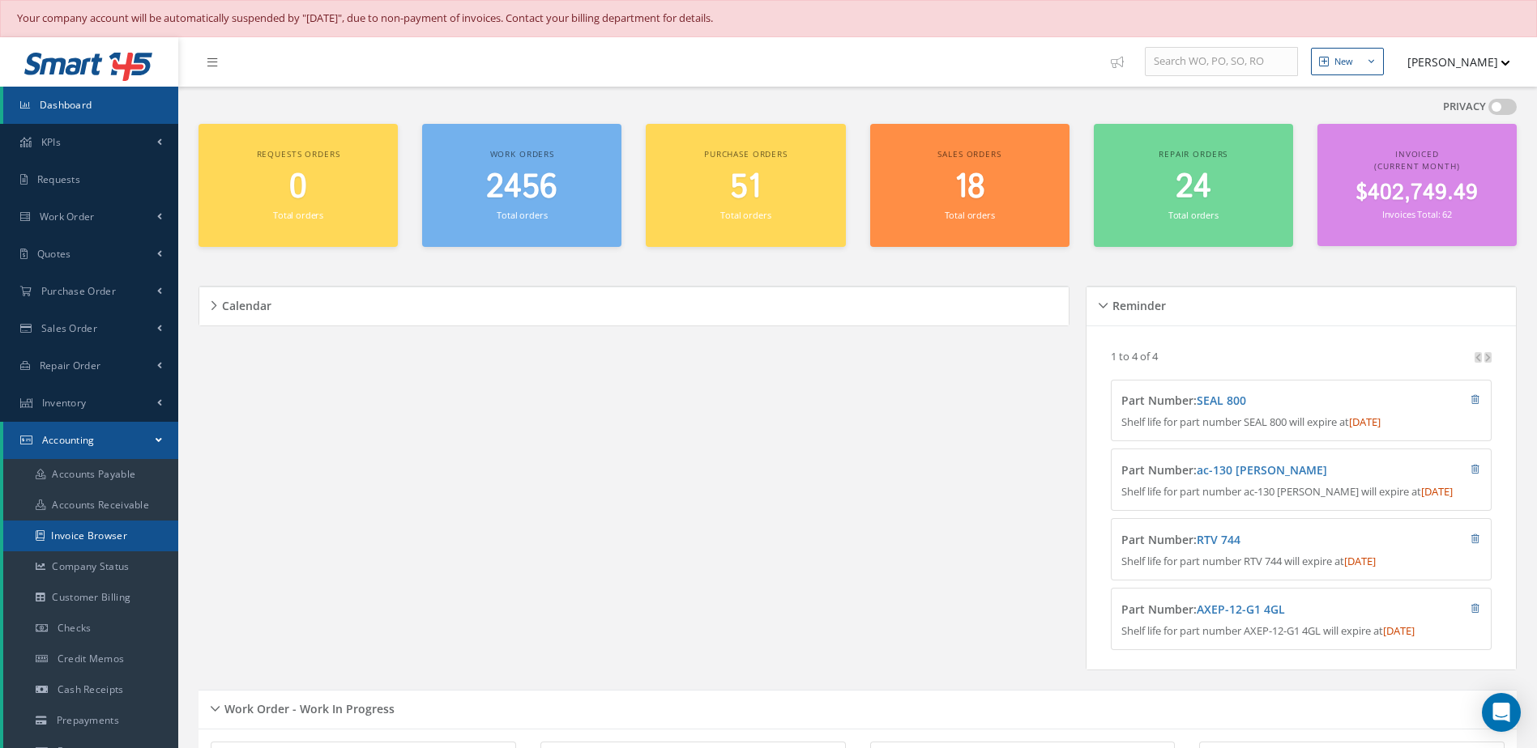
click at [114, 531] on link "Invoice Browser" at bounding box center [90, 536] width 175 height 31
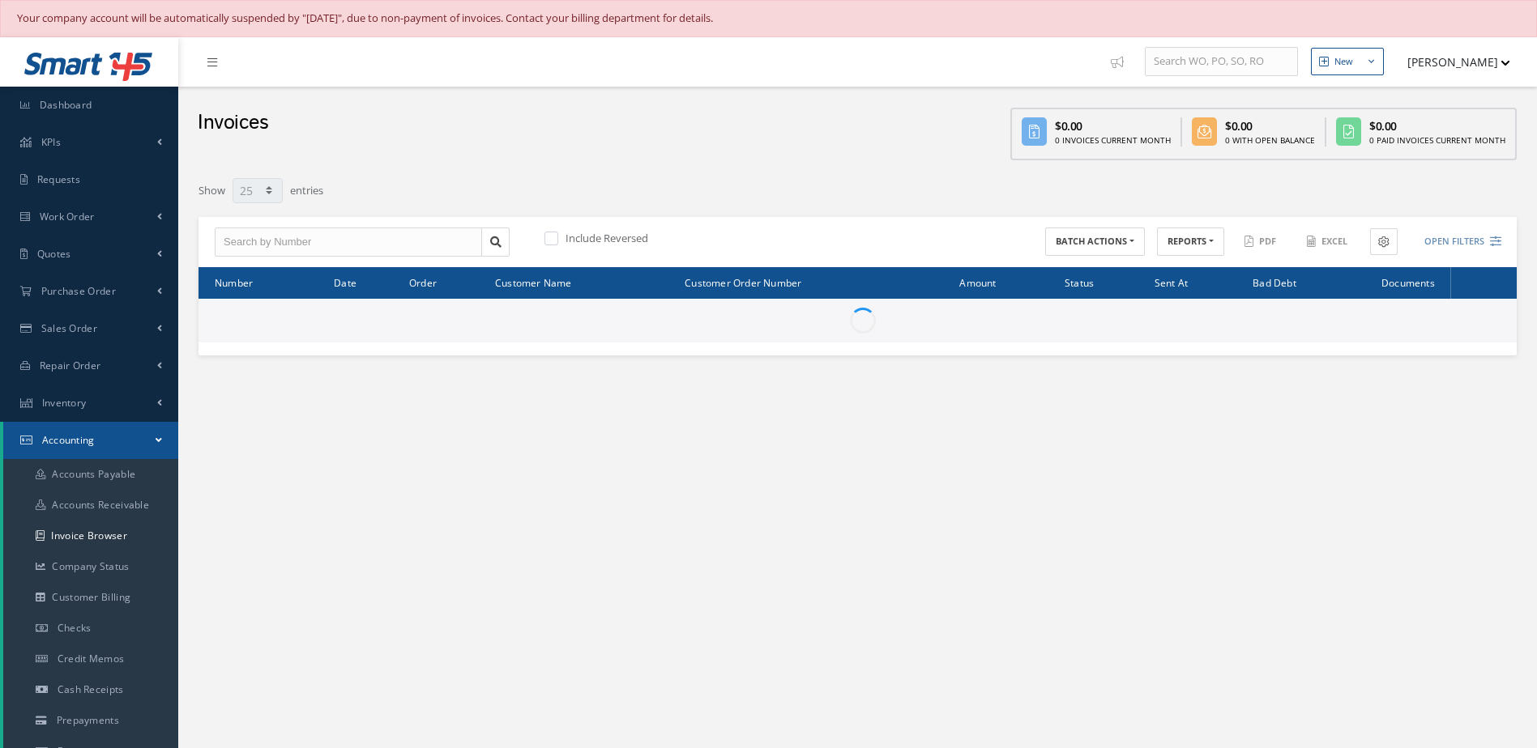
select select "25"
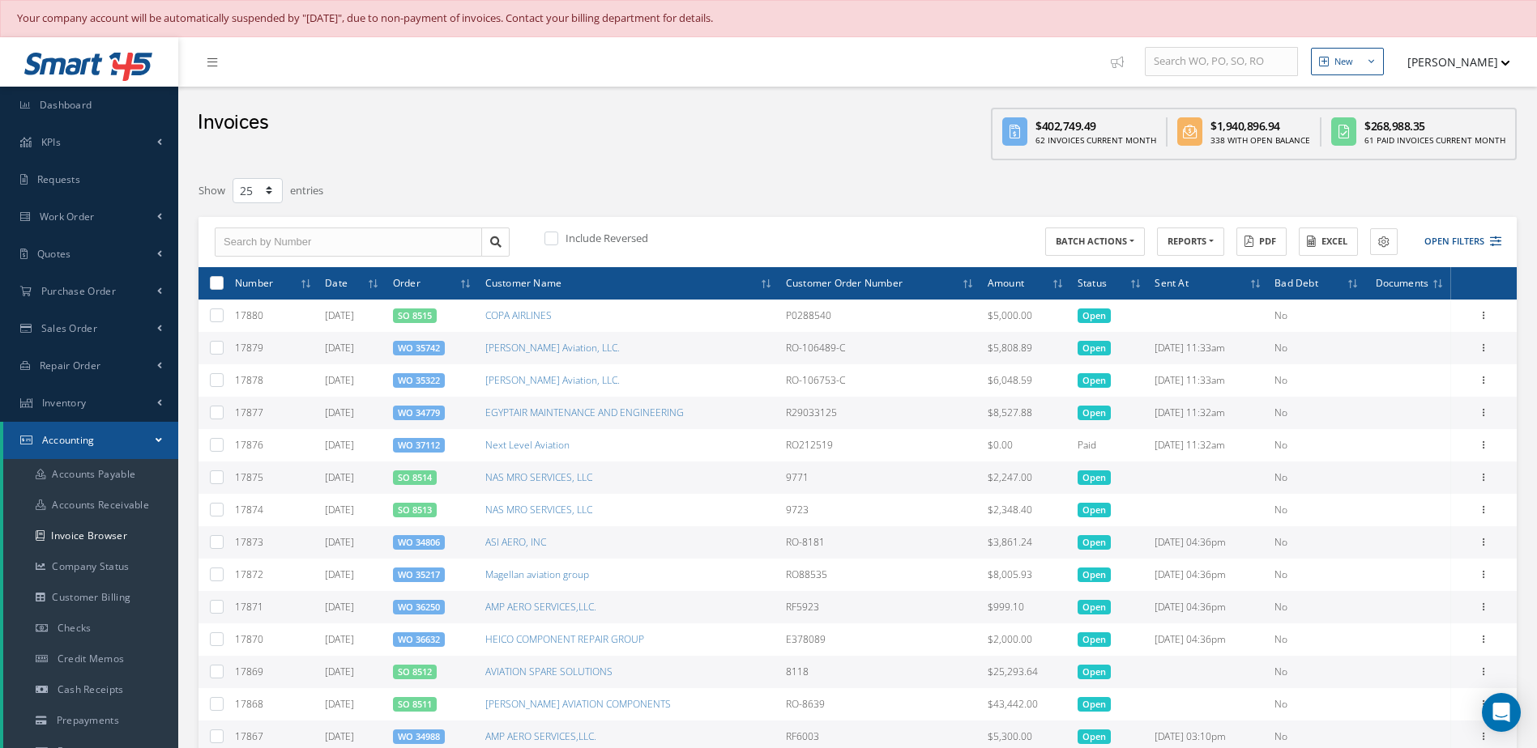
scroll to position [485, 0]
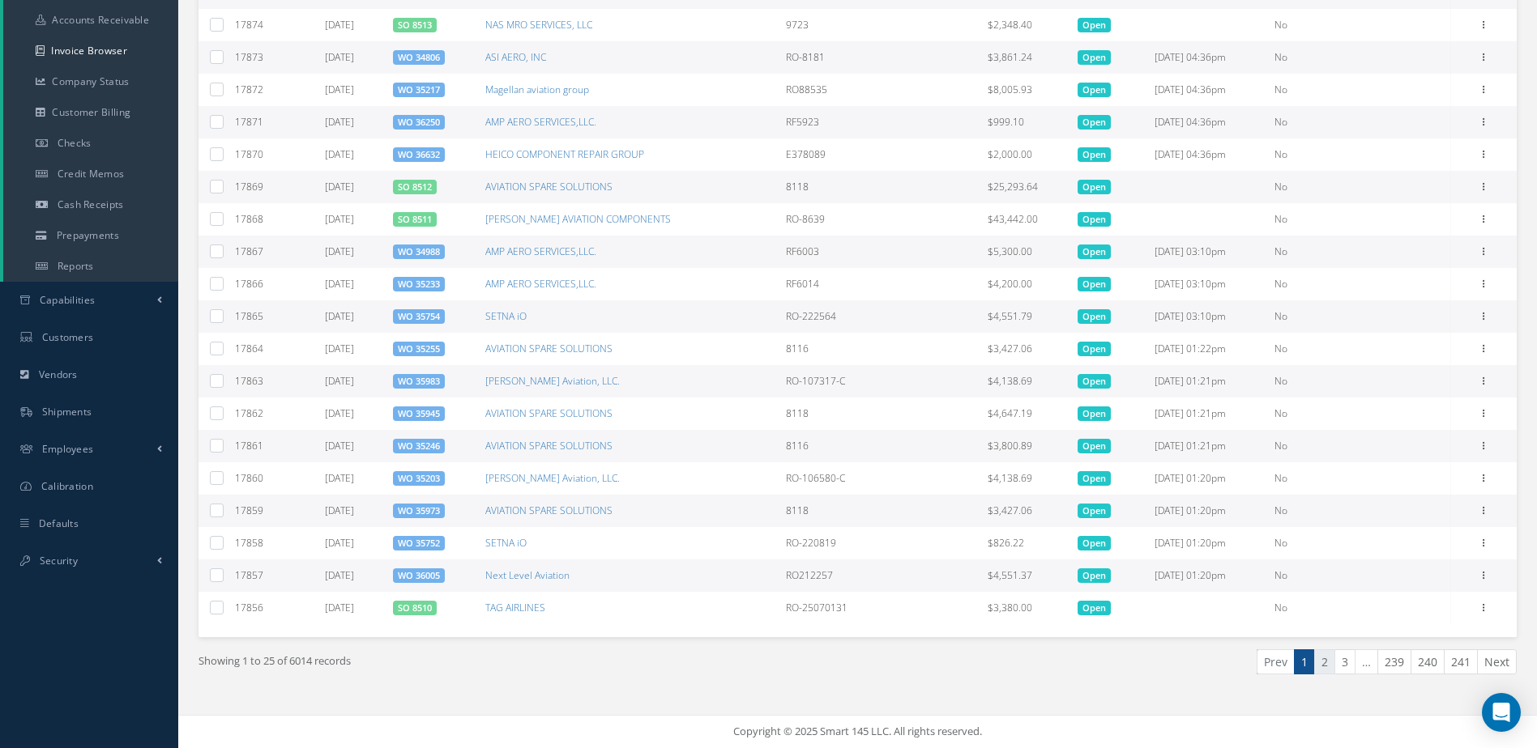
click at [1322, 665] on link "2" at bounding box center [1324, 662] width 21 height 25
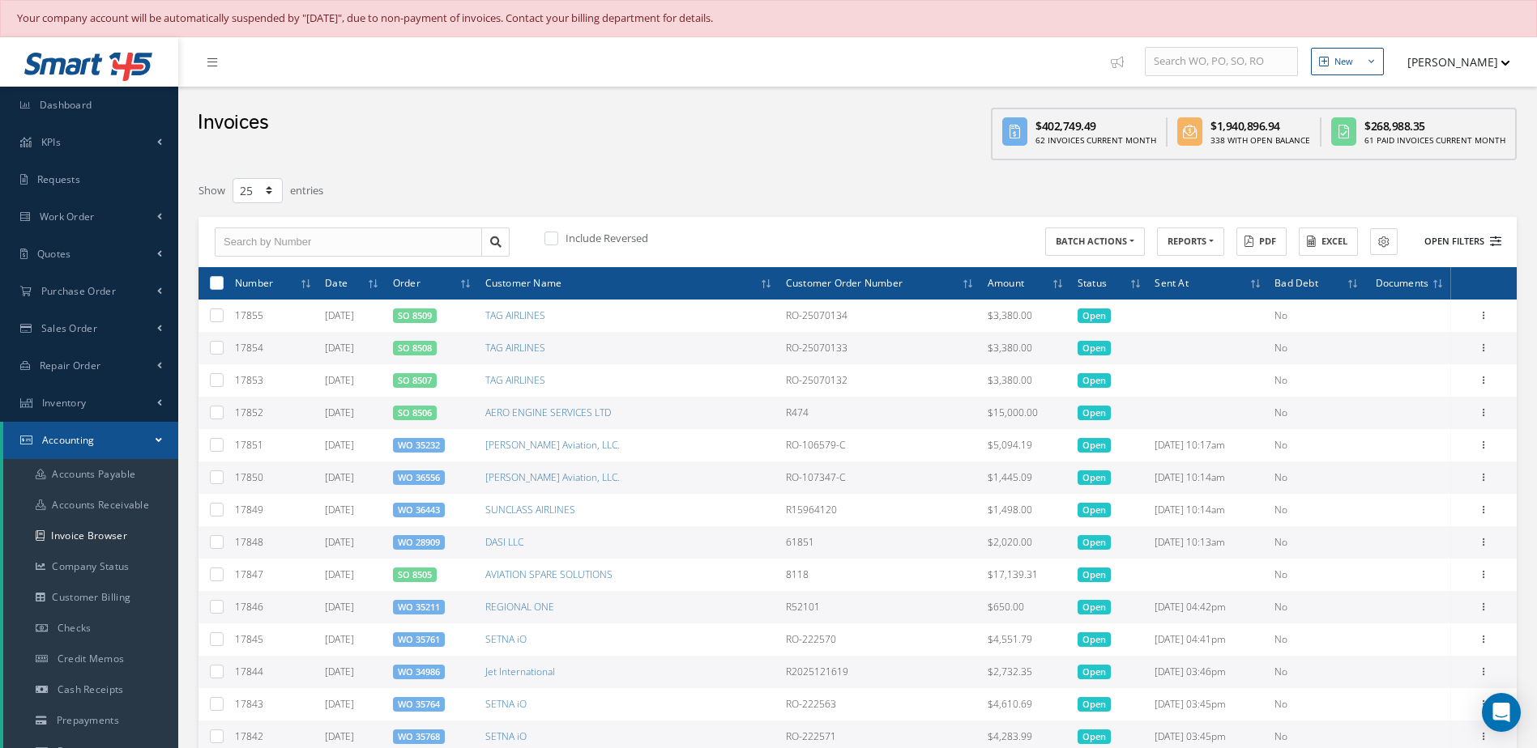
click at [1442, 235] on button "Open Filters" at bounding box center [1455, 241] width 92 height 27
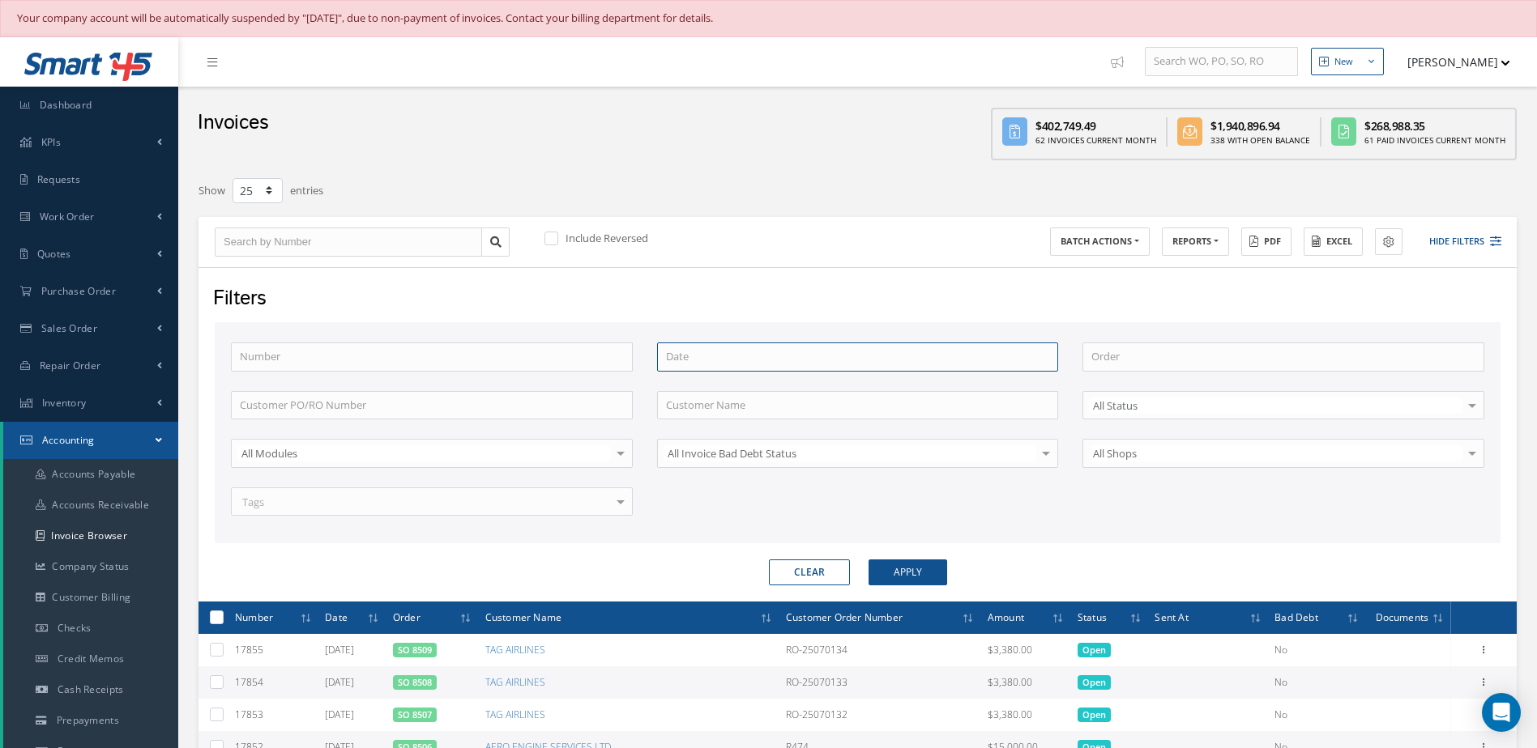
click at [678, 360] on input at bounding box center [858, 357] width 402 height 29
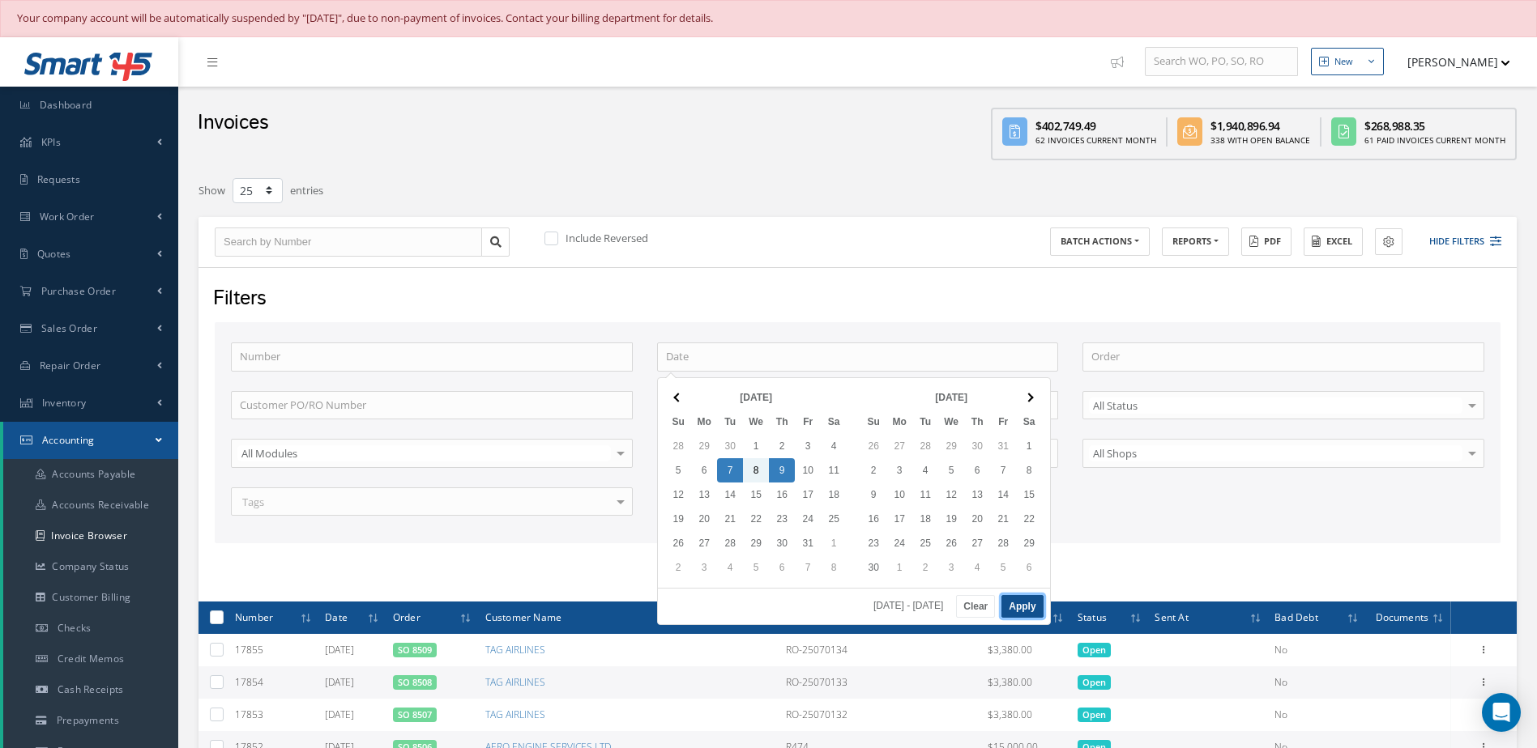
click at [1014, 606] on button "Apply" at bounding box center [1021, 606] width 41 height 23
type input "10/07/2025 - 10/09/2025"
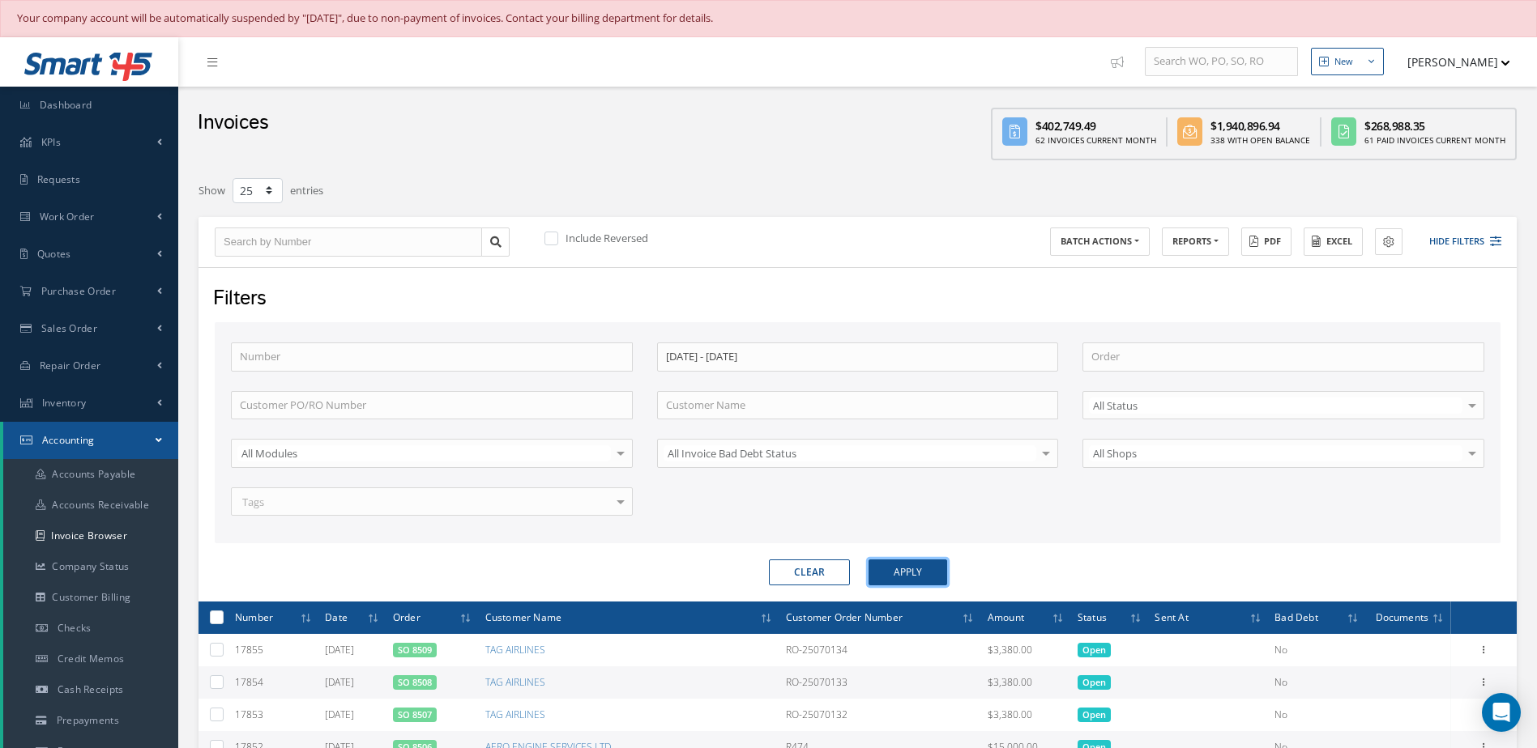
click at [915, 574] on button "Apply" at bounding box center [907, 573] width 79 height 26
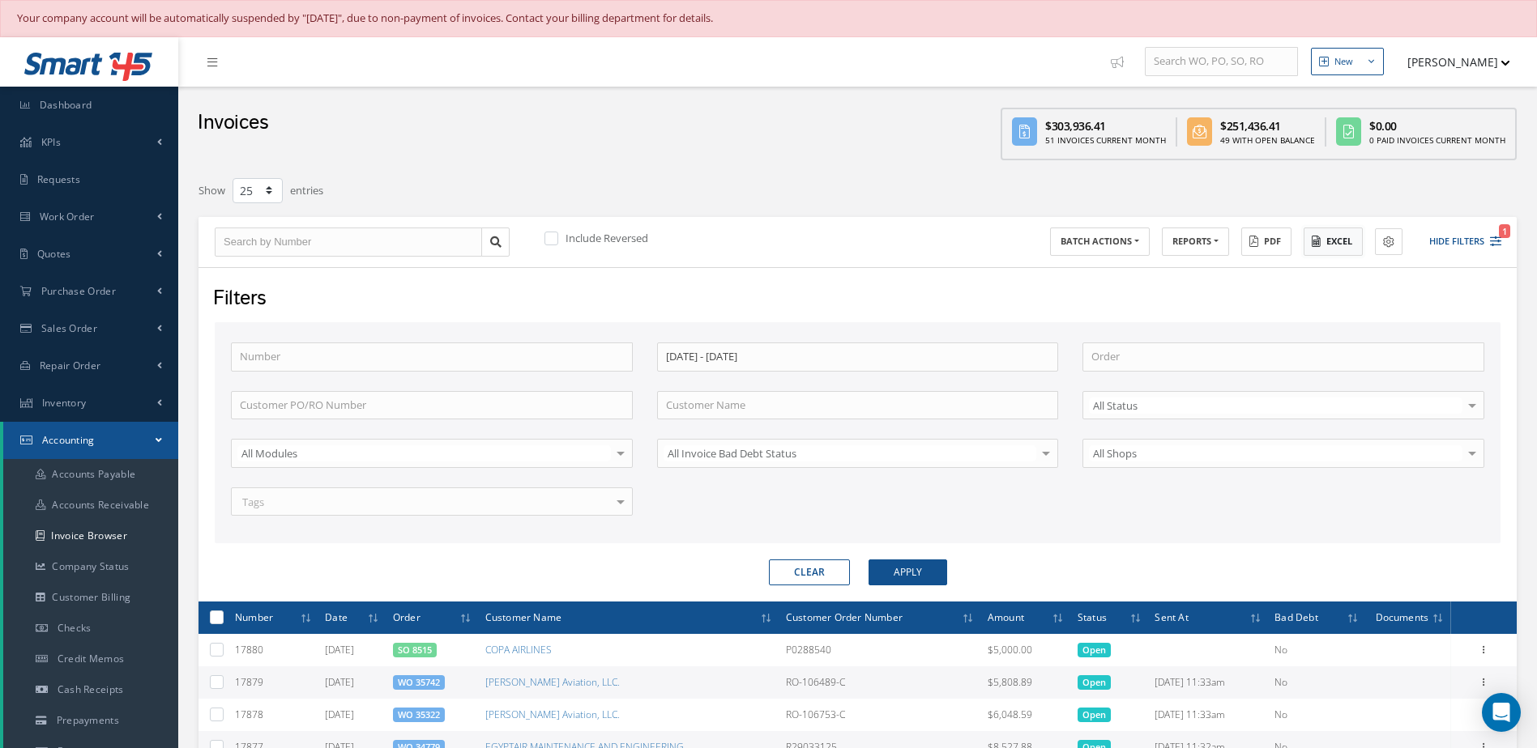
click at [1340, 243] on button "Excel" at bounding box center [1332, 242] width 59 height 28
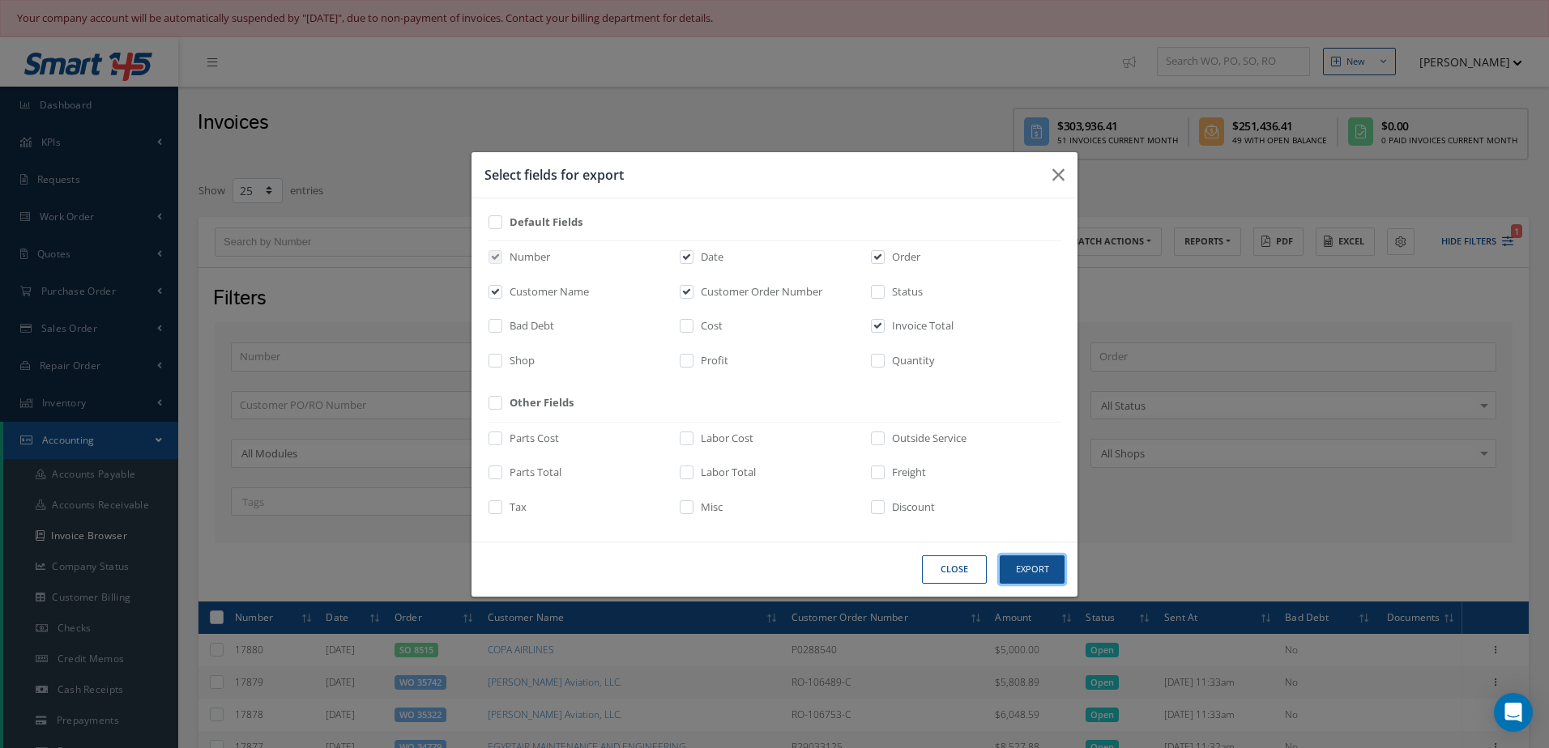
click at [1008, 567] on button "Export" at bounding box center [1031, 570] width 65 height 28
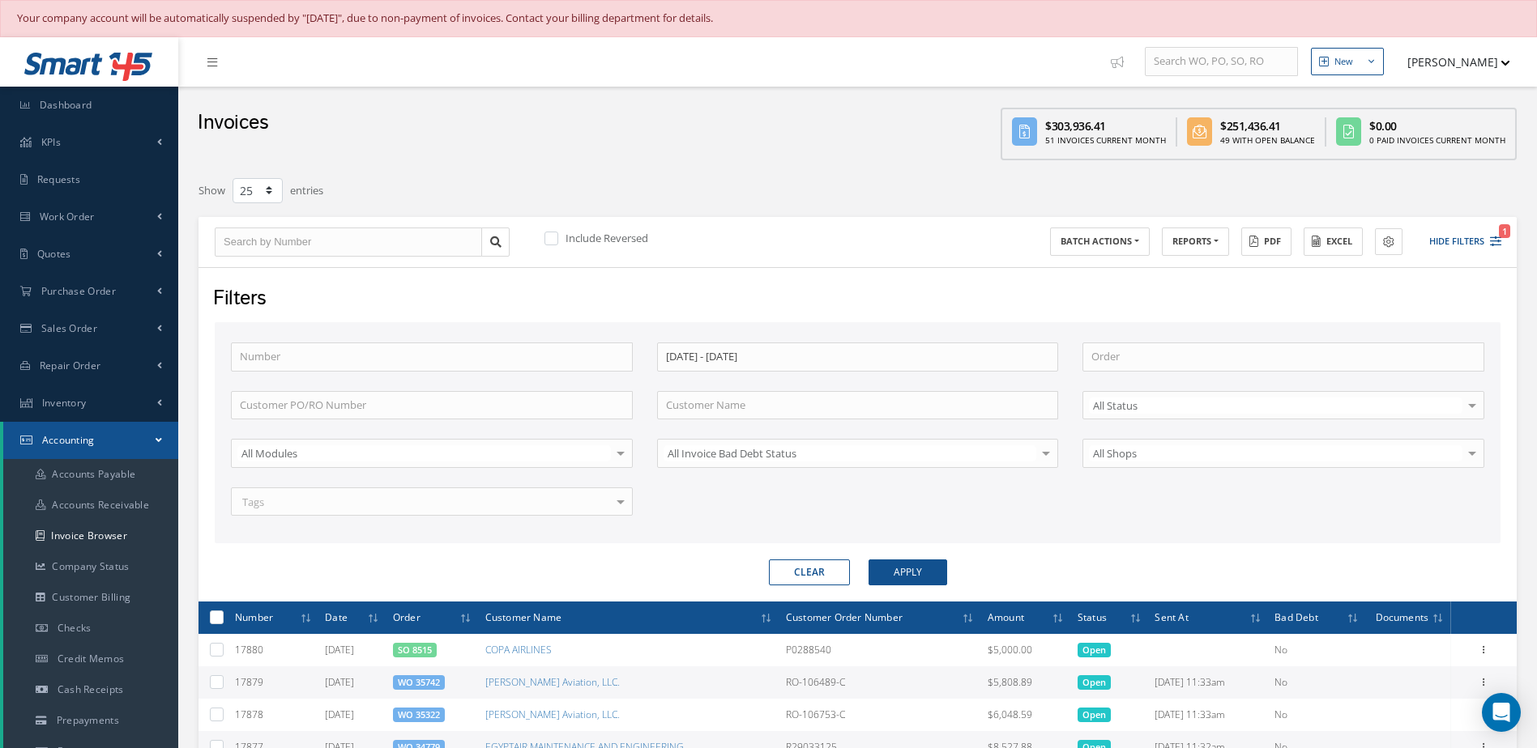
click at [1140, 512] on div "Number 10/07/2025 - 10/09/2025 Order Customer PO/RO Number Customer Name All St…" at bounding box center [857, 439] width 1277 height 193
click at [136, 107] on link "Dashboard" at bounding box center [89, 105] width 178 height 37
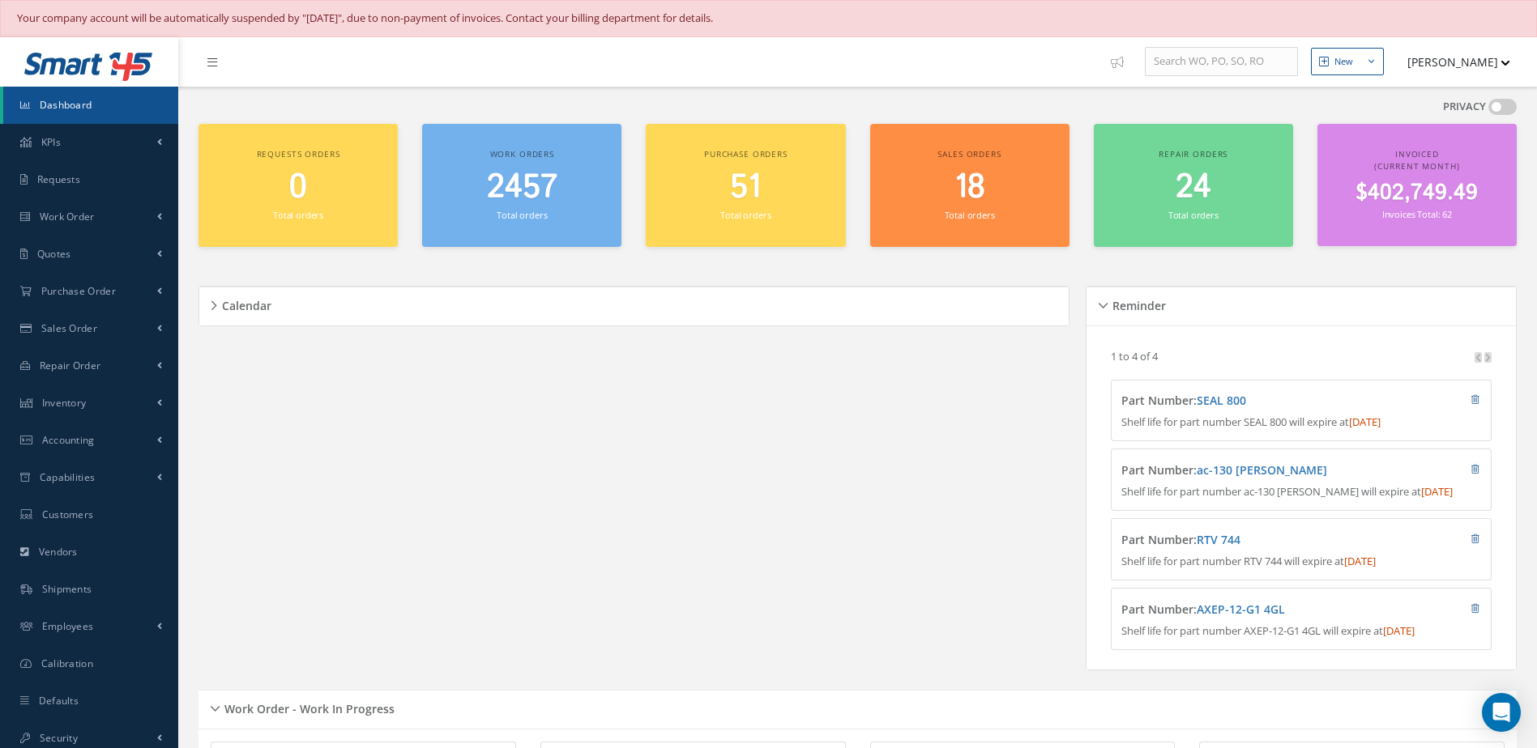
click at [550, 221] on div "2457 Total orders" at bounding box center [521, 195] width 183 height 55
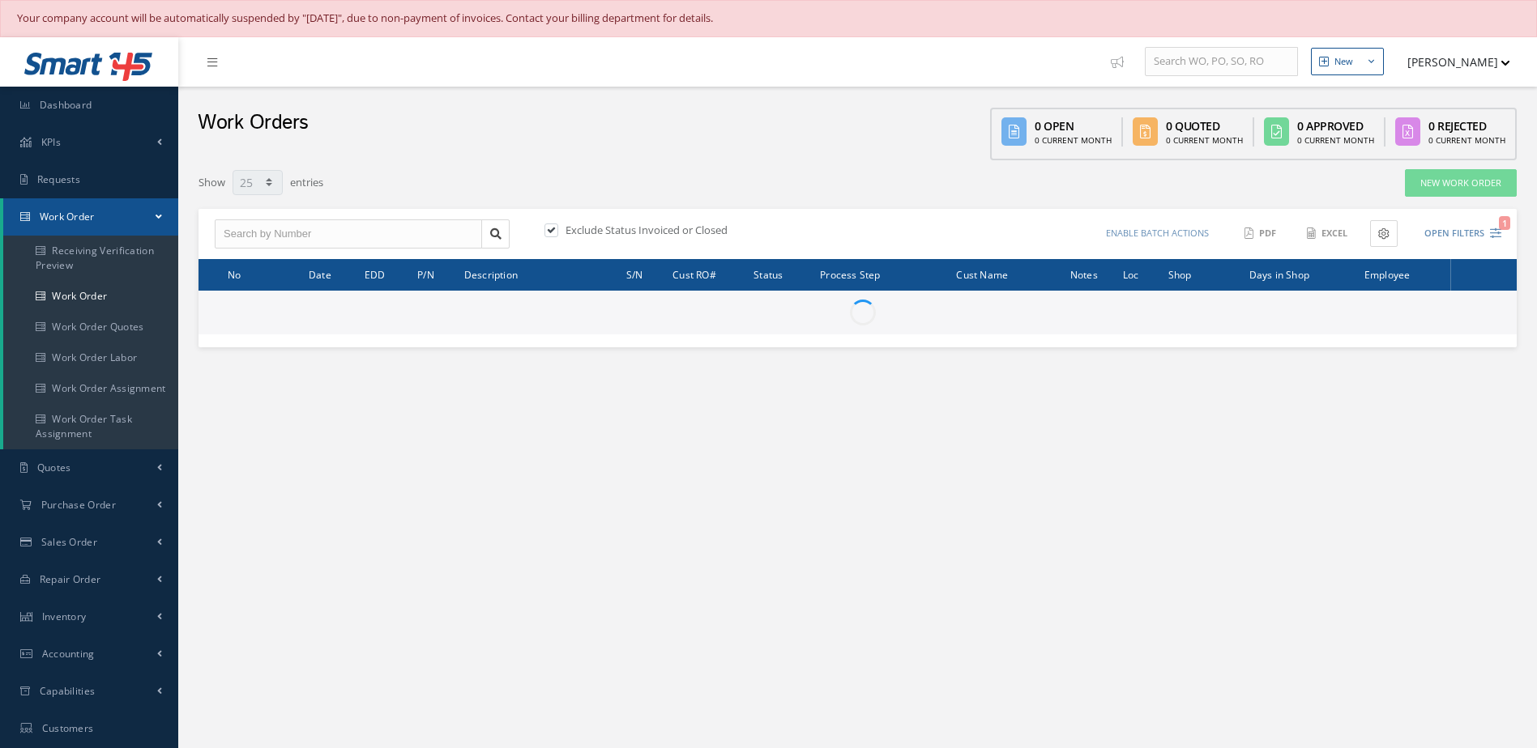
select select "25"
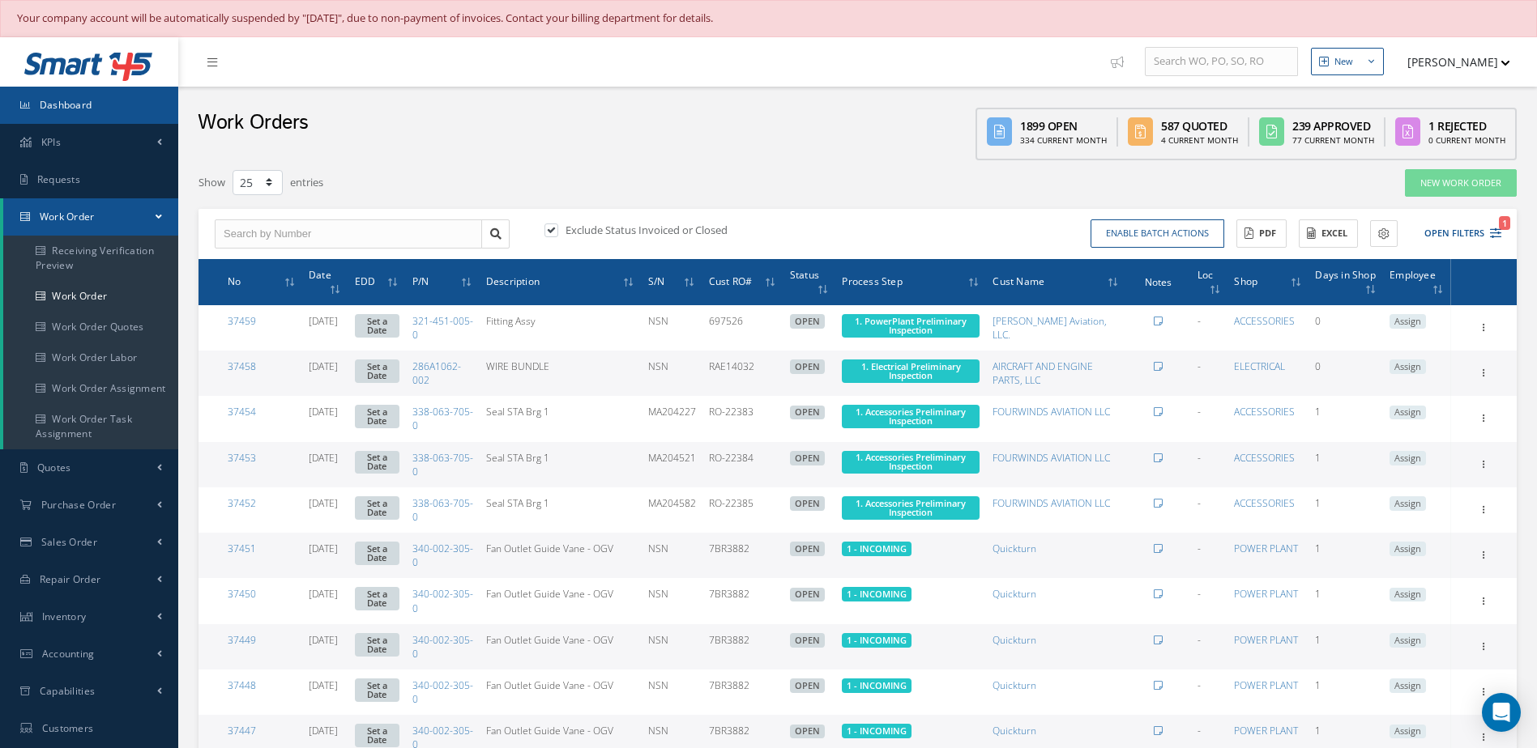
click at [100, 108] on link "Dashboard" at bounding box center [89, 105] width 178 height 37
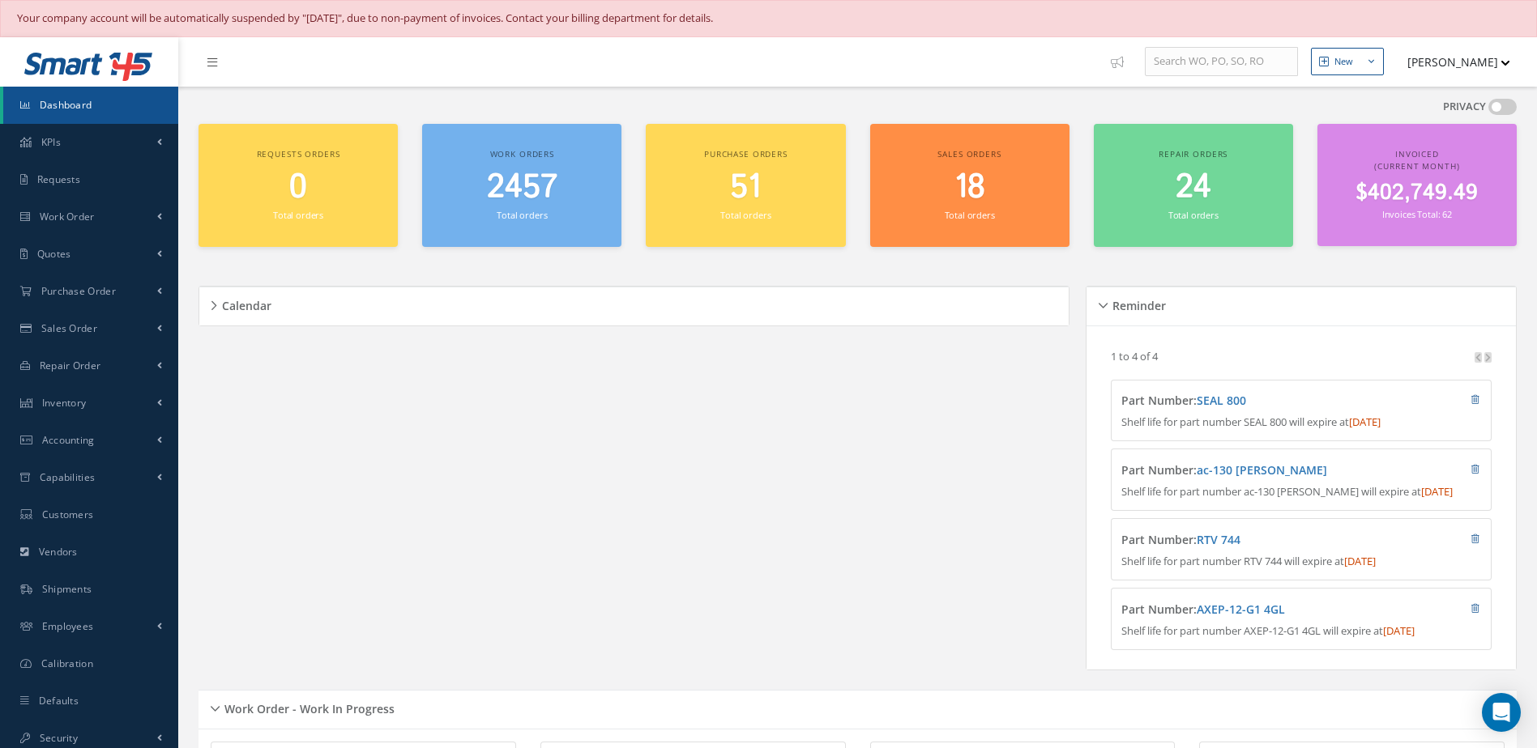
click at [535, 203] on span "2457" at bounding box center [522, 187] width 70 height 46
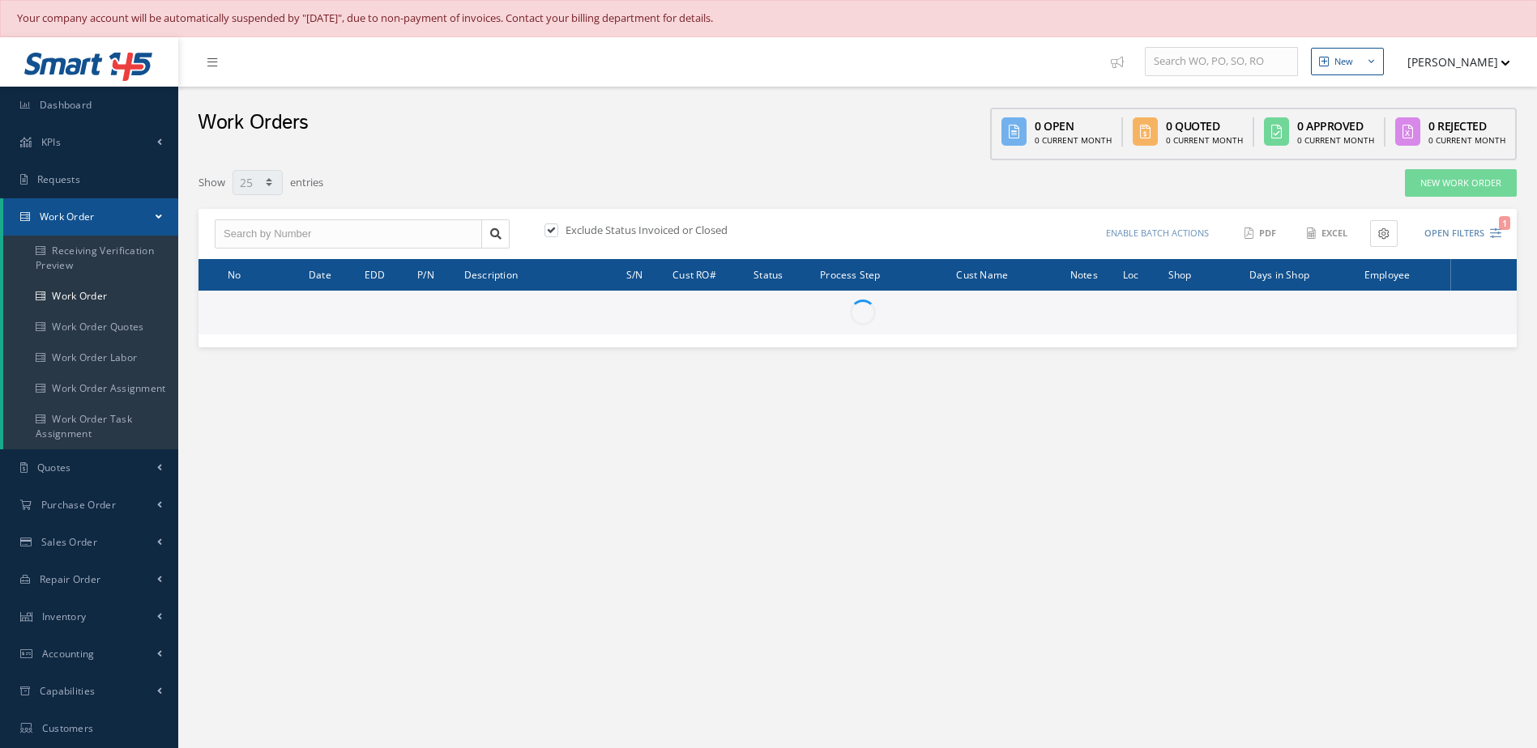
select select "25"
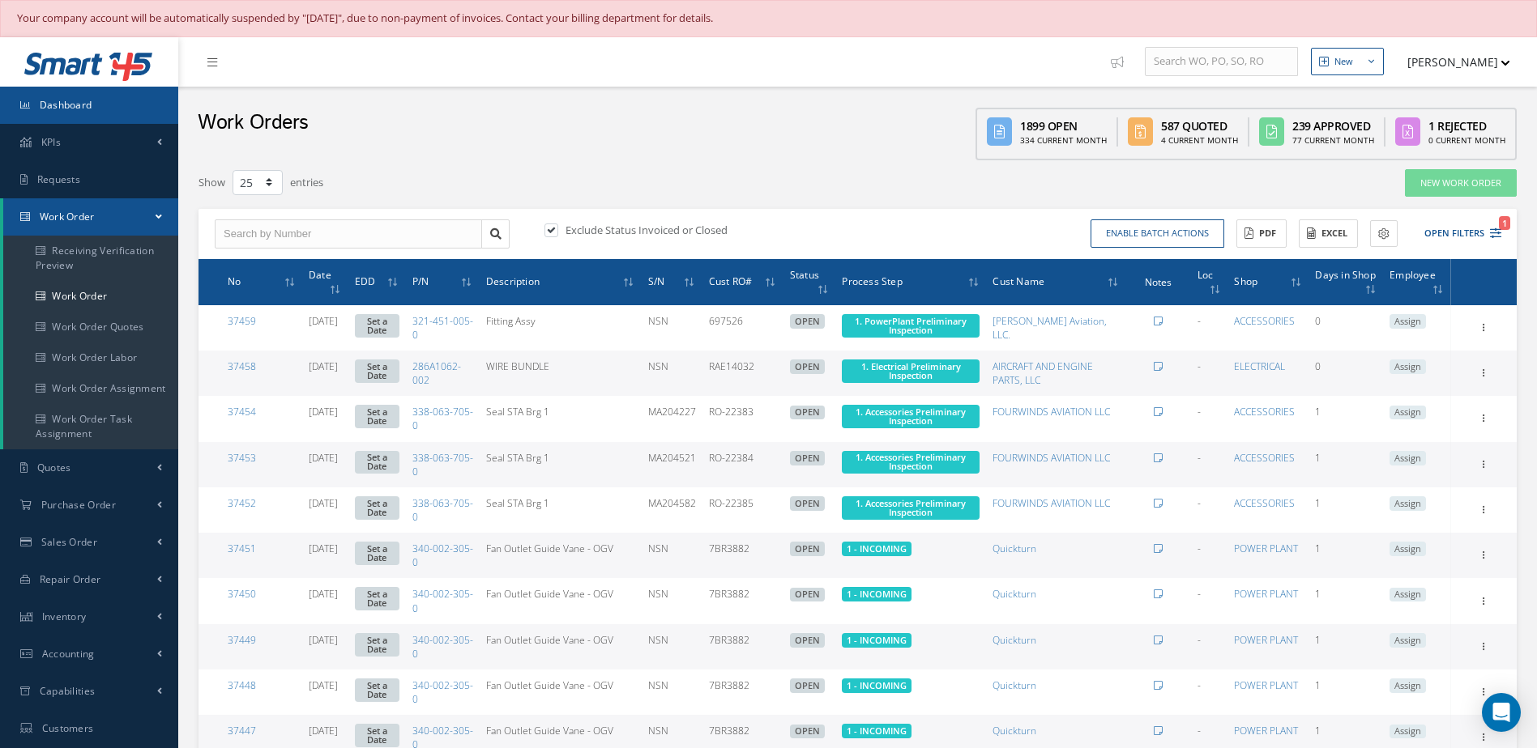
click at [121, 106] on link "Dashboard" at bounding box center [89, 105] width 178 height 37
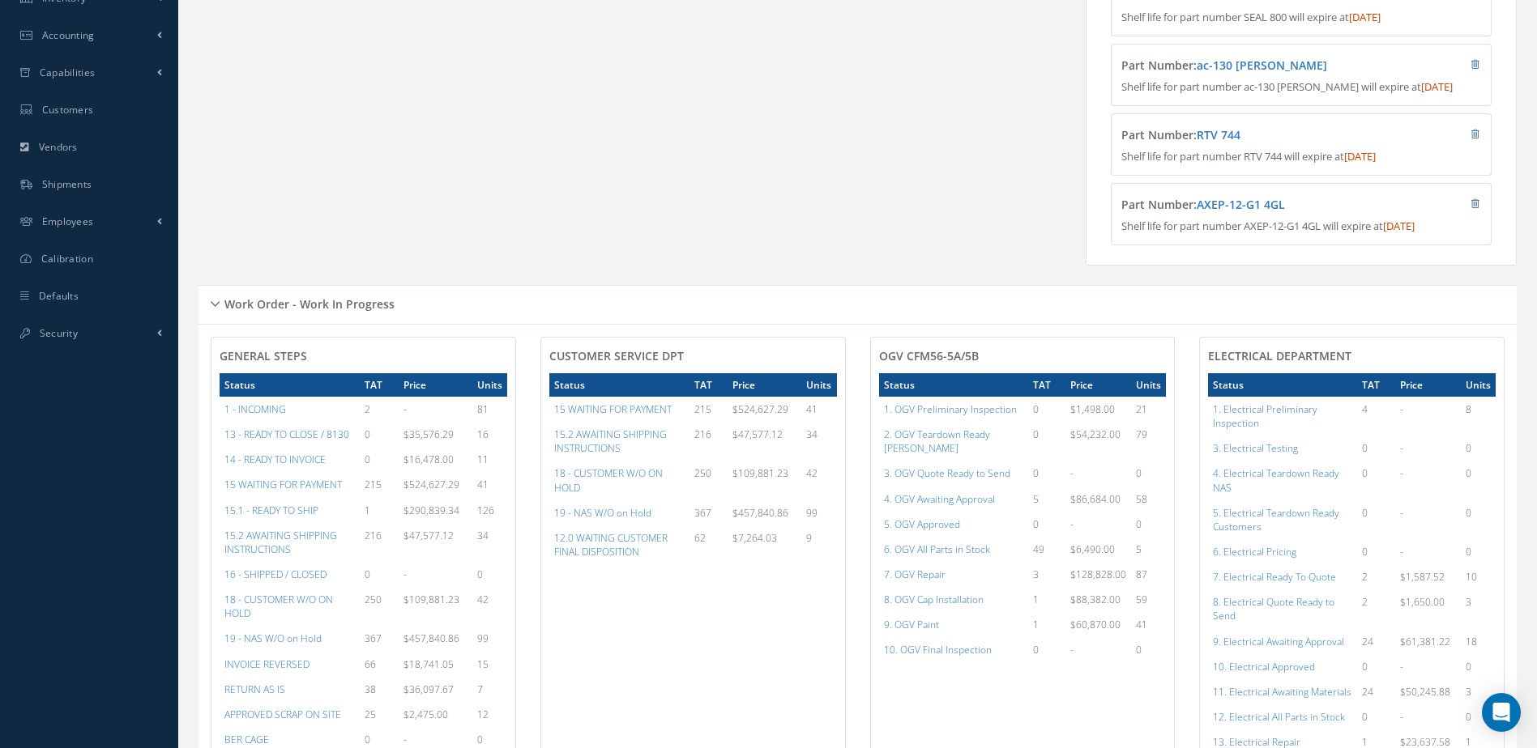
scroll to position [810, 0]
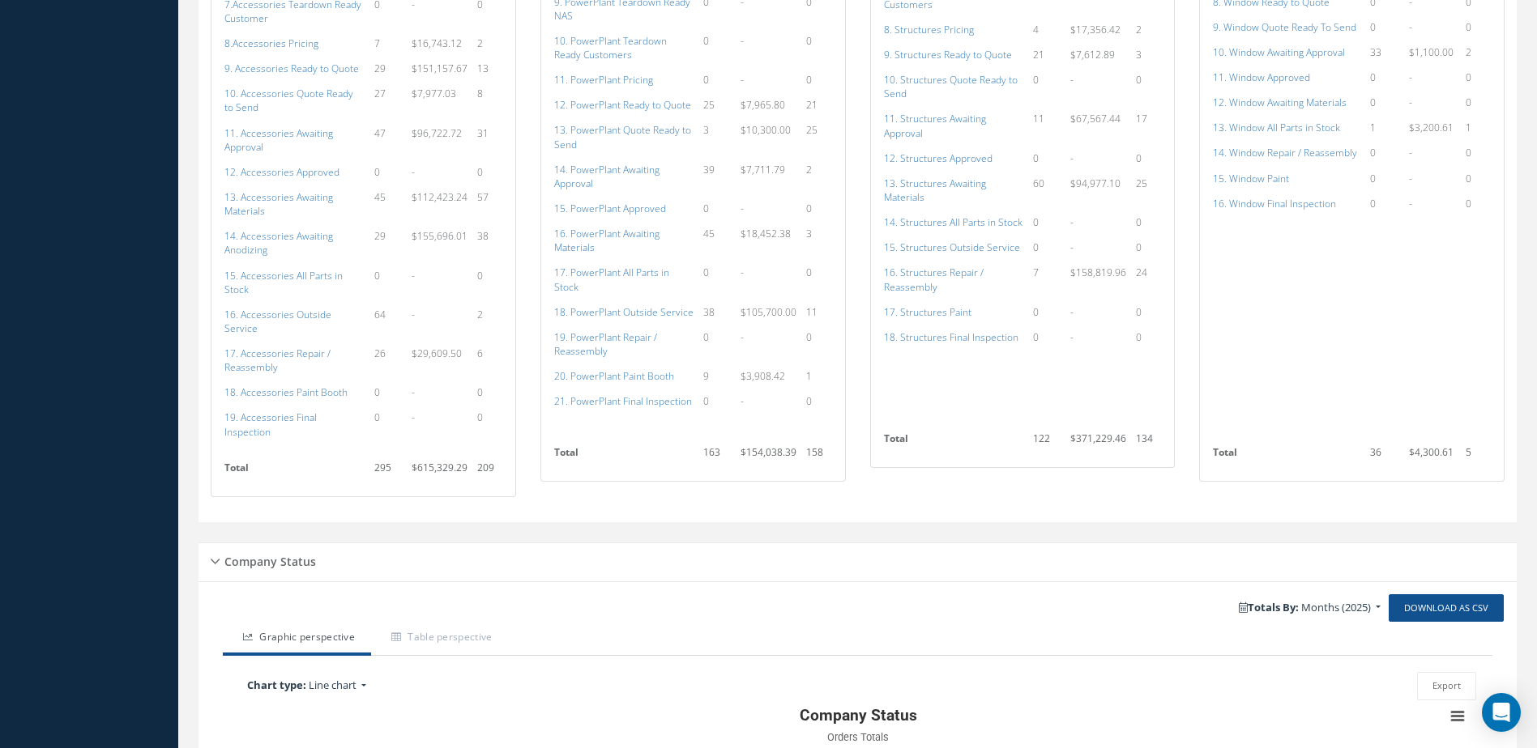
scroll to position [1215, 0]
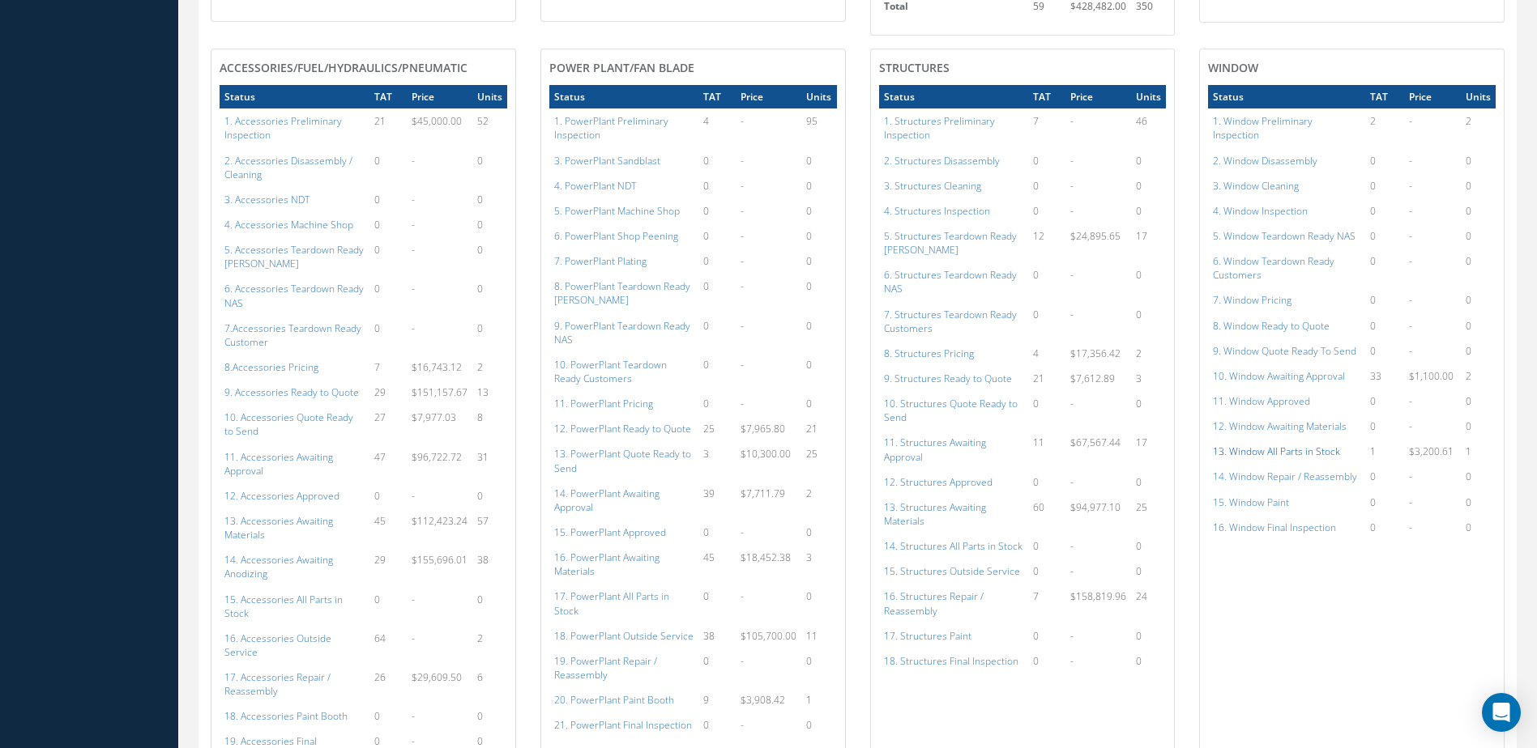
click at [1267, 445] on a=171&excludeInternalCustomer=false&excludeInvoicedOrClosed=true&shop_id=16&filtersHidded"] "13. Window All Parts in Stock" at bounding box center [1276, 452] width 127 height 14
click at [1268, 445] on a=171&excludeInternalCustomer=false&excludeInvoicedOrClosed=true&shop_id=16&filtersHidded"] "13. Window All Parts in Stock" at bounding box center [1276, 452] width 127 height 14
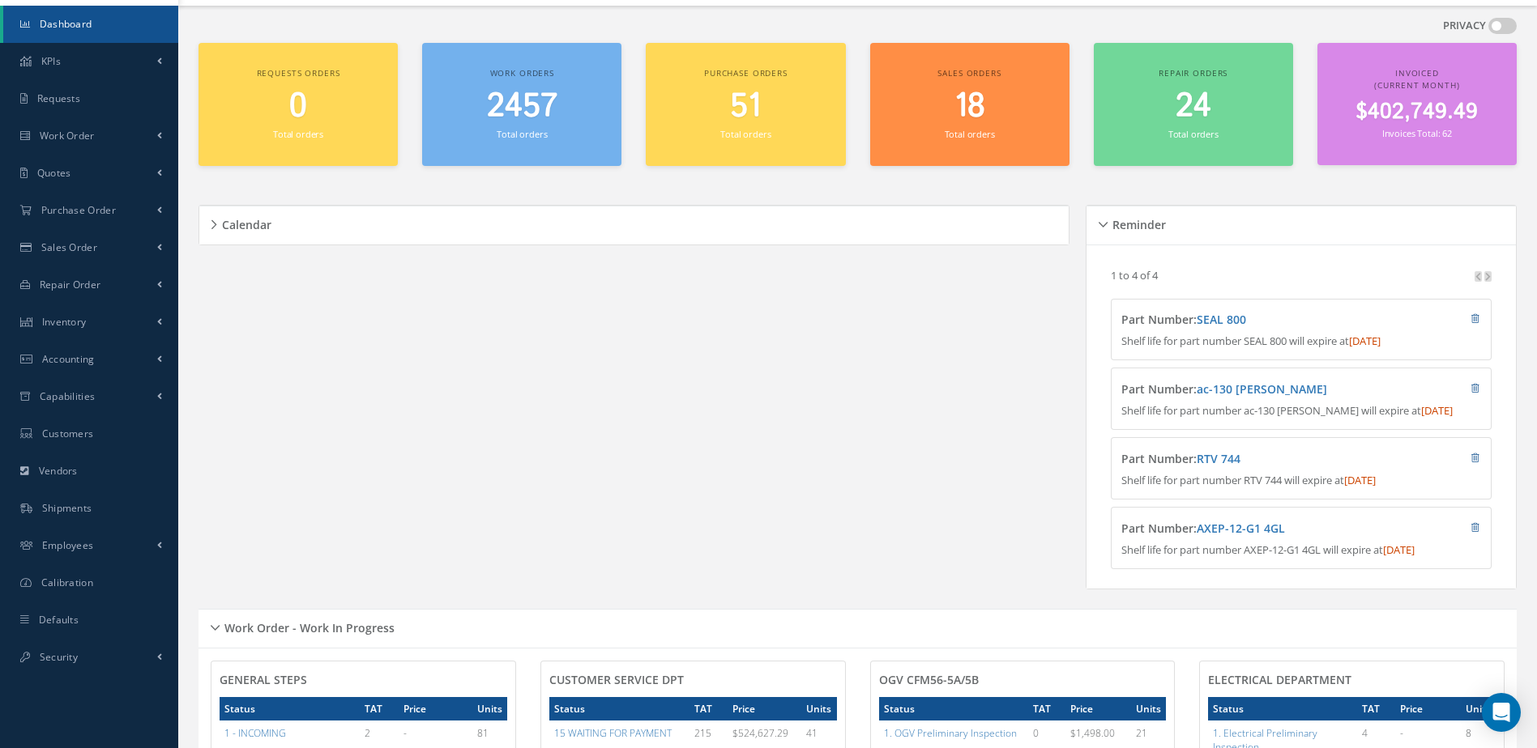
scroll to position [0, 0]
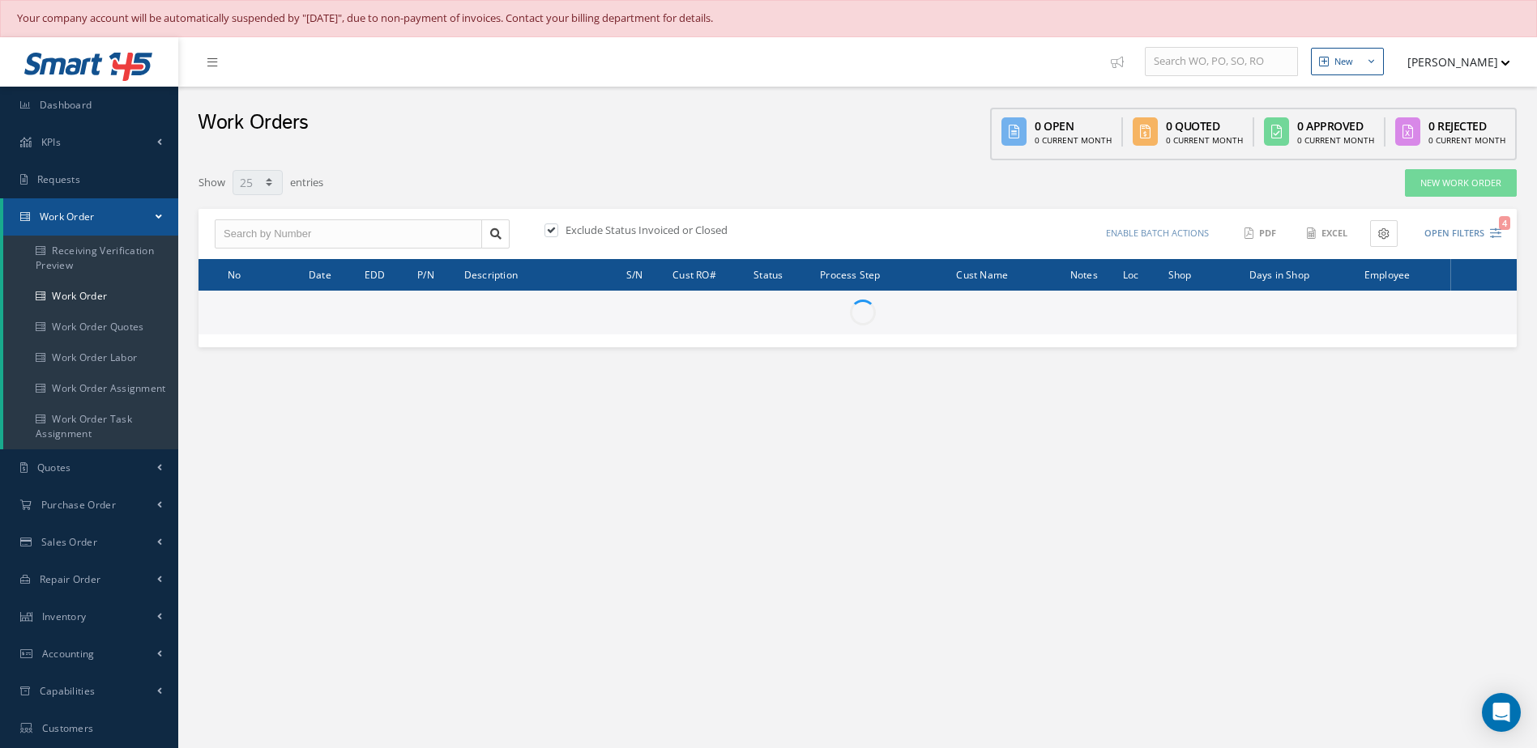
select select "25"
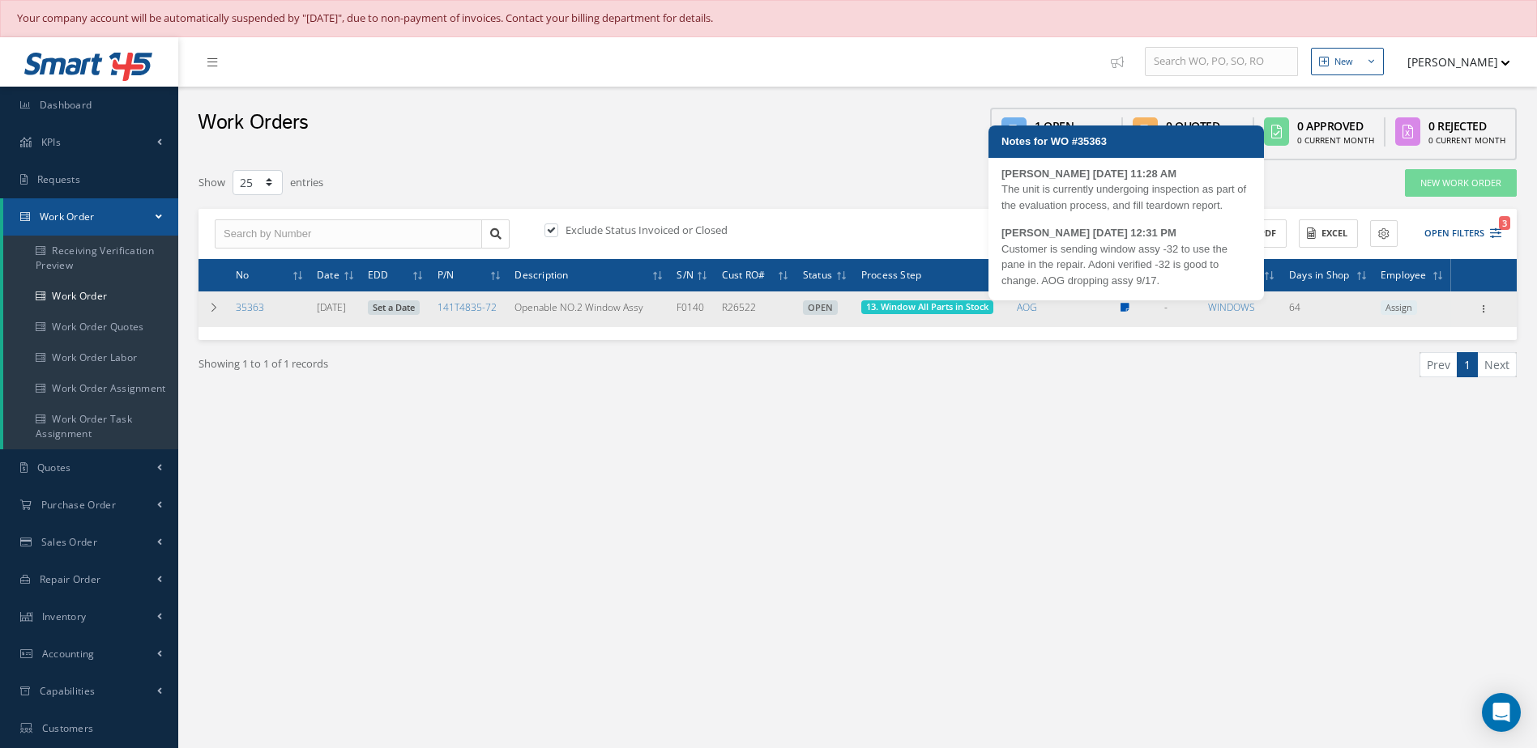
click at [1129, 308] on icon at bounding box center [1124, 308] width 9 height 10
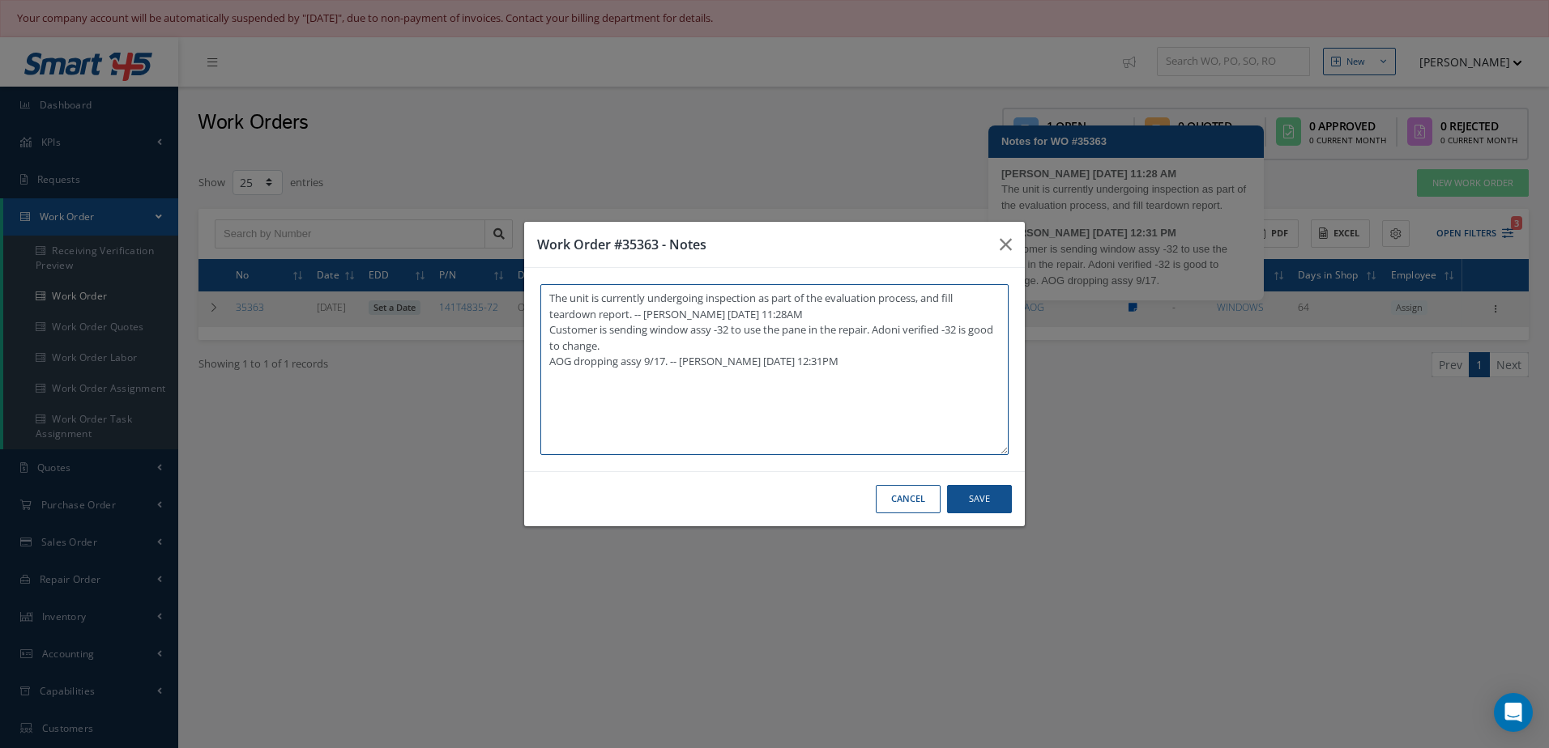
type textarea "The unit is currently undergoing inspection as part of the evaluation process, …"
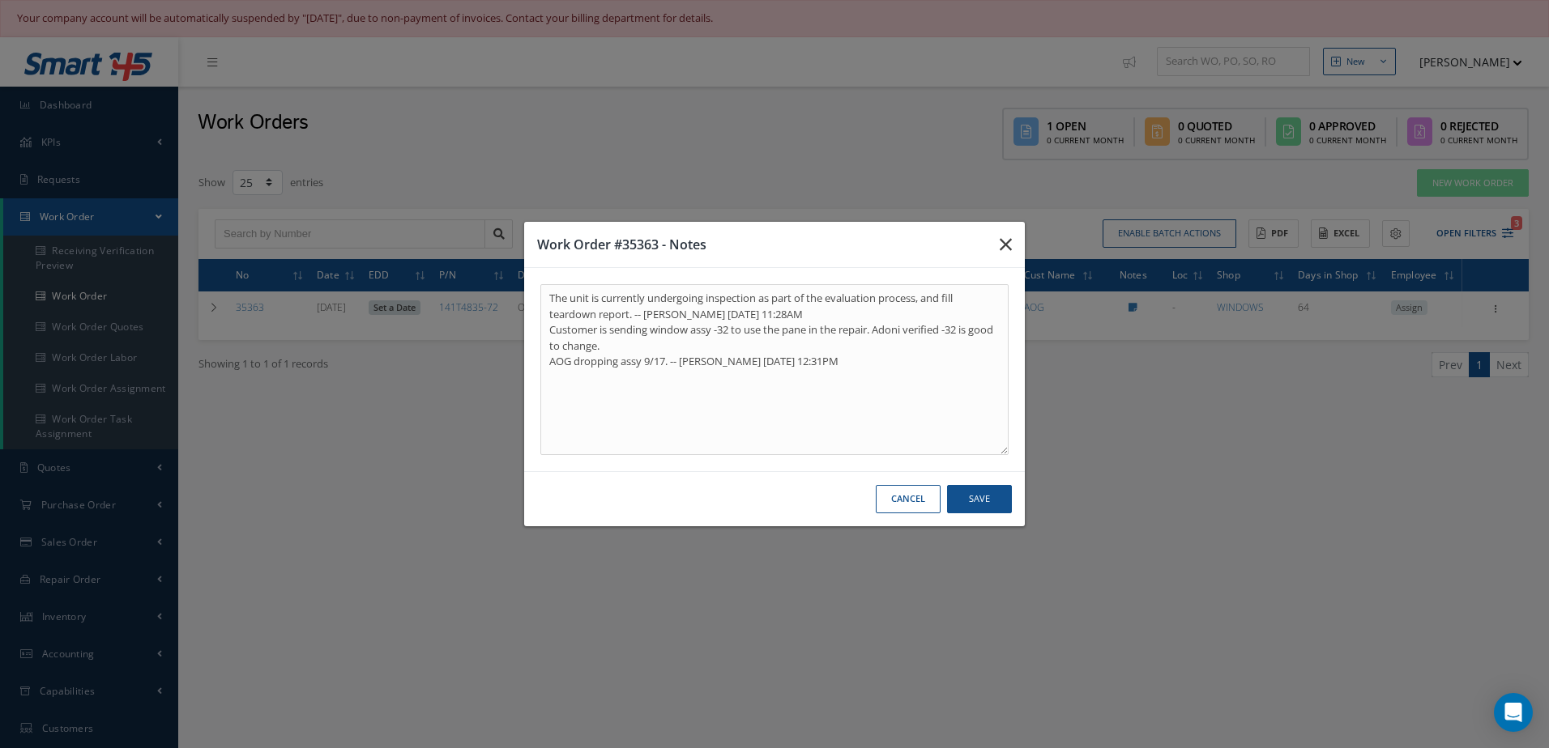
click at [1005, 257] on button "button" at bounding box center [1006, 244] width 38 height 45
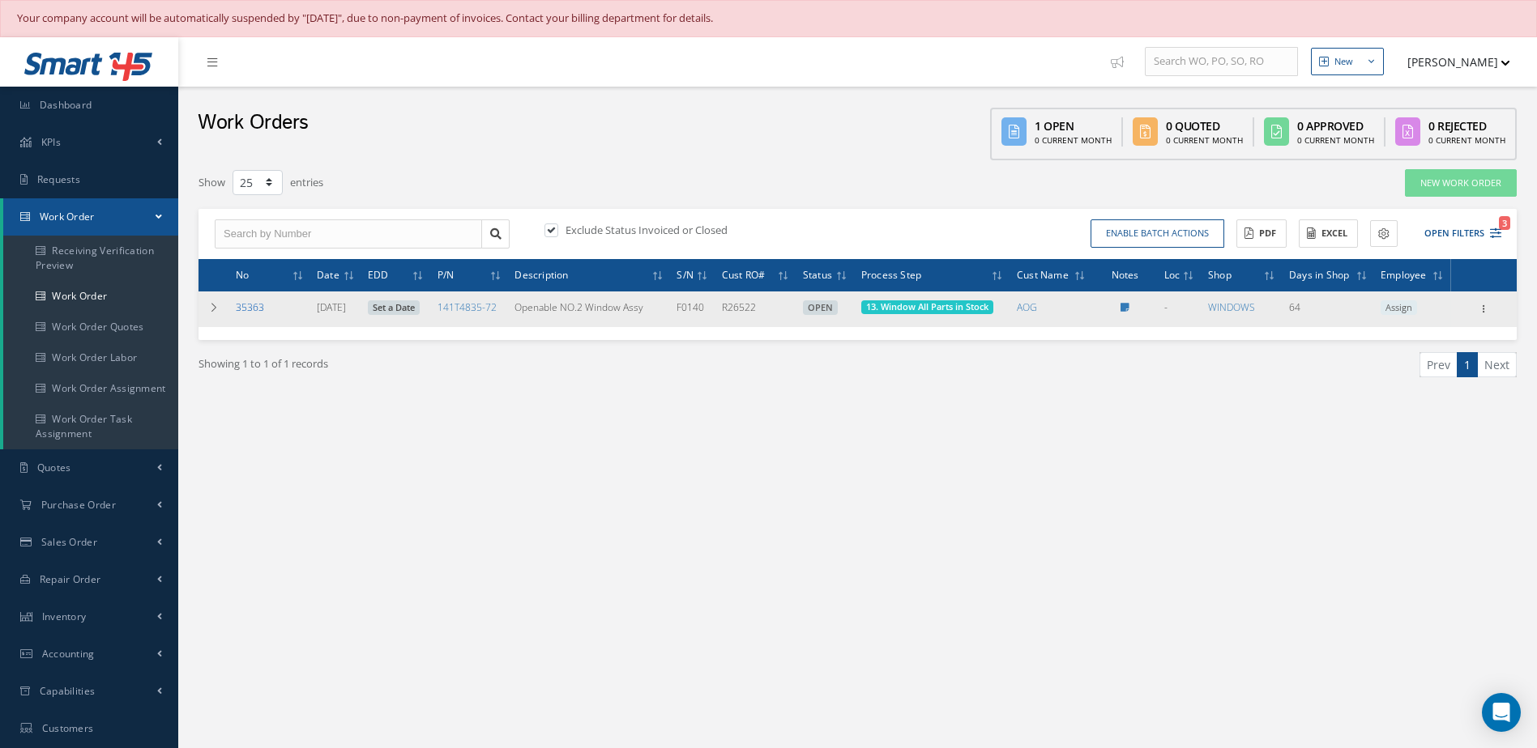
click at [253, 304] on link "35363" at bounding box center [250, 307] width 28 height 14
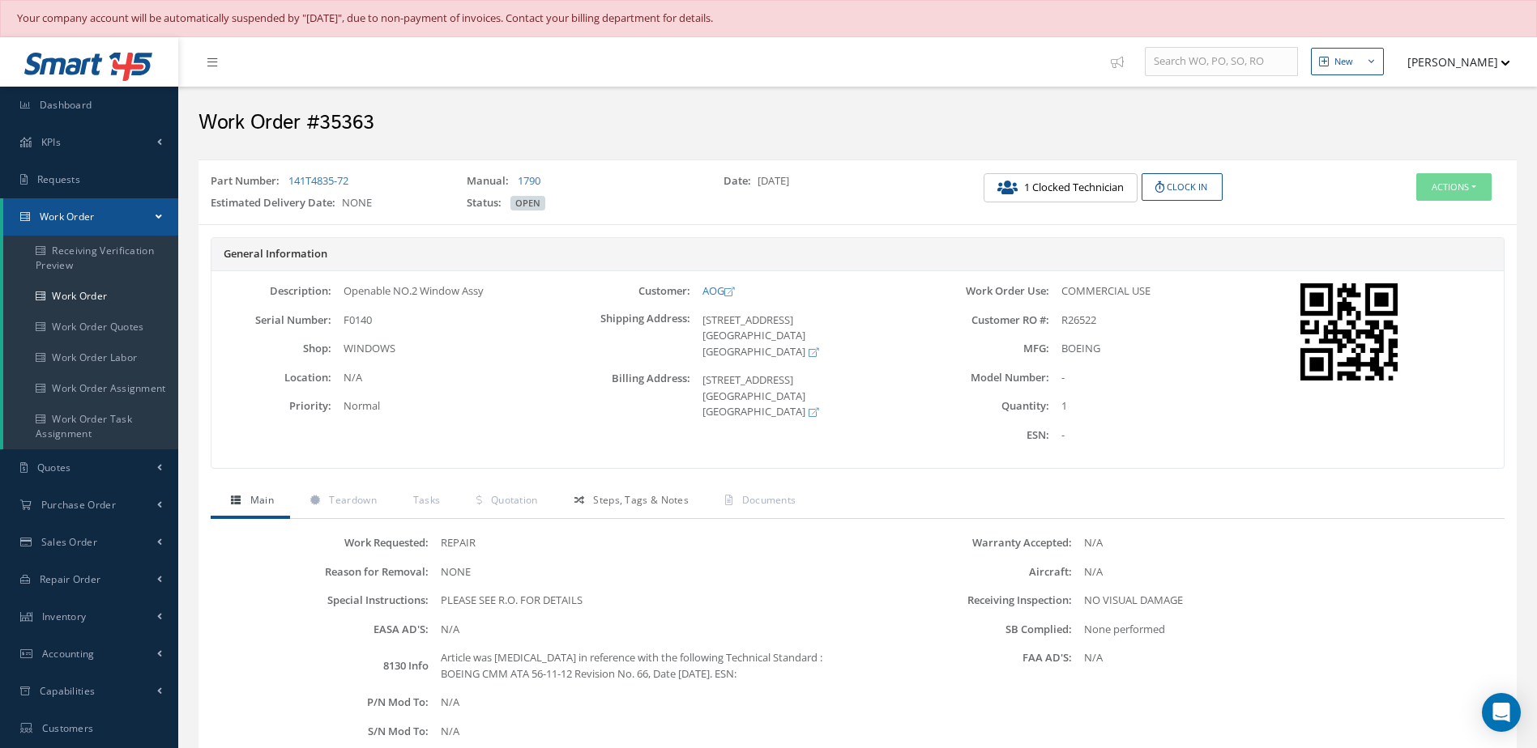
click at [680, 503] on span "Steps, Tags & Notes" at bounding box center [641, 500] width 96 height 14
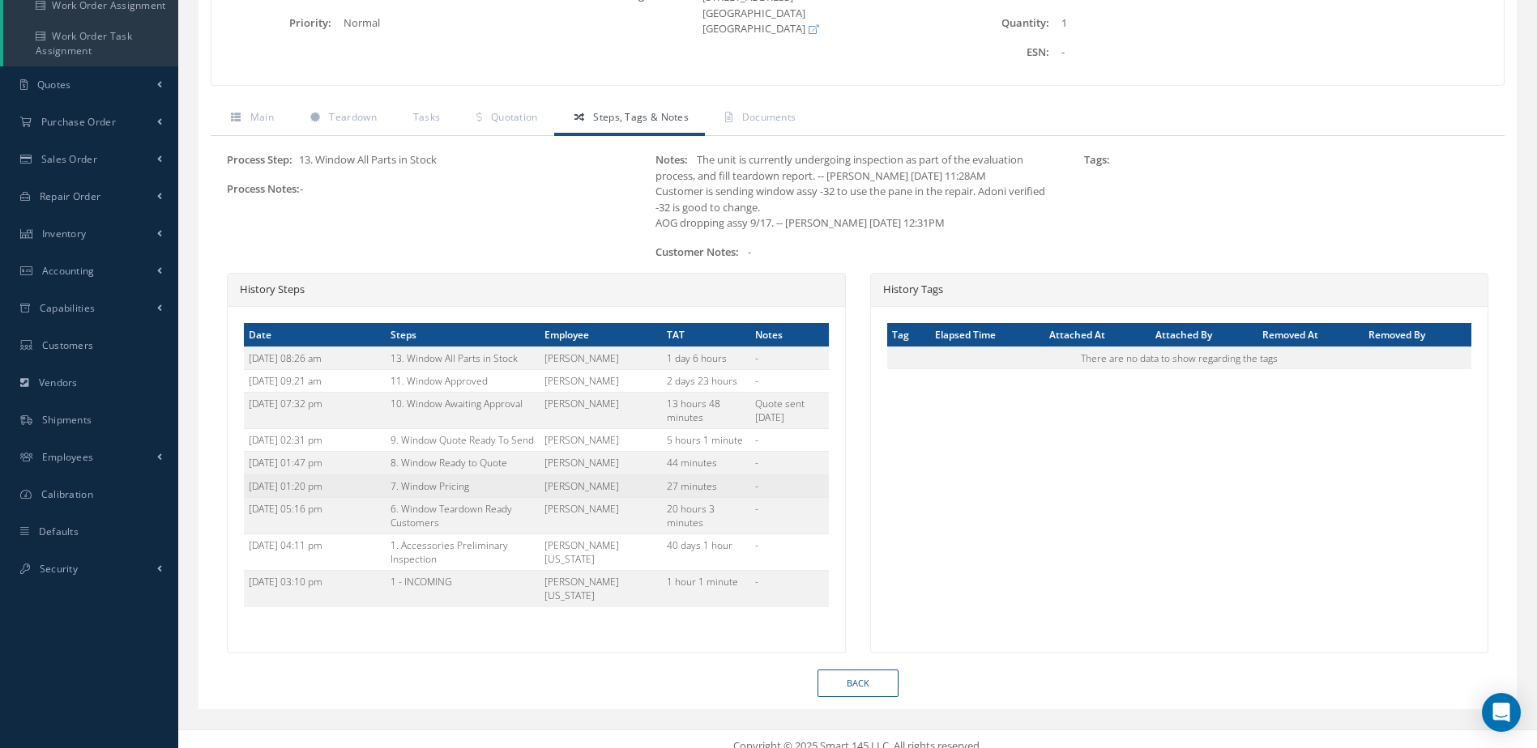
scroll to position [140, 0]
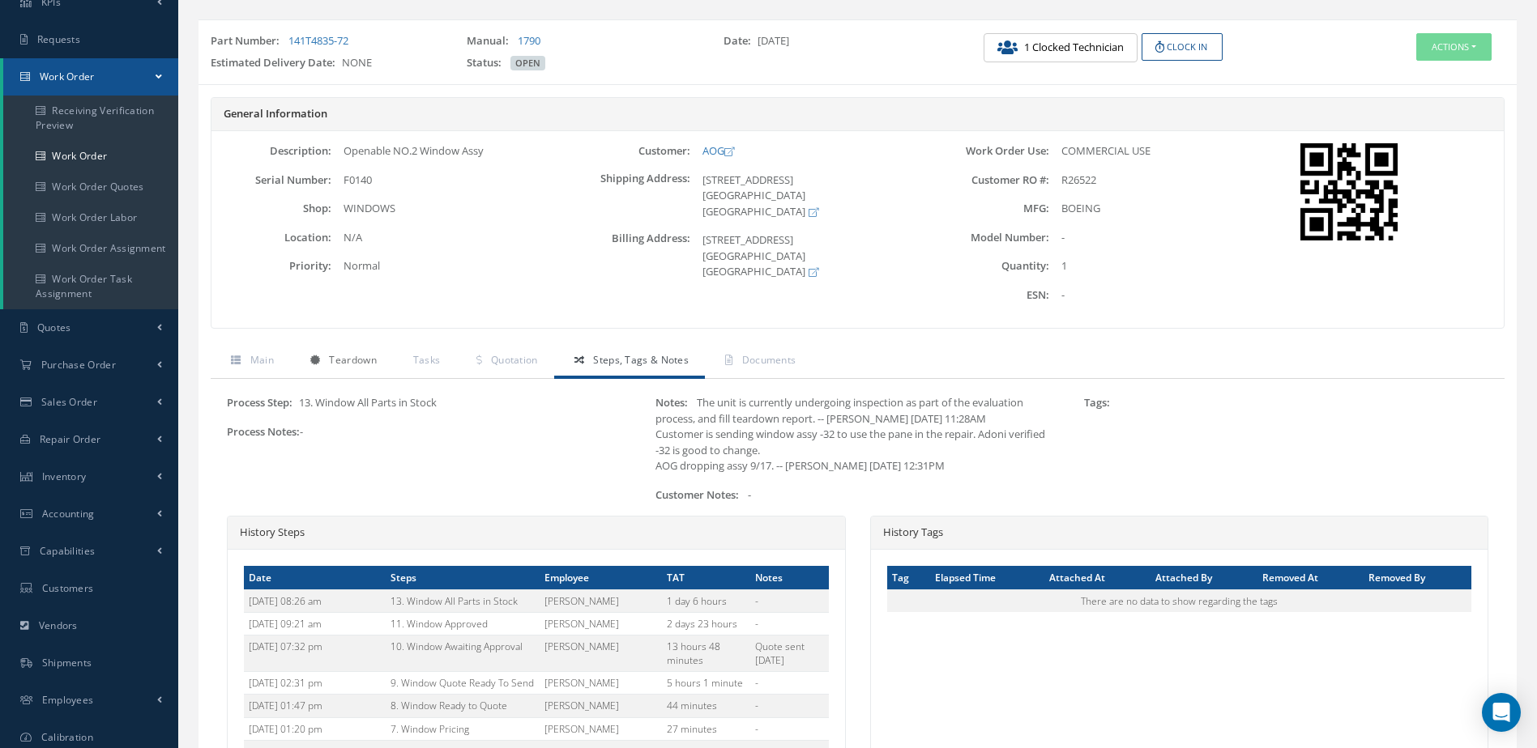
click at [372, 358] on span "Teardown" at bounding box center [352, 360] width 47 height 14
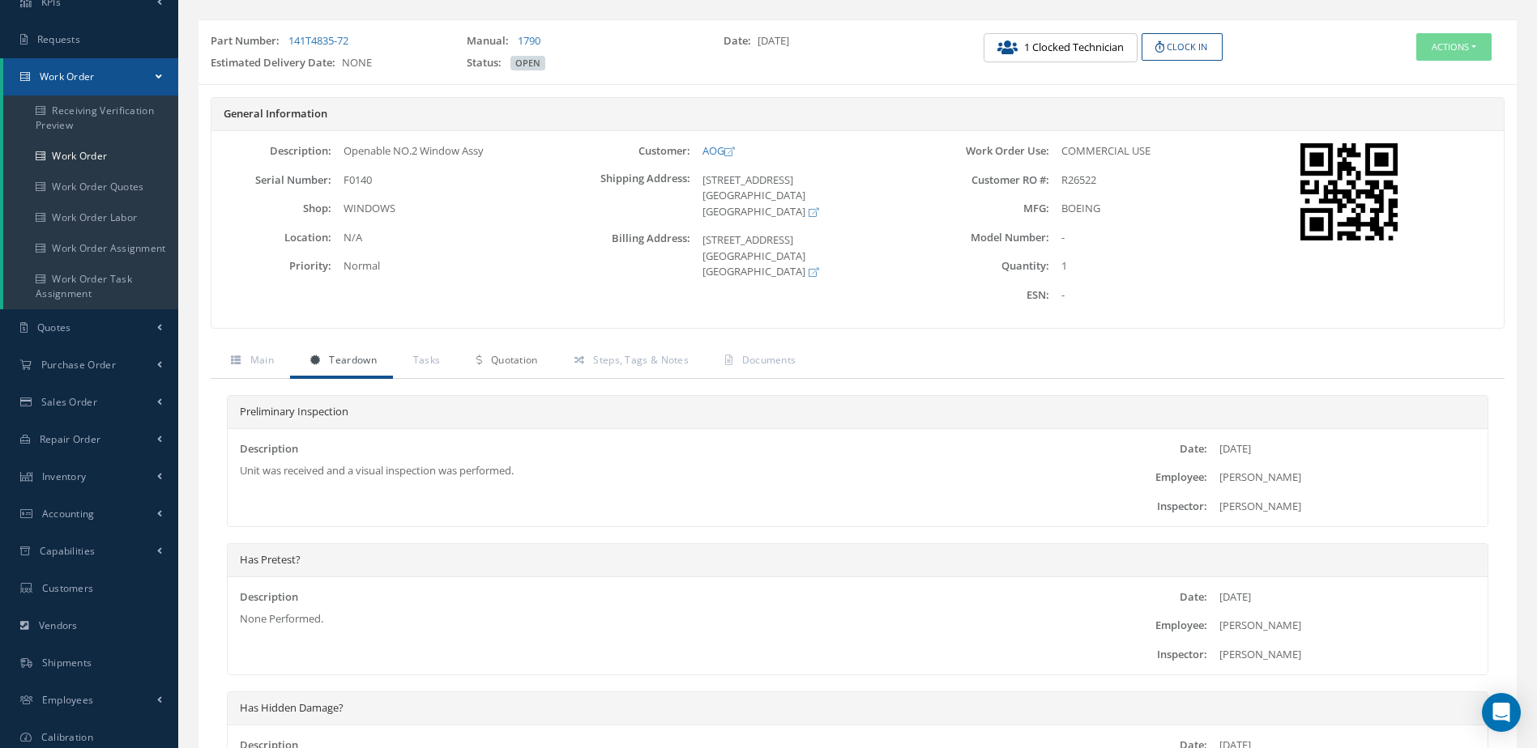
click at [492, 358] on span "Quotation" at bounding box center [514, 360] width 47 height 14
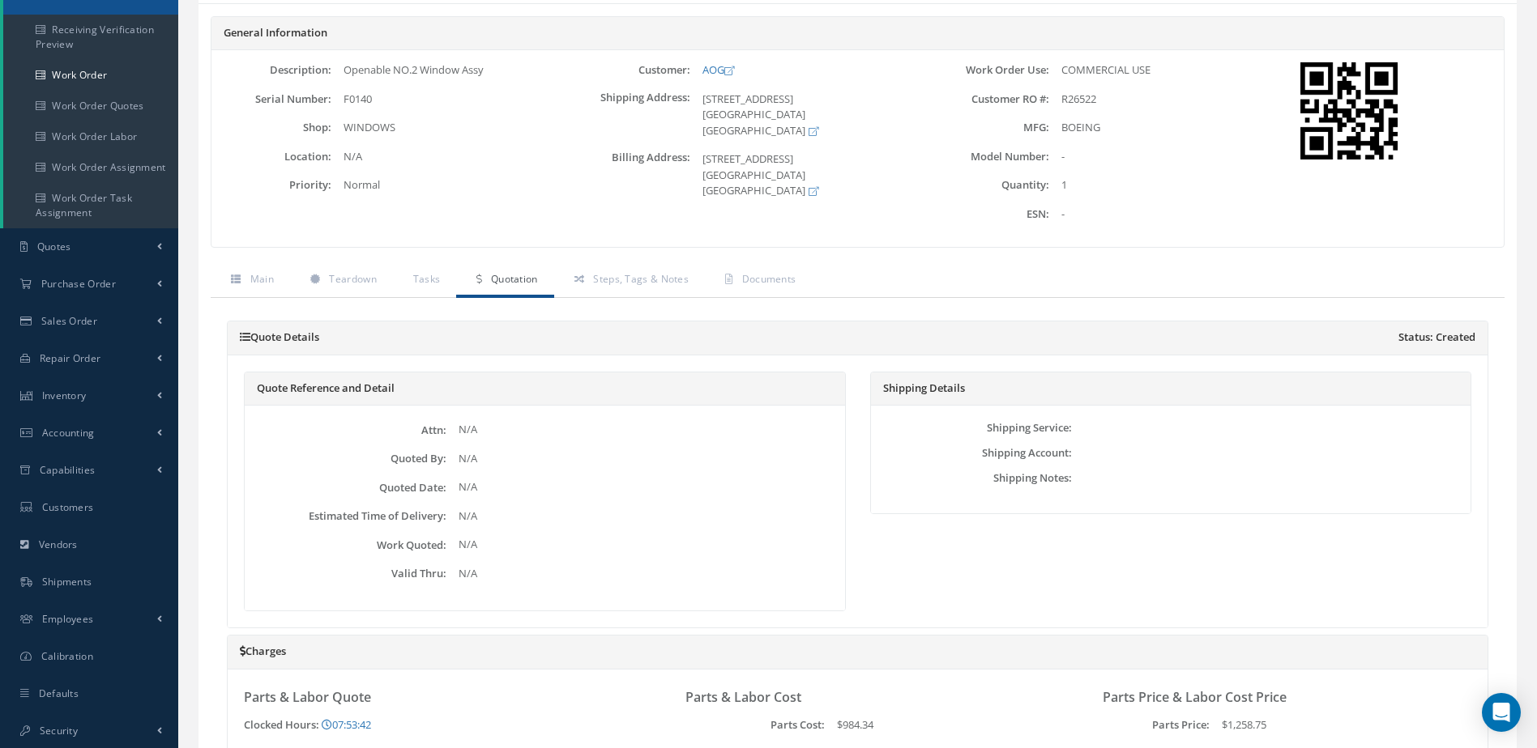
scroll to position [0, 0]
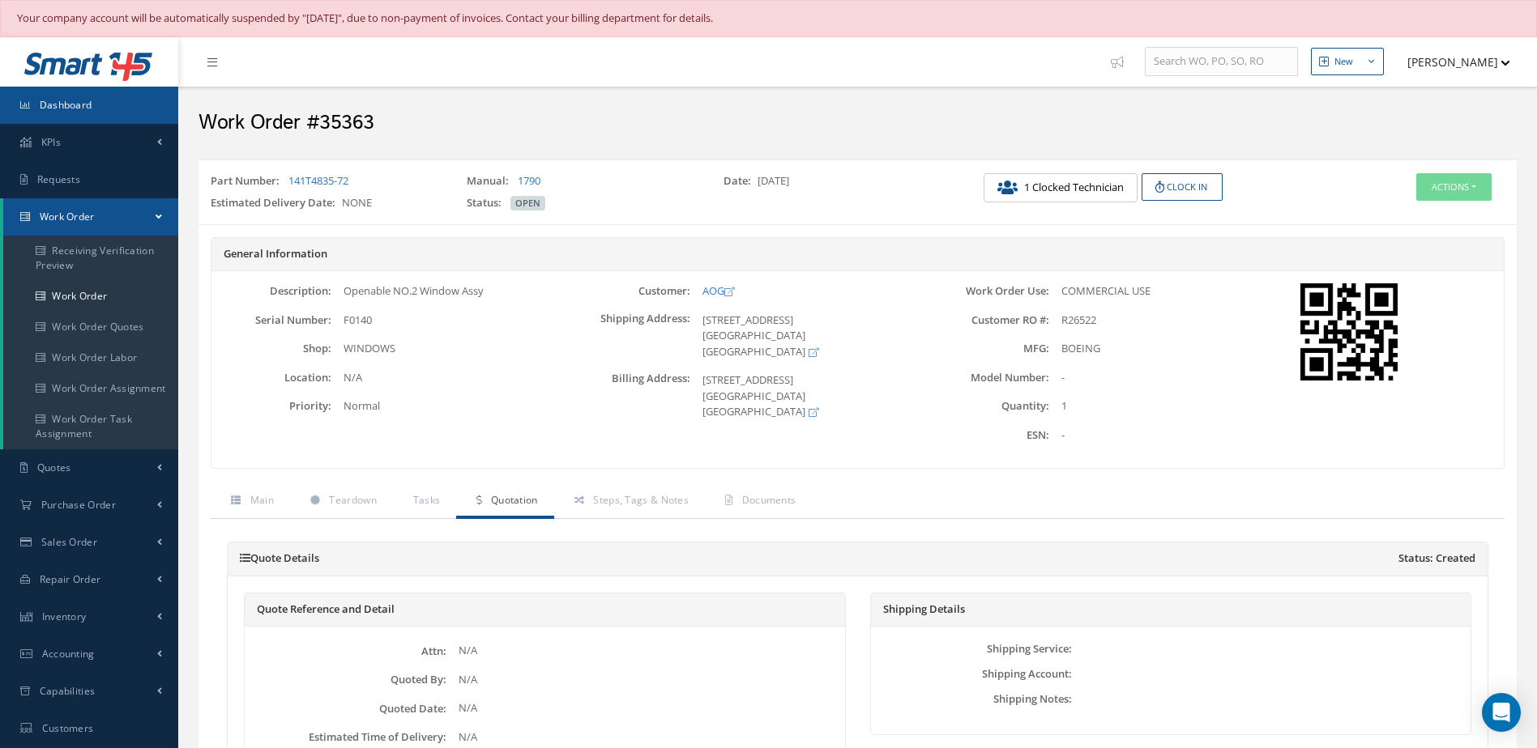
click at [111, 109] on link "Dashboard" at bounding box center [89, 105] width 178 height 37
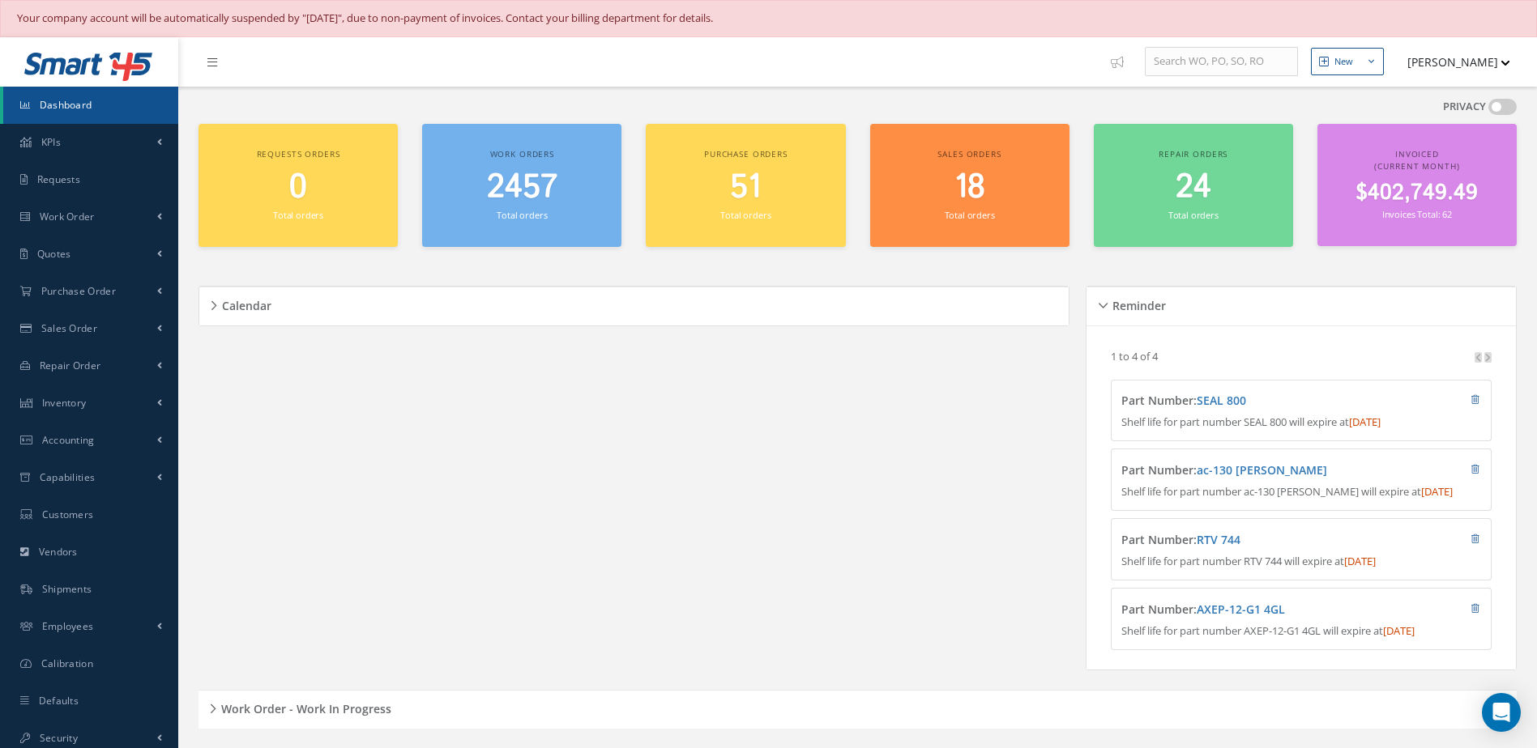
click at [1416, 206] on div "$402,749.49 Invoices Total: 62" at bounding box center [1416, 202] width 183 height 42
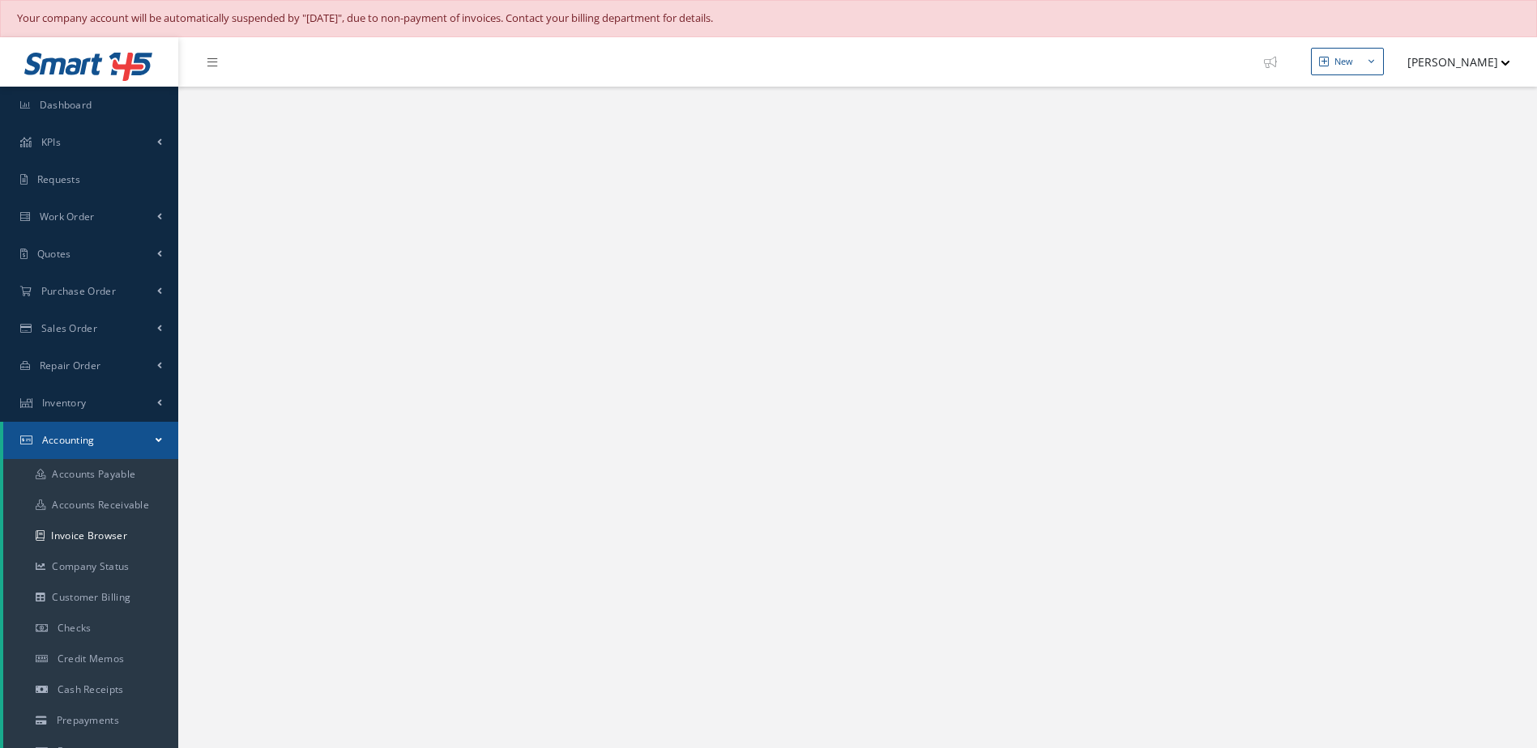
select select "25"
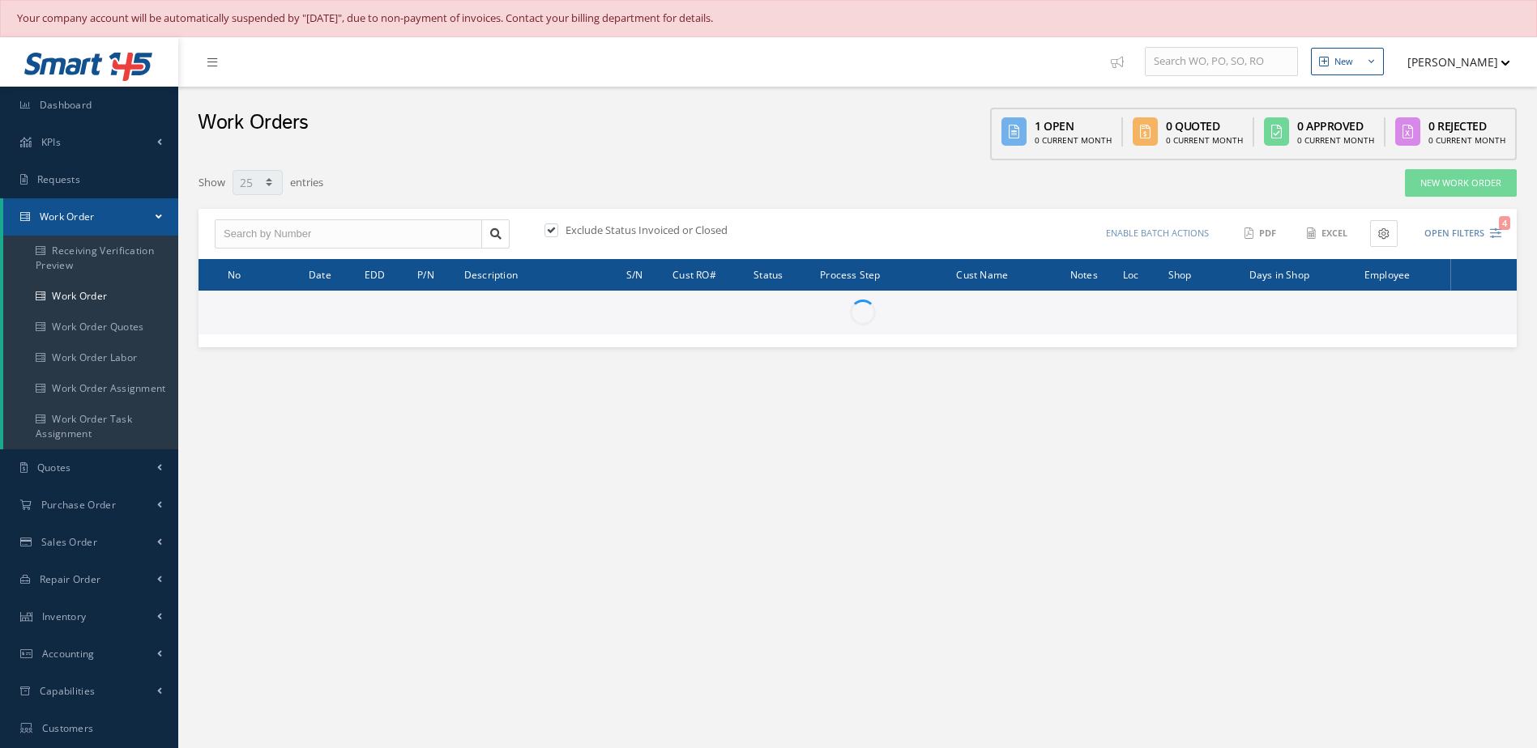
select select "25"
type input "All Work Request"
type input "All Work Performed"
type input "All Status"
type input "WO Part Status"
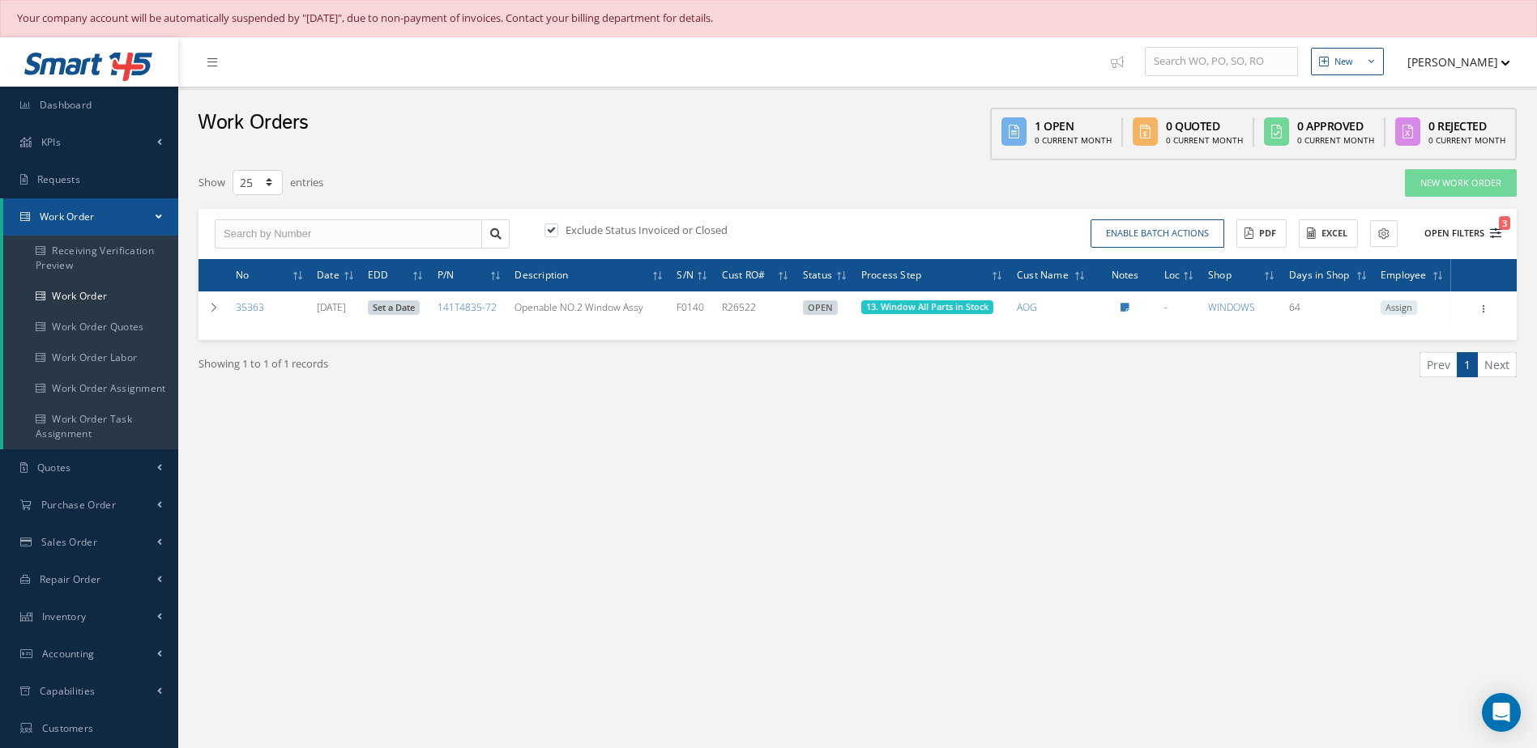
click at [1426, 226] on button "Open Filters 3" at bounding box center [1455, 233] width 92 height 27
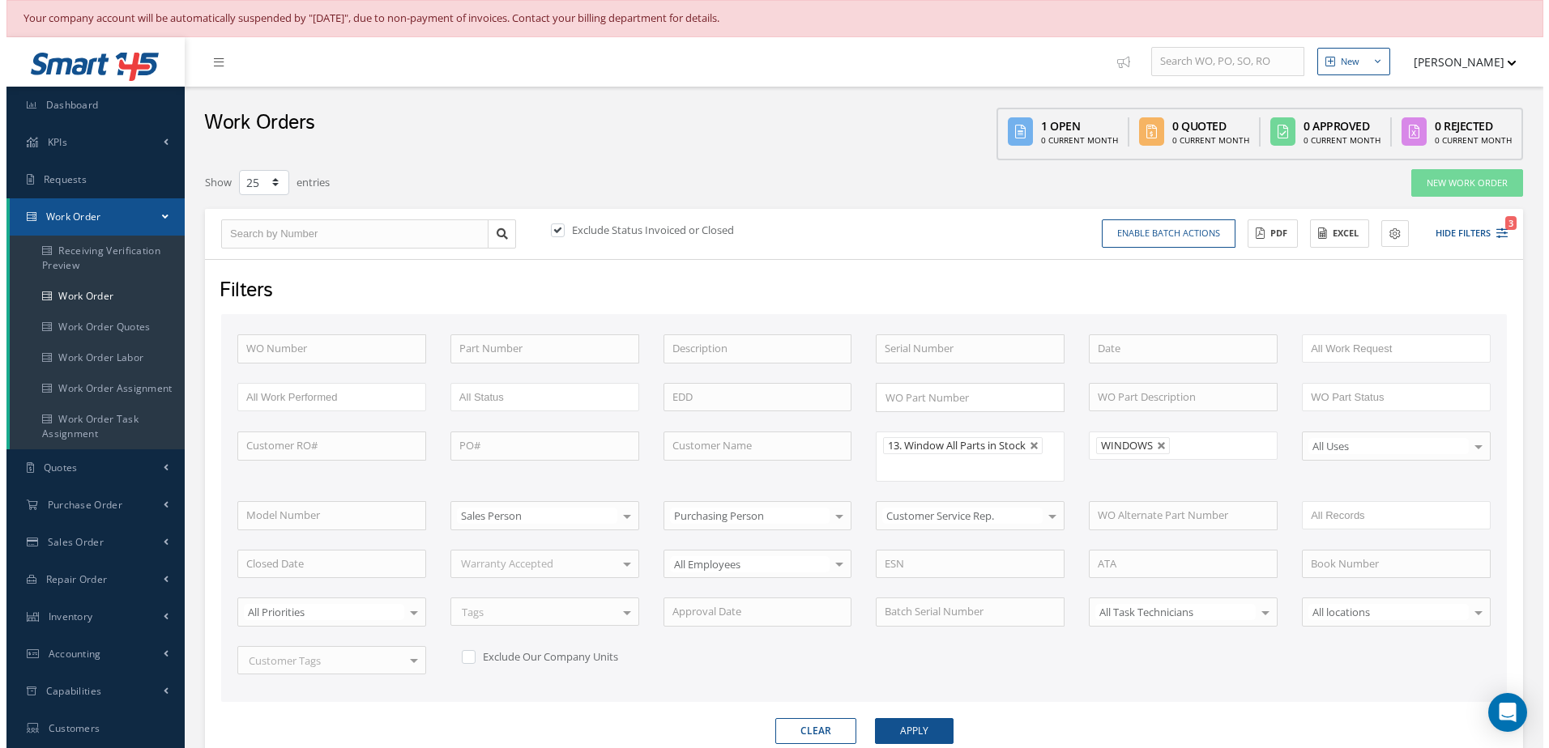
scroll to position [223, 0]
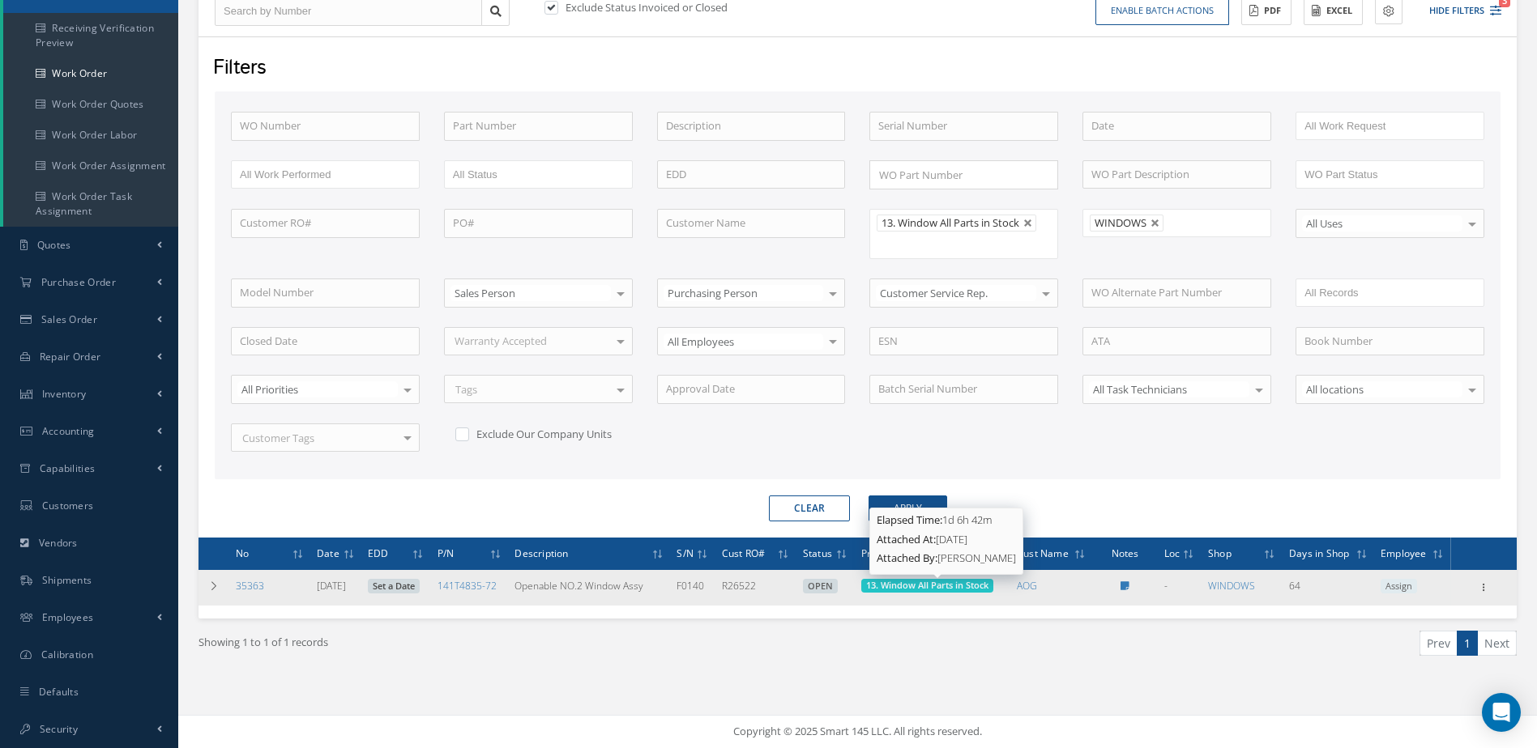
click at [932, 581] on span "13. Window All Parts in Stock" at bounding box center [927, 585] width 122 height 12
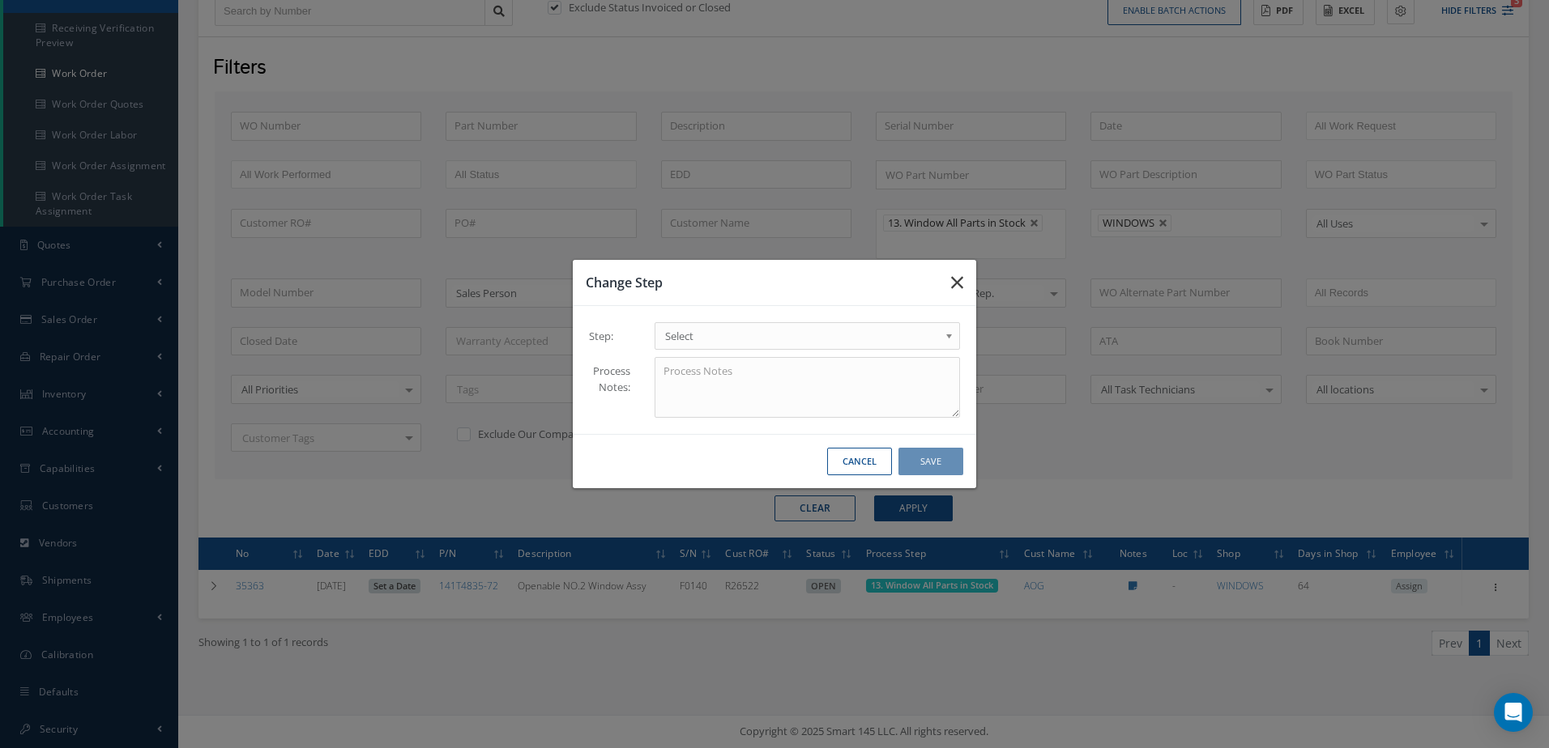
drag, startPoint x: 956, startPoint y: 279, endPoint x: 966, endPoint y: 284, distance: 12.0
click at [957, 279] on icon "button" at bounding box center [957, 282] width 12 height 19
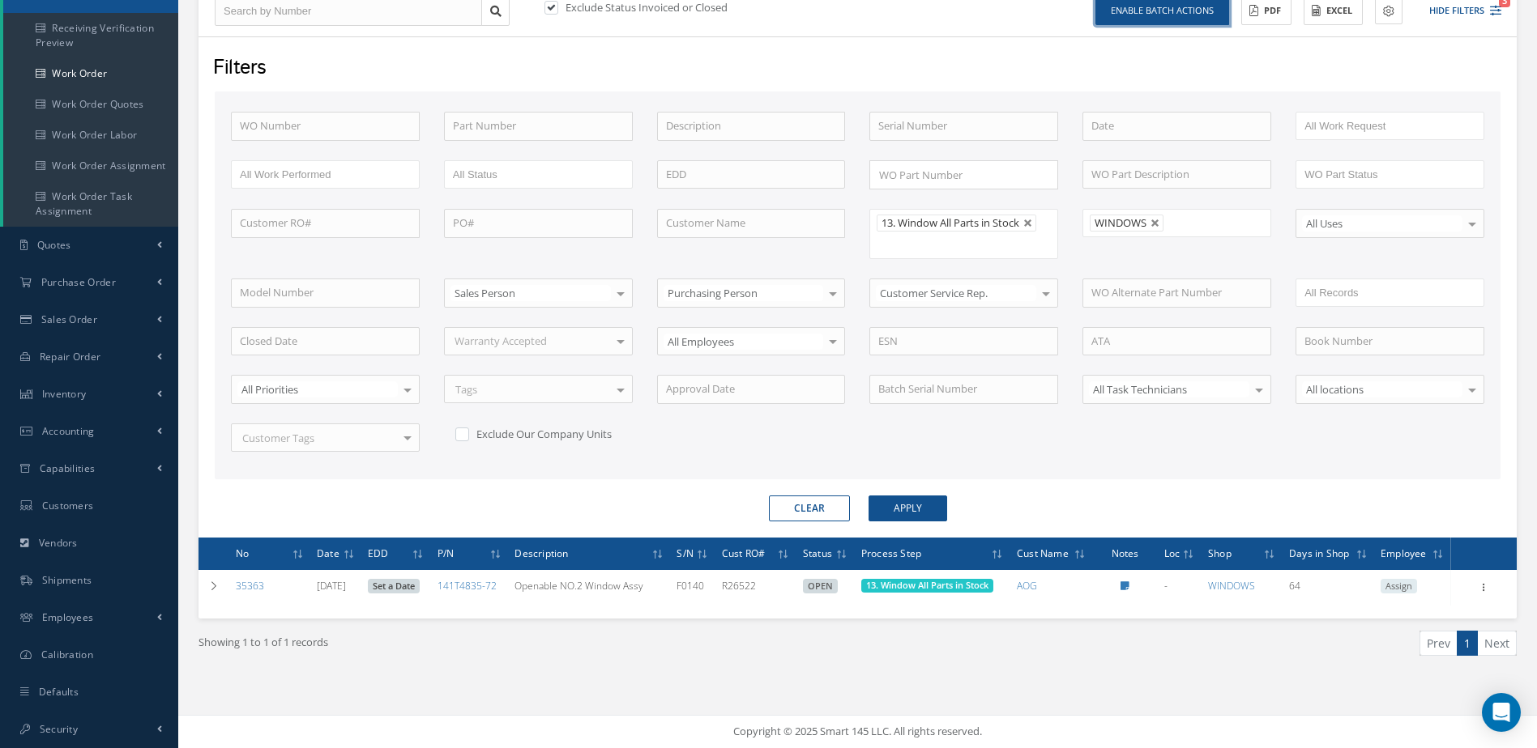
click at [1170, 11] on button "Enable batch actions" at bounding box center [1162, 11] width 134 height 28
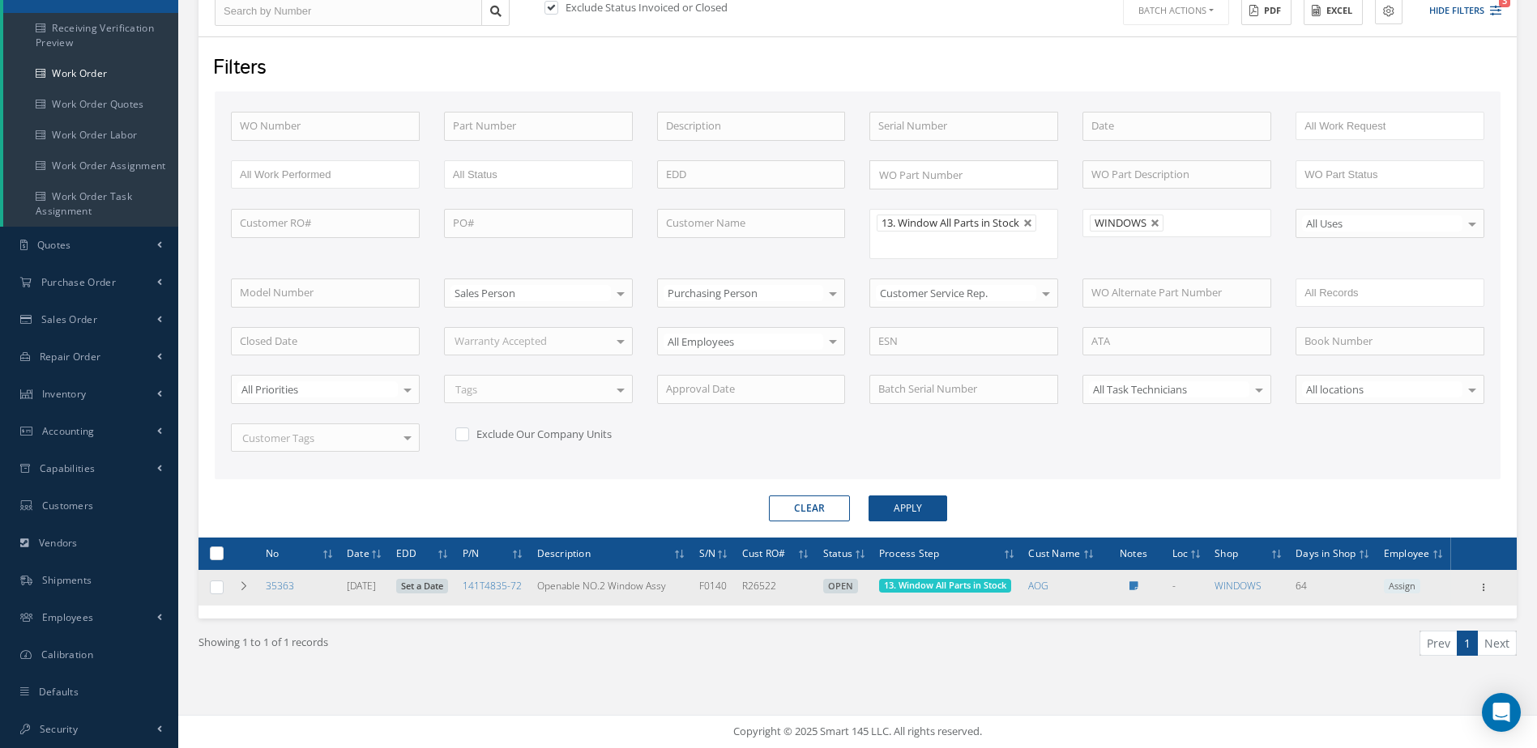
click at [223, 591] on label at bounding box center [223, 587] width 0 height 14
click at [213, 591] on input "checkbox" at bounding box center [217, 589] width 11 height 11
checkbox input "true"
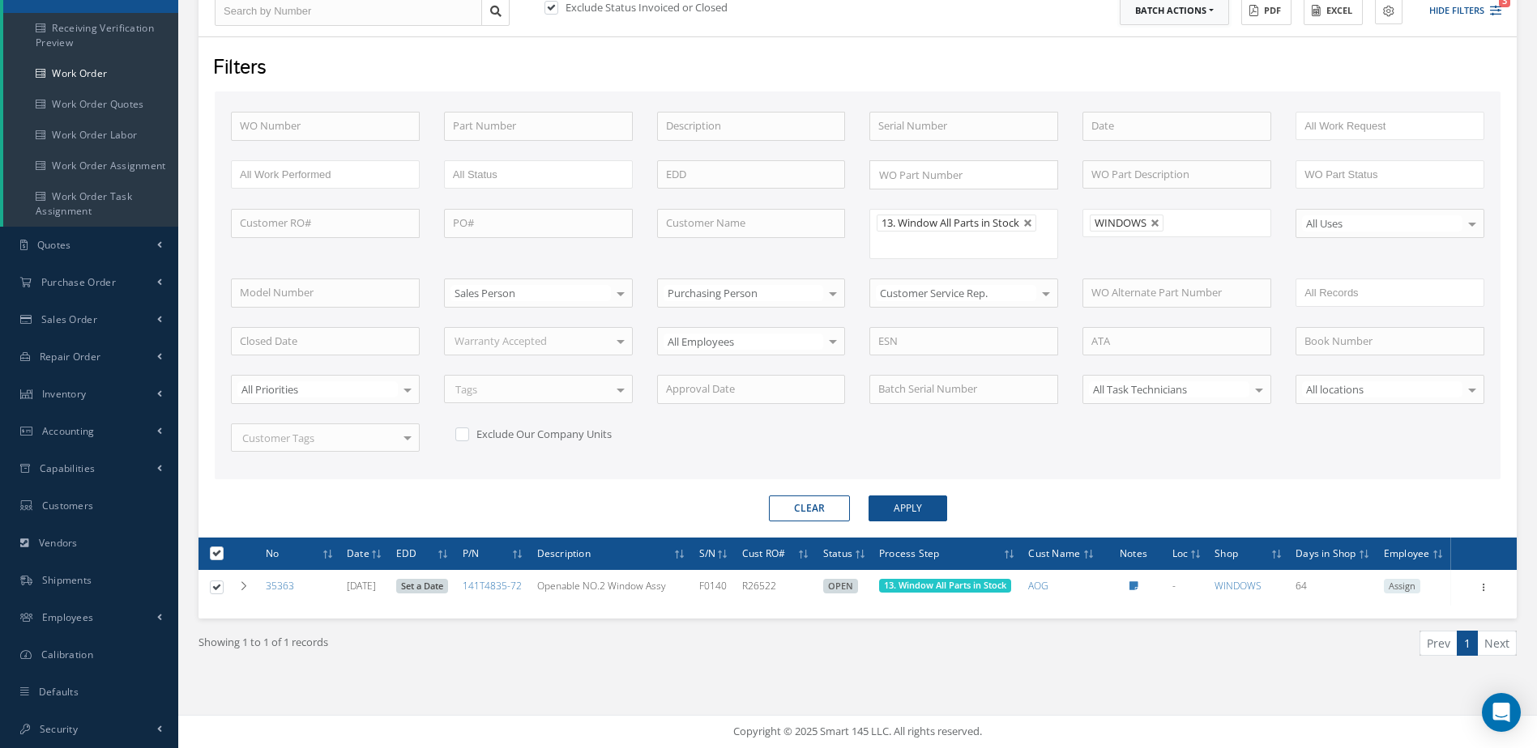
click at [1213, 6] on button "Batch Actions" at bounding box center [1173, 11] width 109 height 28
click at [1194, 45] on link "Update Work Orders" at bounding box center [1184, 38] width 130 height 22
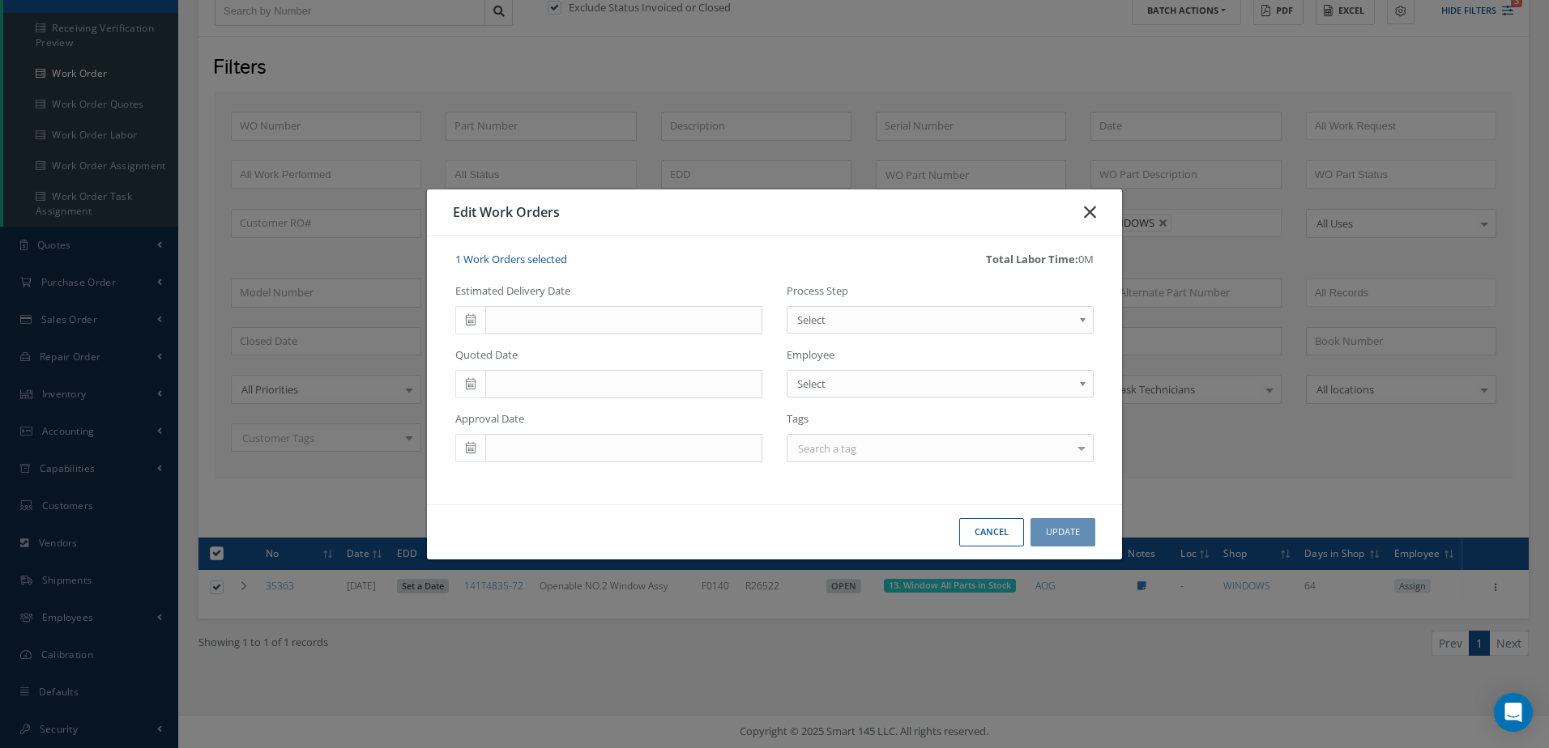
click at [1102, 211] on button "button" at bounding box center [1090, 212] width 38 height 45
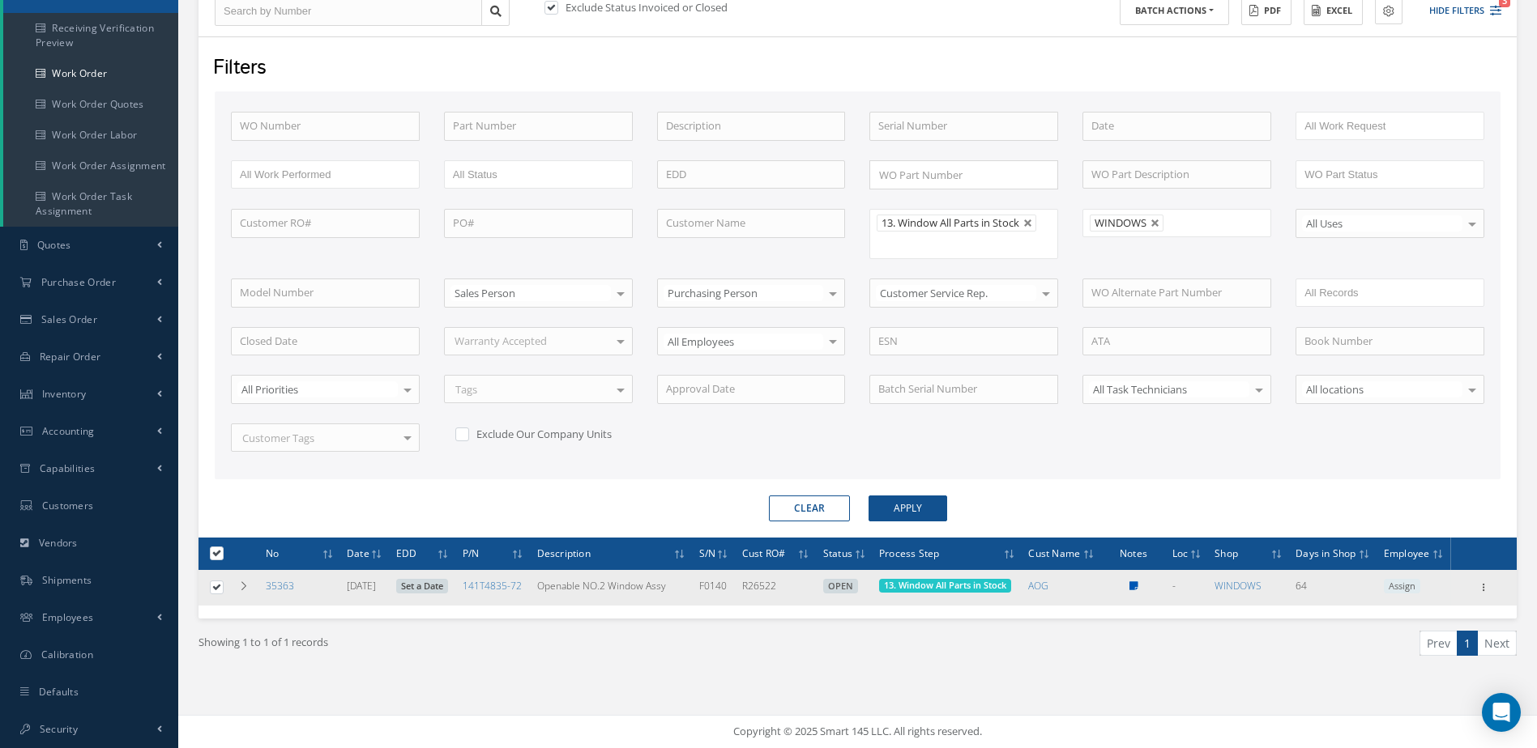
click at [1138, 582] on icon at bounding box center [1133, 587] width 9 height 10
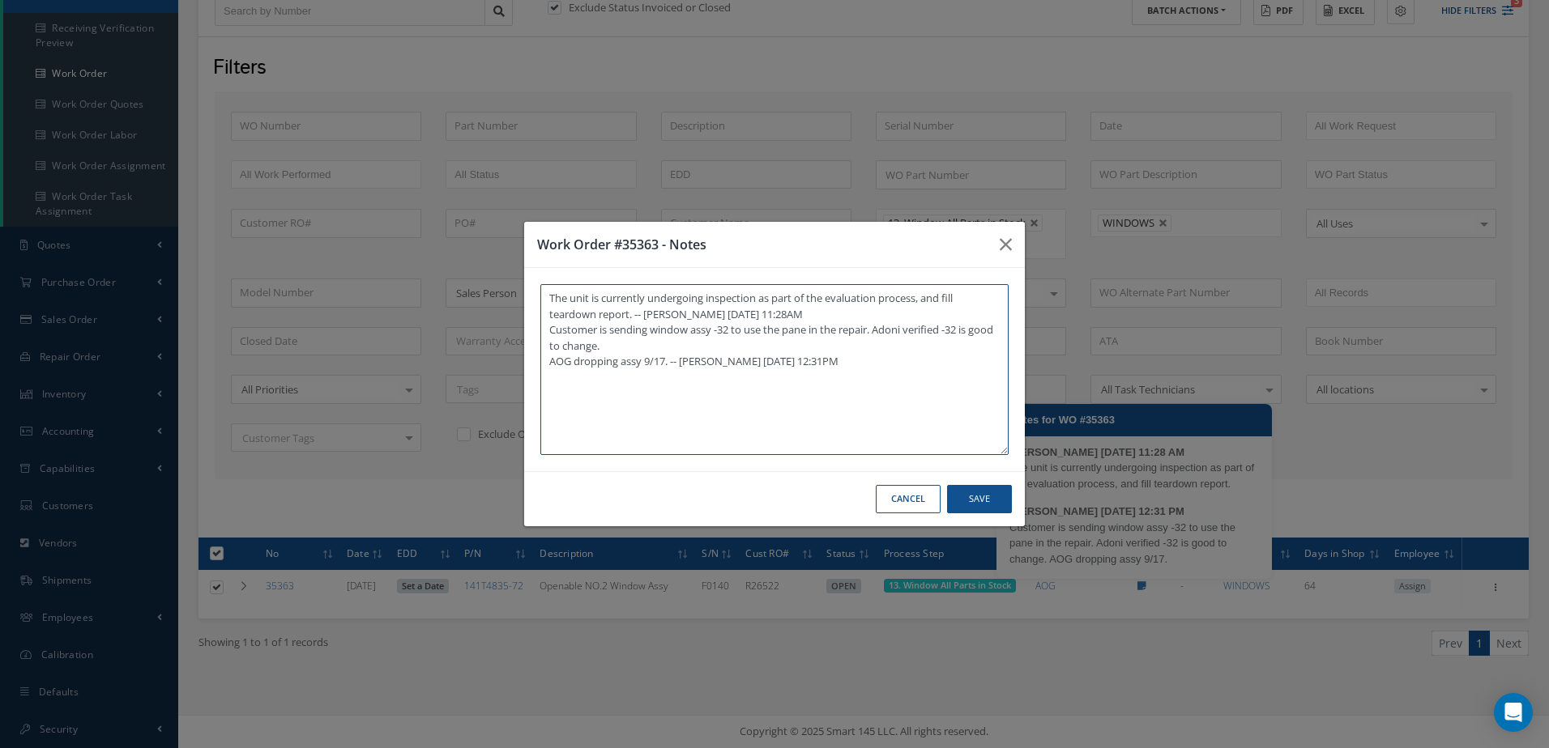
type textarea "The unit is currently undergoing inspection as part of the evaluation process, …"
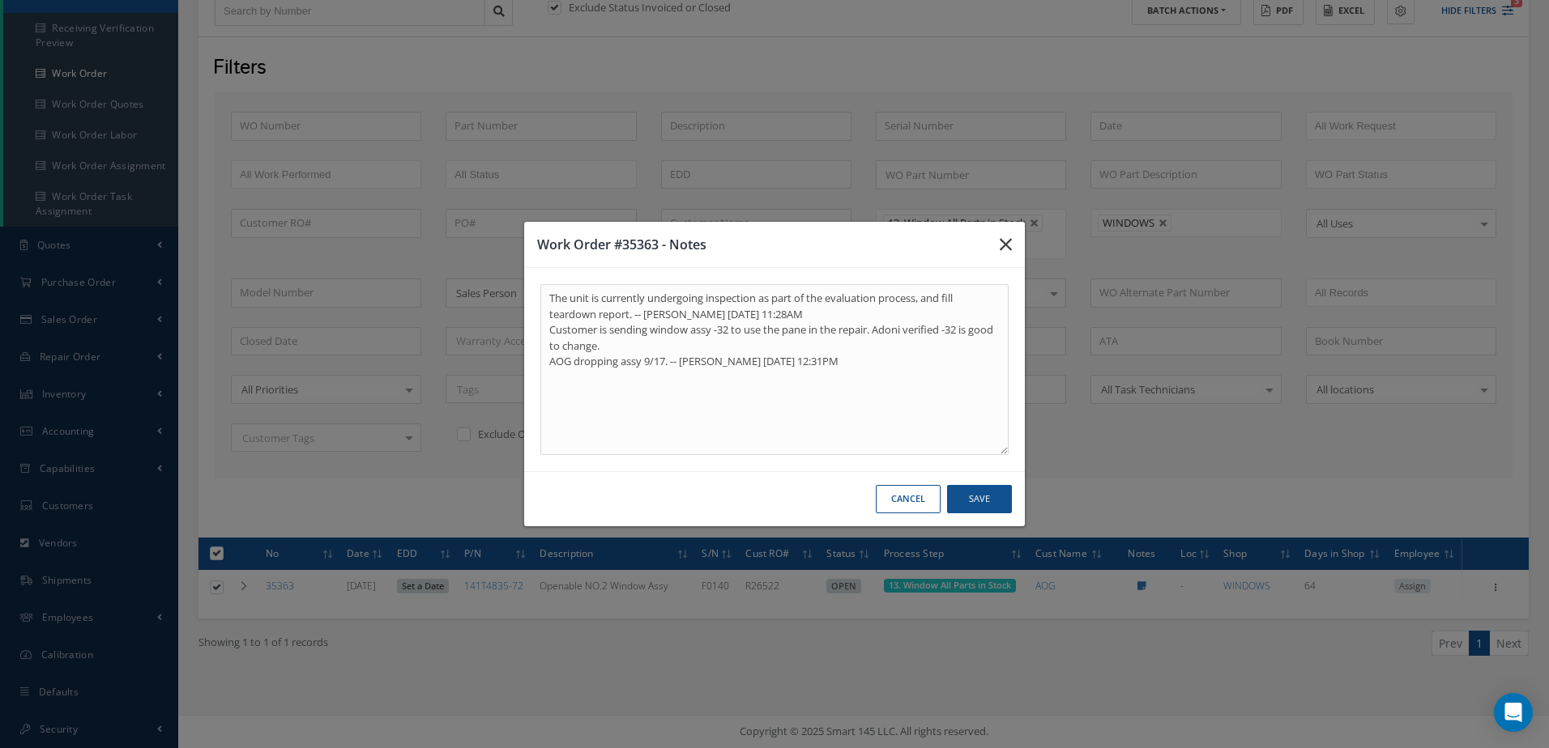
click at [1014, 246] on button "button" at bounding box center [1006, 244] width 38 height 45
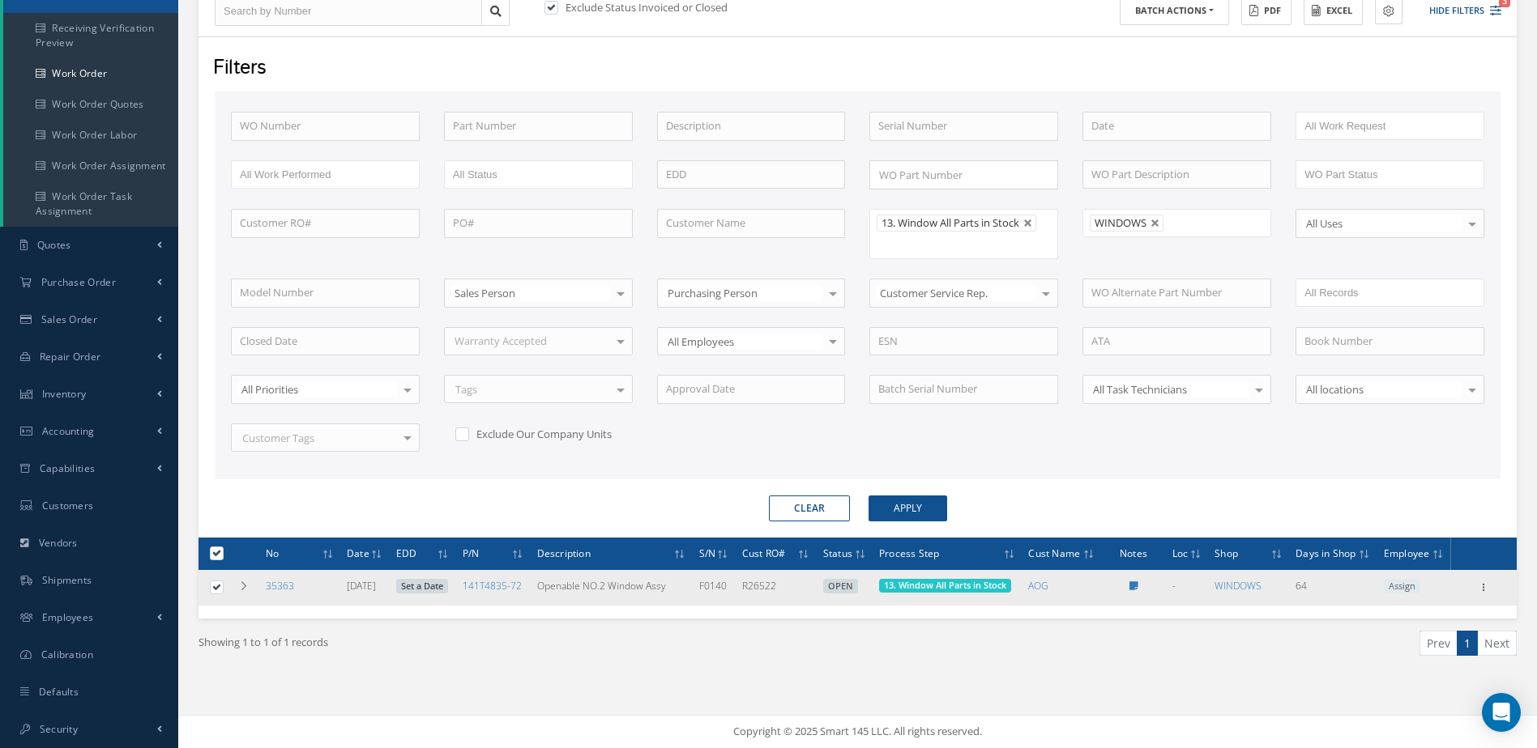
click at [447, 590] on link "Set a Date" at bounding box center [422, 586] width 52 height 15
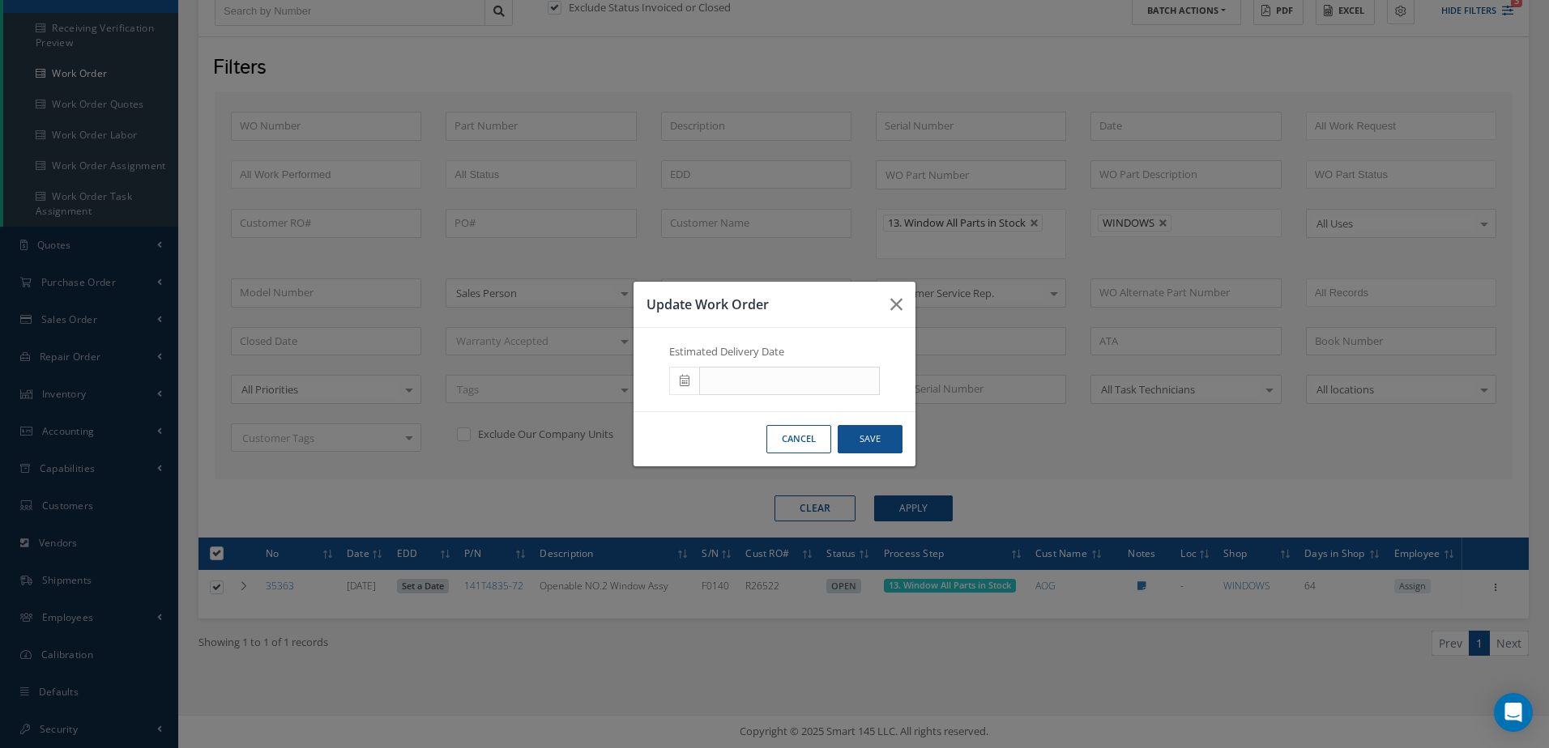
click at [688, 380] on icon at bounding box center [685, 380] width 10 height 11
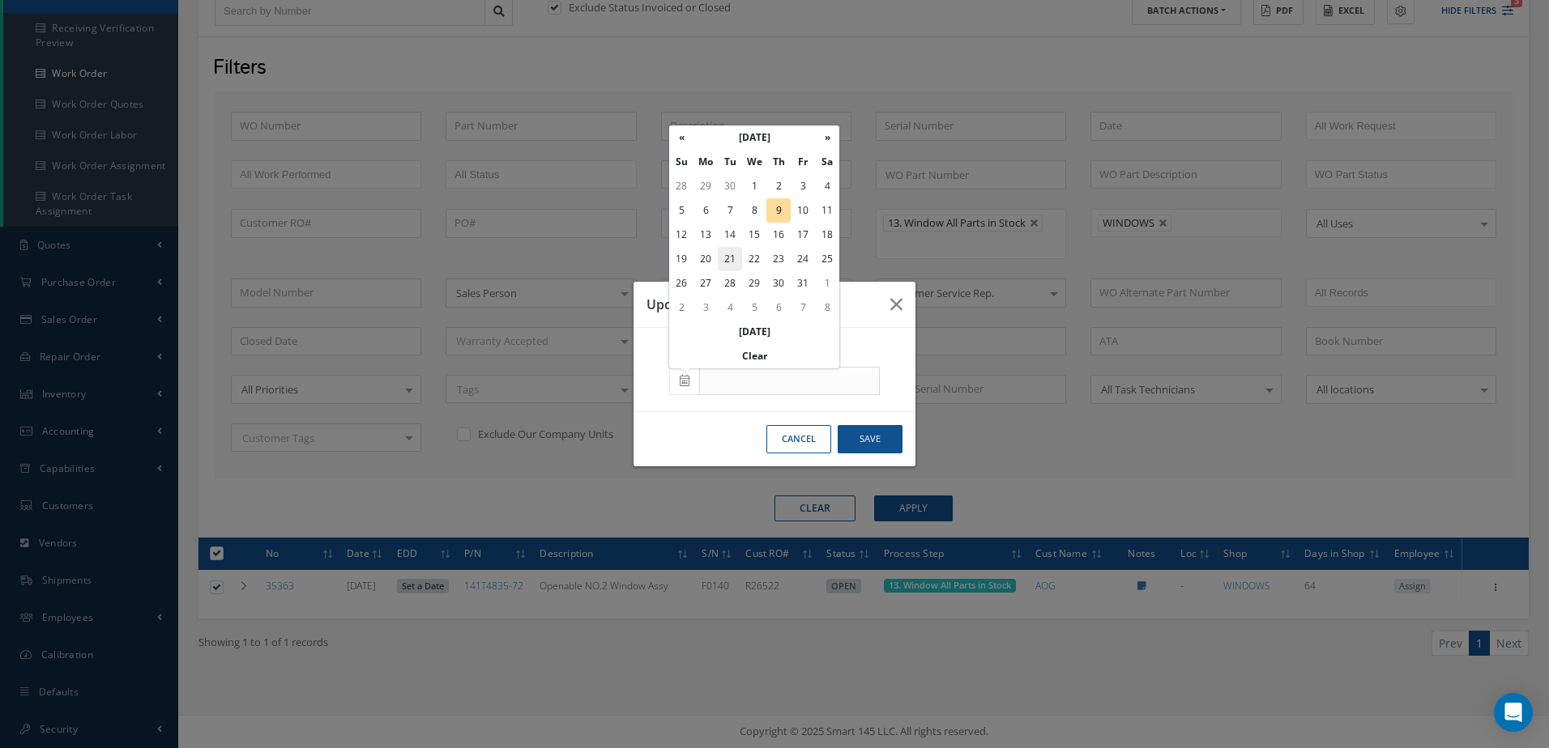
click at [731, 266] on td "21" at bounding box center [730, 259] width 24 height 24
type input "10/21/2025"
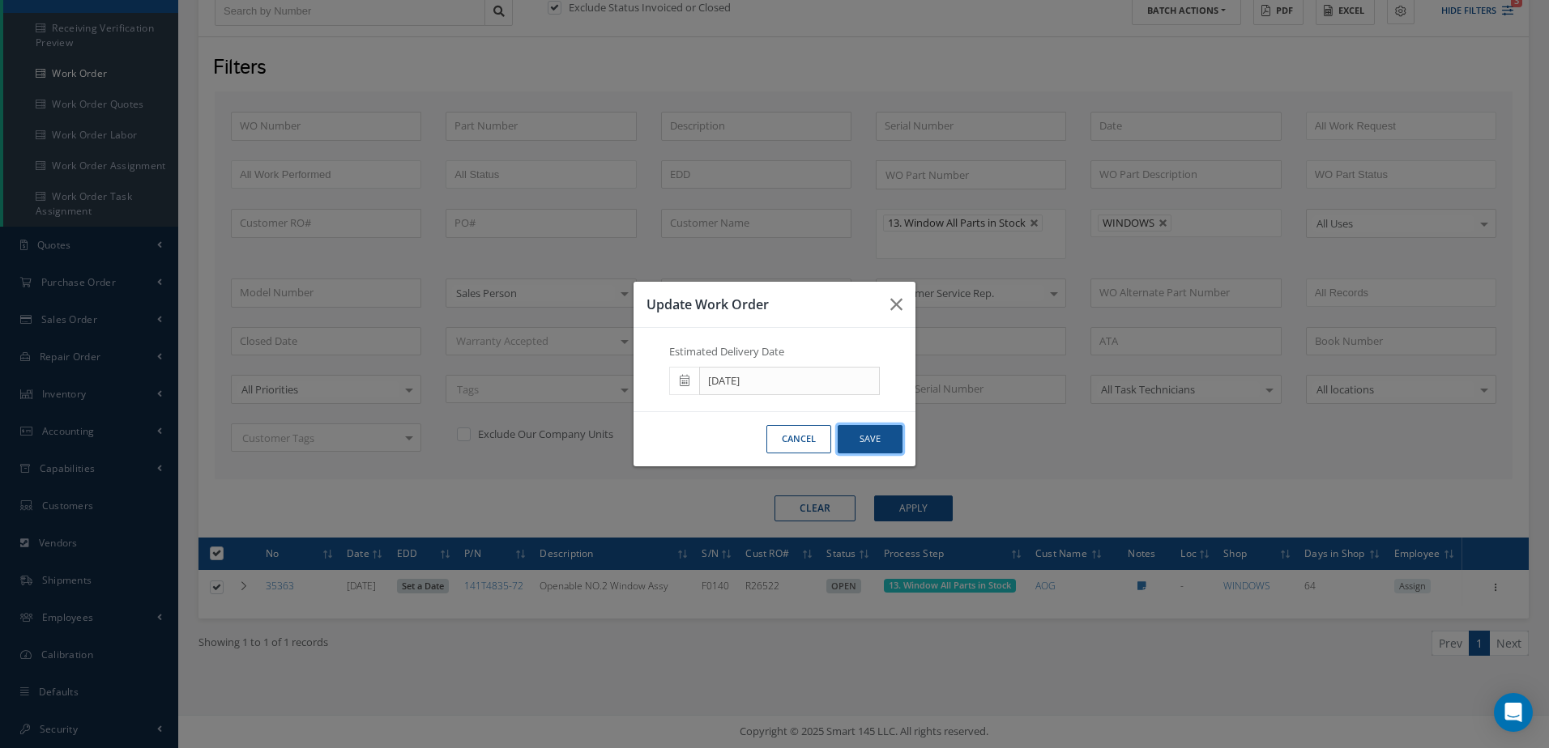
click at [876, 449] on button "Save" at bounding box center [870, 439] width 65 height 28
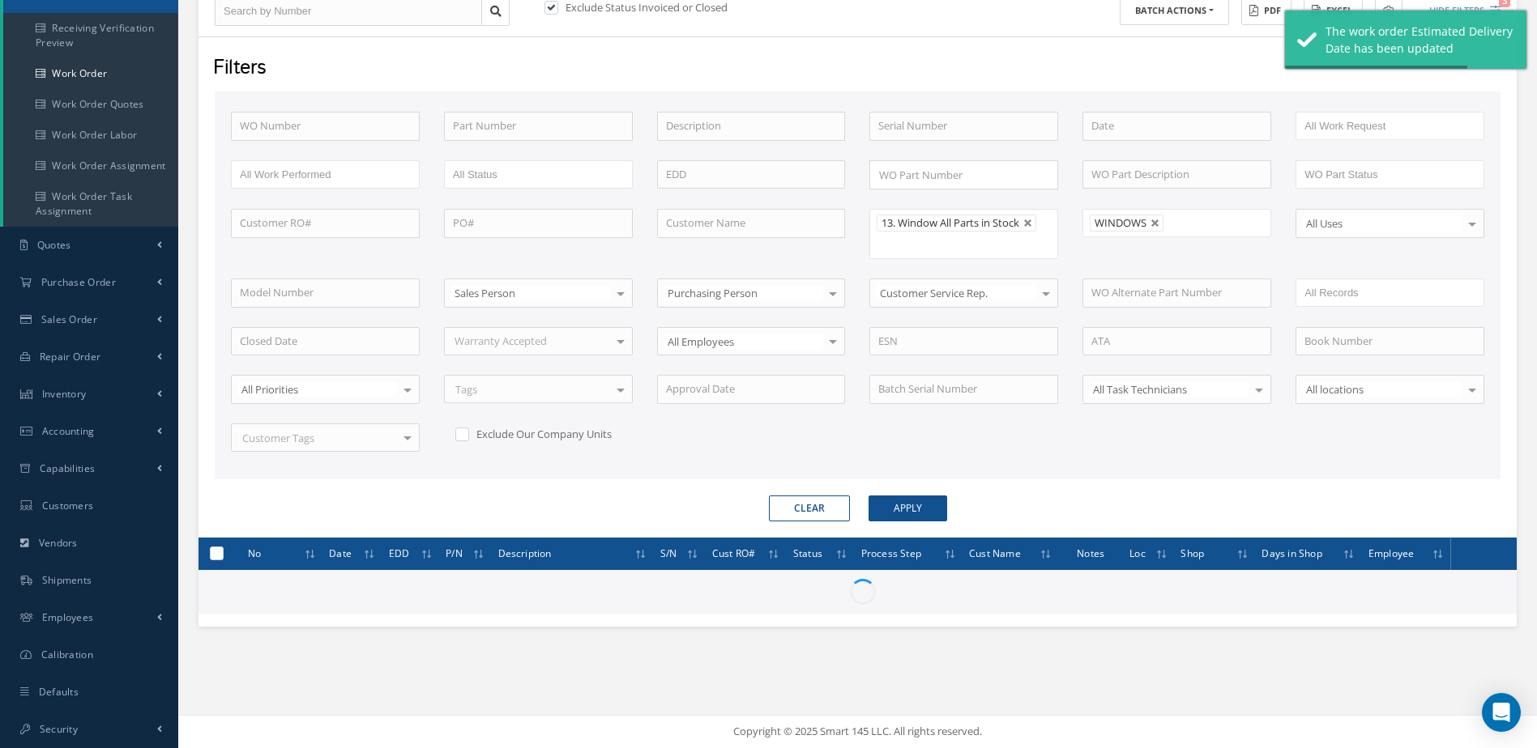
checkbox input "false"
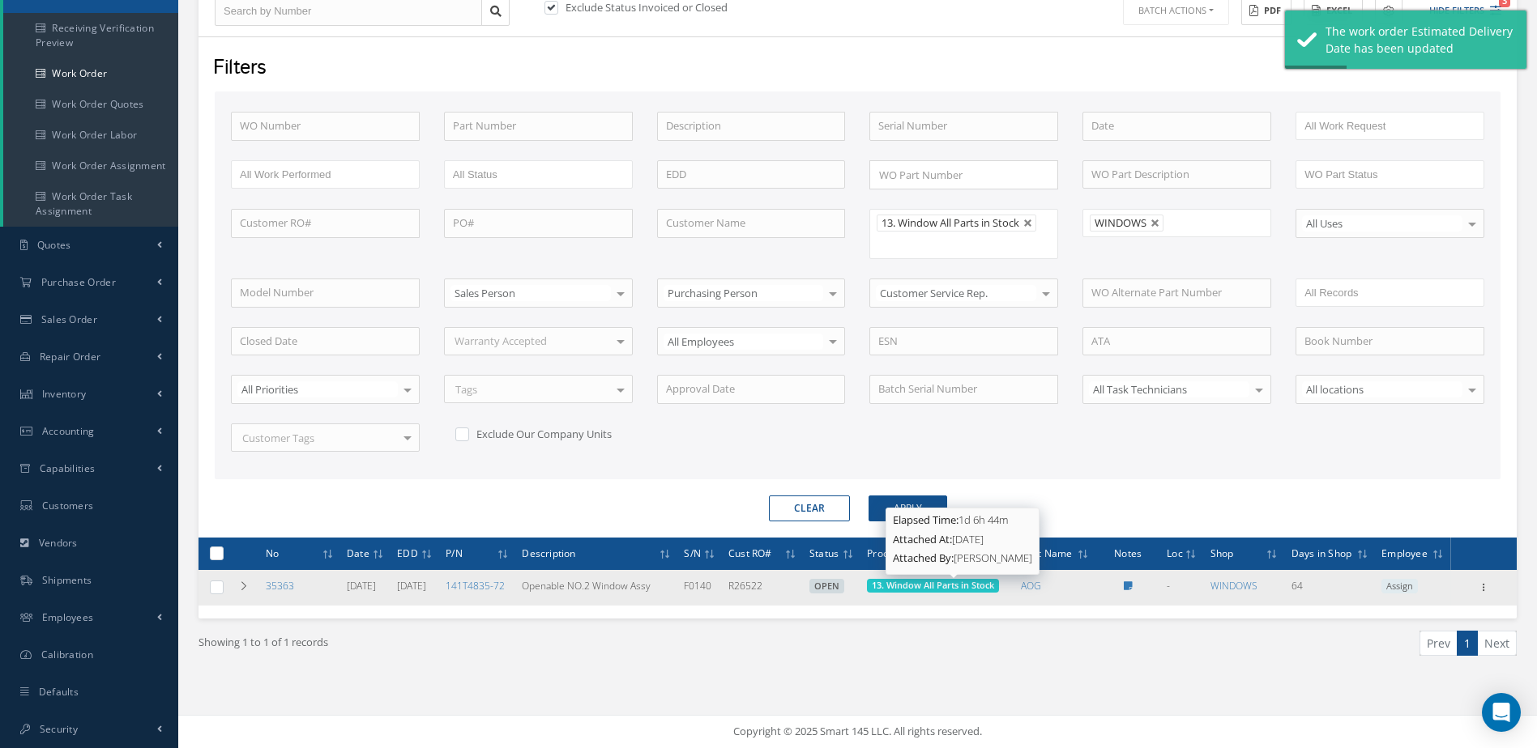
click at [987, 584] on span "13. Window All Parts in Stock" at bounding box center [933, 585] width 122 height 12
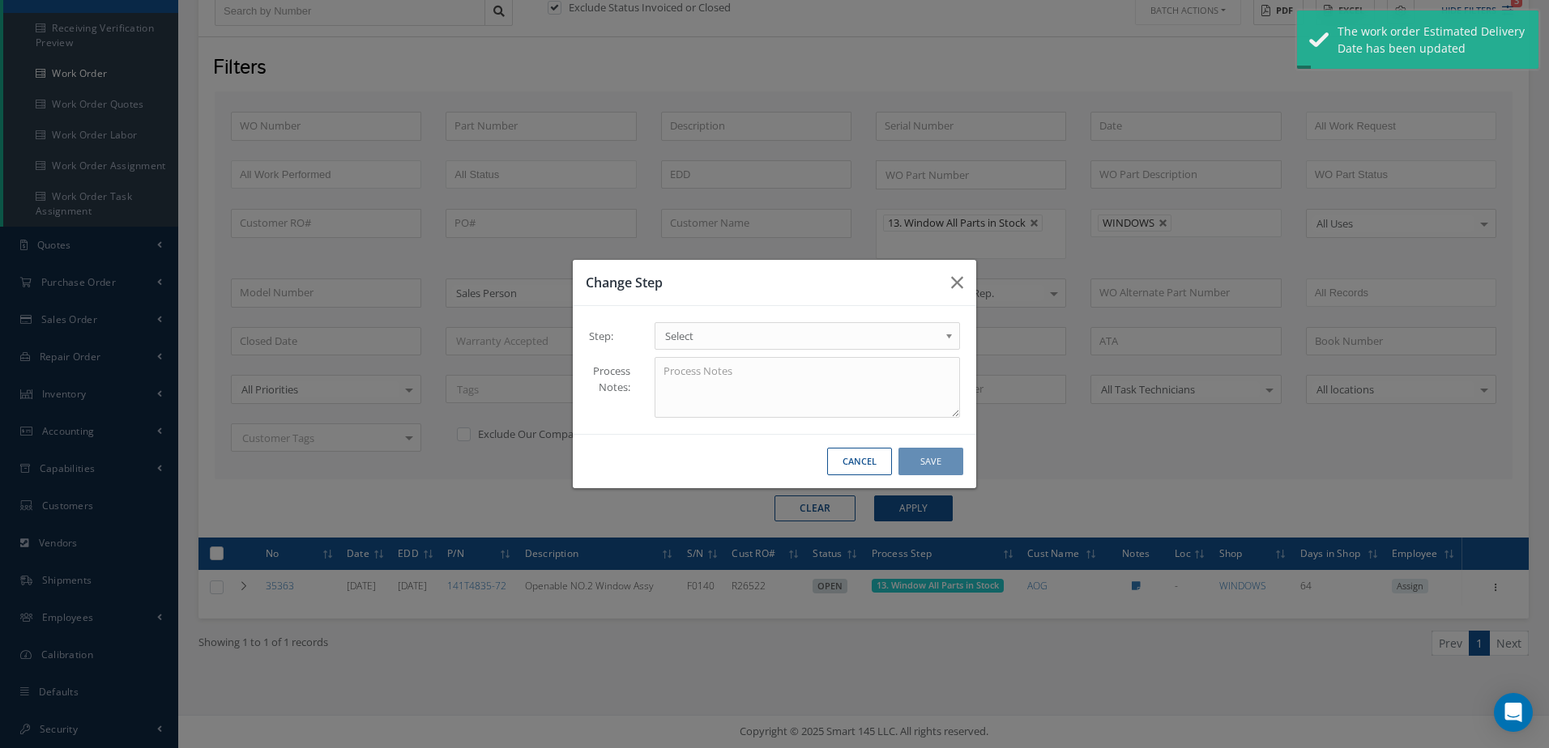
click at [775, 338] on span "Select" at bounding box center [802, 335] width 274 height 19
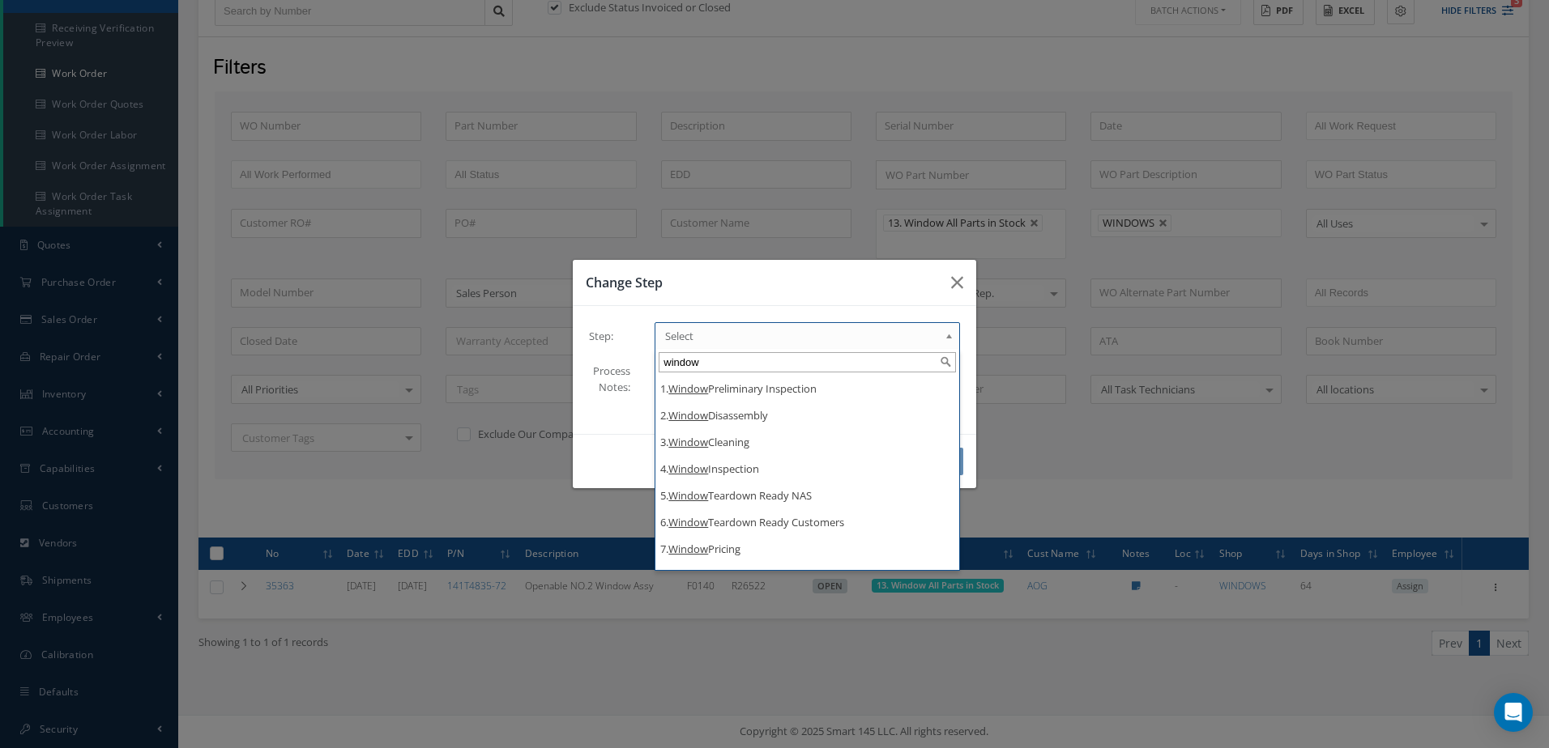
type input "window"
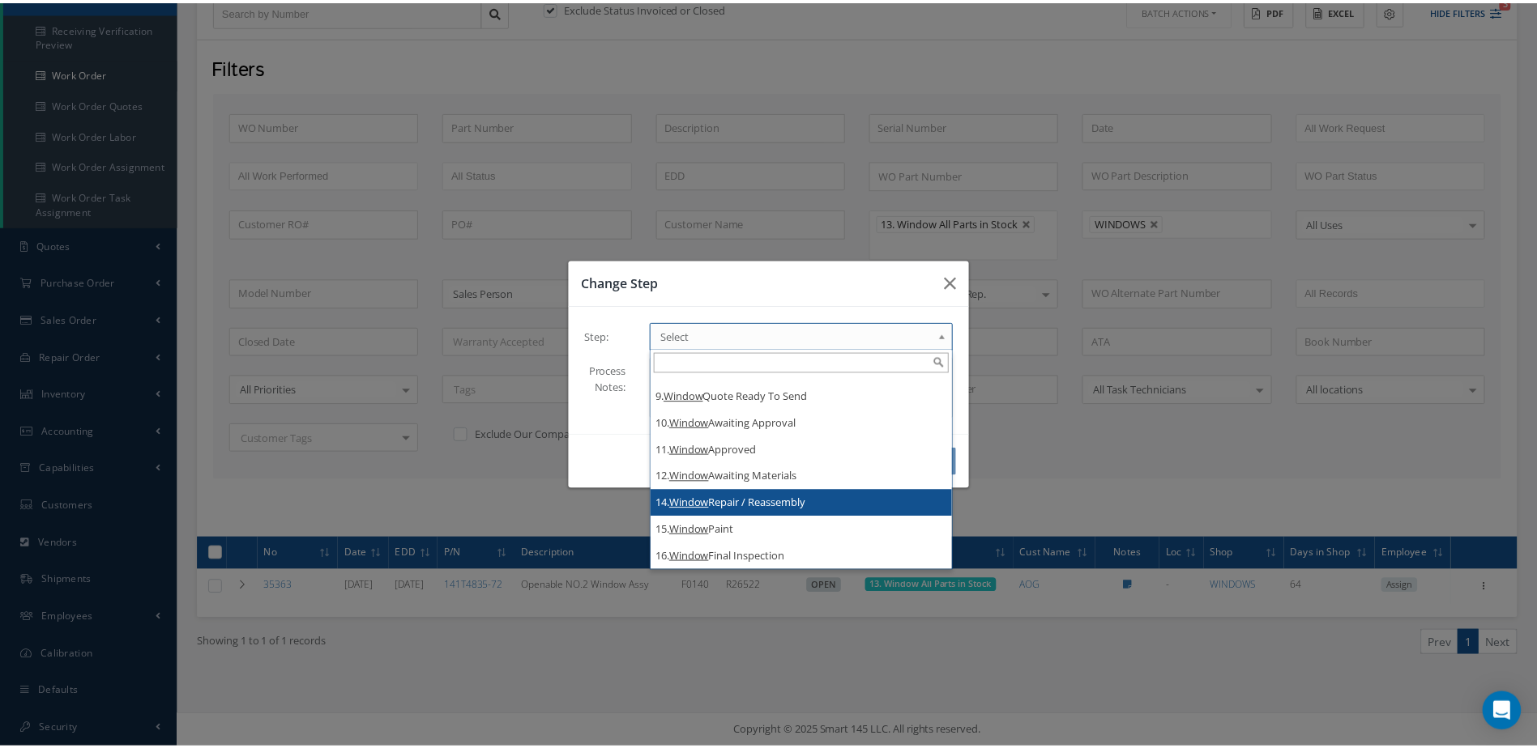
scroll to position [0, 0]
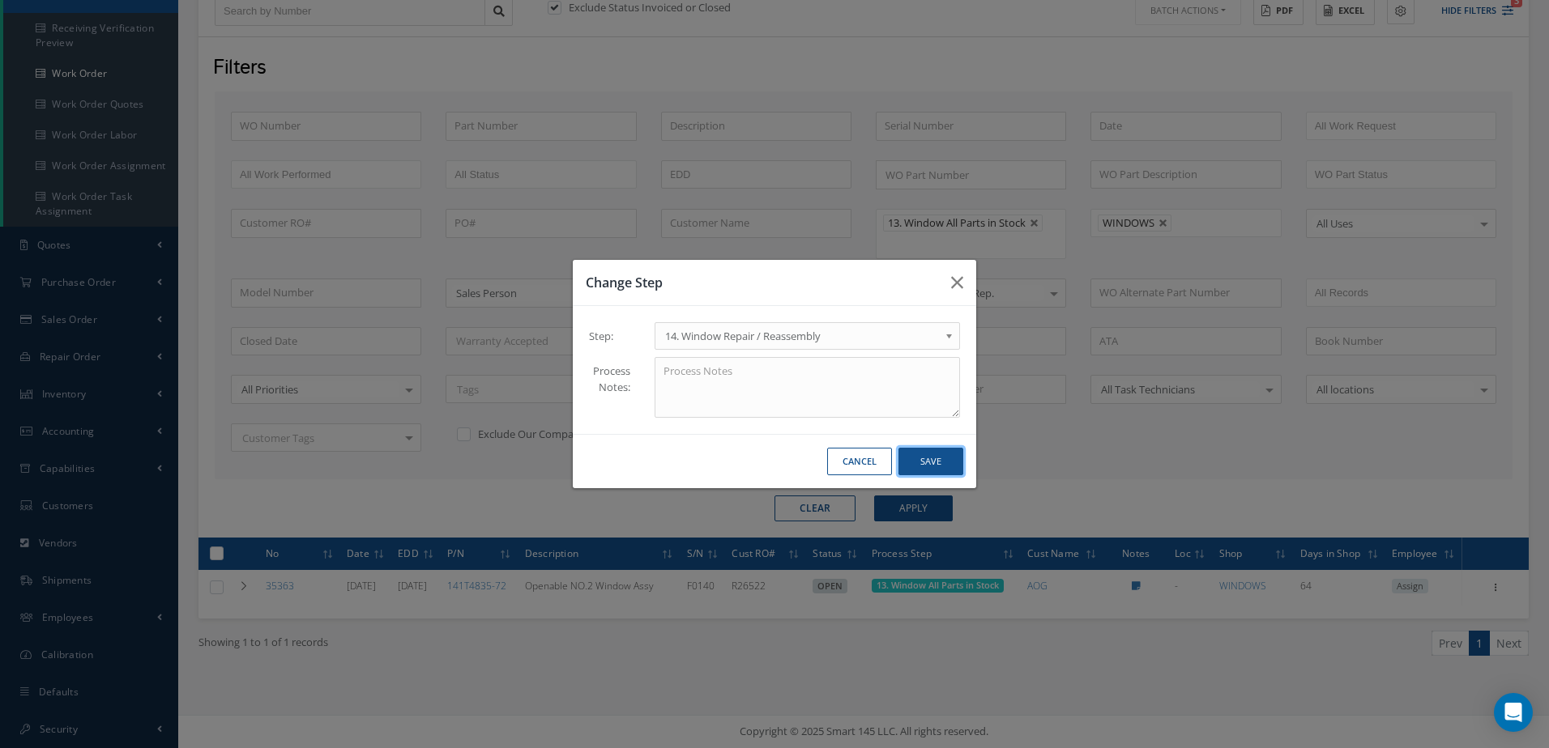
click at [938, 454] on button "Save" at bounding box center [930, 462] width 65 height 28
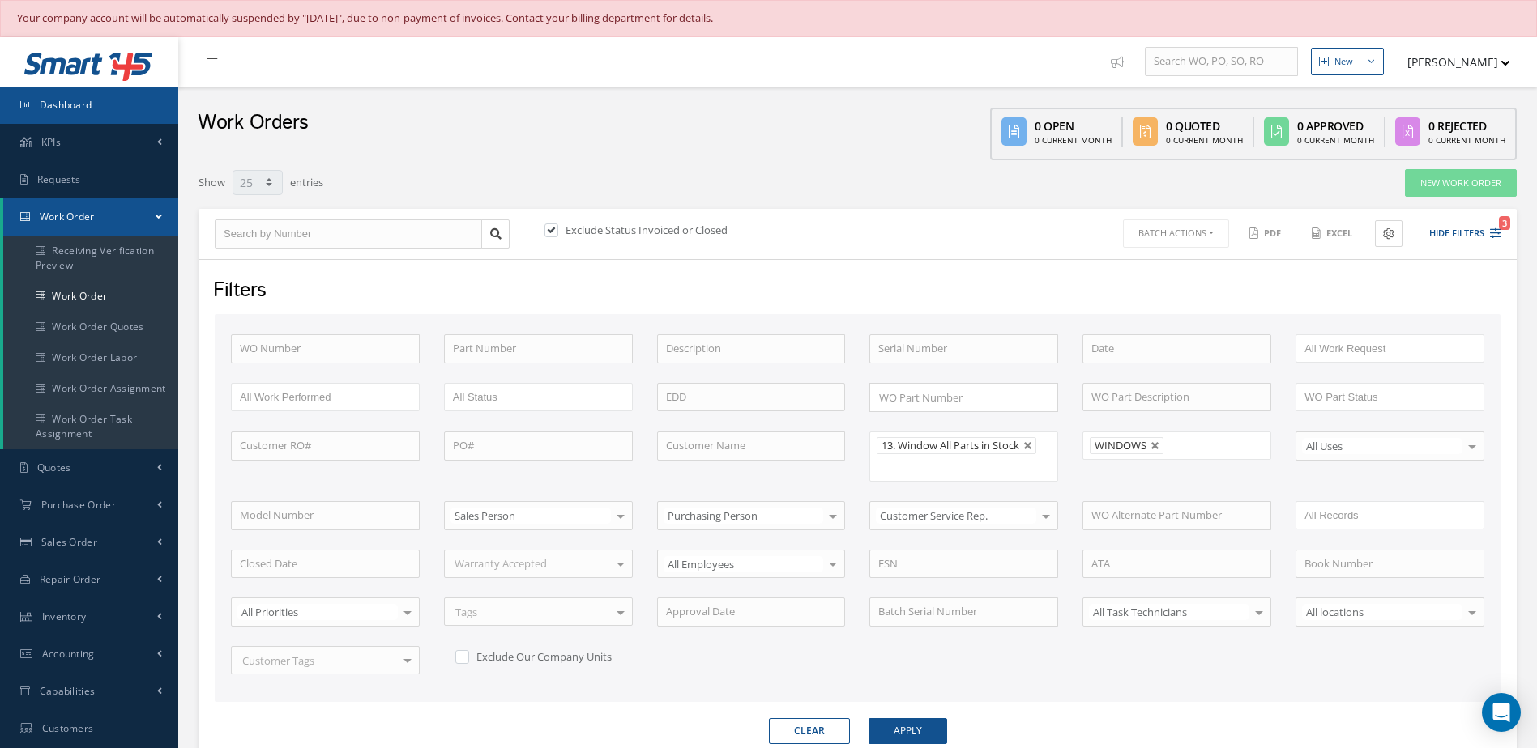
click at [93, 107] on link "Dashboard" at bounding box center [89, 105] width 178 height 37
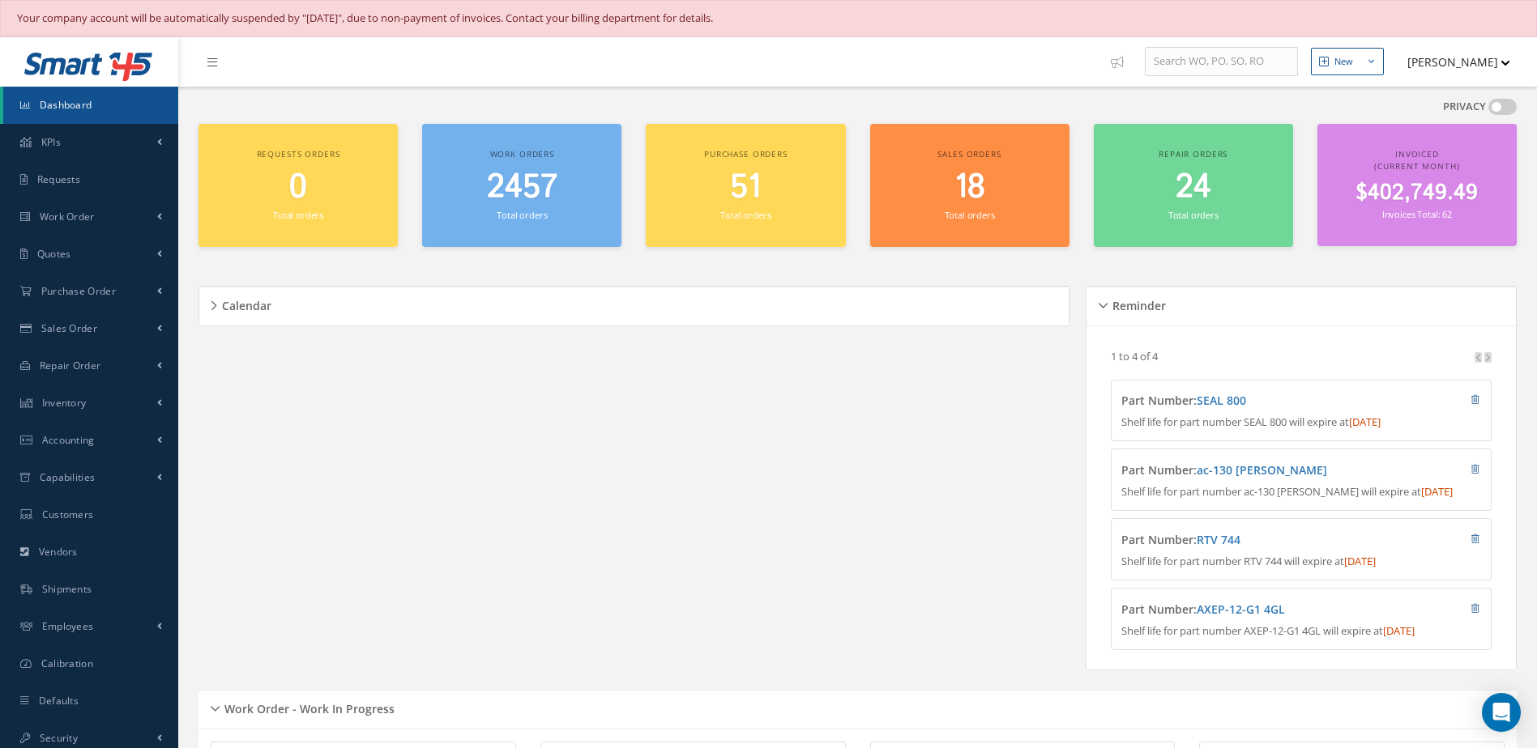
click at [121, 107] on link "Dashboard" at bounding box center [90, 105] width 175 height 37
drag, startPoint x: 523, startPoint y: 217, endPoint x: 533, endPoint y: 244, distance: 28.4
click at [525, 219] on small "Total orders" at bounding box center [522, 215] width 50 height 12
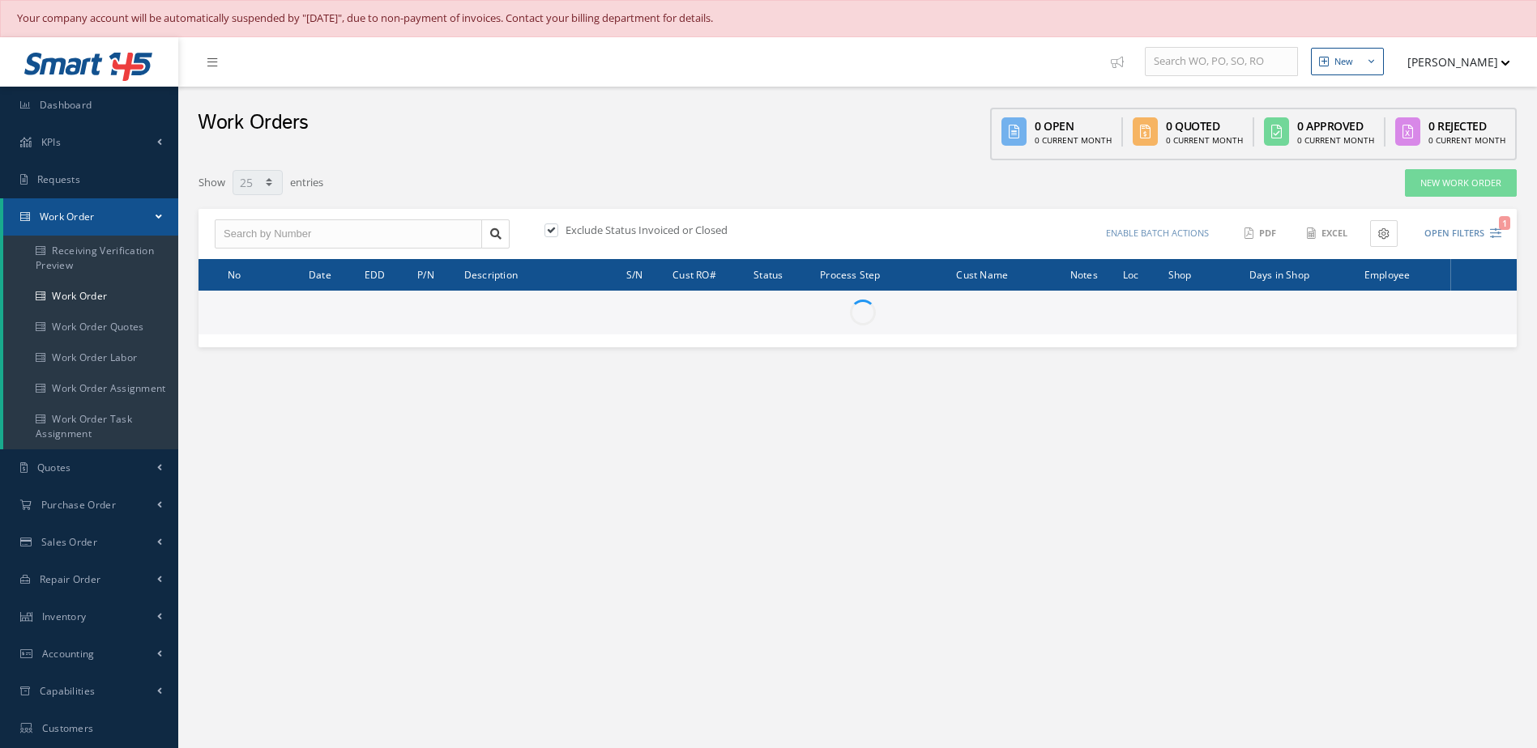
select select "25"
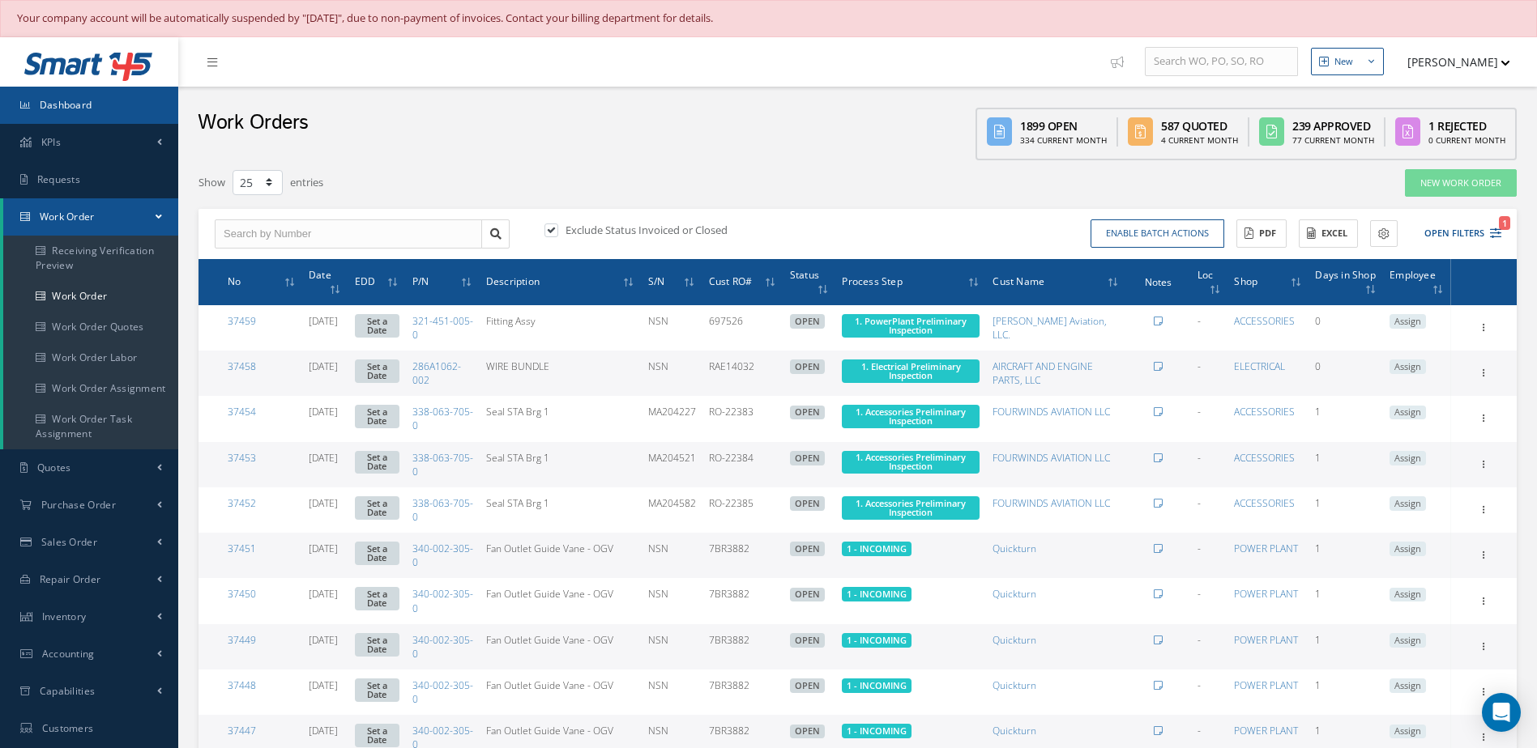
click at [102, 111] on link "Dashboard" at bounding box center [89, 105] width 178 height 37
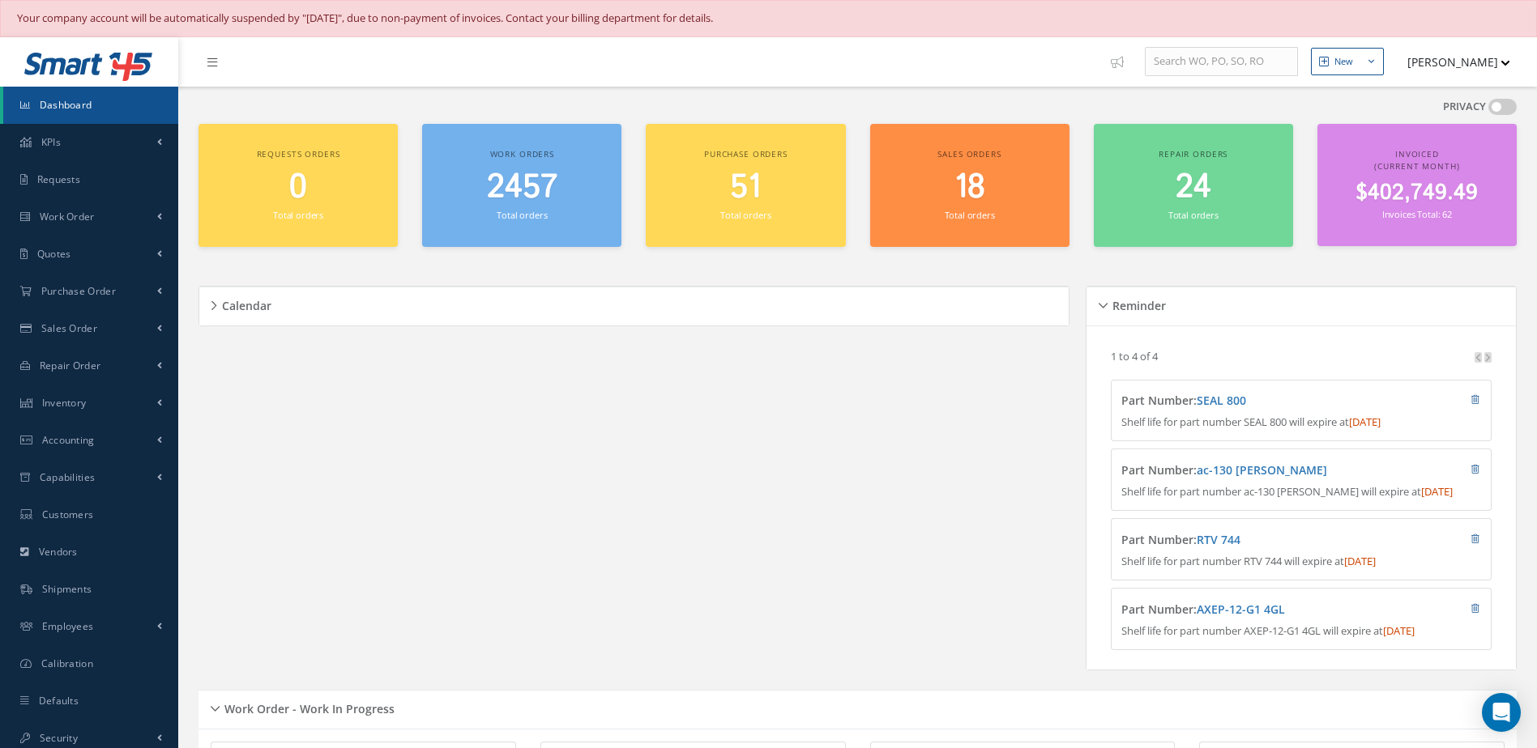
click at [143, 98] on link "Dashboard" at bounding box center [90, 105] width 175 height 37
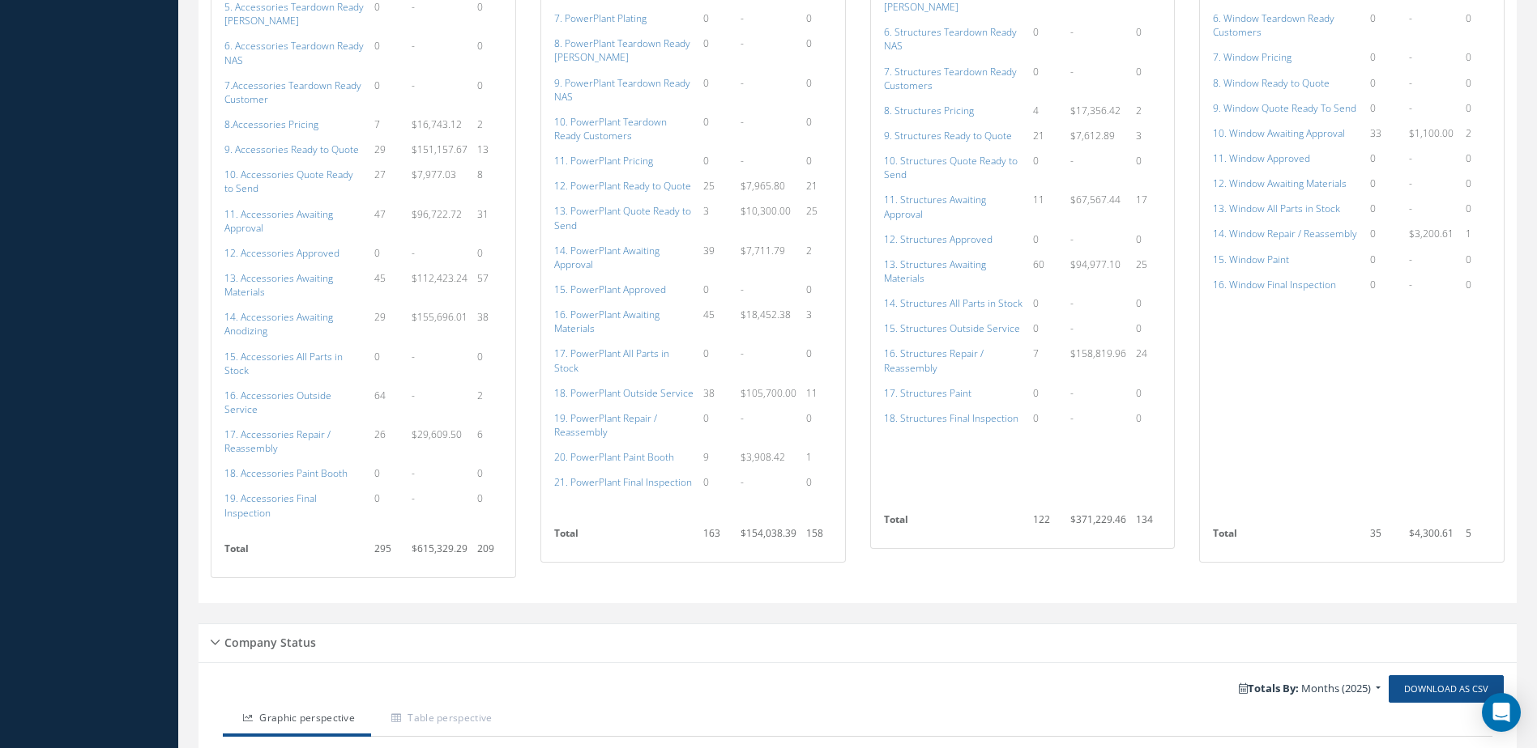
scroll to position [1863, 0]
